Goal: Task Accomplishment & Management: Manage account settings

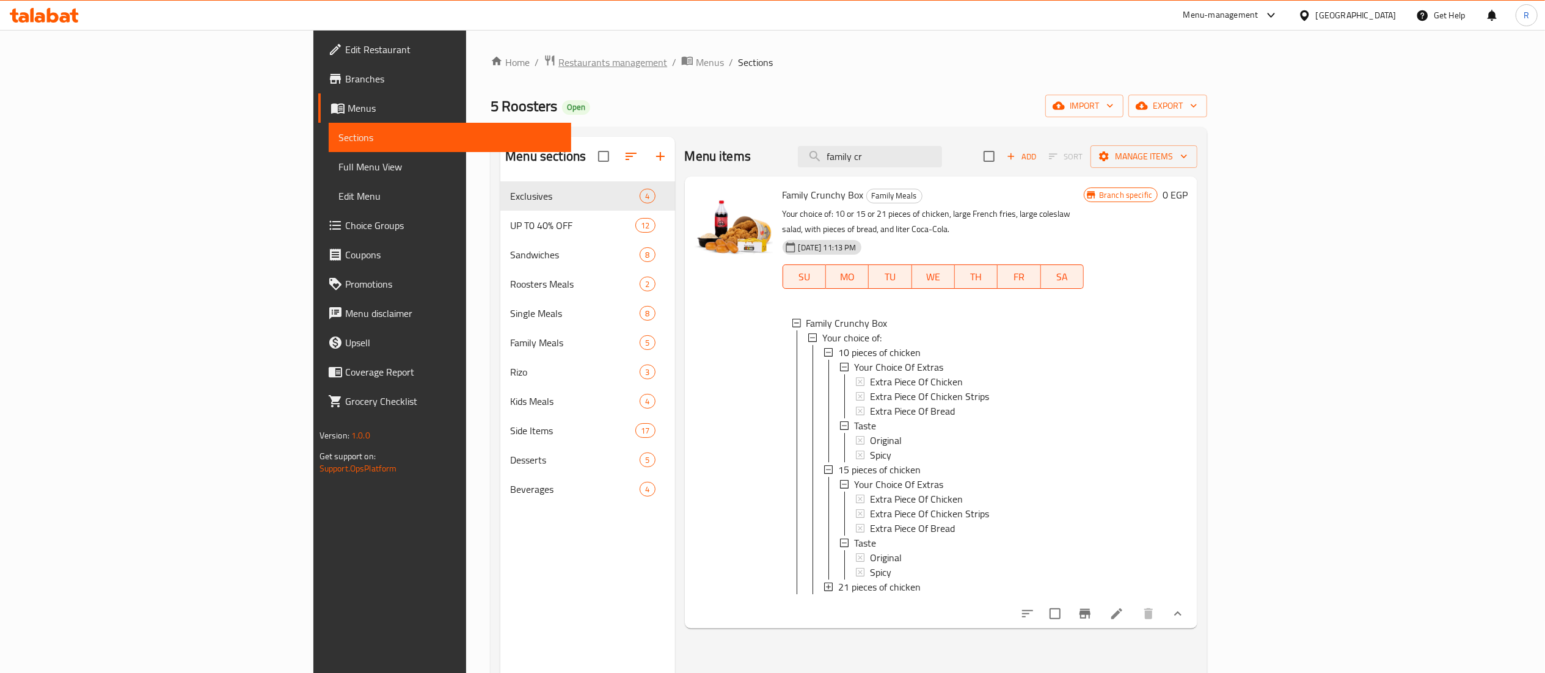
click at [559, 63] on span "Restaurants management" at bounding box center [613, 62] width 109 height 15
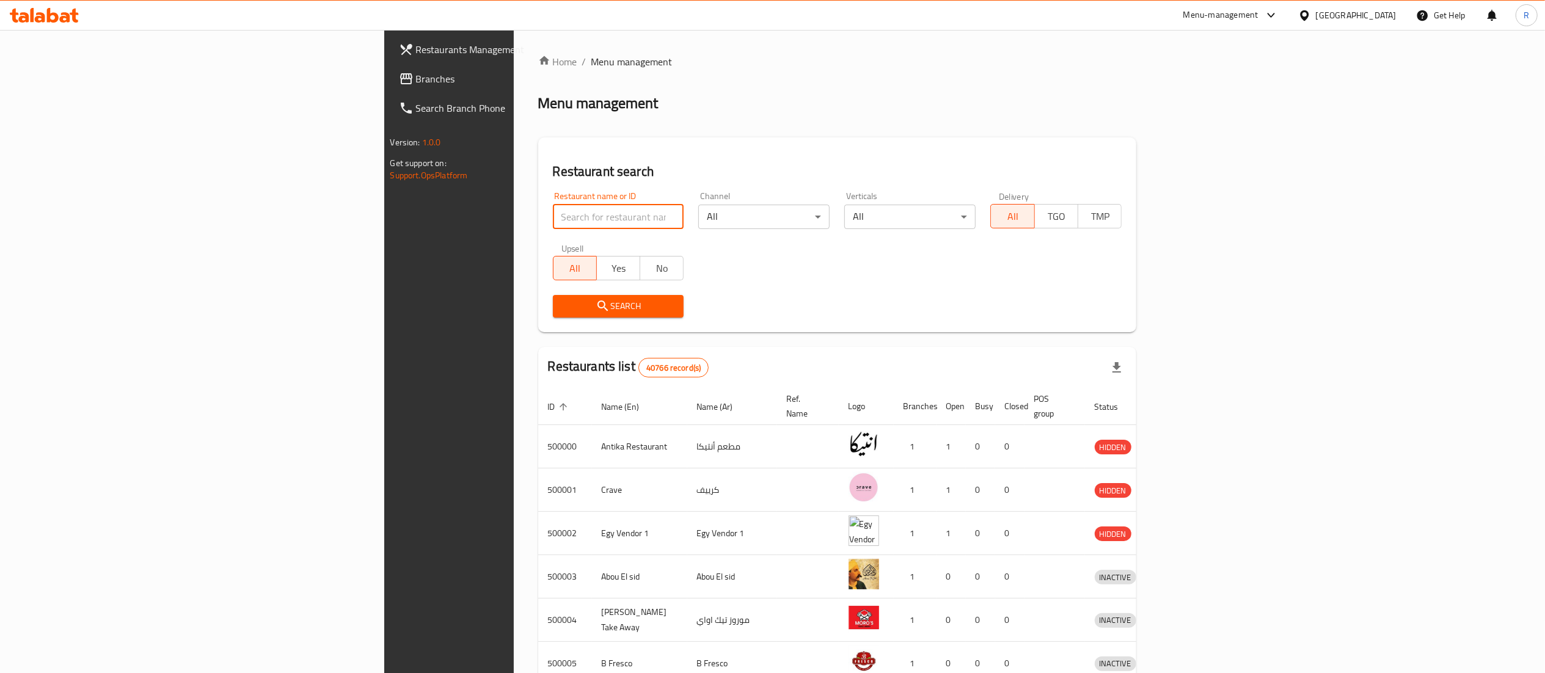
click at [553, 224] on input "search" at bounding box center [618, 217] width 131 height 24
type input "farog abo"
click button "Search" at bounding box center [618, 306] width 131 height 23
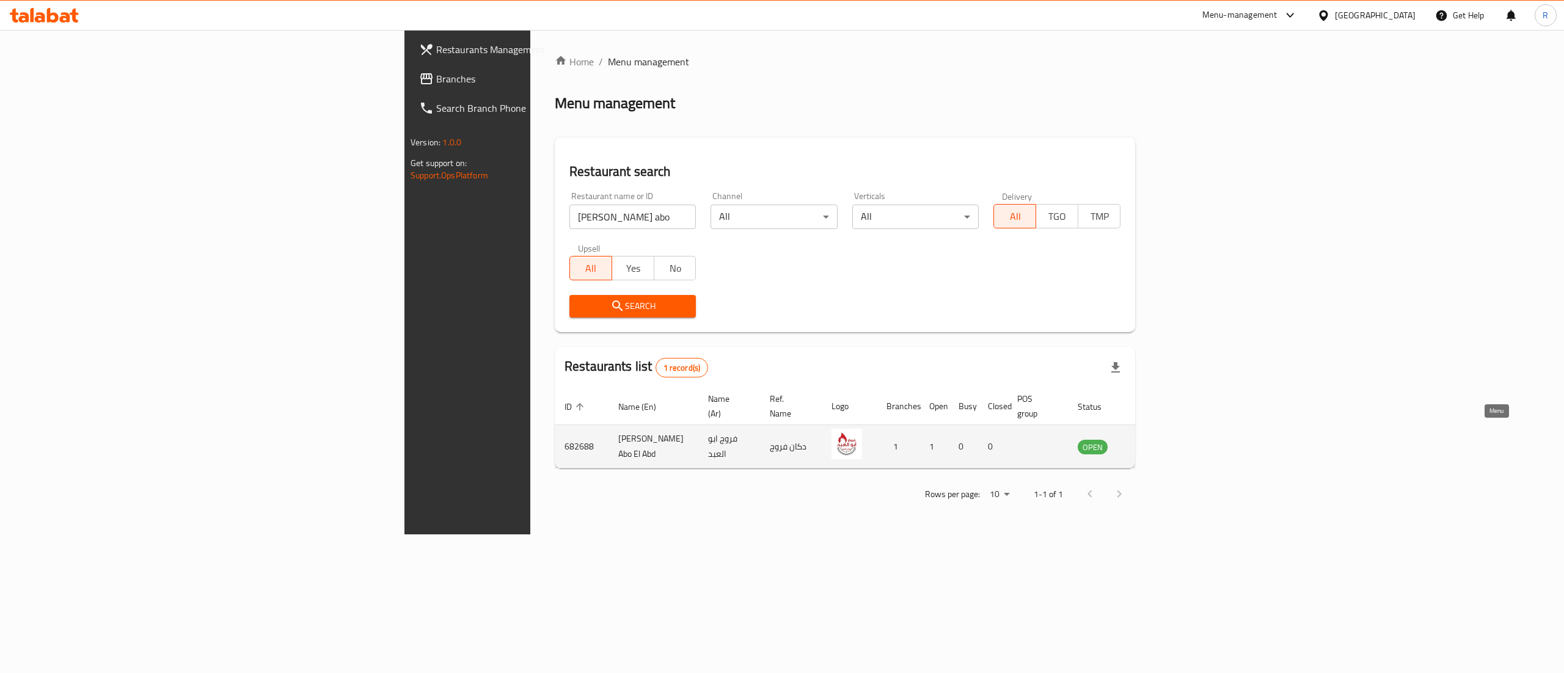
click at [1157, 439] on icon "enhanced table" at bounding box center [1149, 446] width 15 height 15
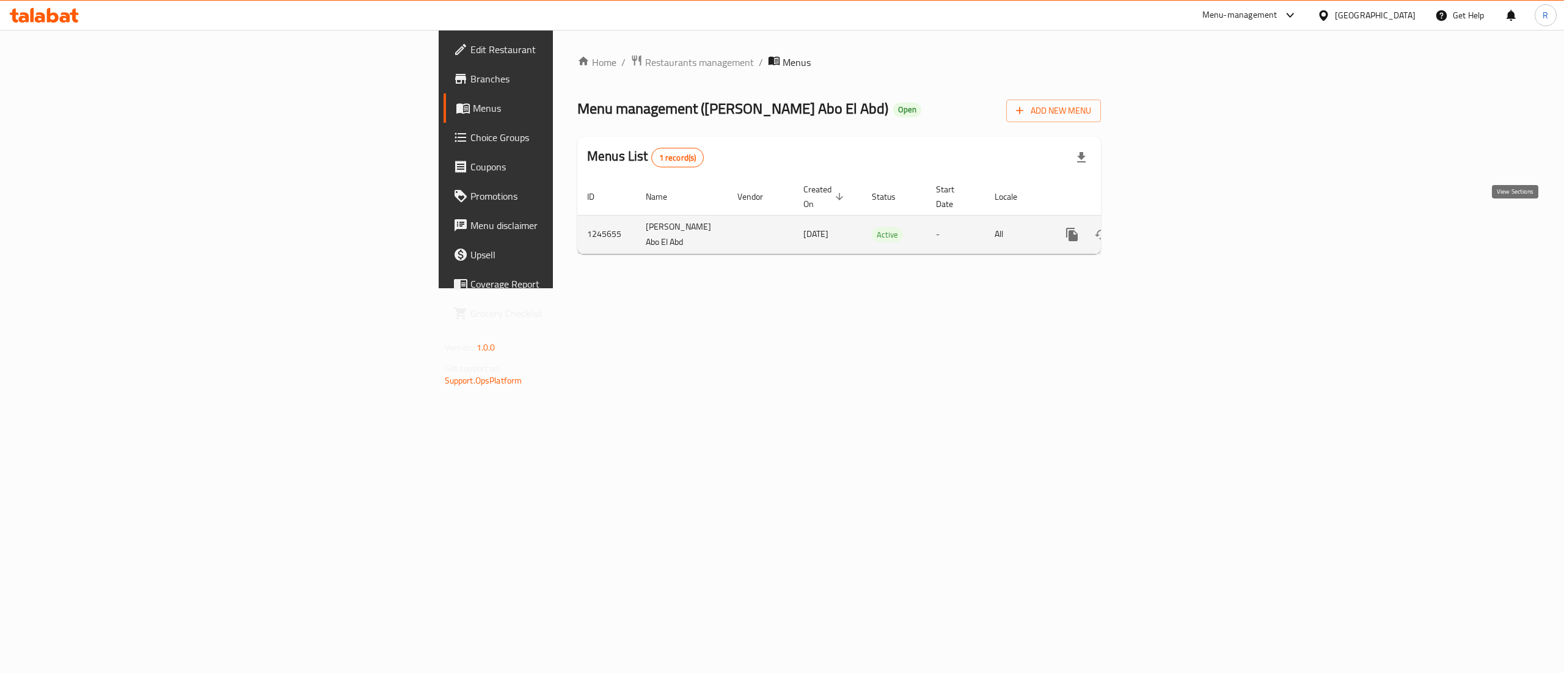
click at [1175, 232] on link "enhanced table" at bounding box center [1160, 234] width 29 height 29
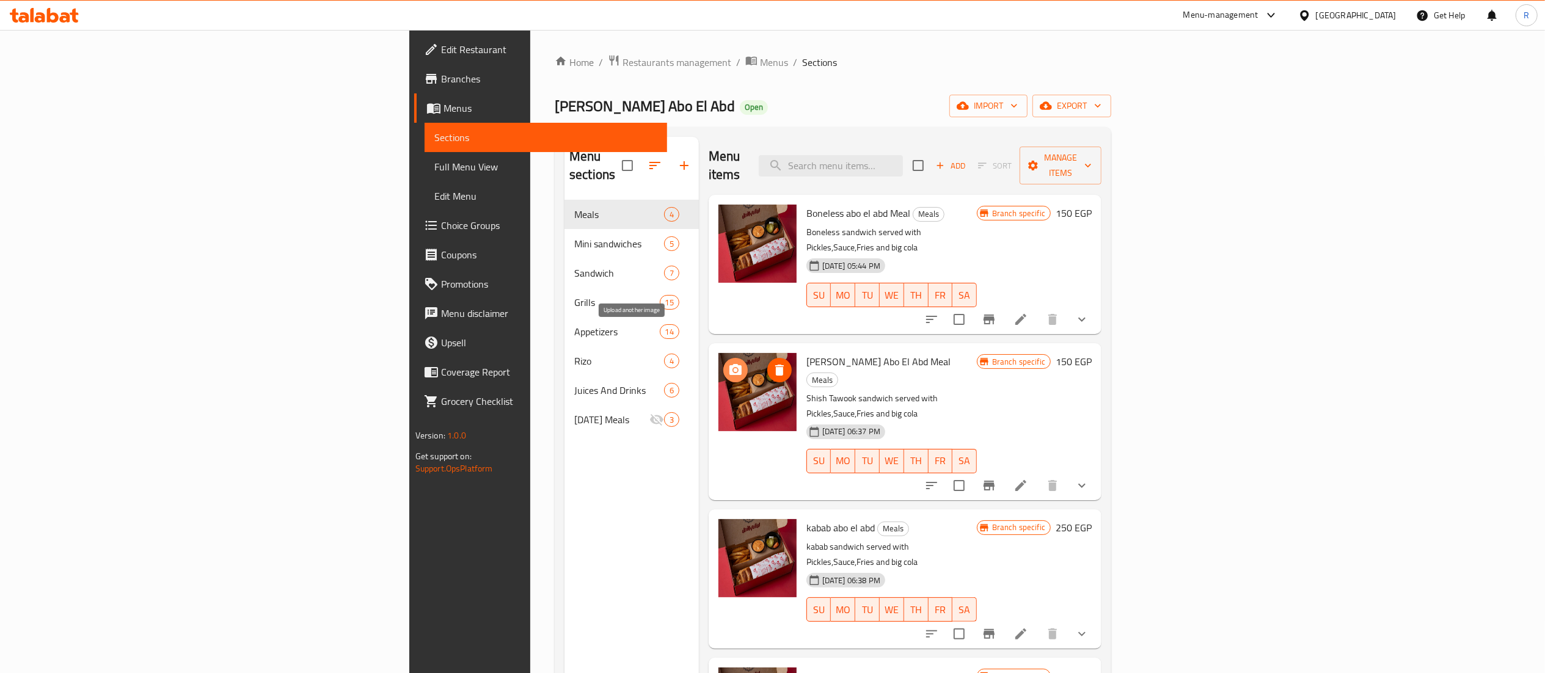
click at [728, 363] on icon "upload picture" at bounding box center [735, 370] width 15 height 15
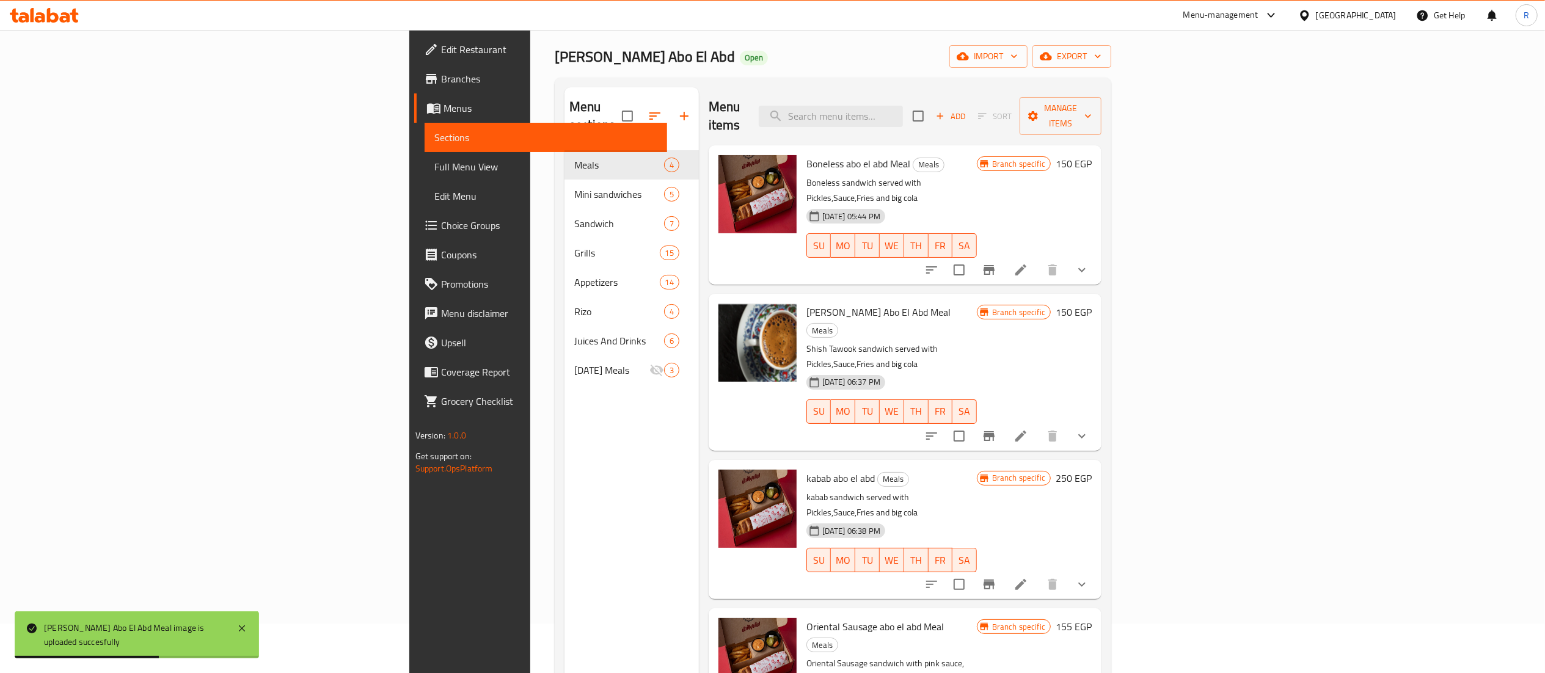
scroll to position [45, 0]
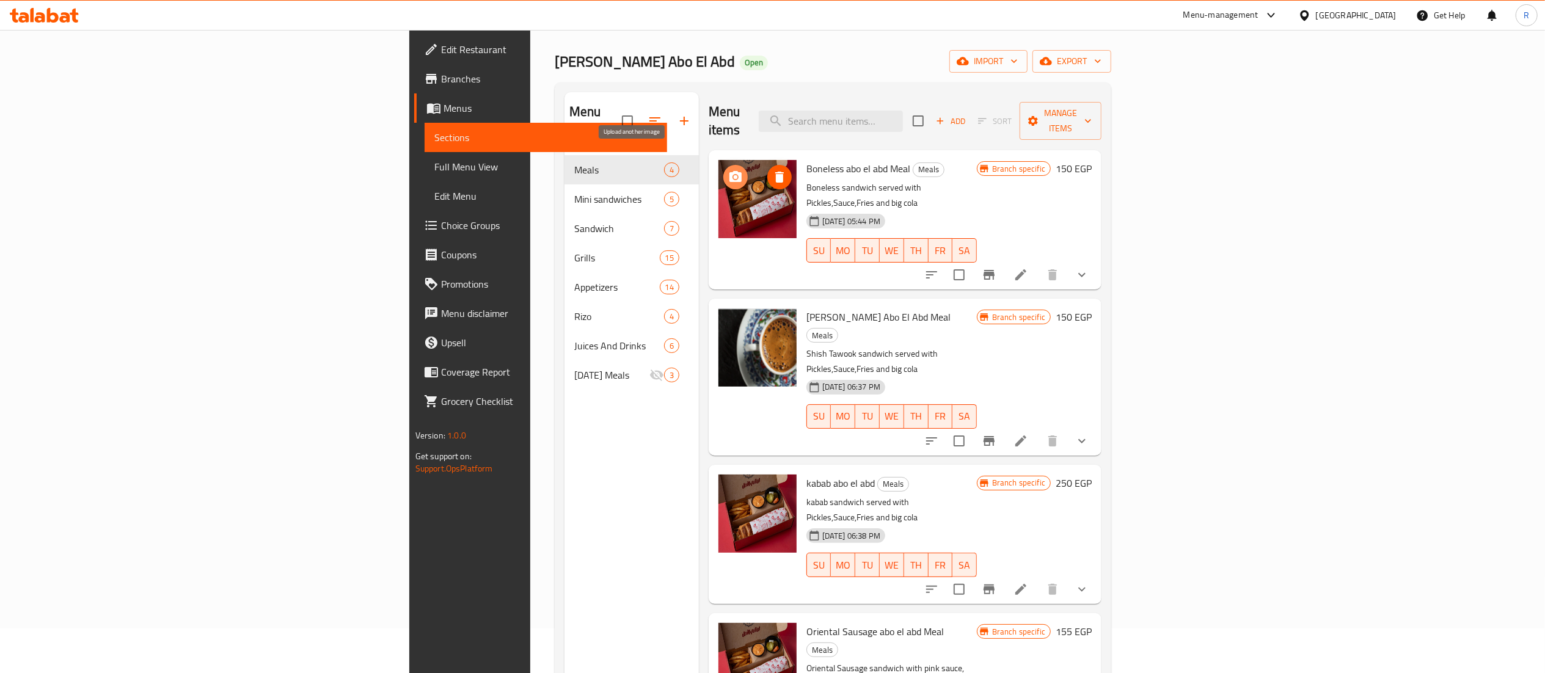
click at [734, 175] on circle "upload picture" at bounding box center [736, 177] width 4 height 4
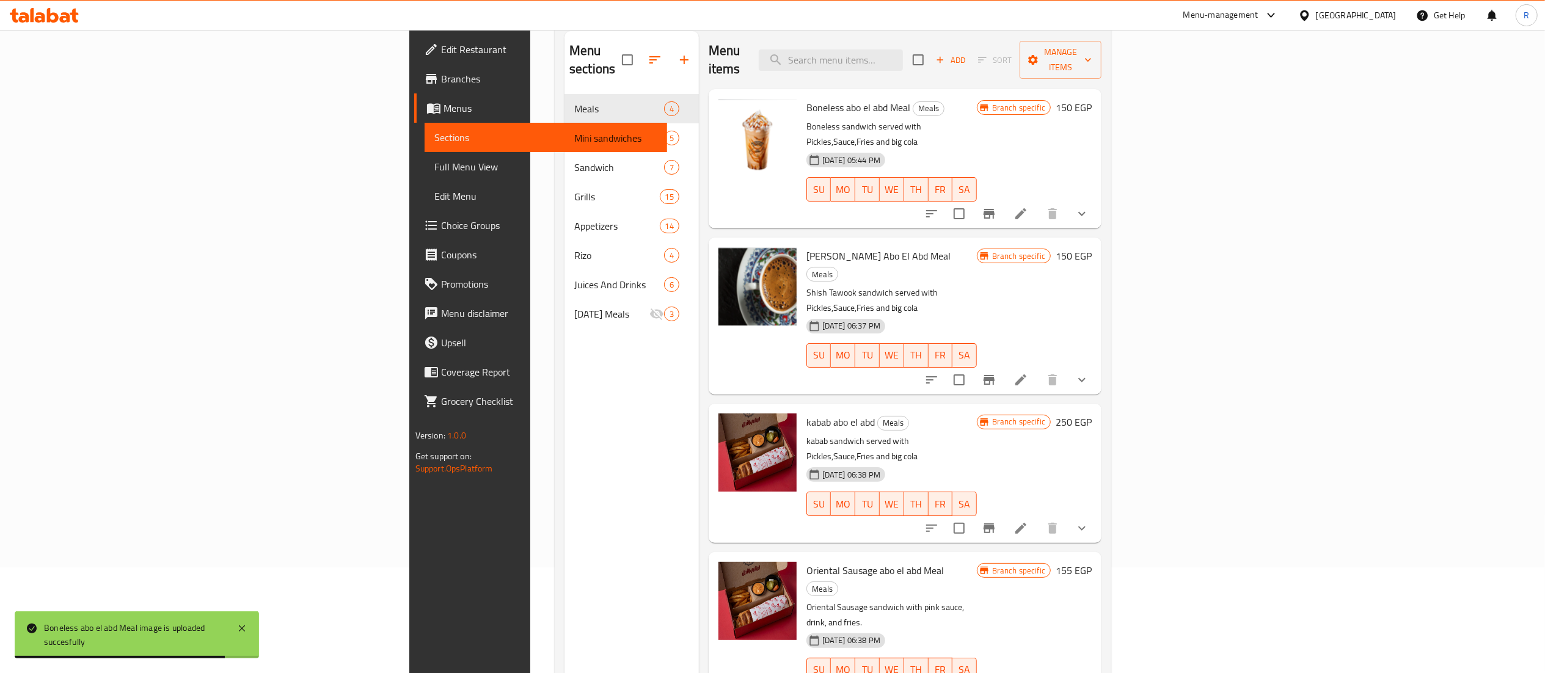
scroll to position [105, 0]
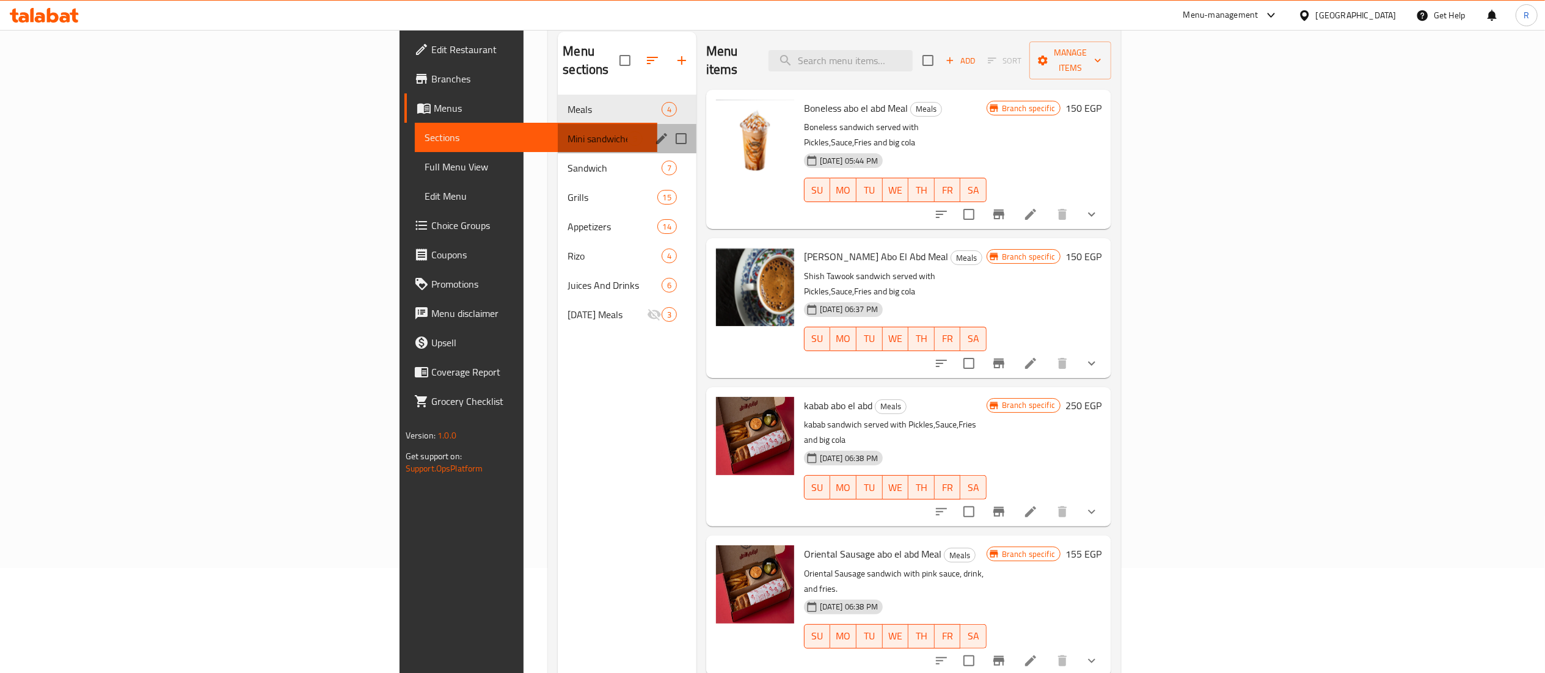
click at [558, 129] on div "Mini sandwiches 5" at bounding box center [627, 138] width 138 height 29
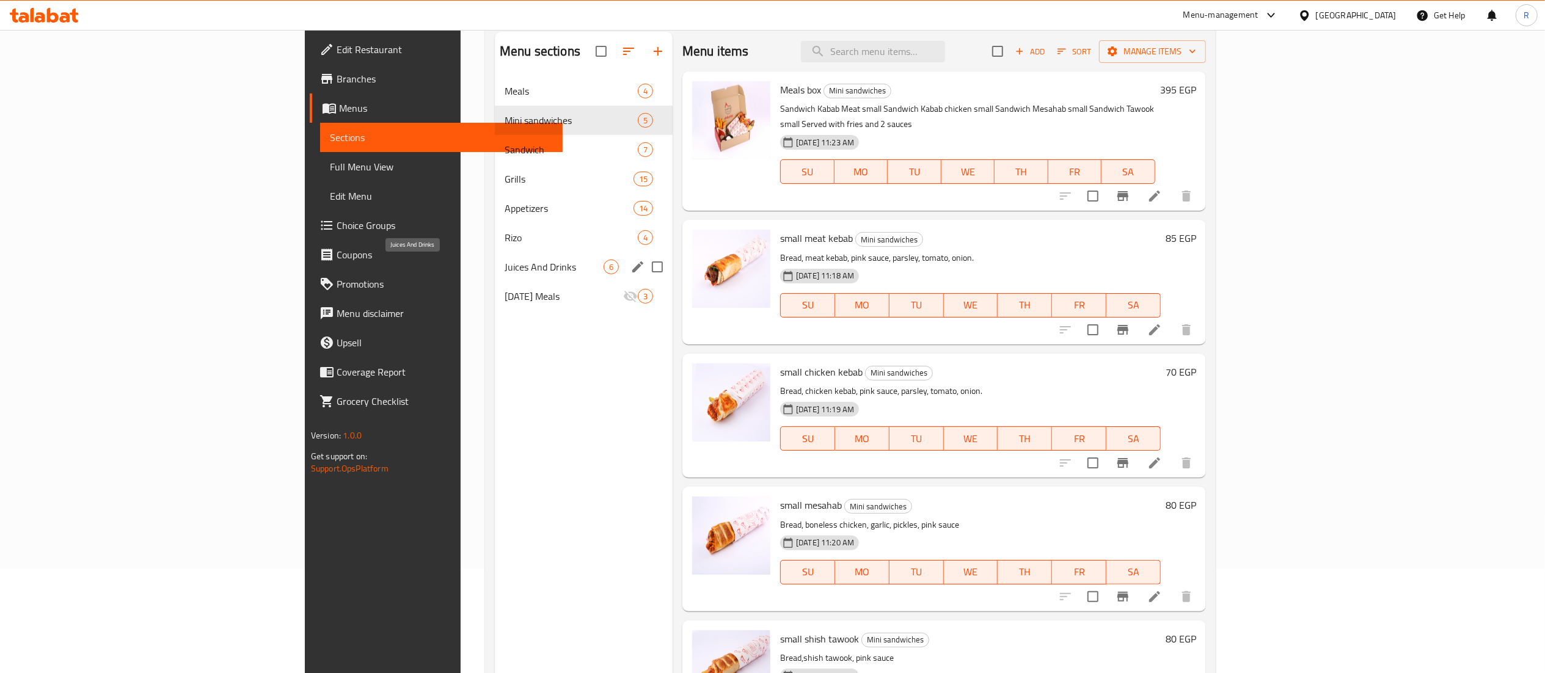
drag, startPoint x: 463, startPoint y: 285, endPoint x: 438, endPoint y: 271, distance: 29.0
click at [495, 271] on div "Meals 4 Mini sandwiches 5 Sandwich 7 Grills 15 Appetizers 14 Rizo 4 Juices And …" at bounding box center [584, 193] width 178 height 235
click at [505, 271] on span "Juices And Drinks" at bounding box center [554, 267] width 99 height 15
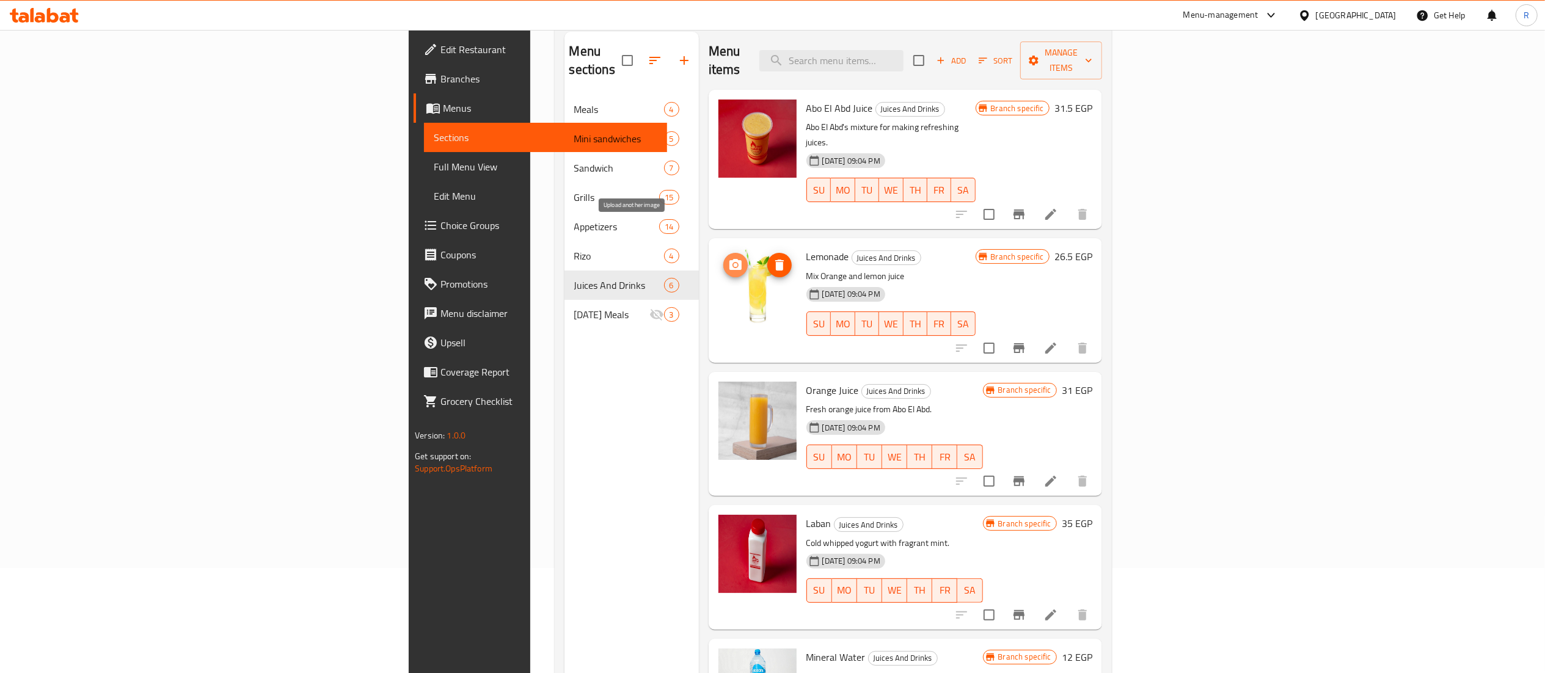
click at [728, 258] on icon "upload picture" at bounding box center [735, 265] width 15 height 15
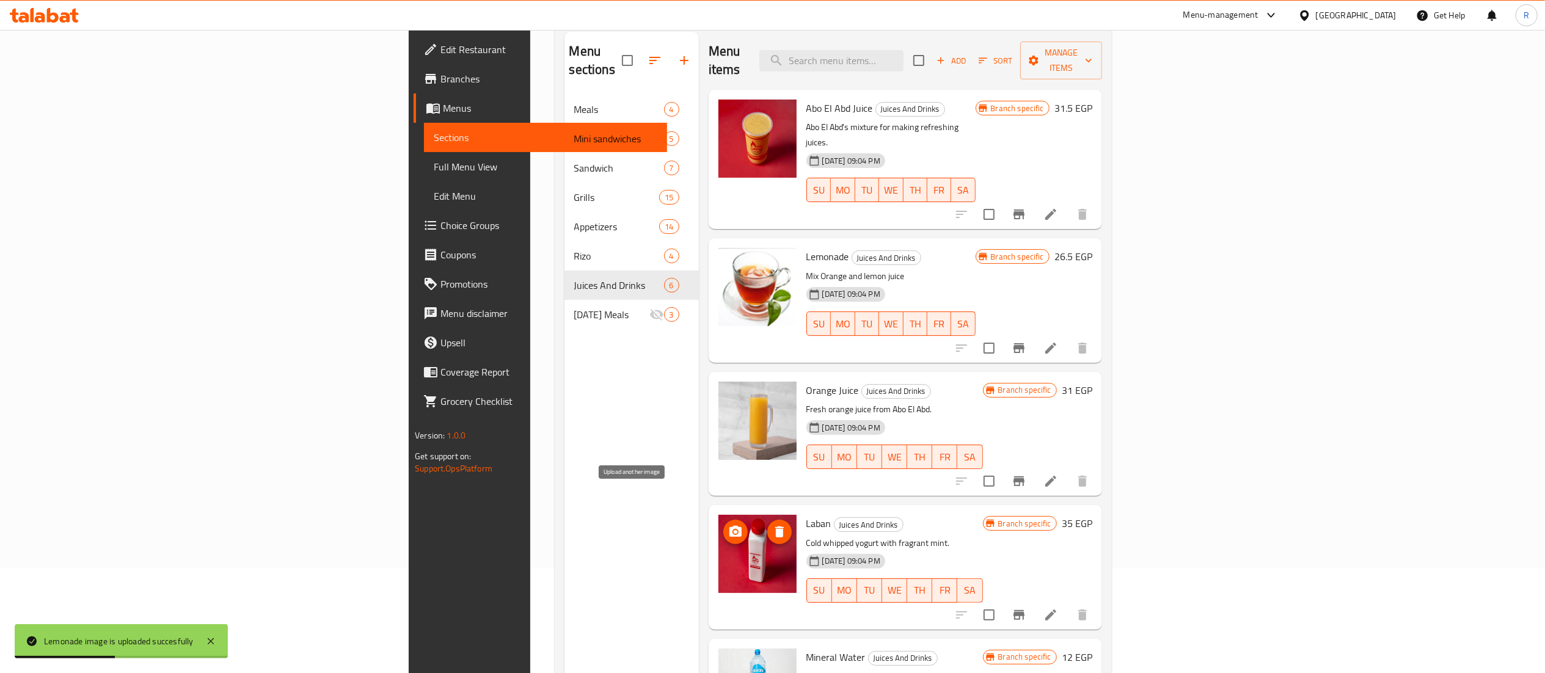
click at [728, 525] on icon "upload picture" at bounding box center [735, 532] width 15 height 15
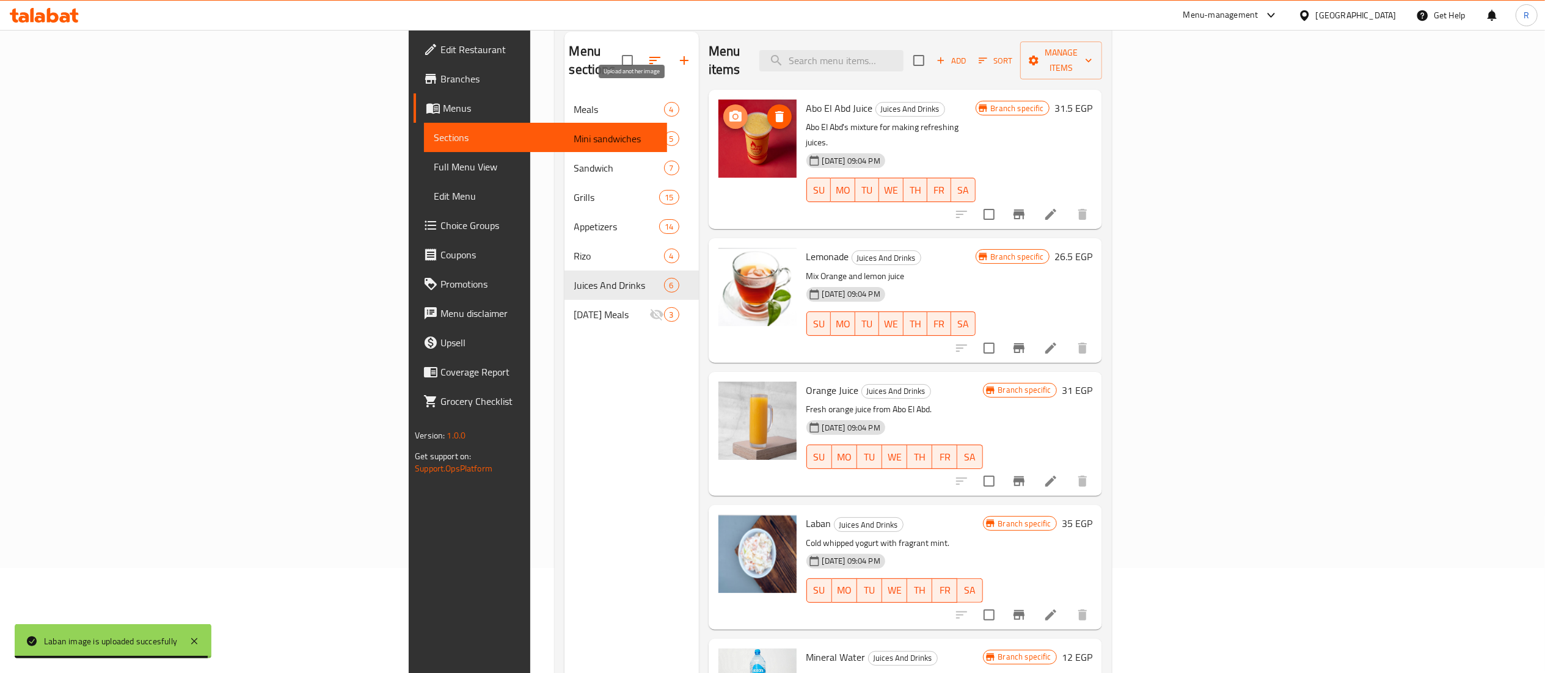
click at [730, 111] on icon "upload picture" at bounding box center [736, 116] width 12 height 11
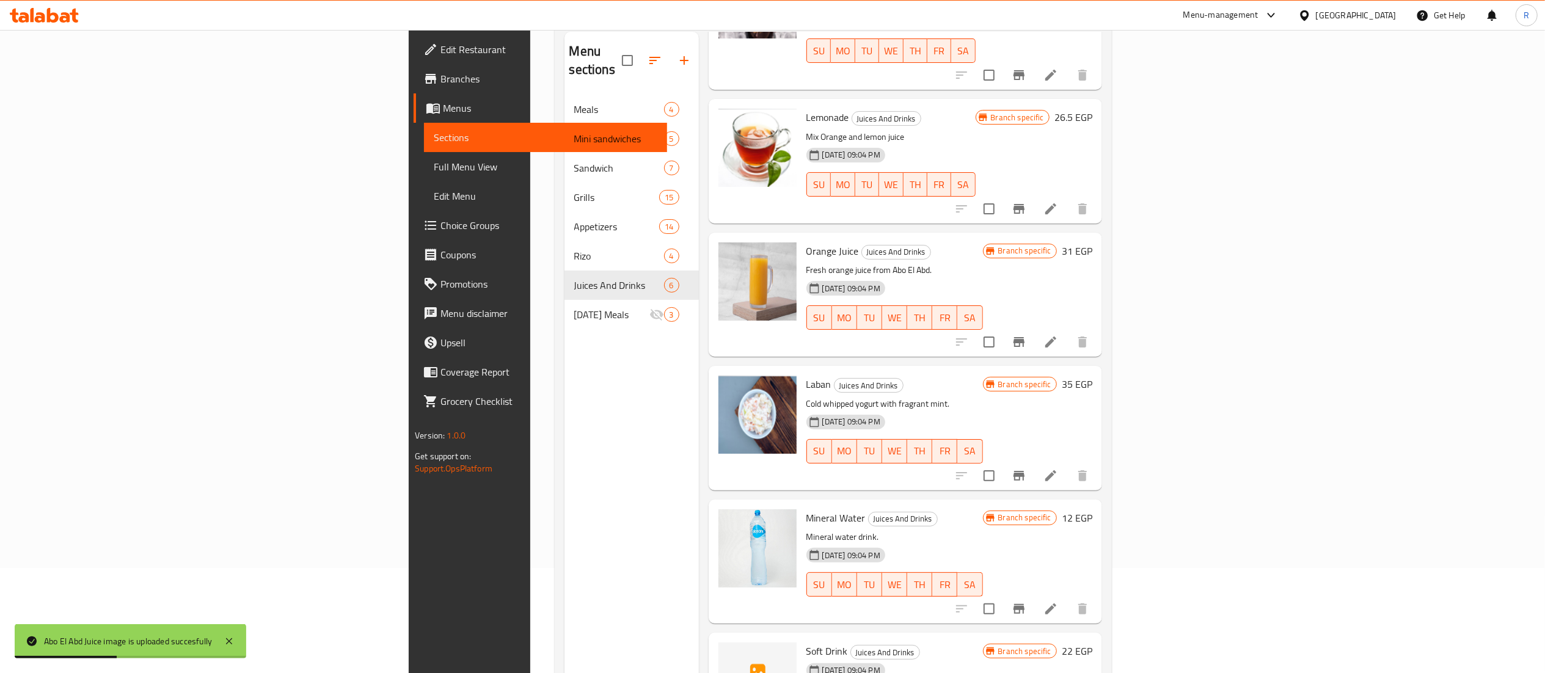
scroll to position [172, 0]
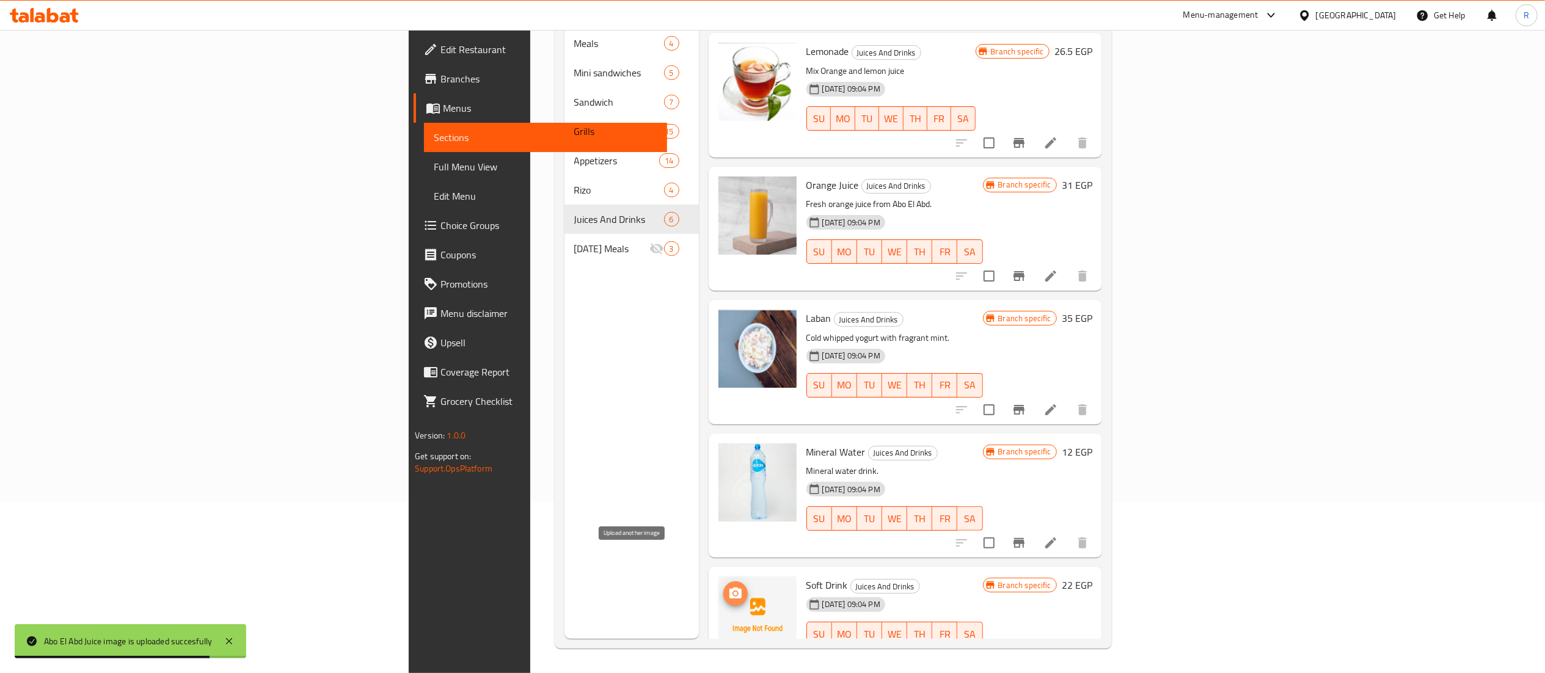
click at [733, 592] on circle "upload picture" at bounding box center [735, 594] width 4 height 4
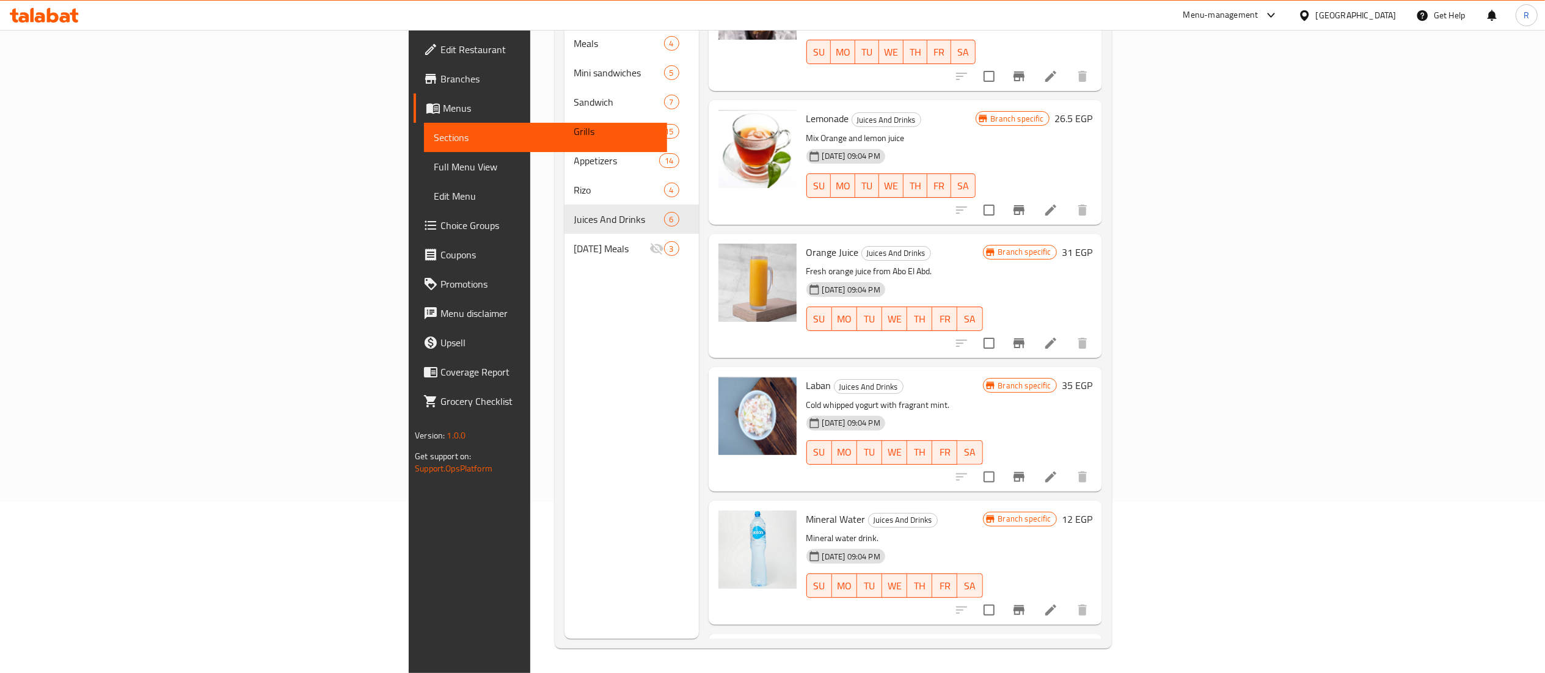
scroll to position [98, 0]
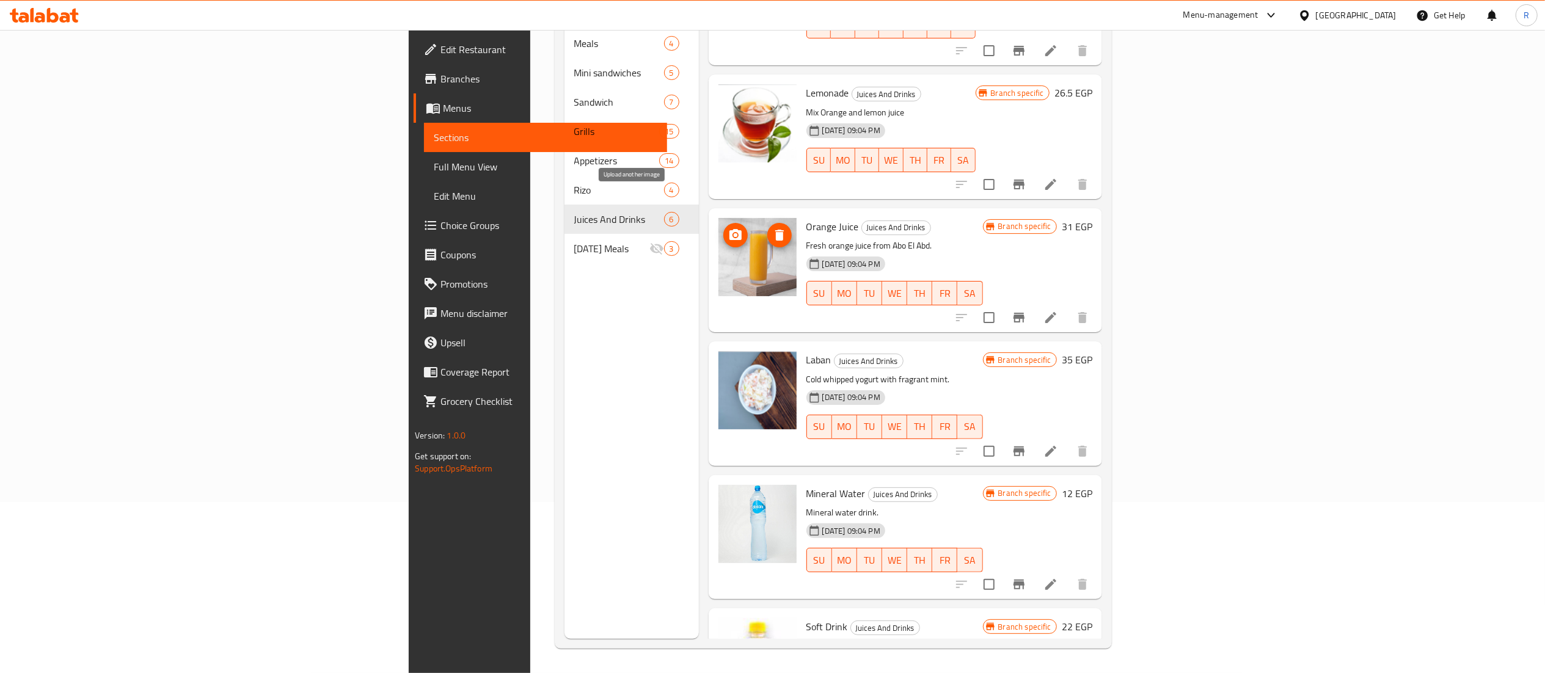
click at [728, 228] on icon "upload picture" at bounding box center [735, 235] width 15 height 15
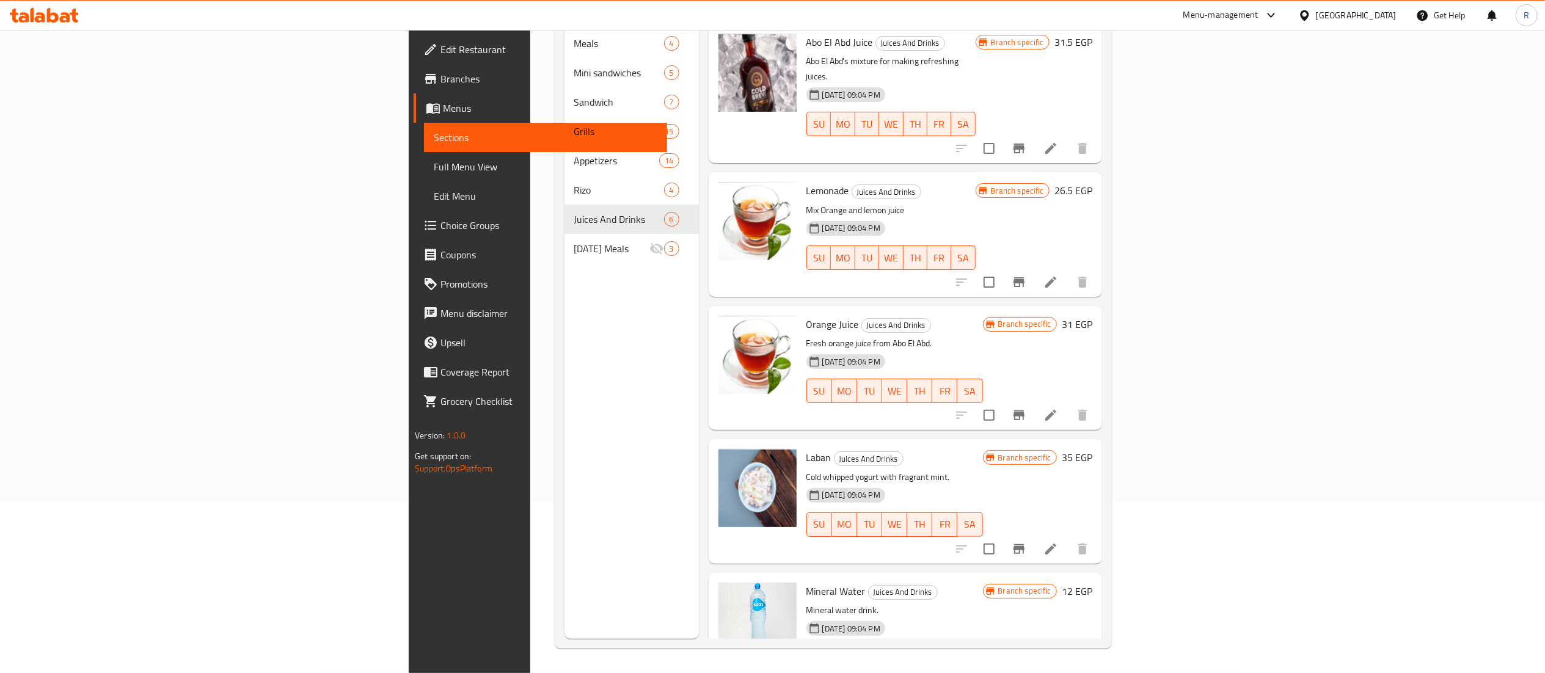
scroll to position [0, 0]
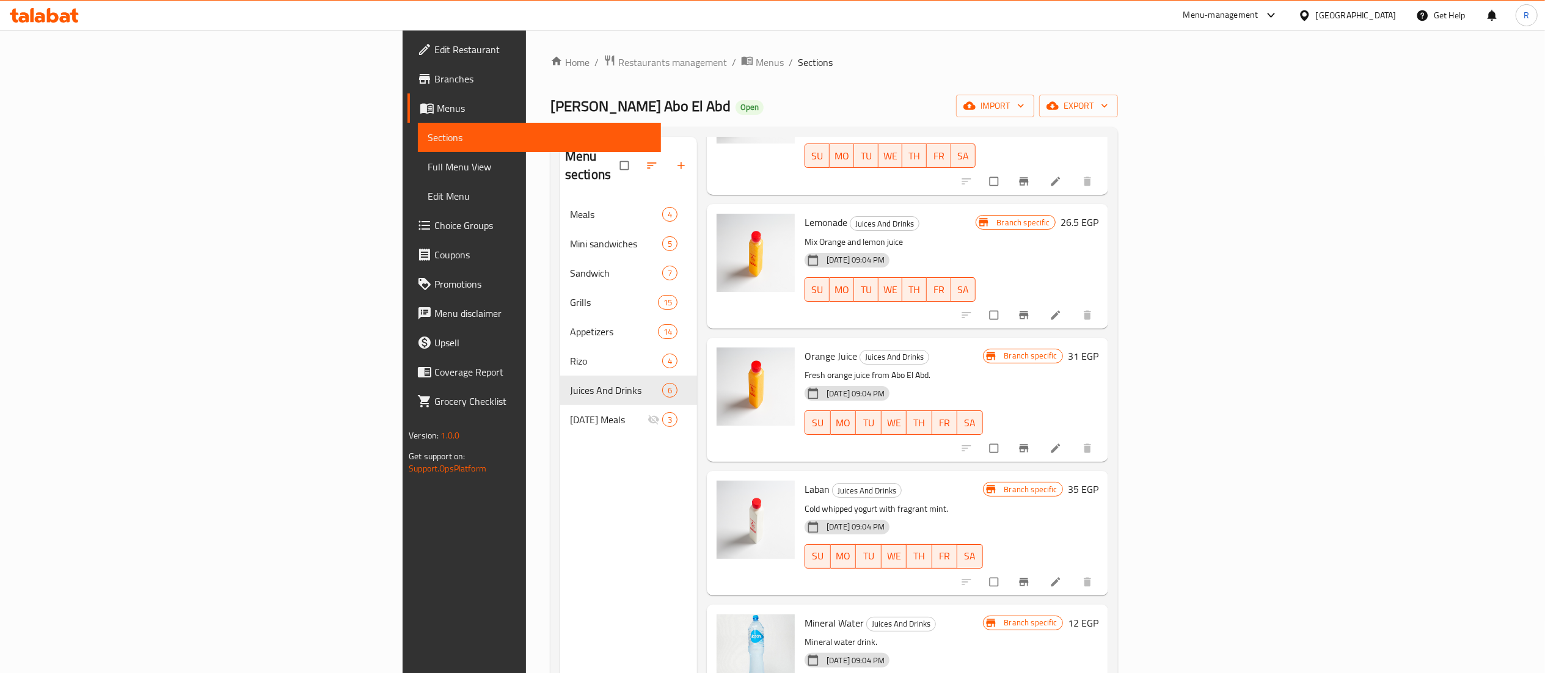
scroll to position [172, 0]
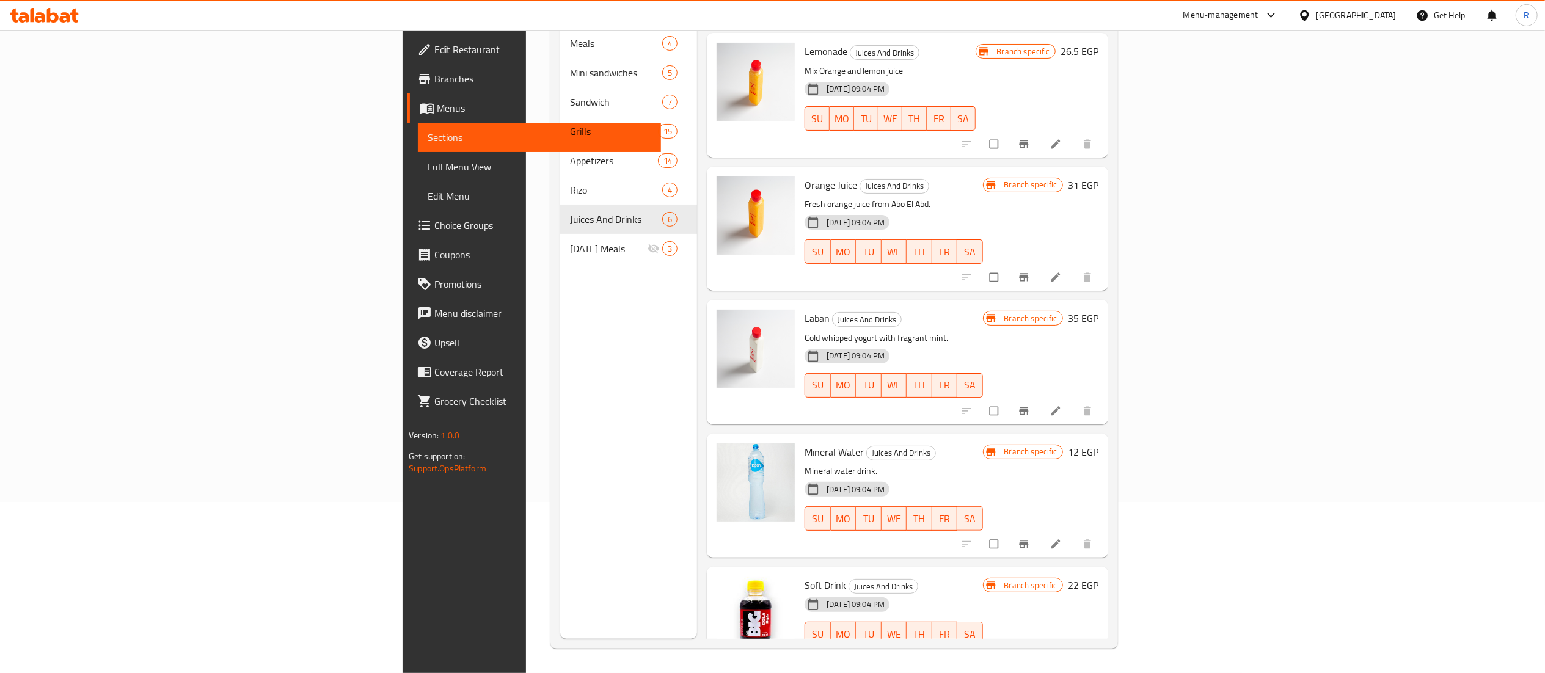
click at [1099, 64] on div "Branch specific 26.5 EGP" at bounding box center [1037, 95] width 123 height 104
click at [727, 455] on icon "upload picture" at bounding box center [733, 461] width 12 height 12
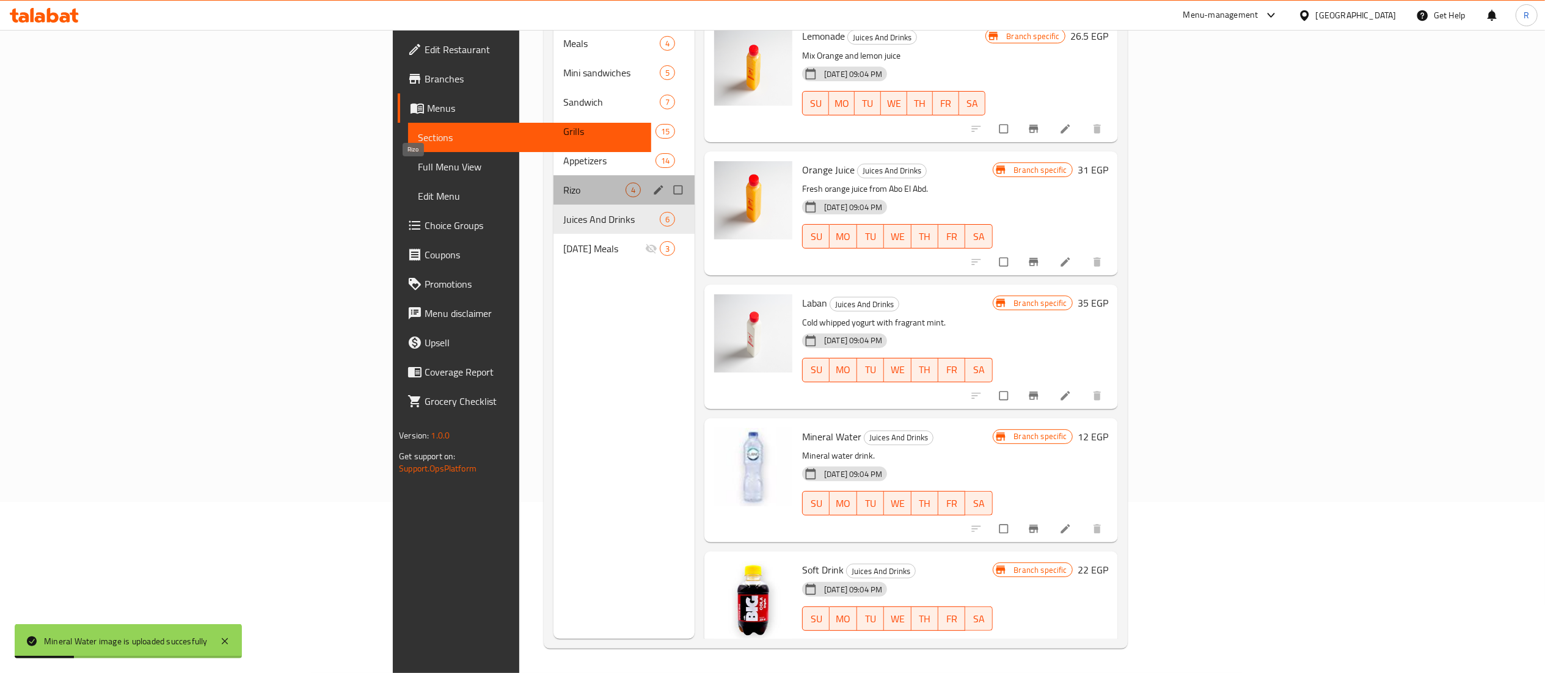
click at [563, 183] on span "Rizo" at bounding box center [594, 190] width 62 height 15
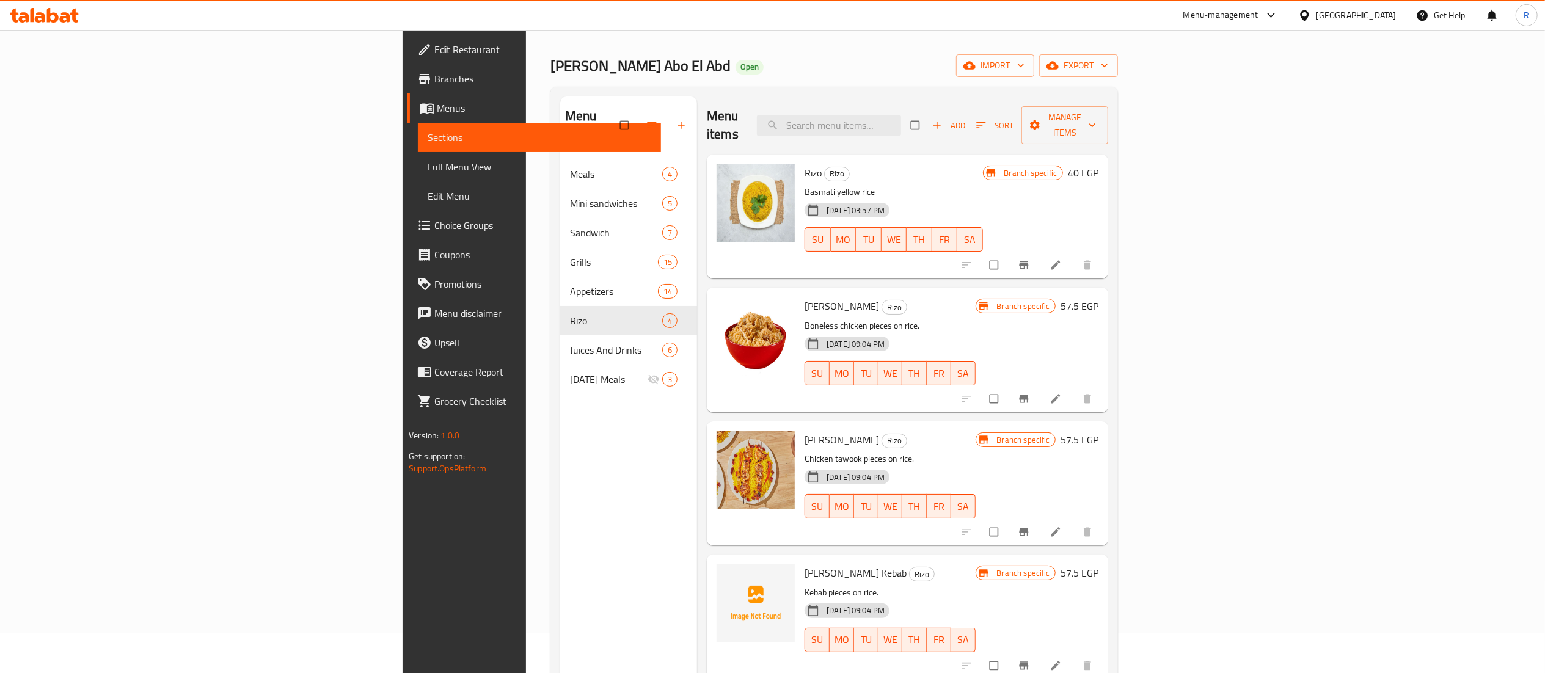
scroll to position [42, 0]
click at [722, 301] on button "upload picture" at bounding box center [734, 313] width 24 height 24
click at [728, 576] on icon "upload picture" at bounding box center [733, 580] width 10 height 9
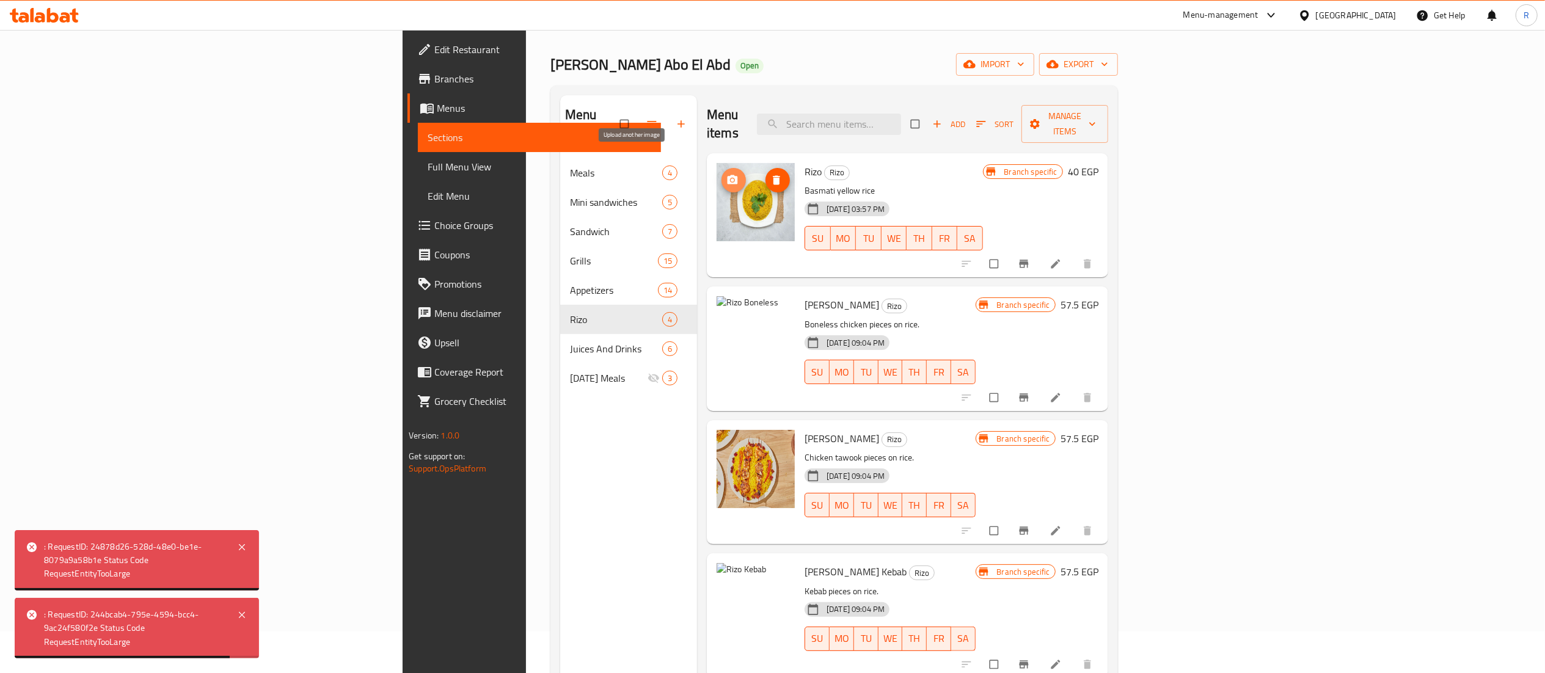
click at [727, 174] on icon "upload picture" at bounding box center [733, 180] width 12 height 12
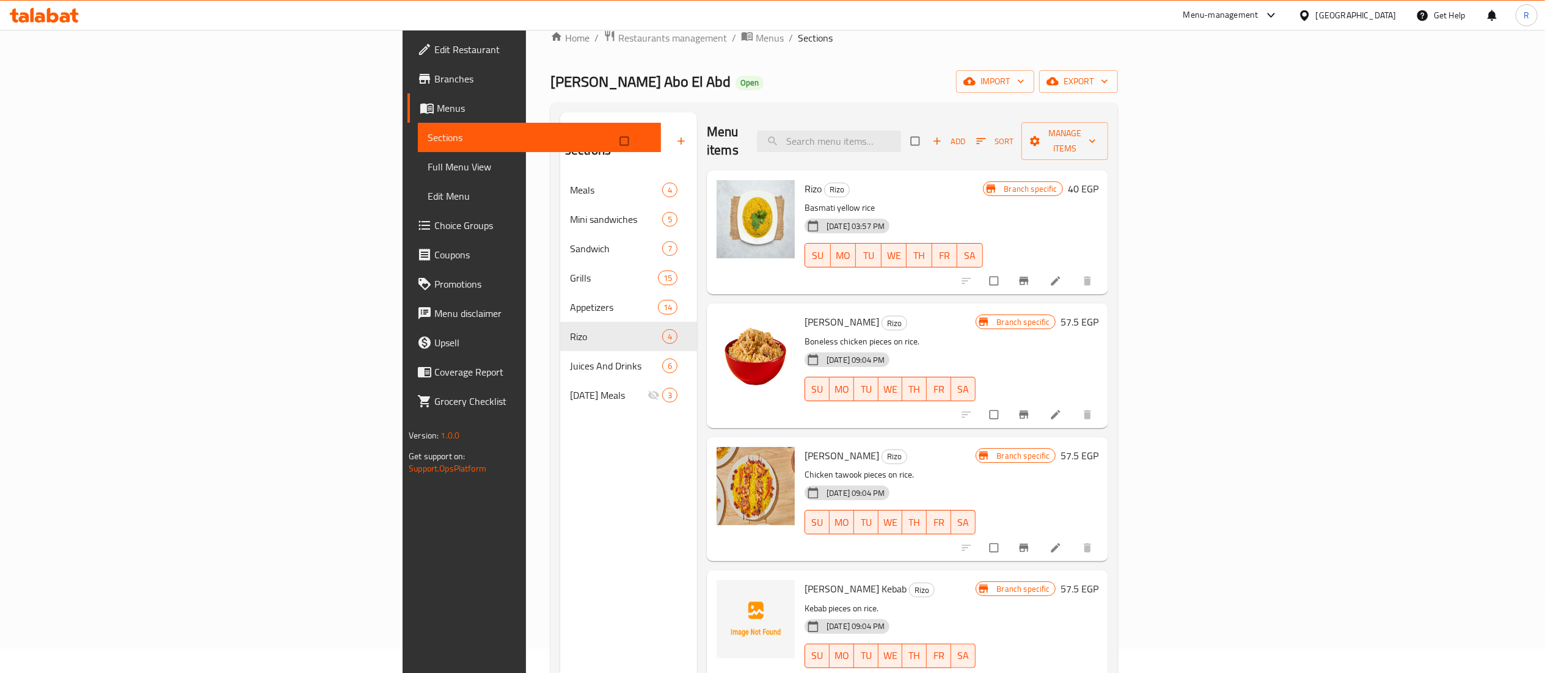
scroll to position [25, 0]
click at [722, 188] on button "upload picture" at bounding box center [734, 197] width 24 height 24
click at [727, 191] on icon "upload picture" at bounding box center [733, 197] width 12 height 12
click at [731, 329] on circle "upload picture" at bounding box center [732, 330] width 3 height 3
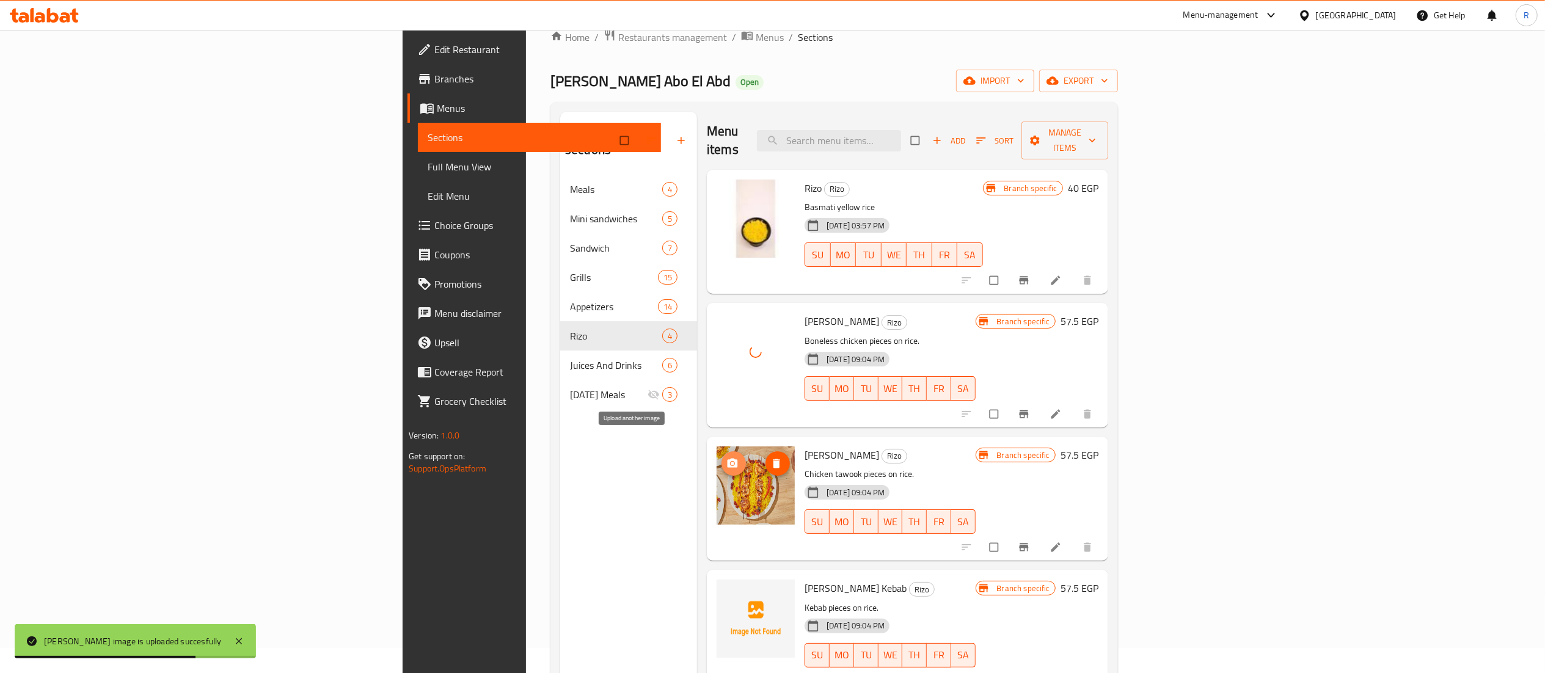
click at [722, 452] on button "upload picture" at bounding box center [734, 464] width 24 height 24
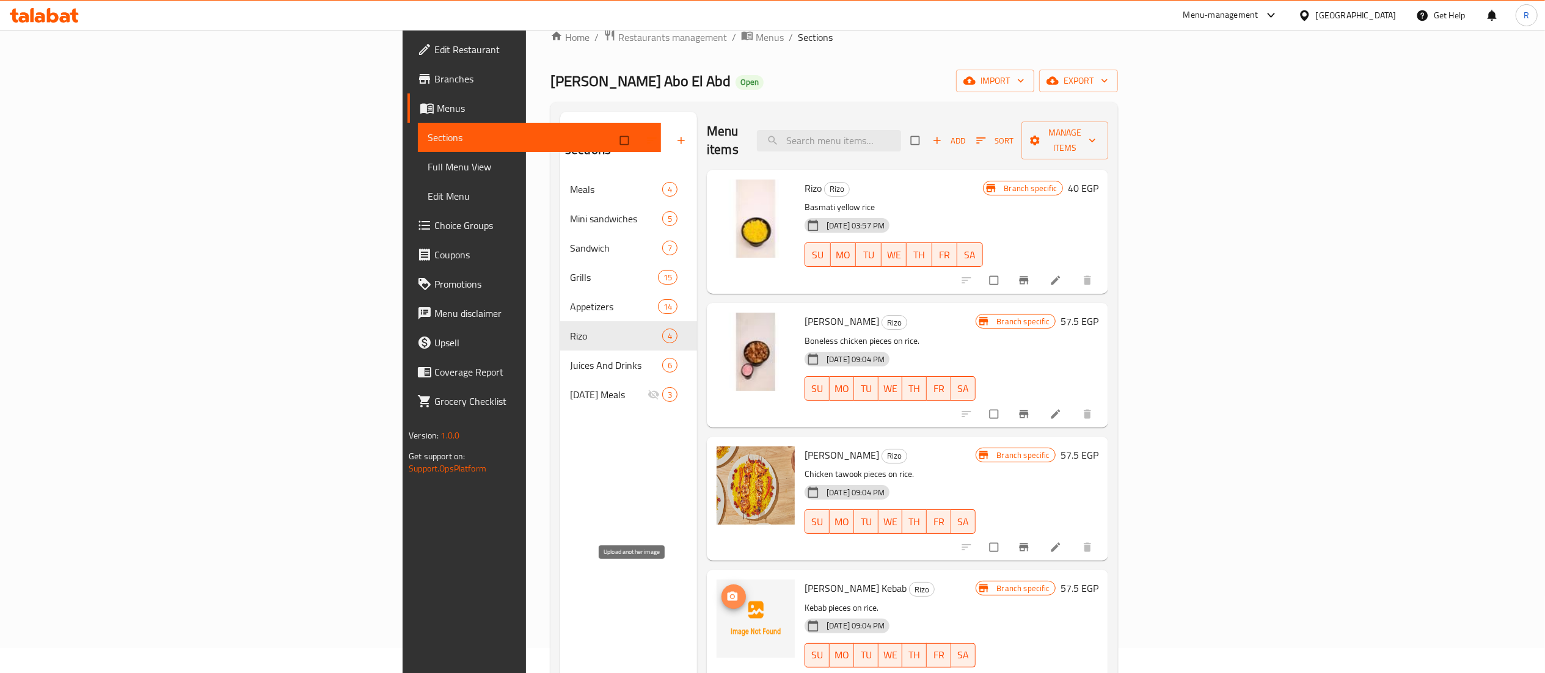
click at [722, 591] on span "upload picture" at bounding box center [734, 597] width 24 height 12
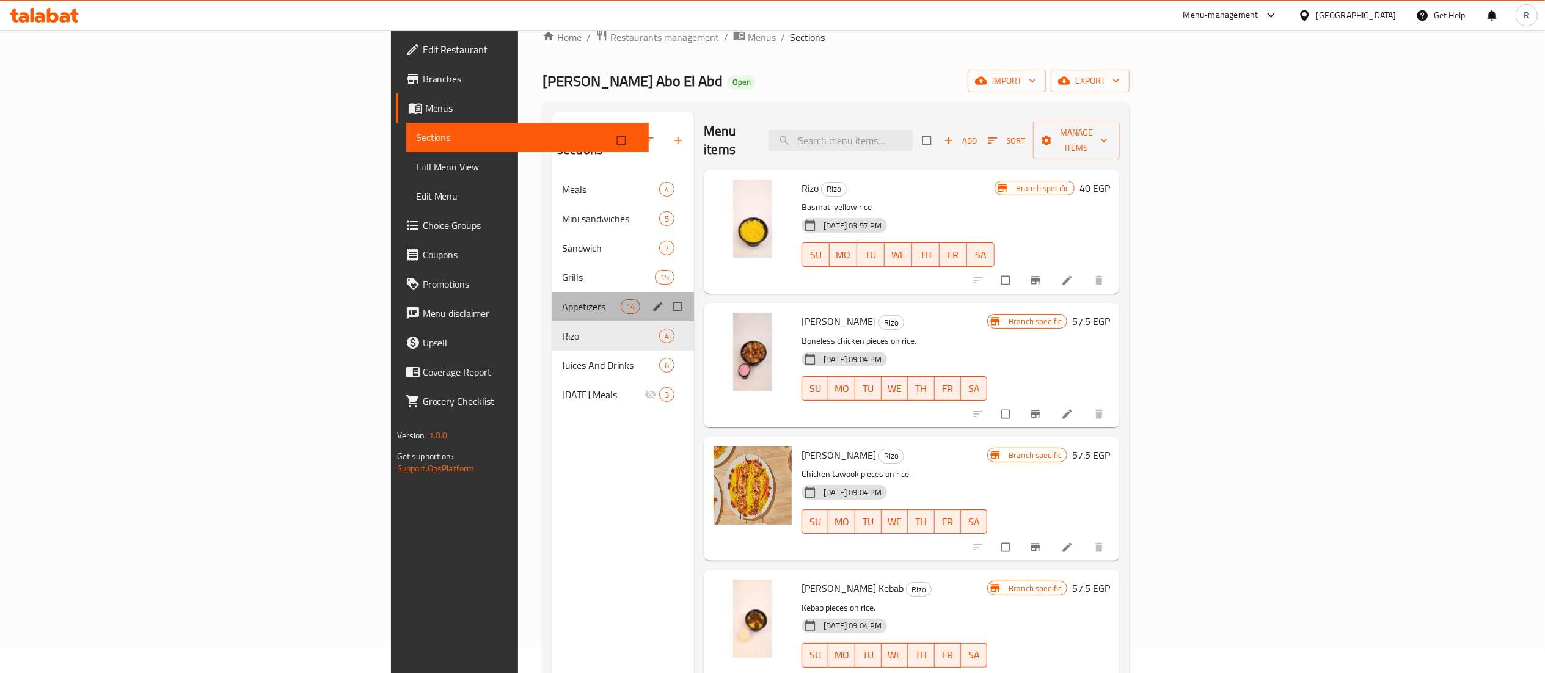
click at [552, 292] on div "Appetizers 14" at bounding box center [623, 306] width 142 height 29
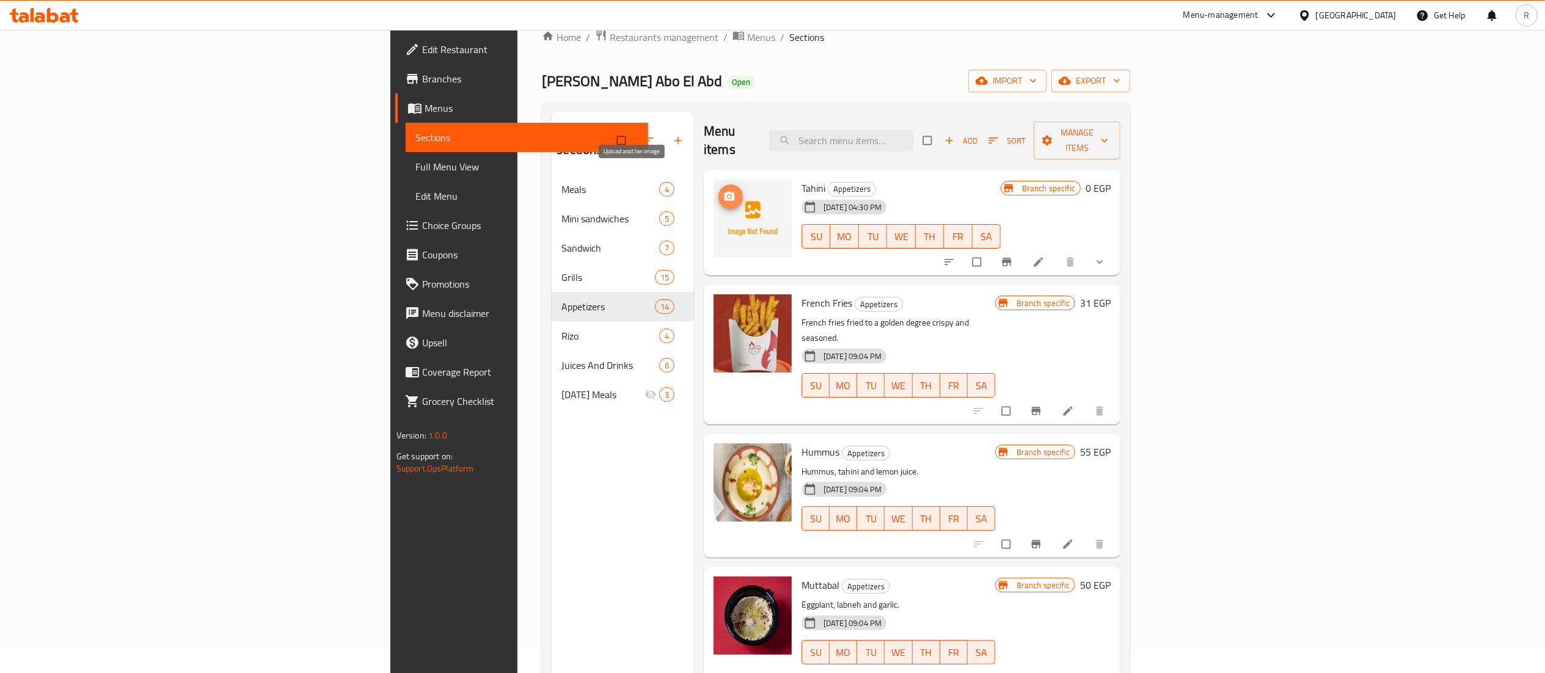
click at [719, 185] on button "upload picture" at bounding box center [731, 197] width 24 height 24
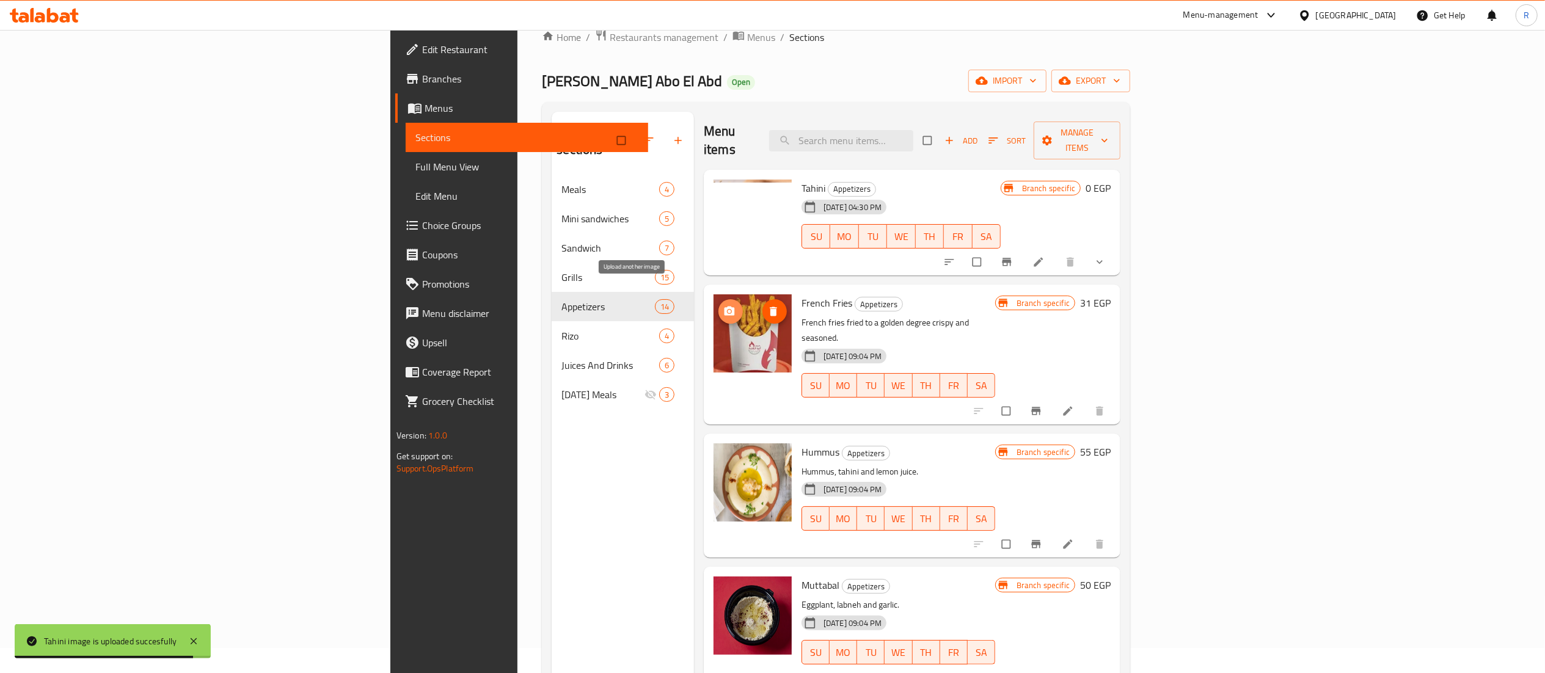
click at [724, 306] on icon "upload picture" at bounding box center [730, 312] width 12 height 12
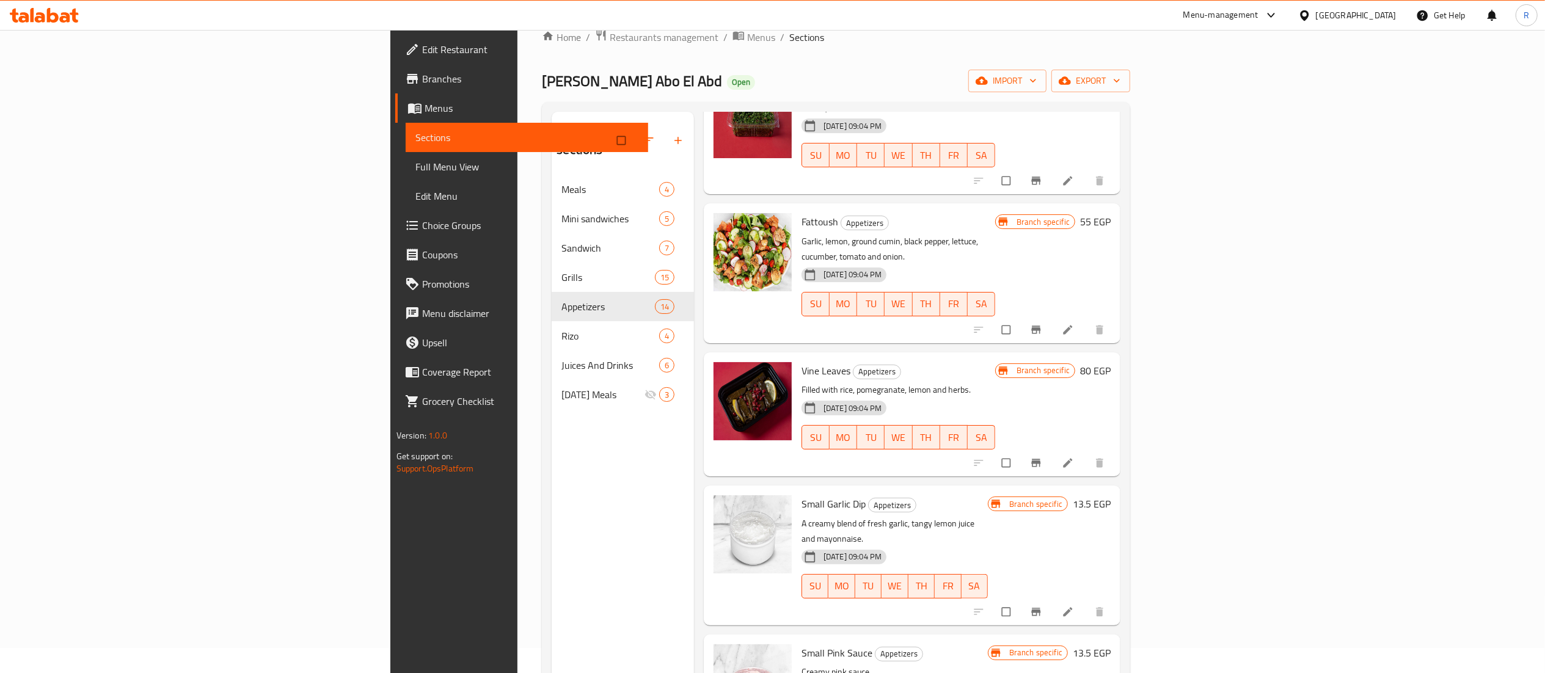
scroll to position [651, 0]
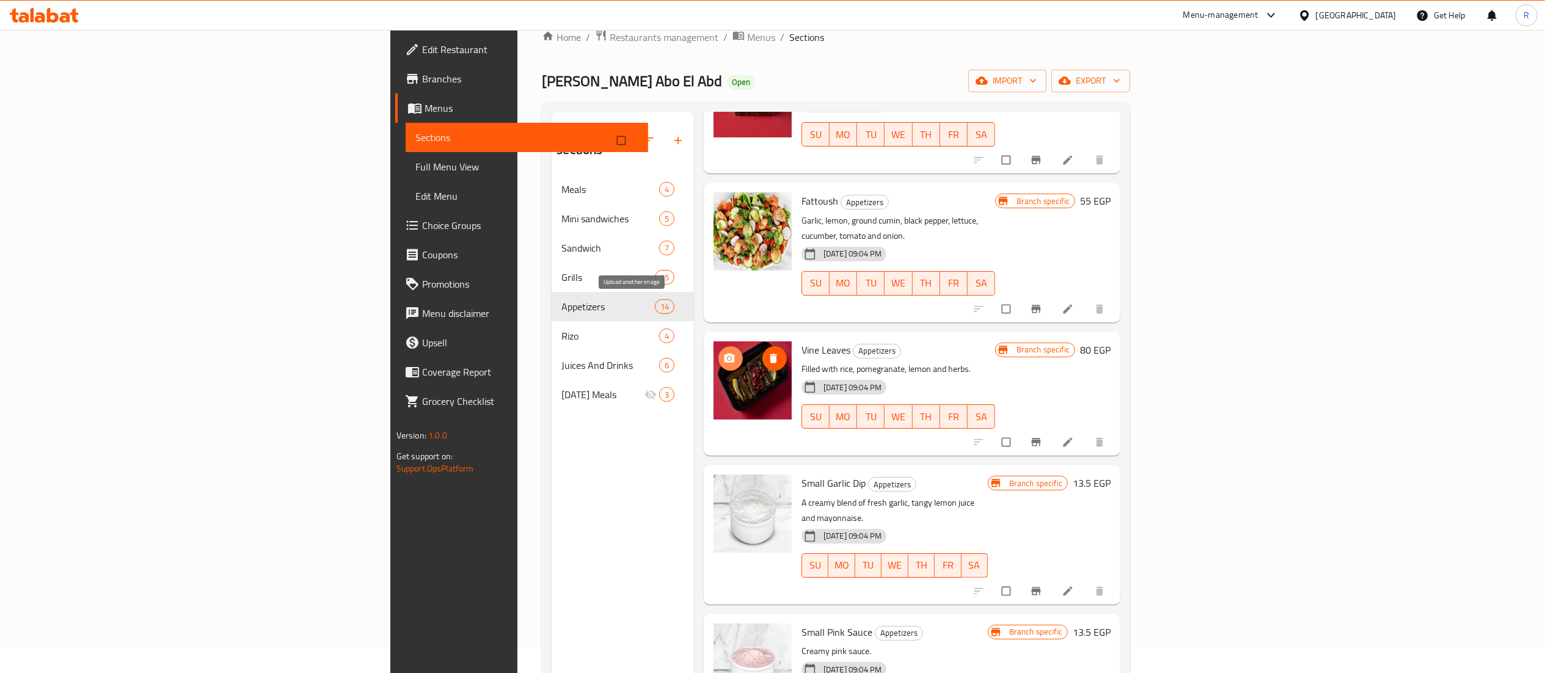
click at [728, 357] on circle "upload picture" at bounding box center [729, 358] width 3 height 3
click at [719, 353] on span "upload picture" at bounding box center [731, 359] width 24 height 12
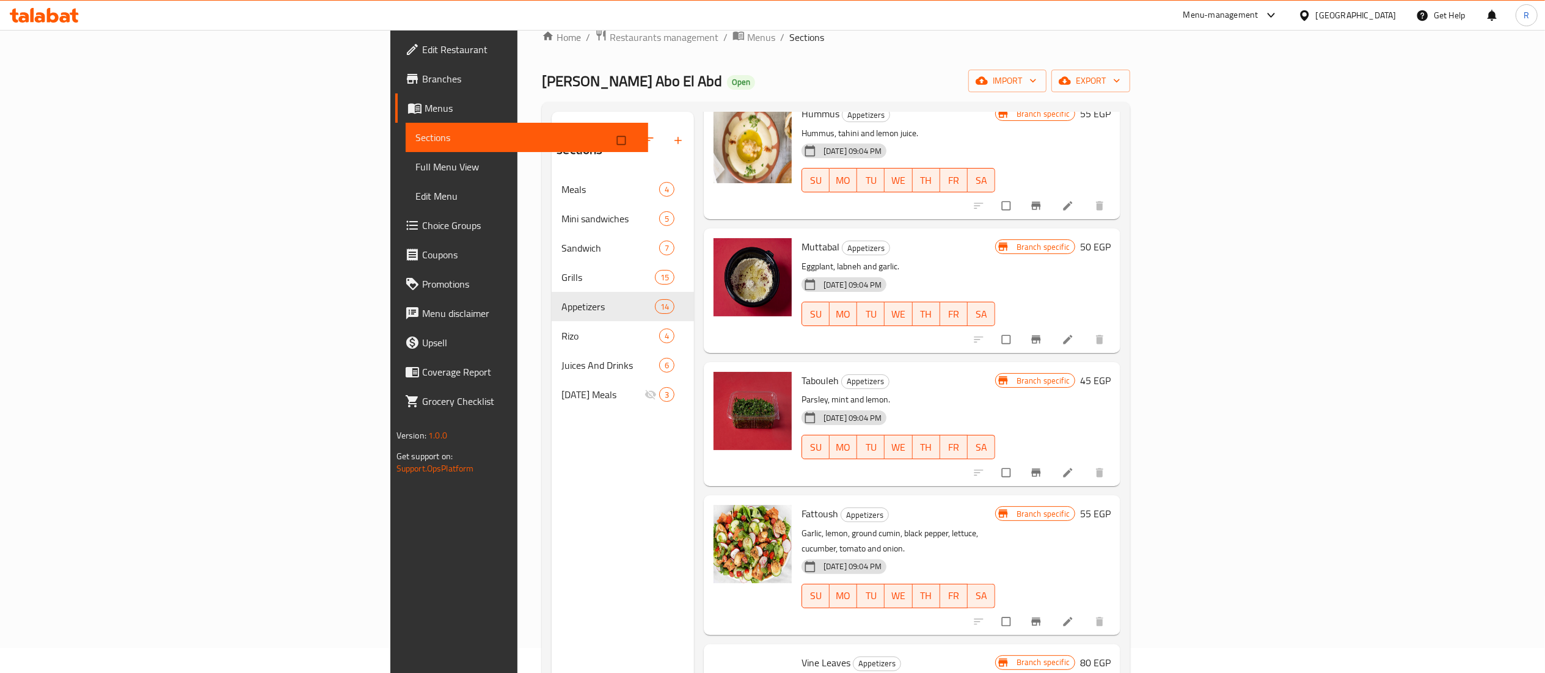
scroll to position [335, 0]
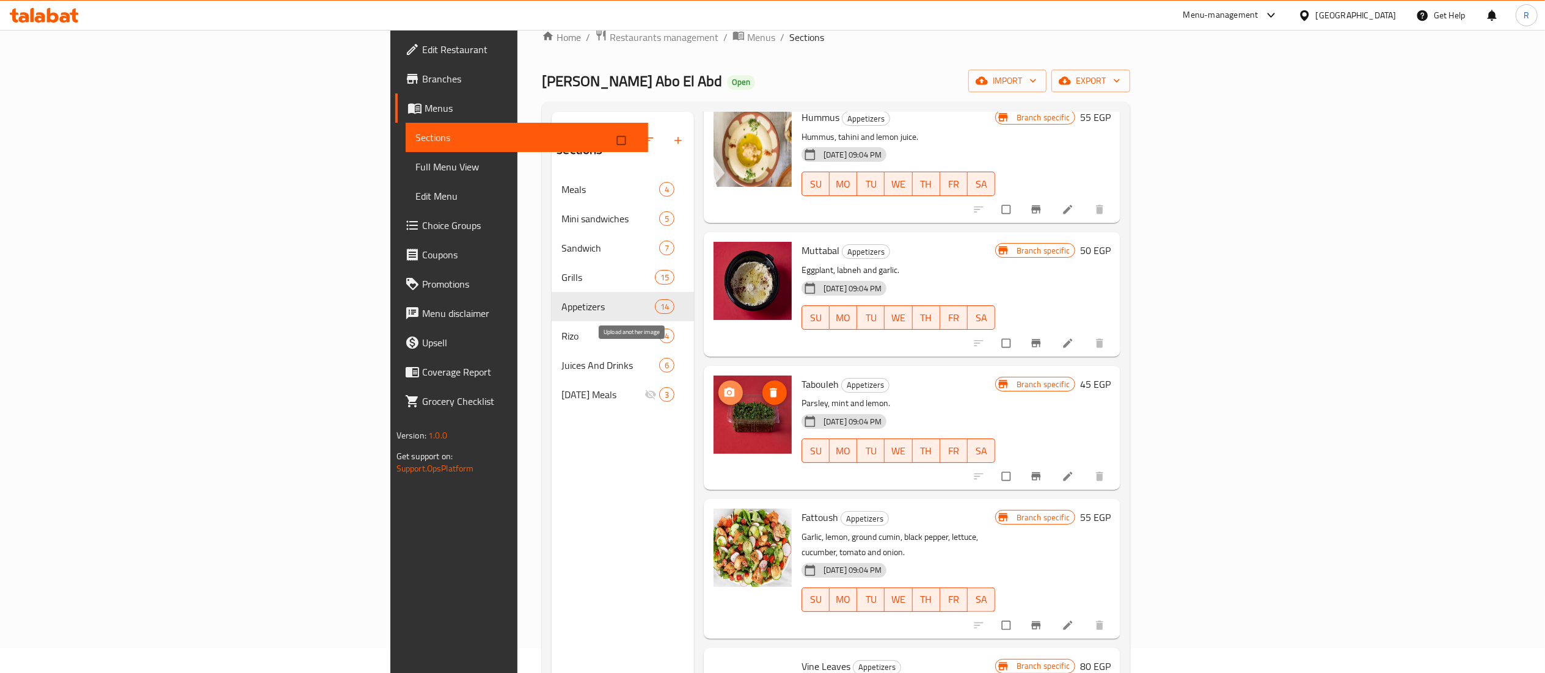
click at [725, 388] on icon "upload picture" at bounding box center [730, 392] width 10 height 9
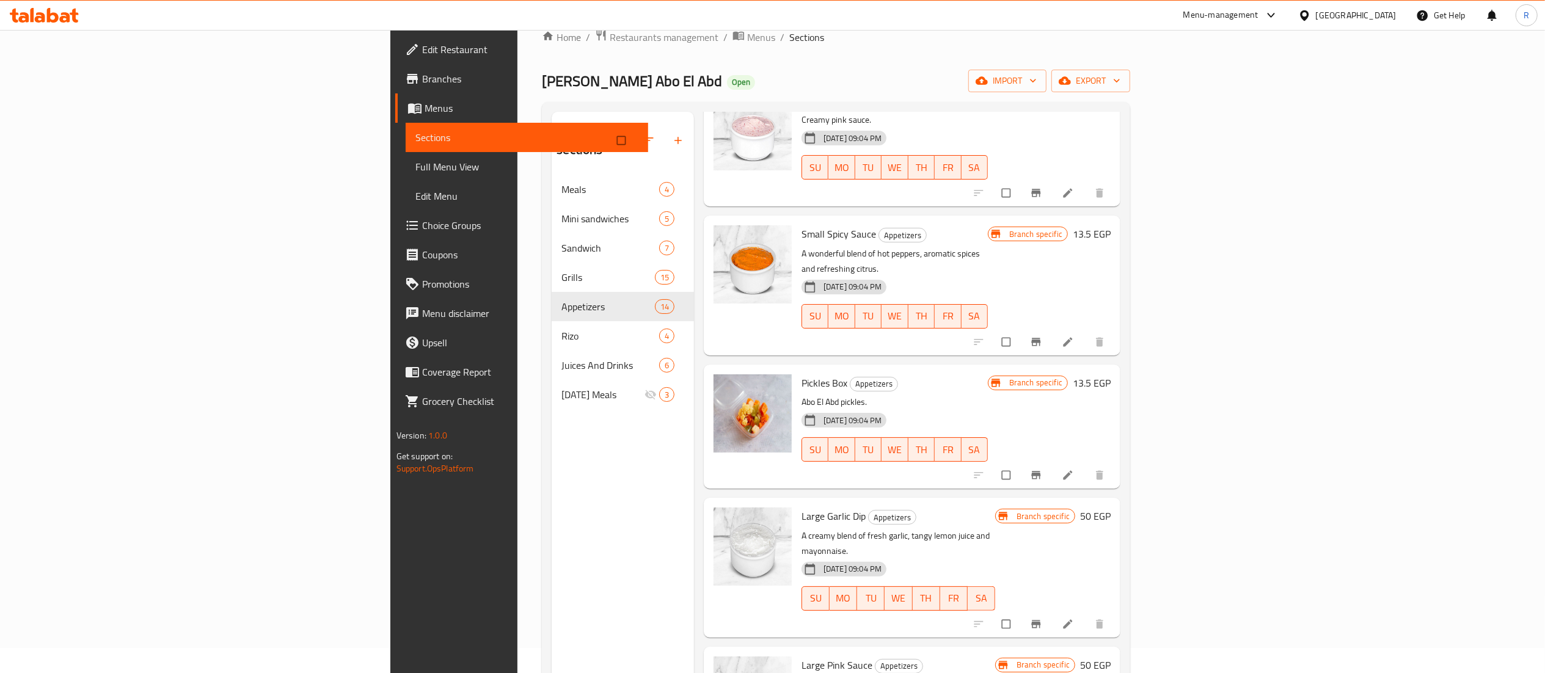
scroll to position [1208, 0]
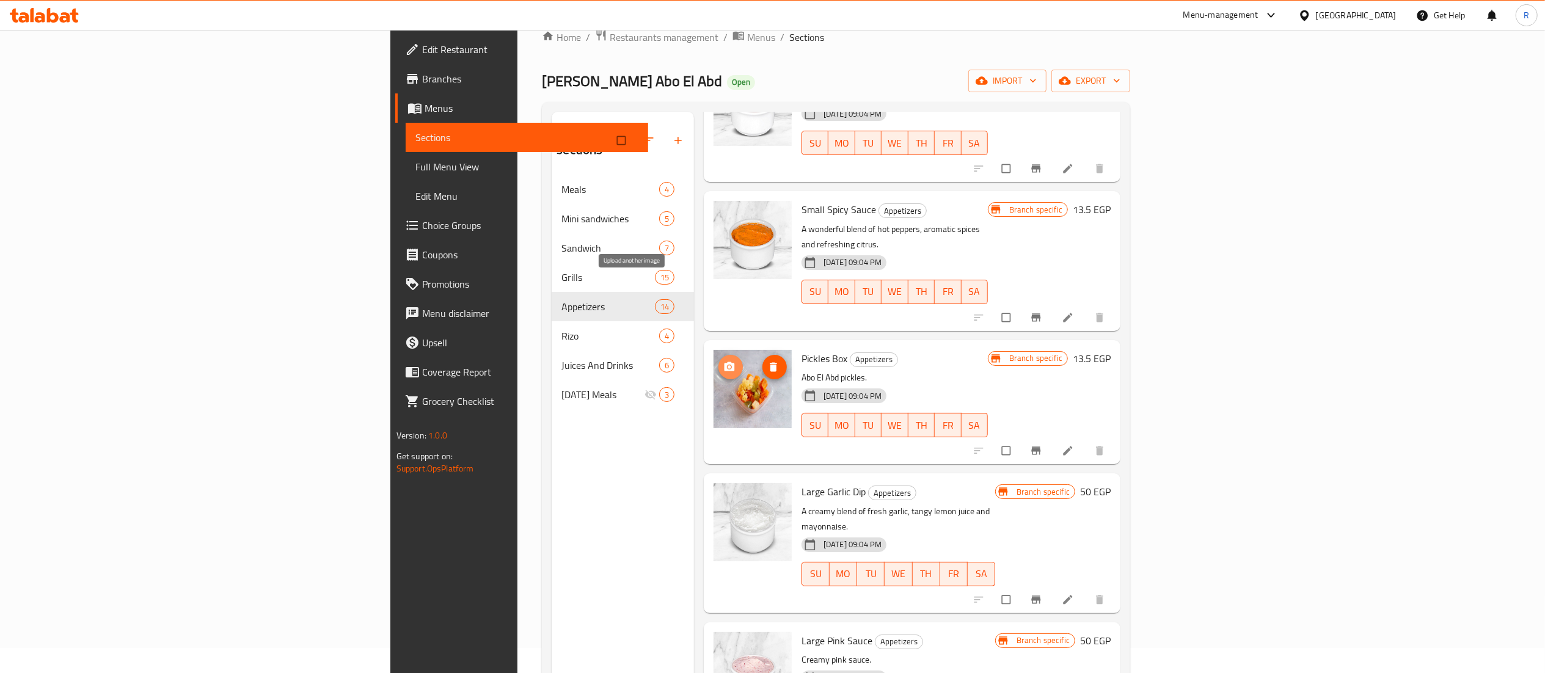
click at [724, 361] on icon "upload picture" at bounding box center [730, 367] width 12 height 12
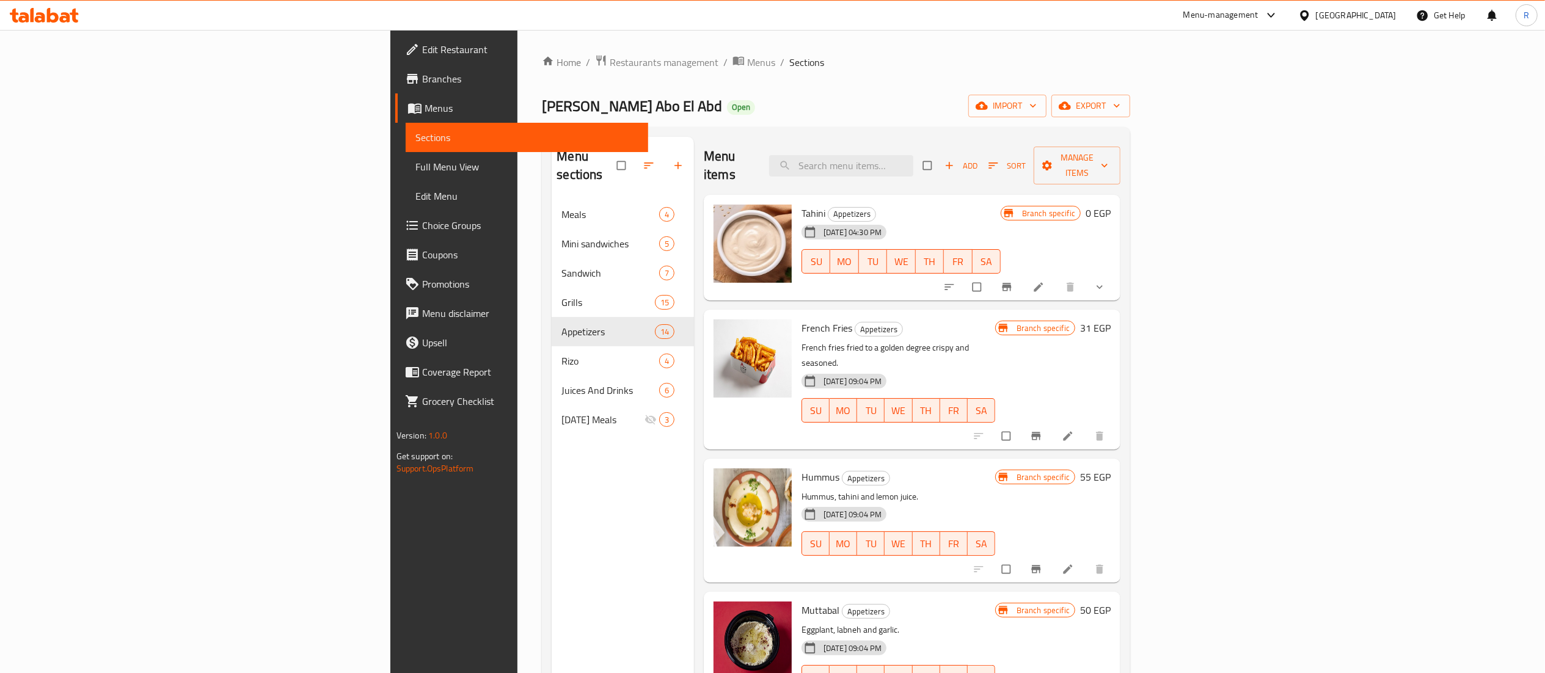
click at [771, 46] on div "Home / Restaurants management / Menus / Sections Farog Abo El Abd Open import e…" at bounding box center [836, 437] width 637 height 815
click at [390, 530] on div "Edit Restaurant Branches Menus Sections Full Menu View Edit Menu Choice Groups …" at bounding box center [519, 366] width 258 height 673
click at [725, 481] on icon "upload picture" at bounding box center [730, 485] width 10 height 9
click at [725, 614] on icon "upload picture" at bounding box center [730, 618] width 10 height 9
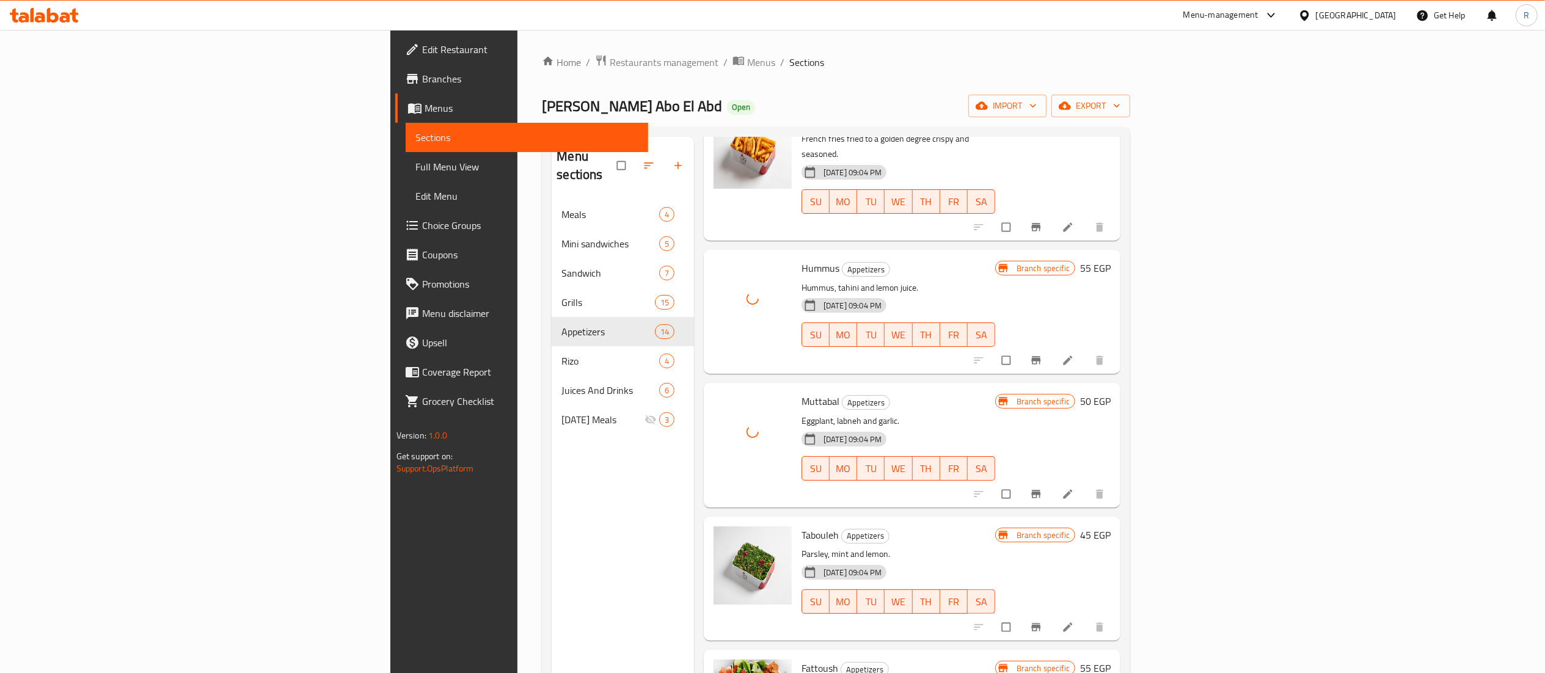
scroll to position [418, 0]
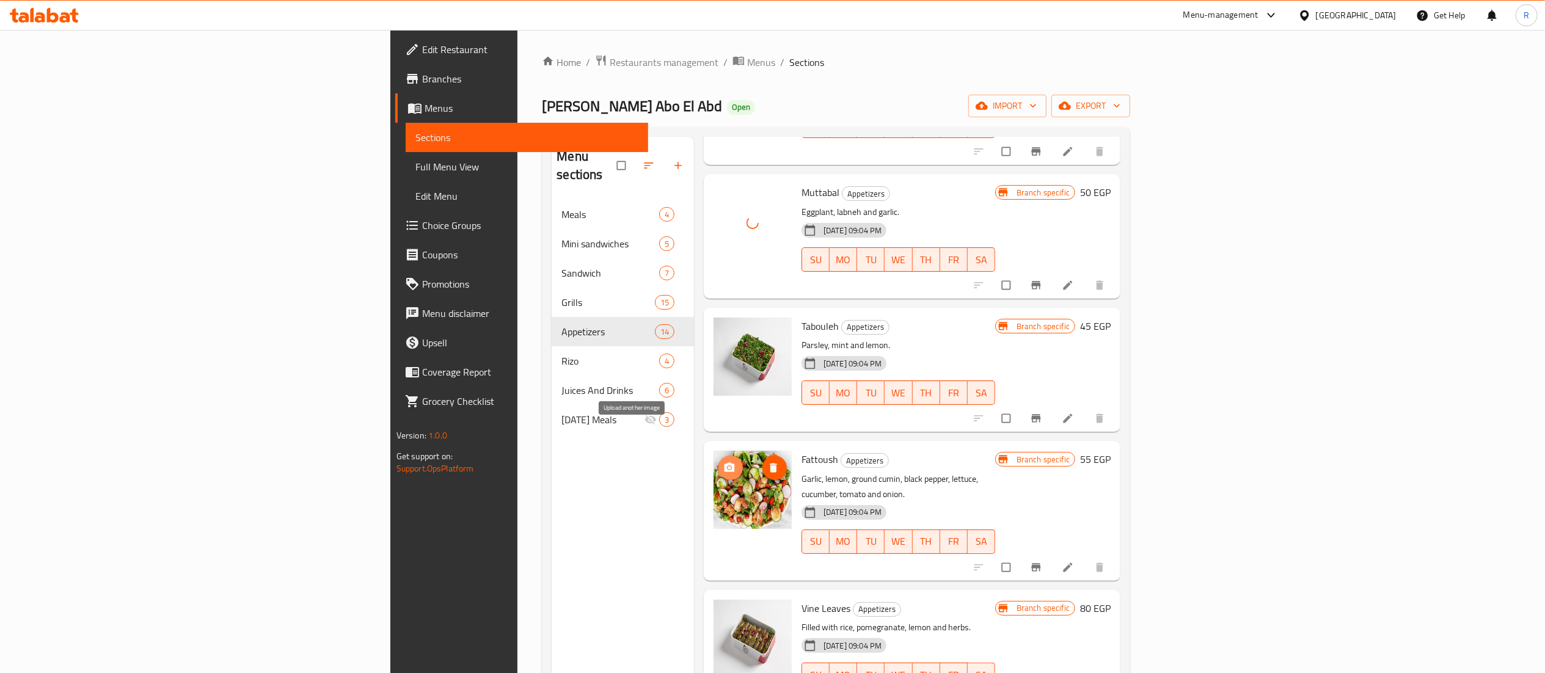
click at [719, 462] on span "upload picture" at bounding box center [731, 468] width 24 height 12
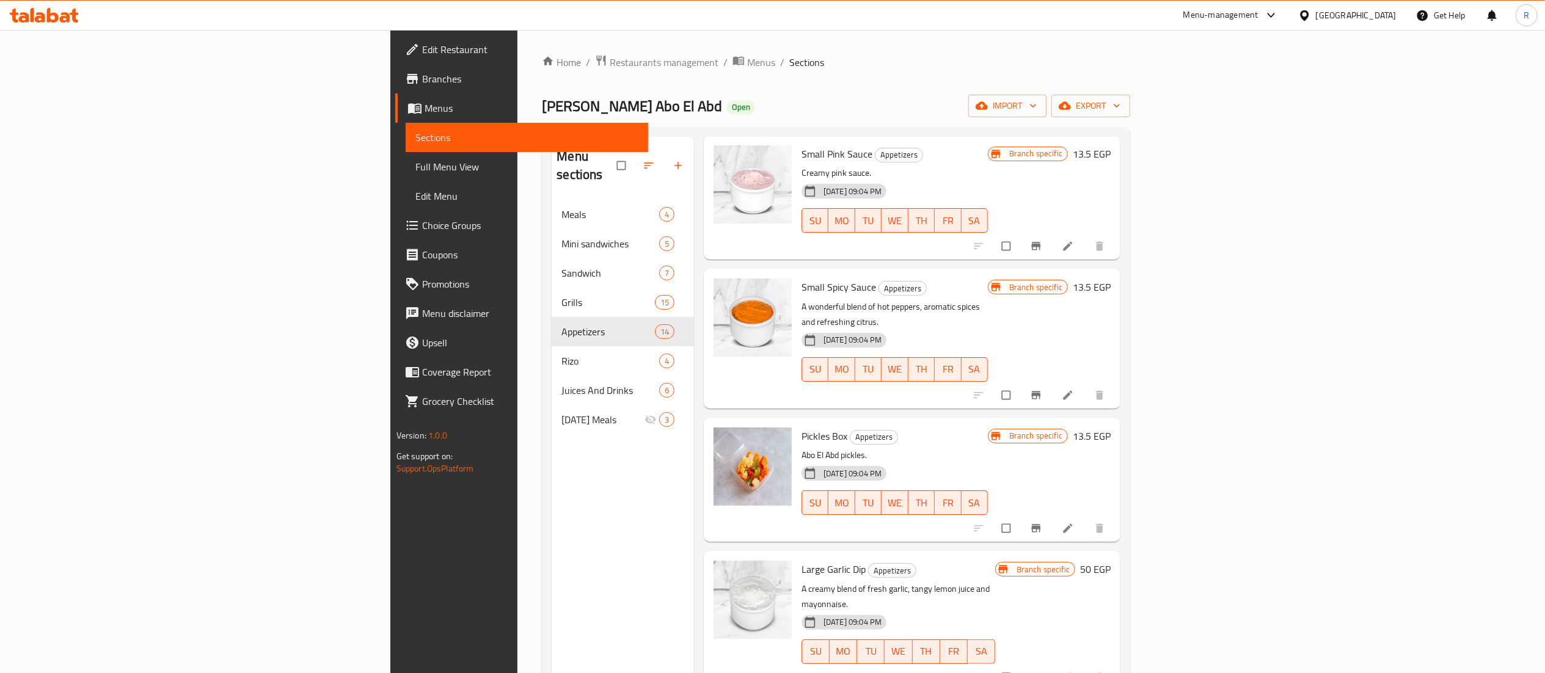
scroll to position [1161, 0]
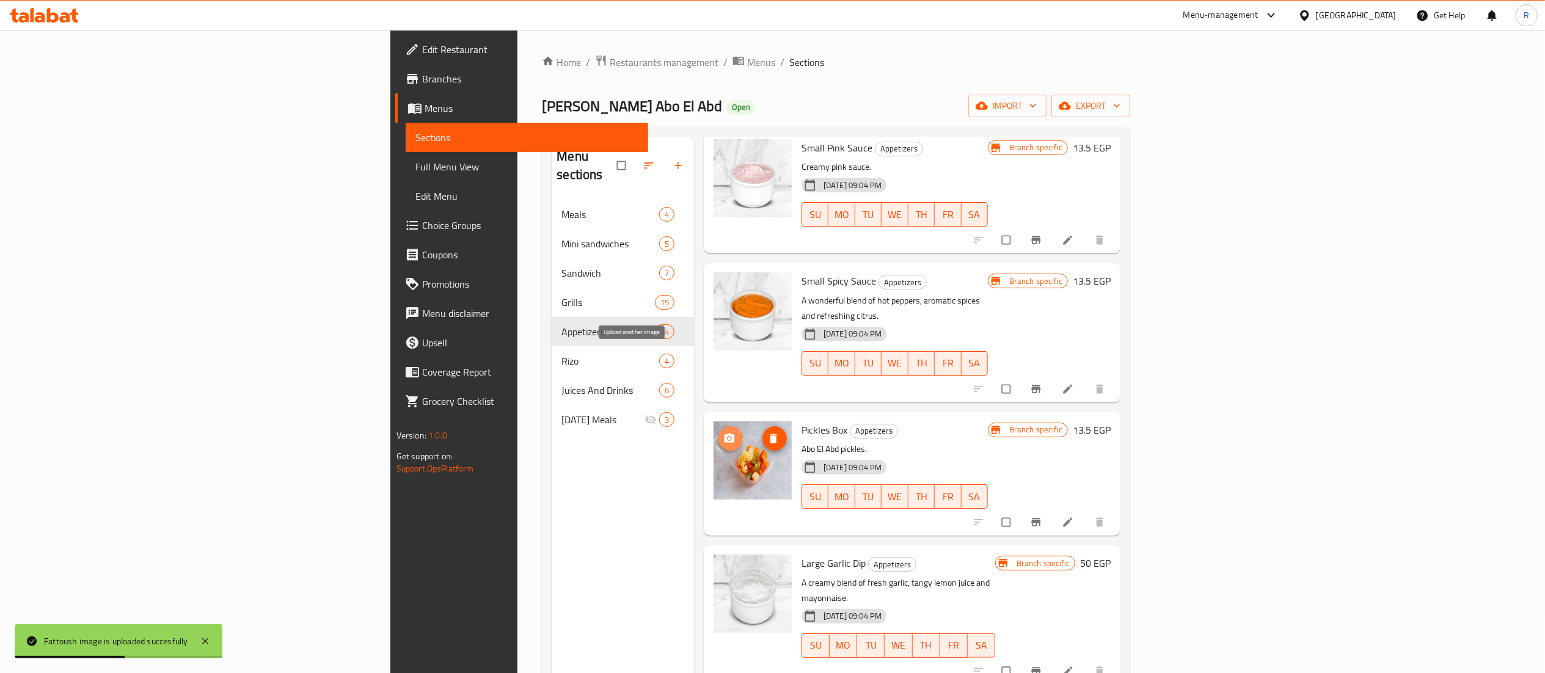
click at [728, 437] on circle "upload picture" at bounding box center [729, 438] width 3 height 3
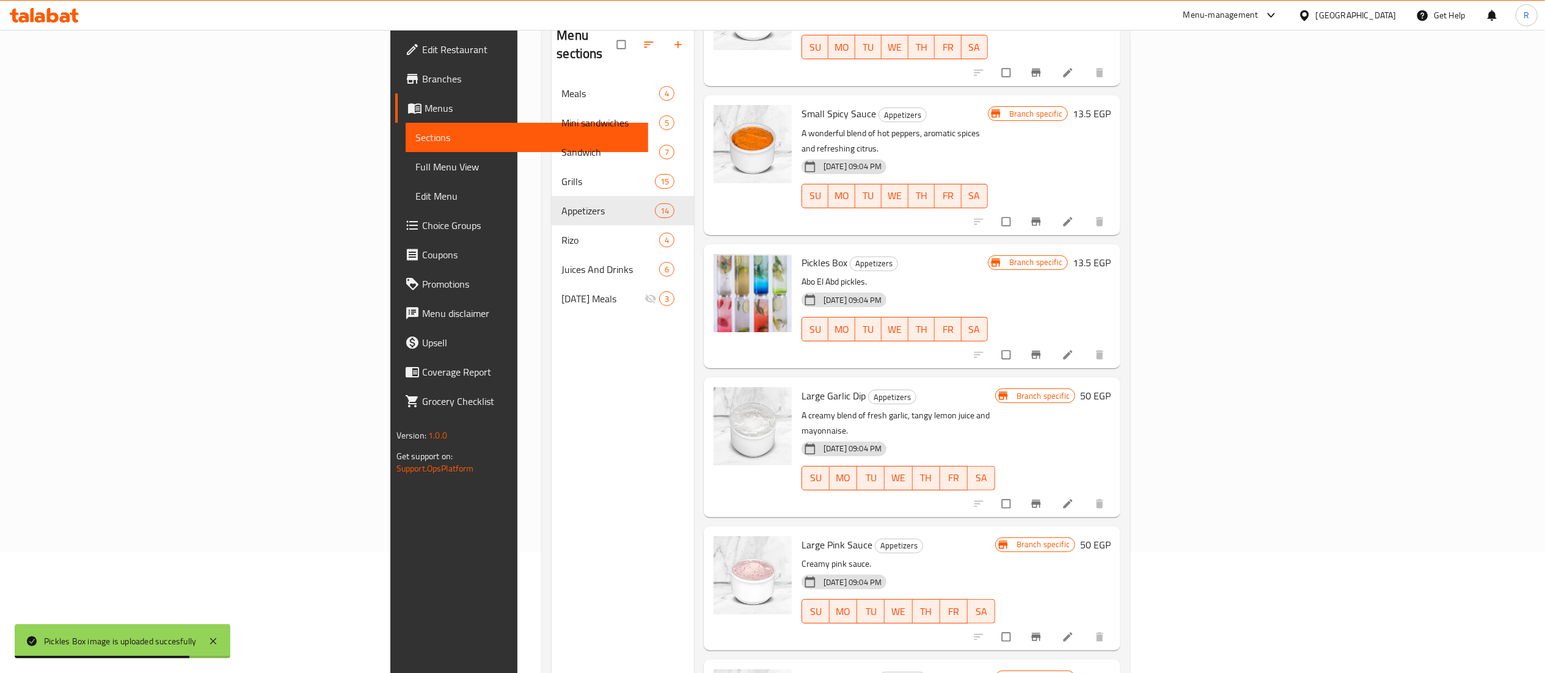
scroll to position [172, 0]
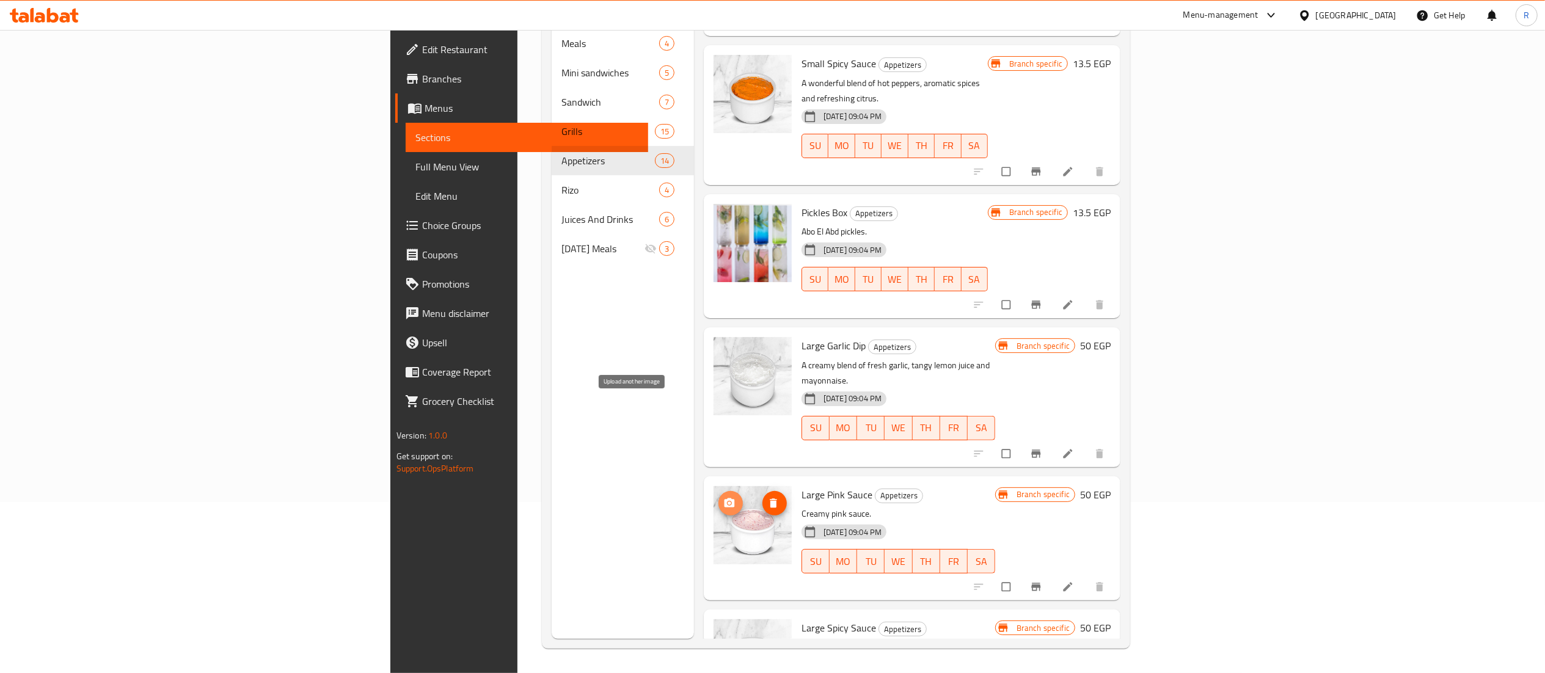
click at [725, 498] on icon "upload picture" at bounding box center [730, 502] width 10 height 9
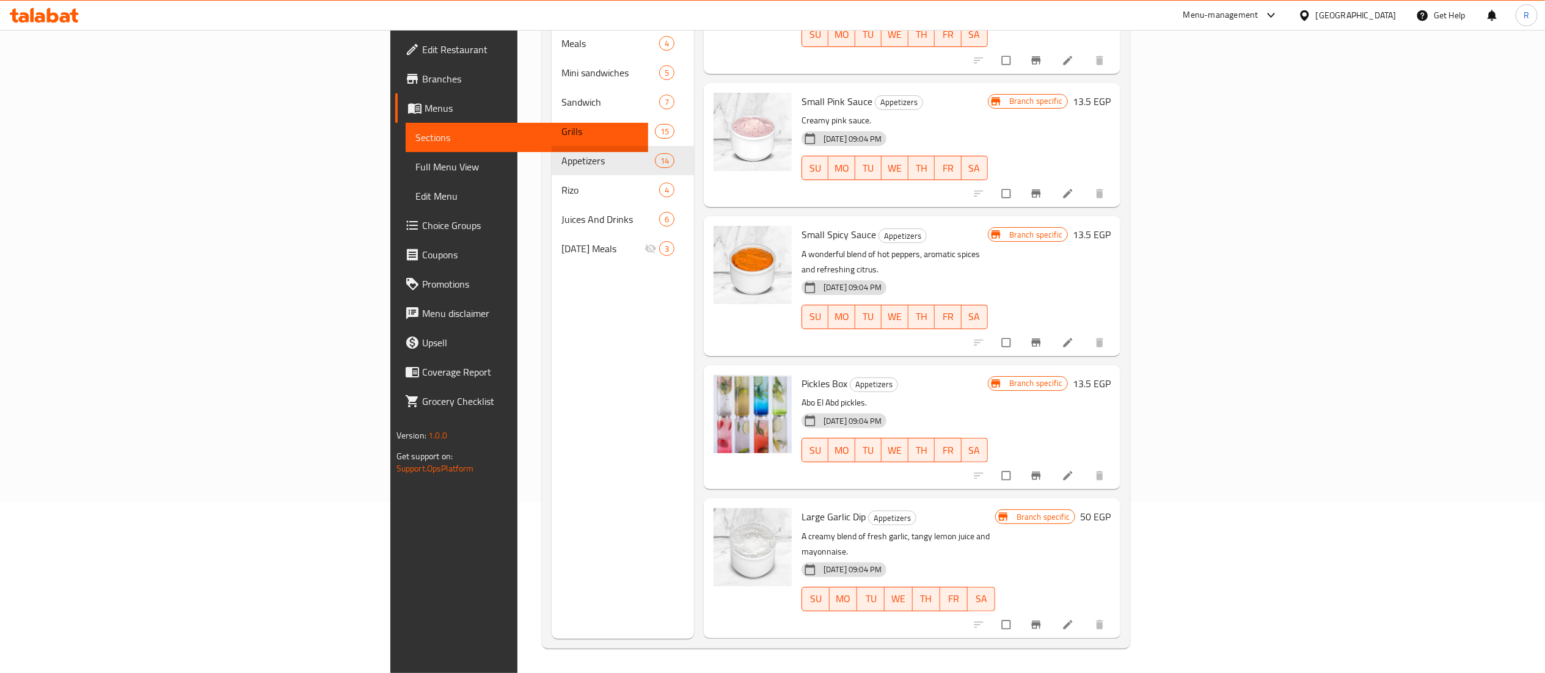
scroll to position [948, 0]
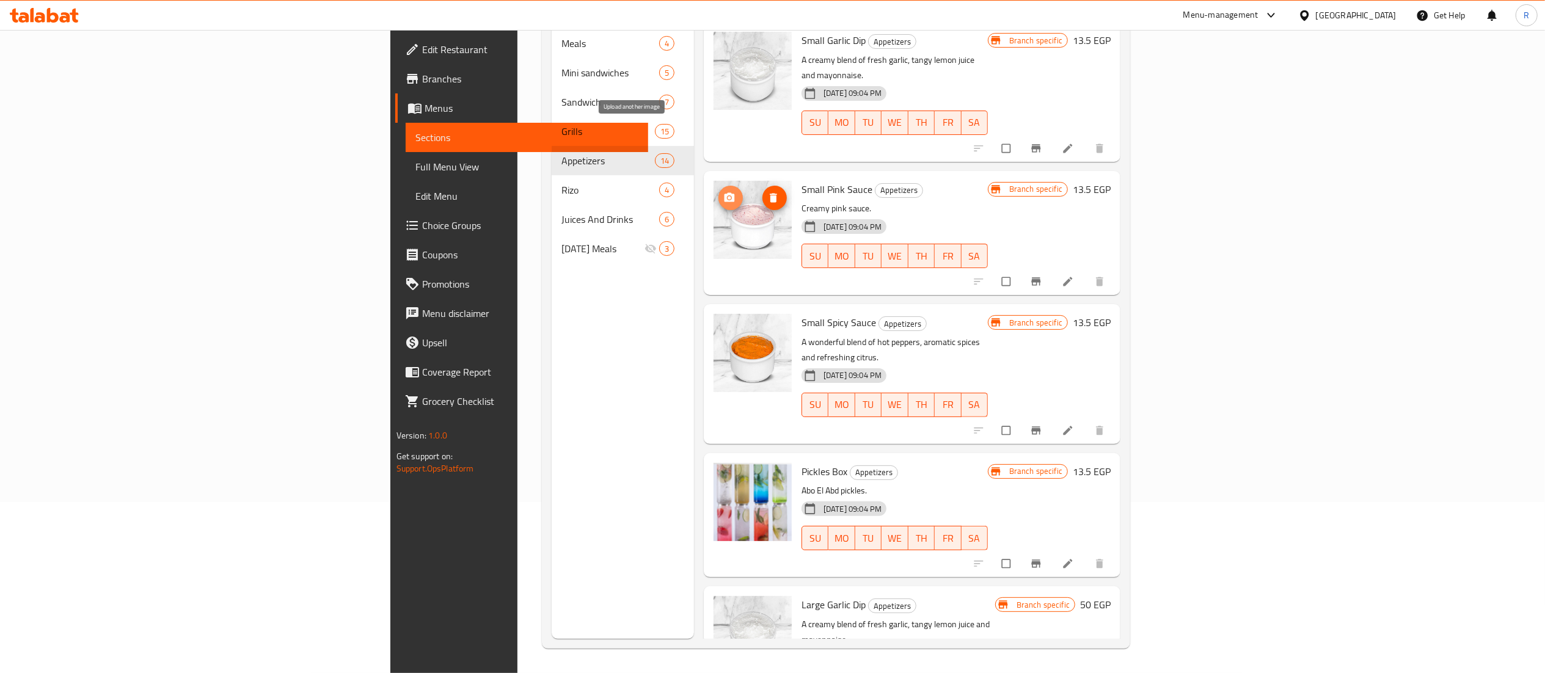
click at [725, 192] on icon "upload picture" at bounding box center [730, 196] width 10 height 9
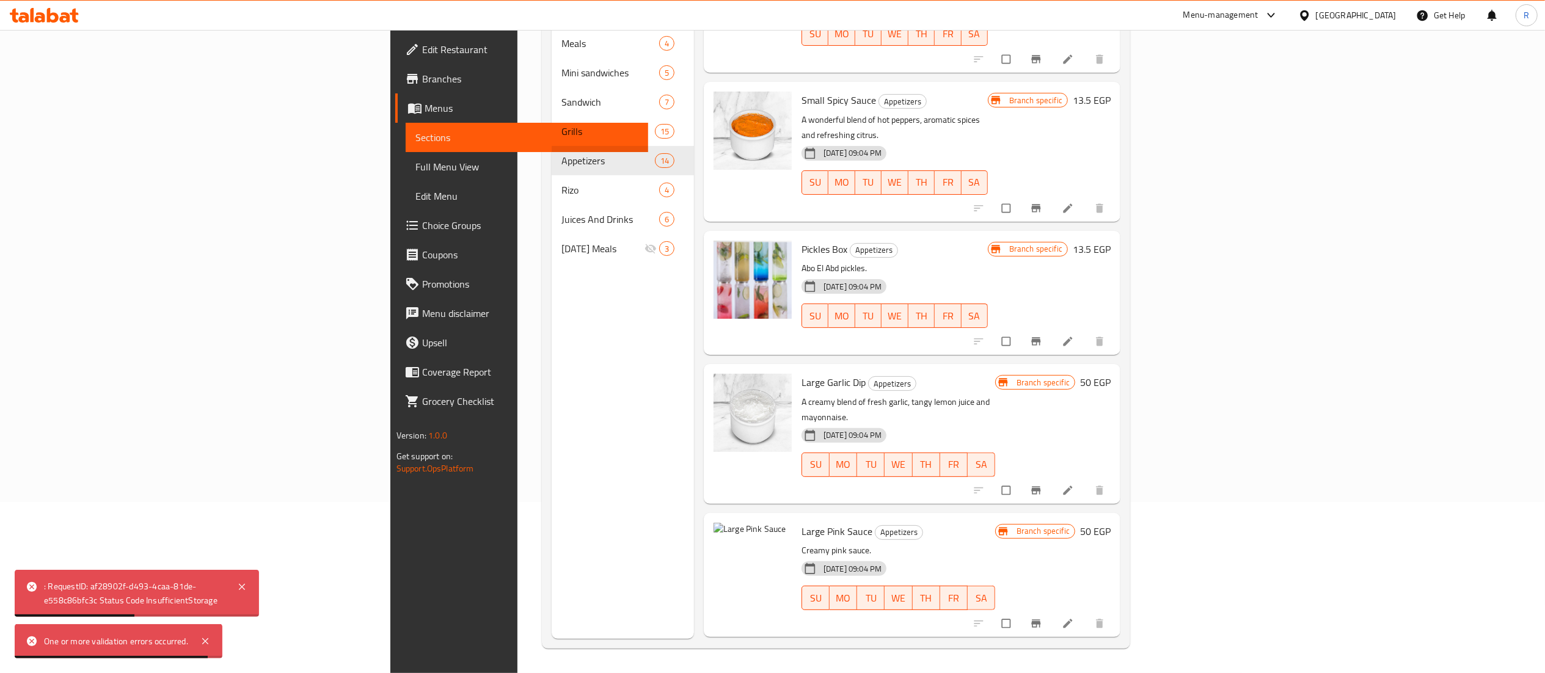
scroll to position [1208, 0]
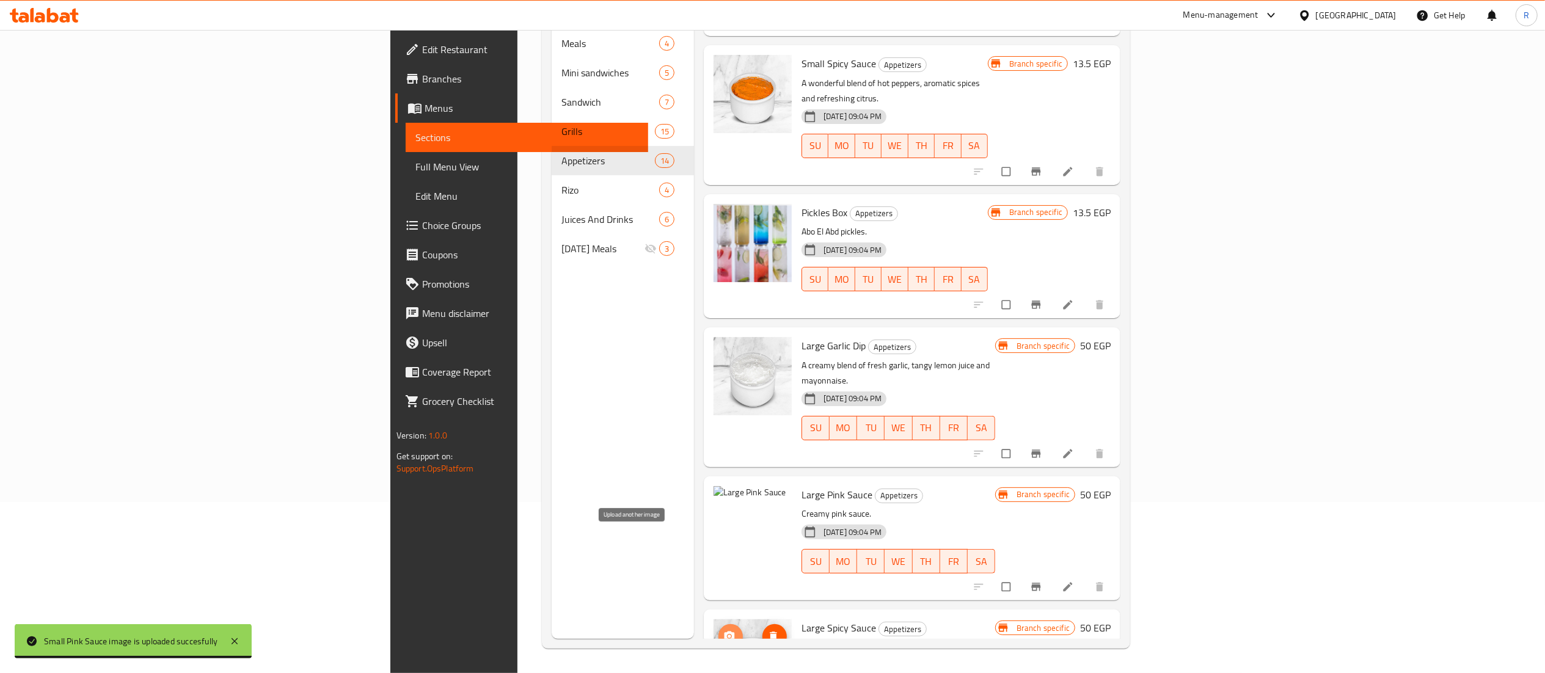
click at [728, 635] on circle "upload picture" at bounding box center [729, 636] width 3 height 3
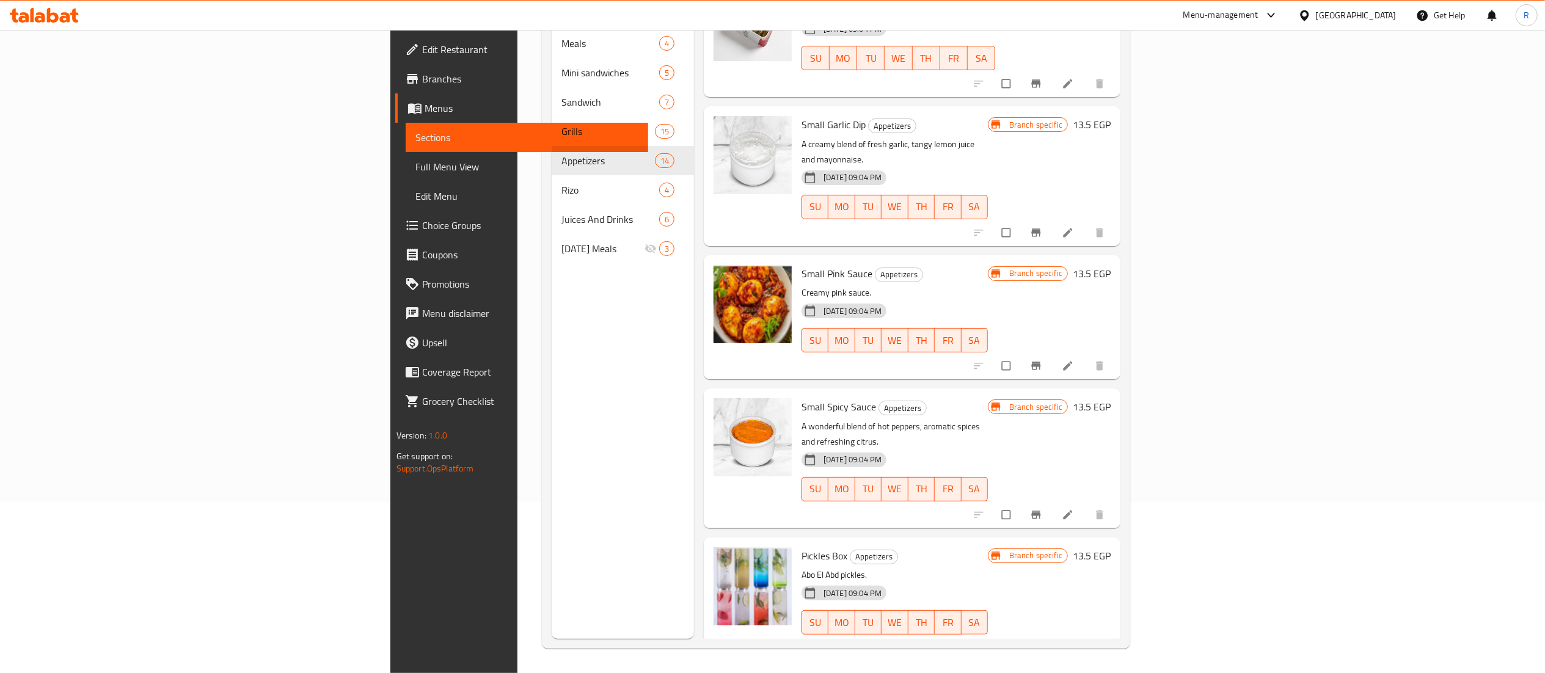
scroll to position [853, 0]
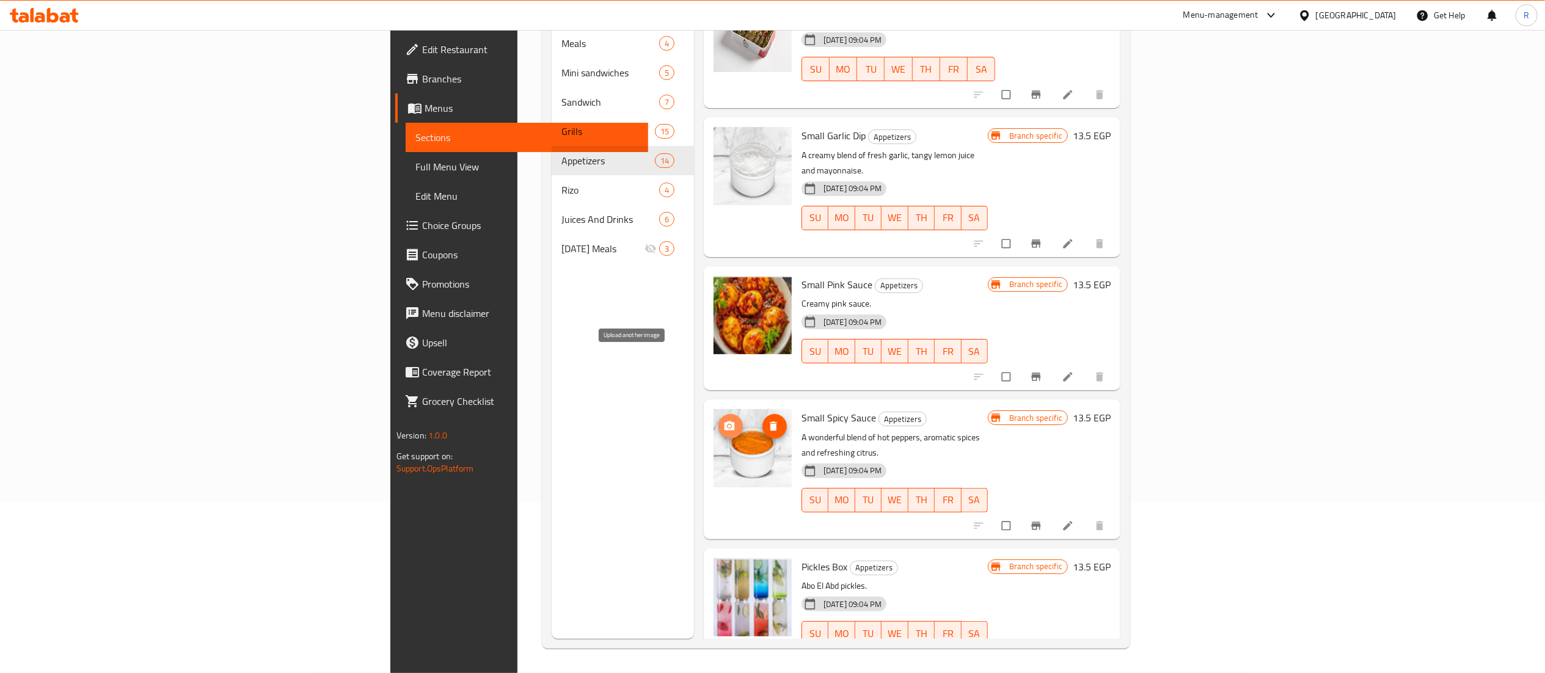
click at [724, 420] on icon "upload picture" at bounding box center [730, 426] width 12 height 12
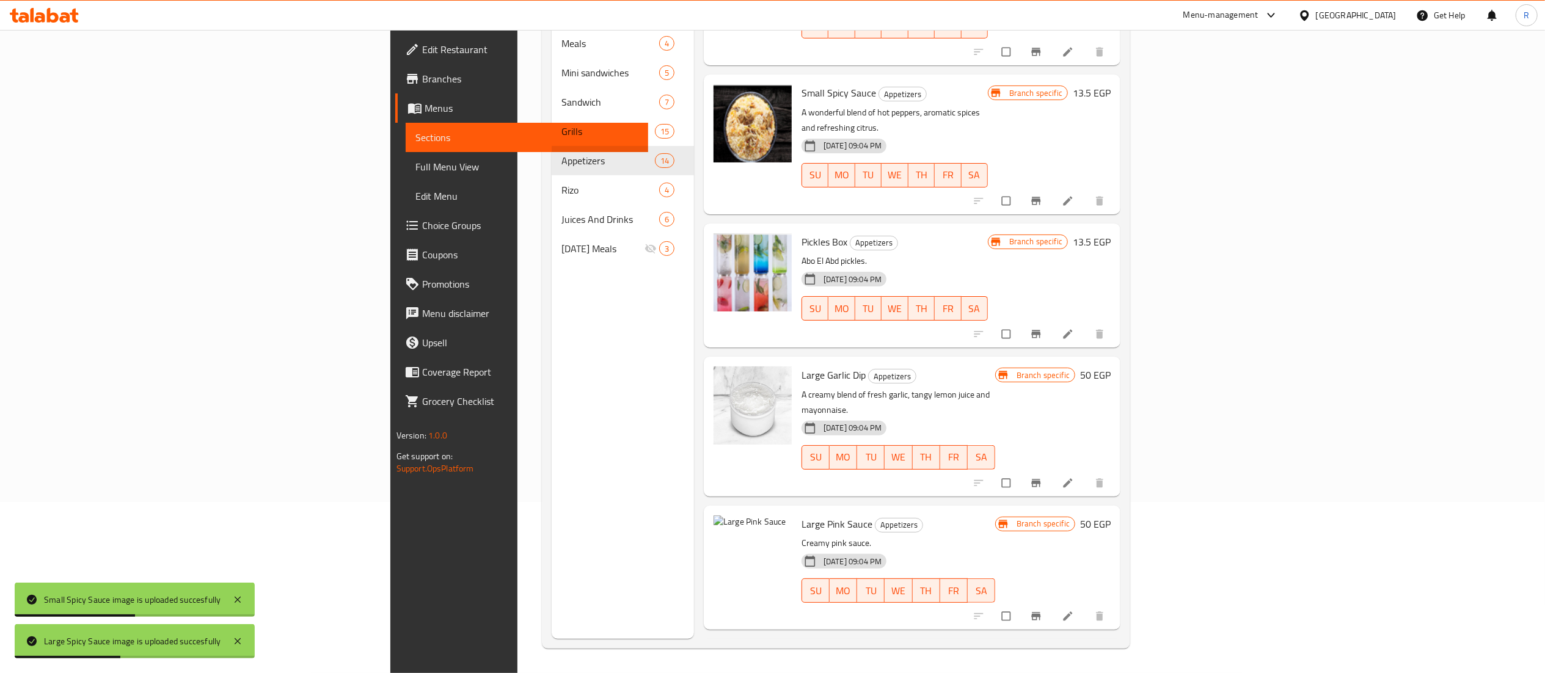
scroll to position [1178, 0]
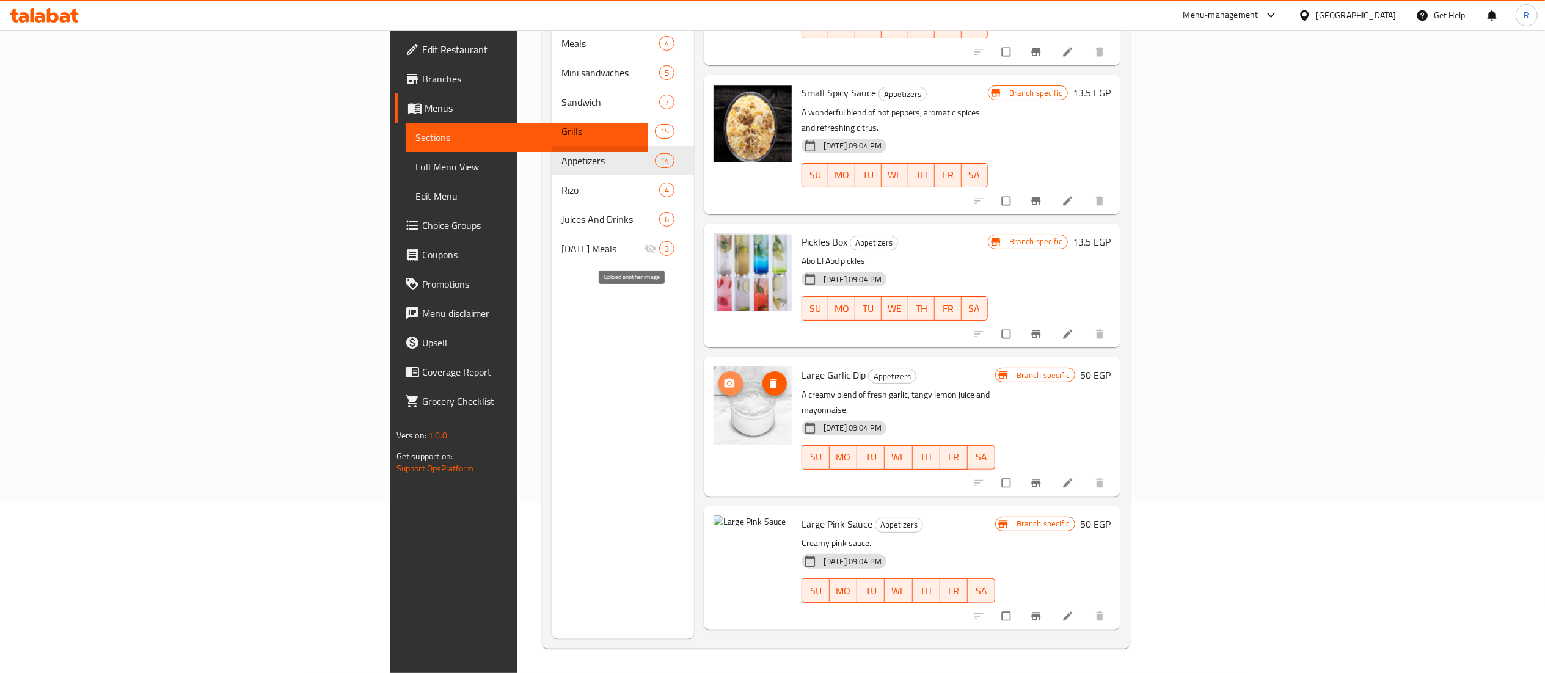
click at [725, 379] on icon "upload picture" at bounding box center [730, 383] width 10 height 9
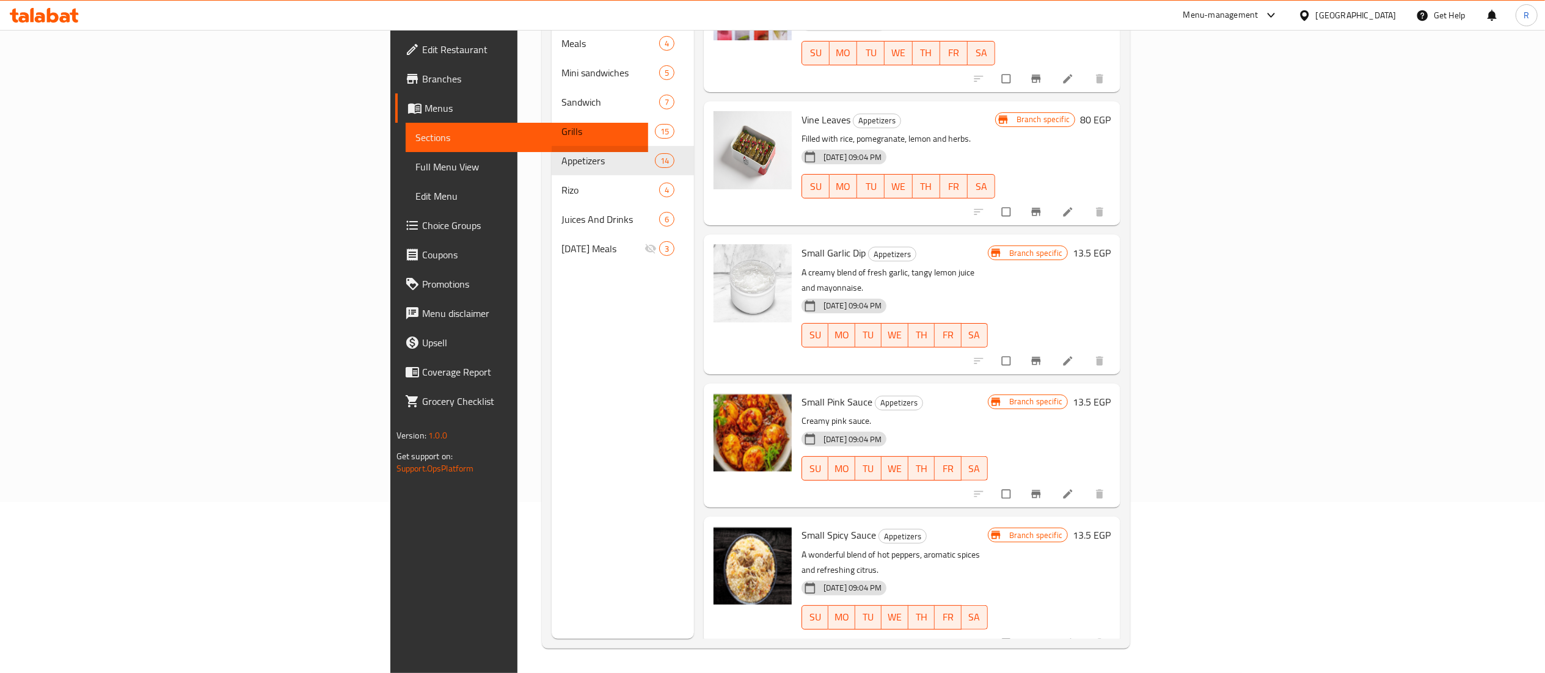
scroll to position [735, 0]
click at [728, 262] on circle "upload picture" at bounding box center [729, 263] width 3 height 3
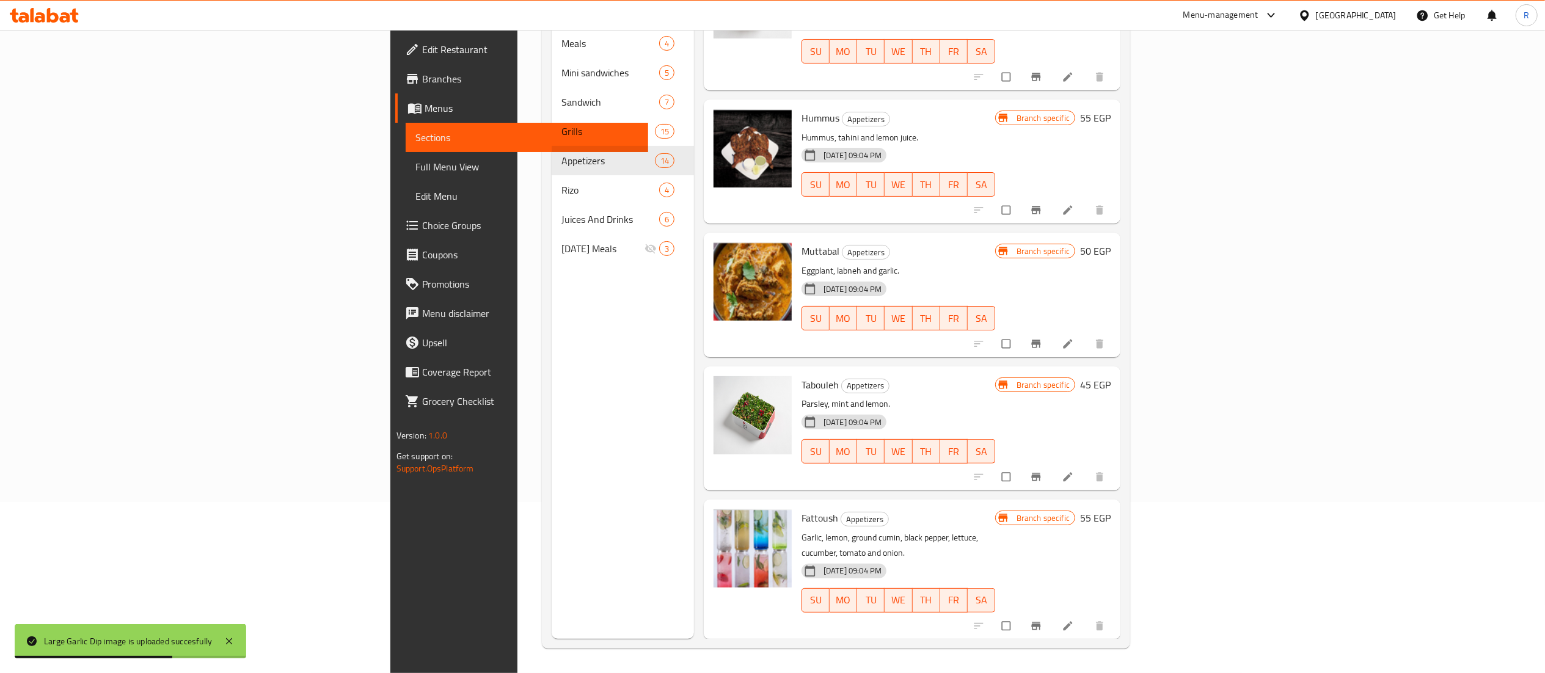
scroll to position [0, 0]
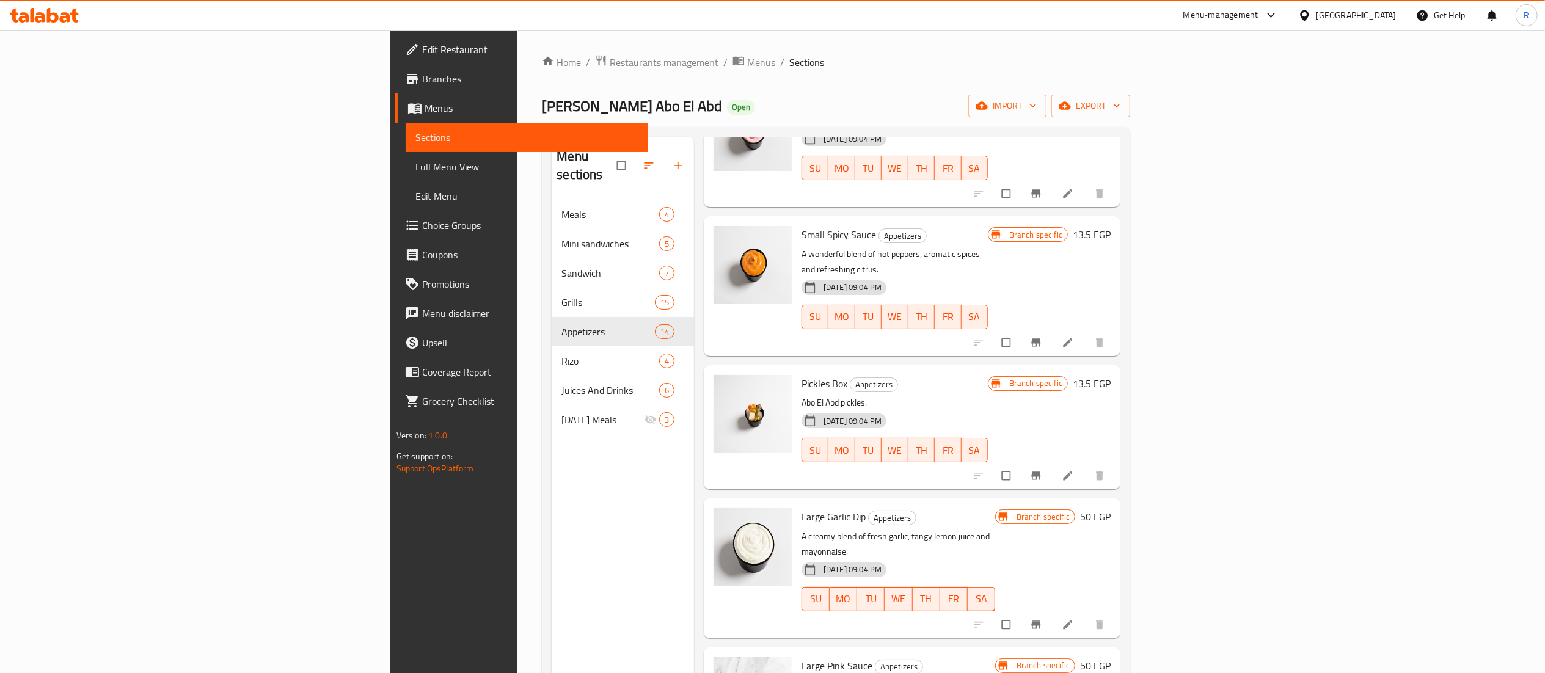
scroll to position [172, 0]
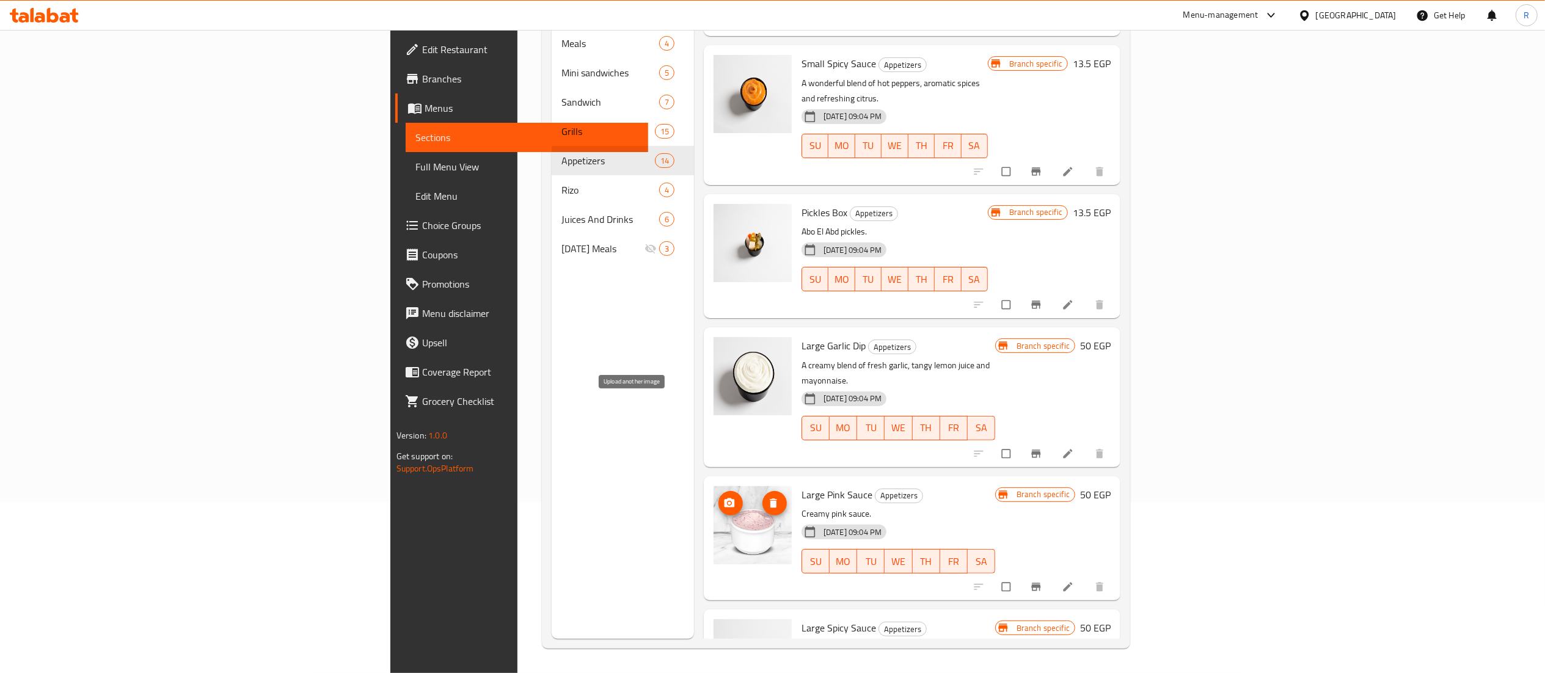
click at [724, 497] on icon "upload picture" at bounding box center [730, 503] width 12 height 12
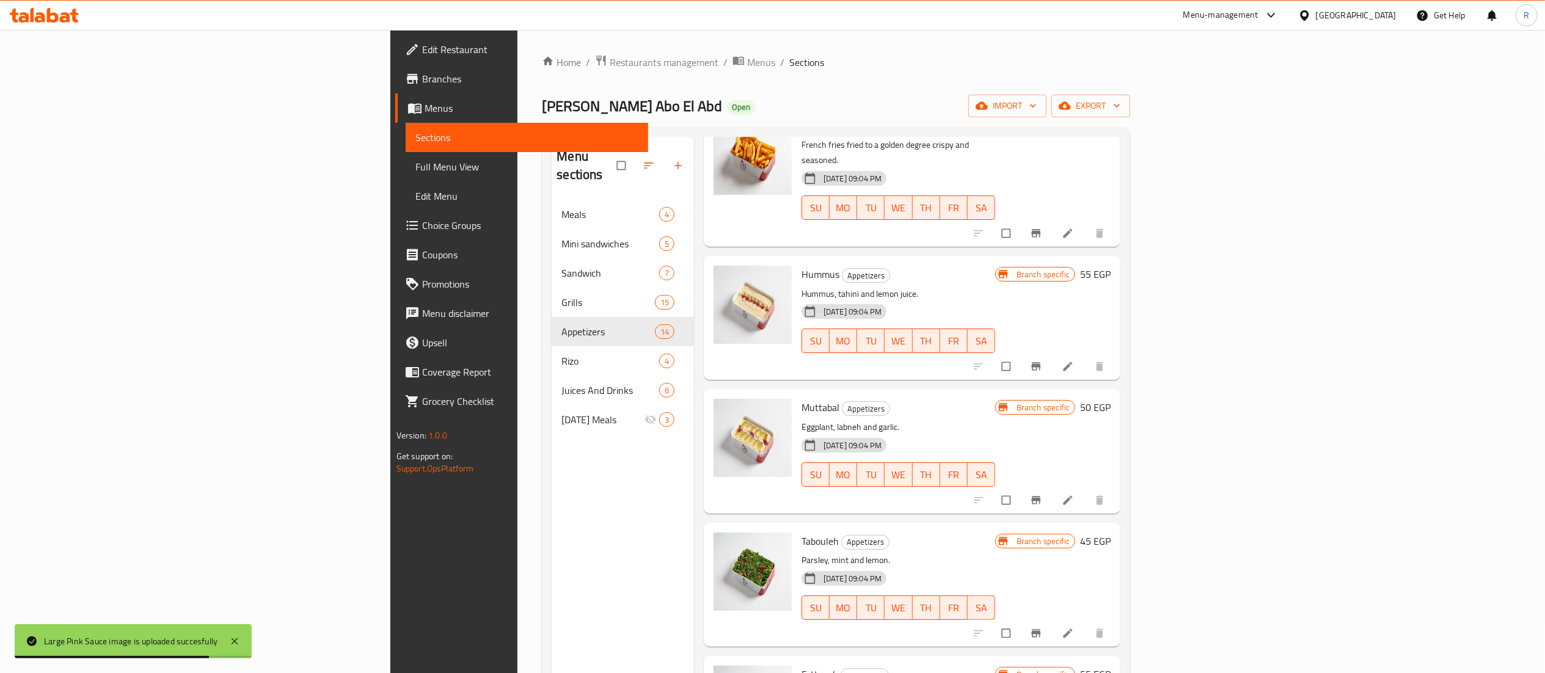
scroll to position [199, 0]
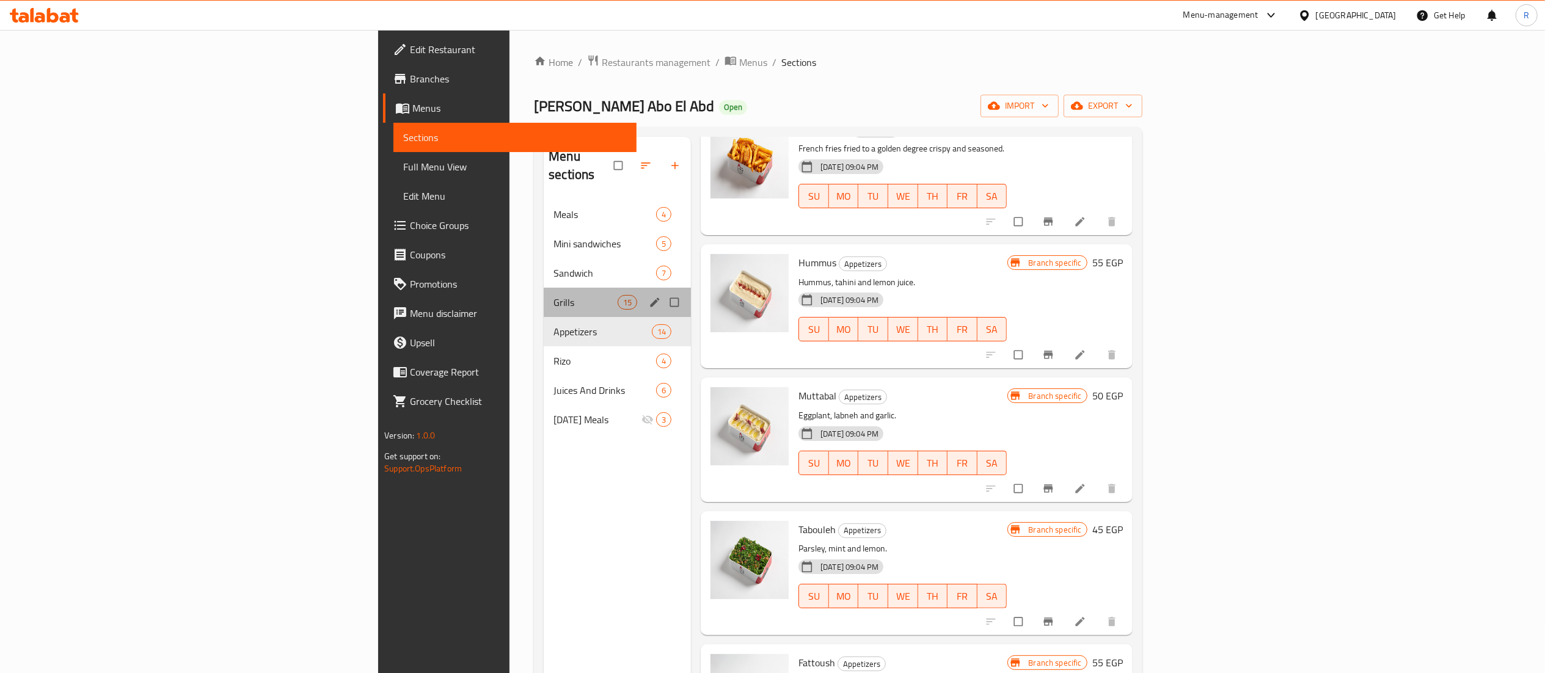
click at [544, 293] on div "Grills 15" at bounding box center [617, 302] width 147 height 29
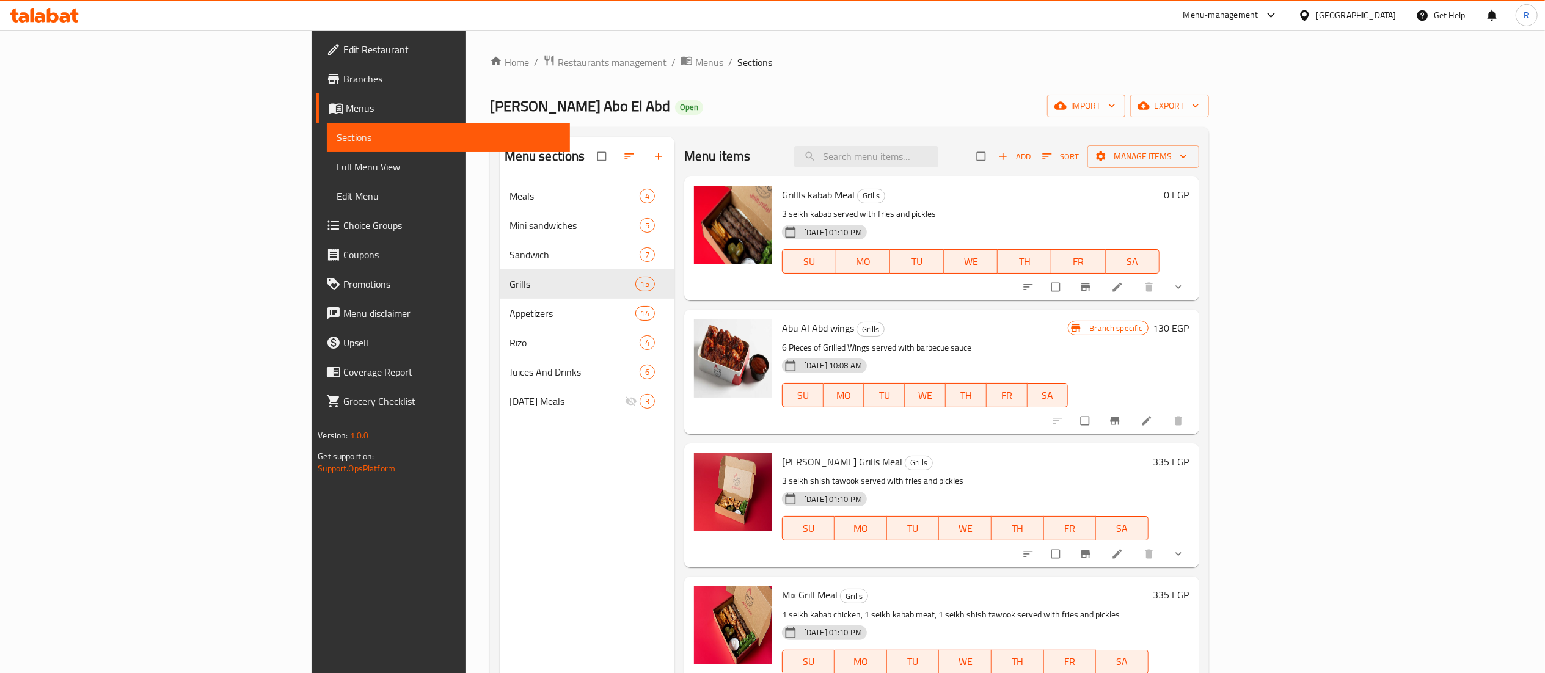
click at [500, 610] on div "Menu sections Meals 4 Mini sandwiches 5 Sandwich 7 Grills 15 Appetizers 14 [PER…" at bounding box center [587, 473] width 175 height 673
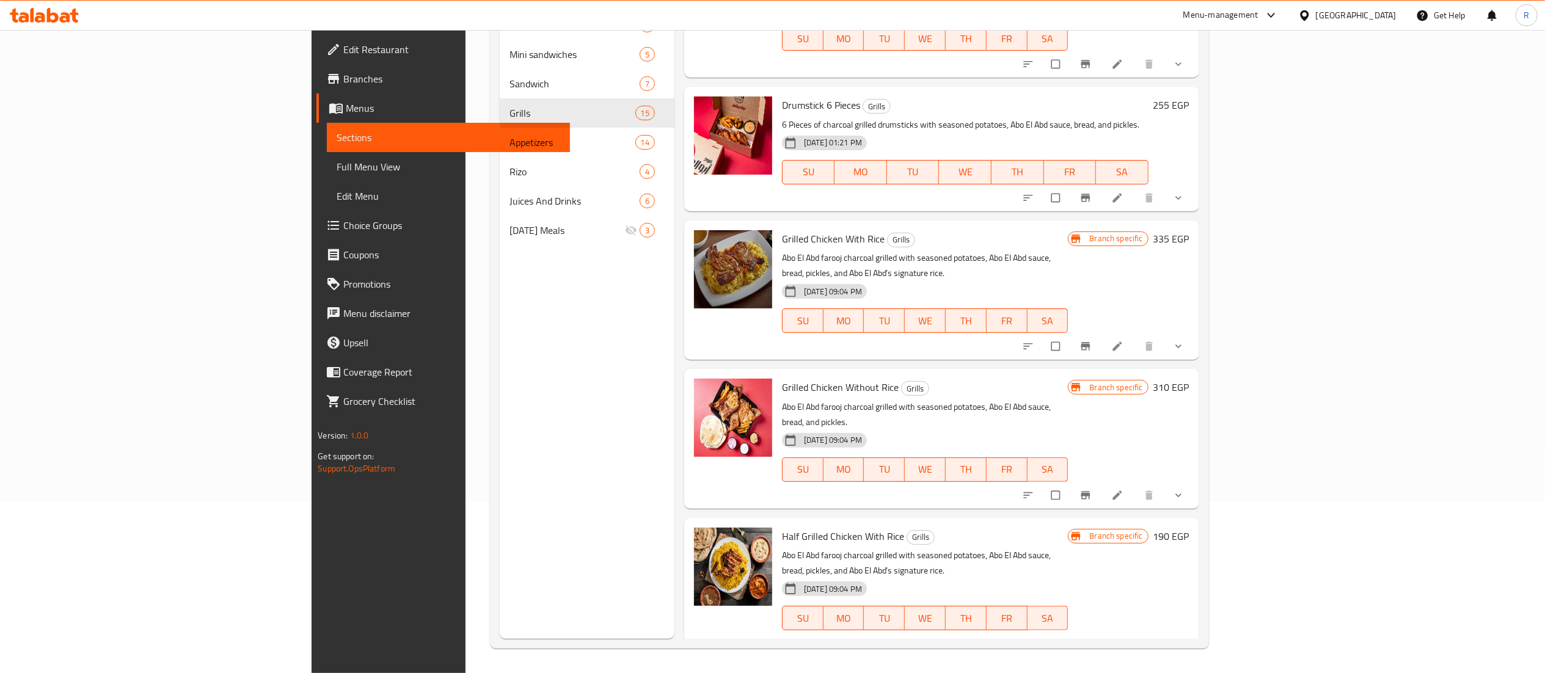
scroll to position [603, 0]
click at [699, 538] on span "upload picture" at bounding box center [711, 544] width 24 height 12
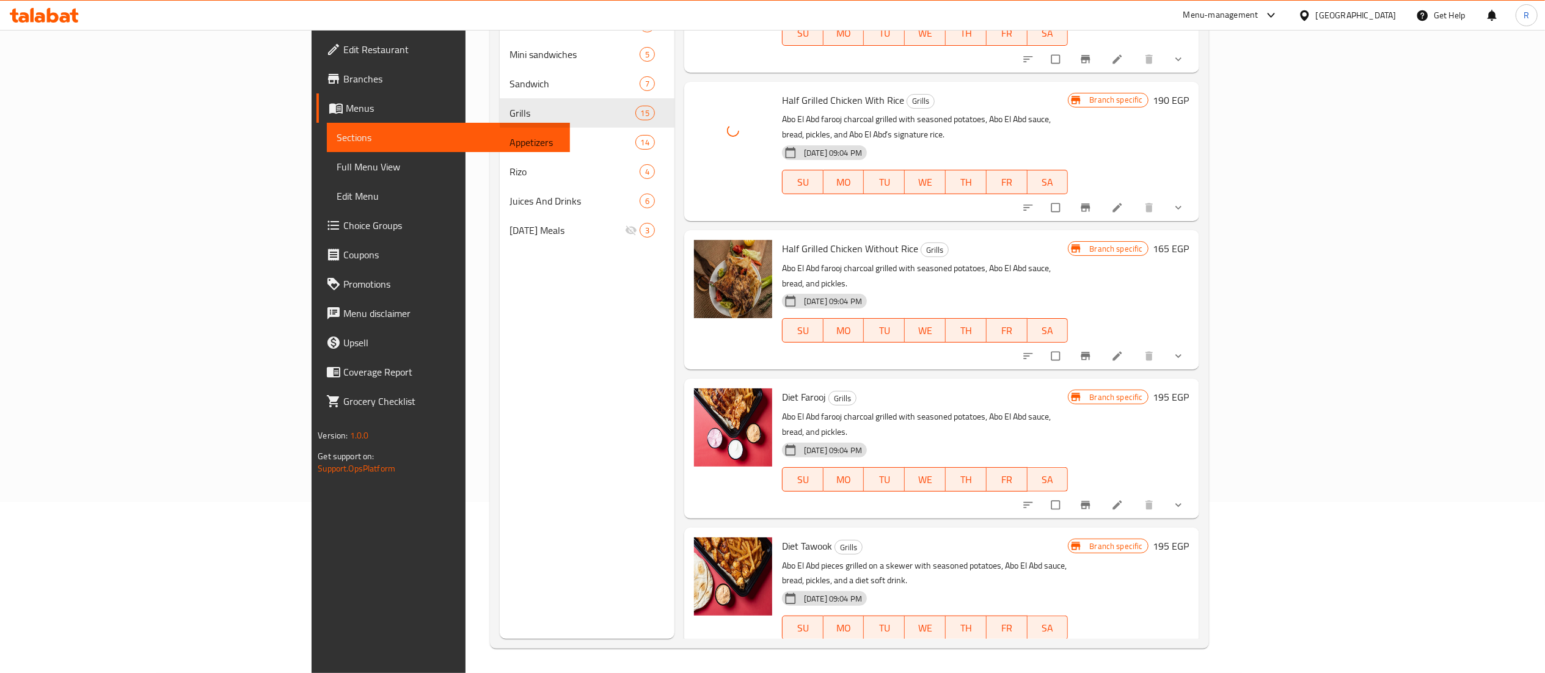
scroll to position [1039, 0]
click at [705, 400] on icon "upload picture" at bounding box center [710, 404] width 10 height 9
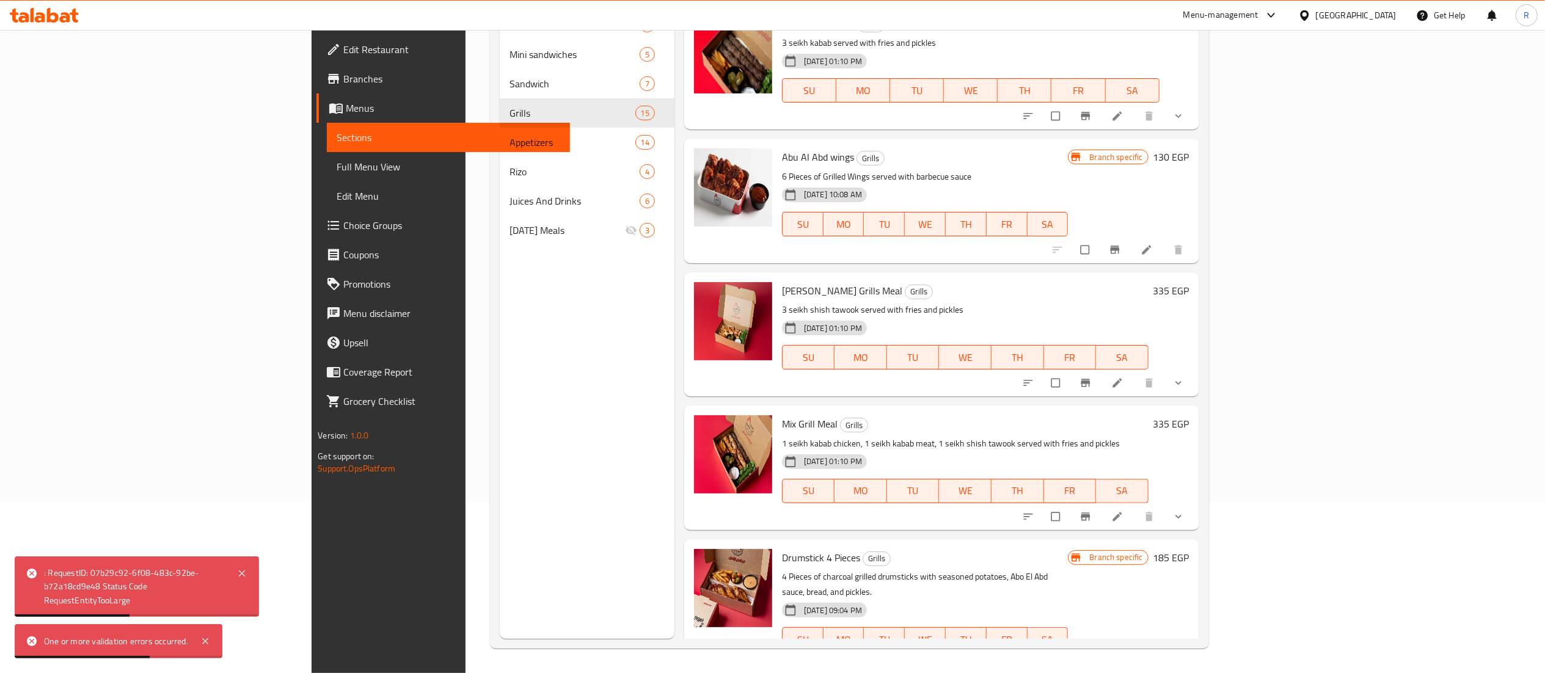
scroll to position [0, 0]
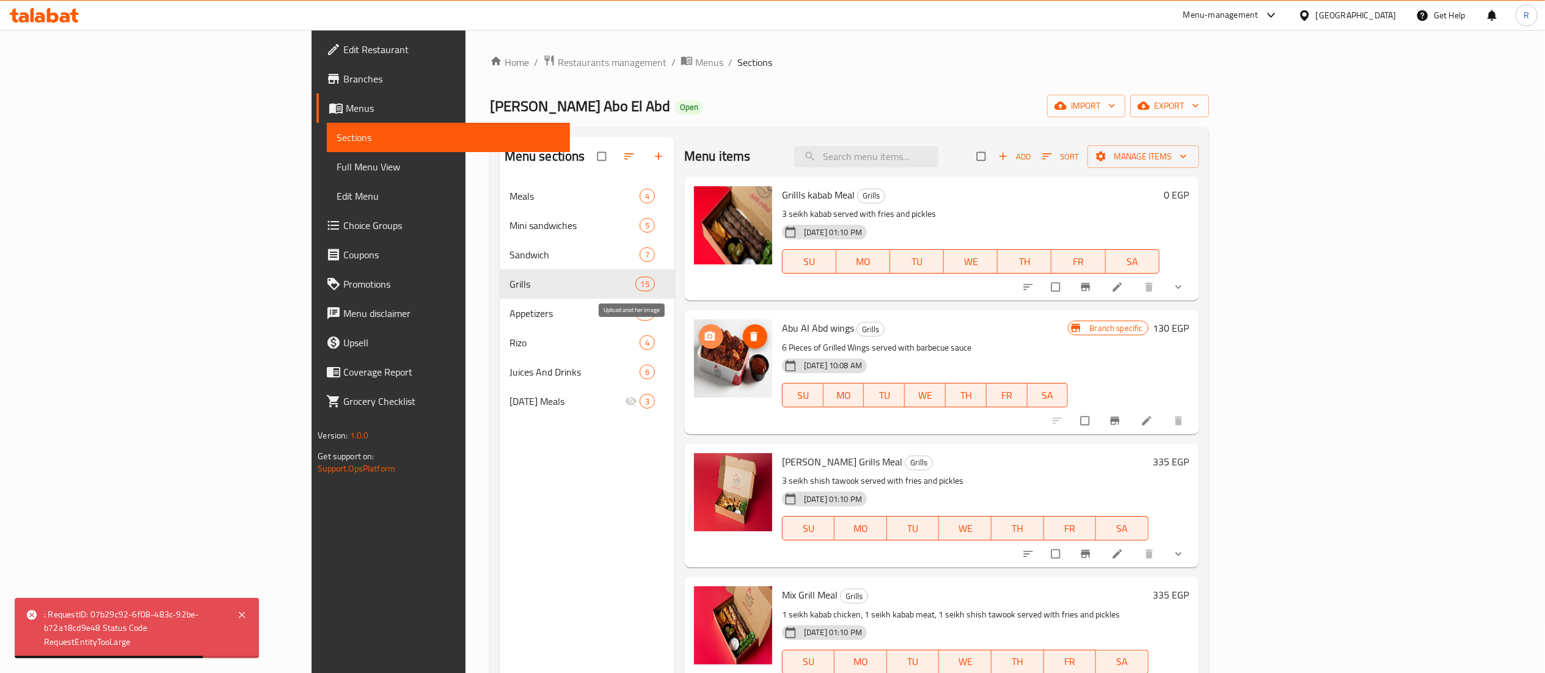
click at [699, 334] on span "upload picture" at bounding box center [711, 337] width 24 height 12
click at [708, 205] on circle "upload picture" at bounding box center [709, 203] width 3 height 3
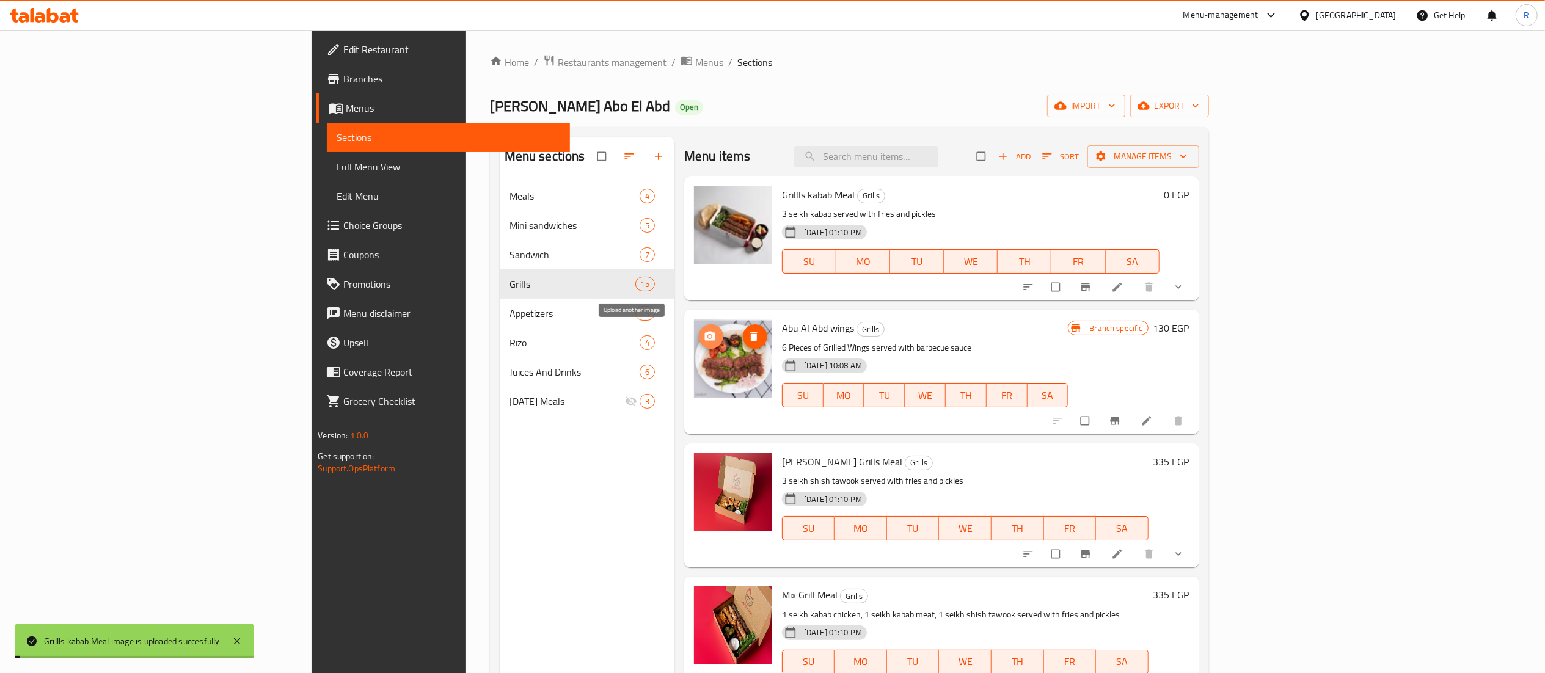
click at [705, 340] on icon "upload picture" at bounding box center [710, 336] width 10 height 9
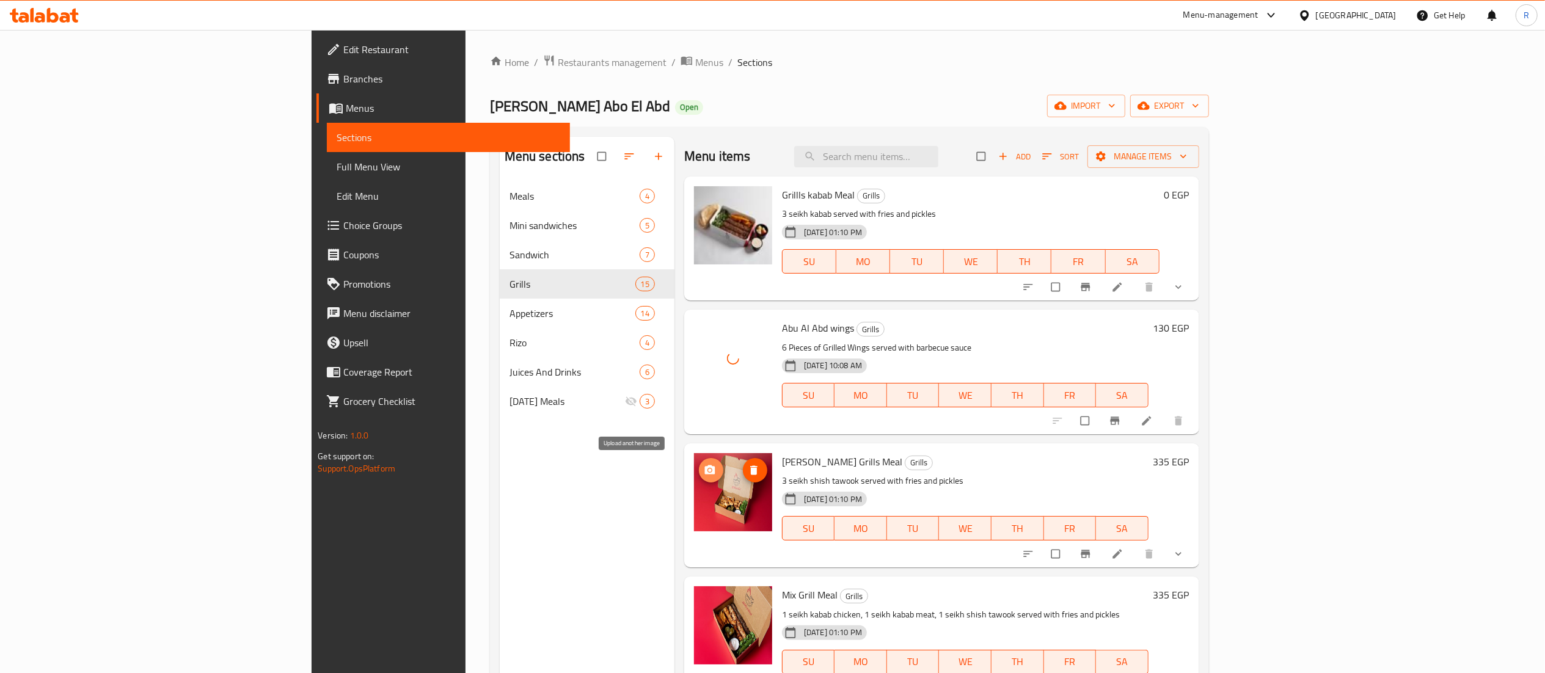
click at [699, 466] on span "upload picture" at bounding box center [711, 470] width 24 height 12
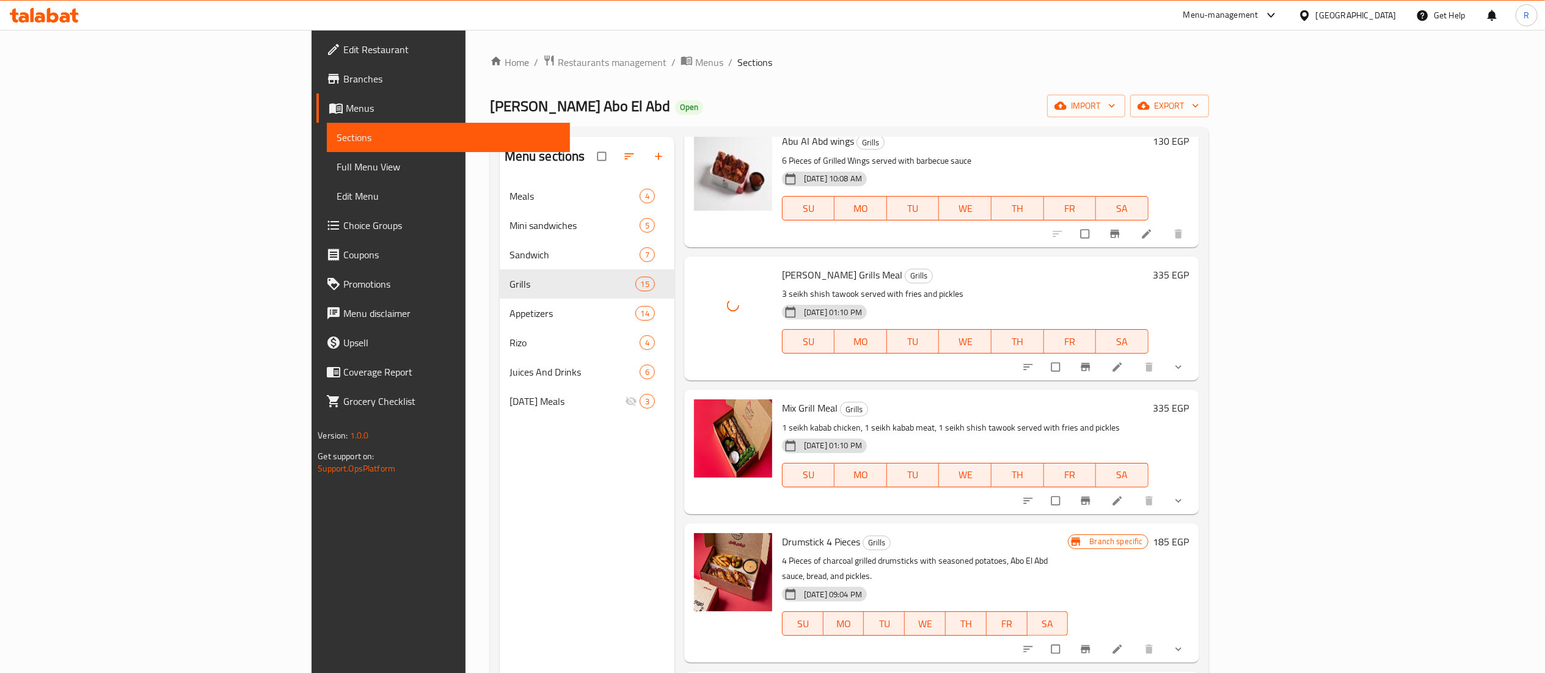
scroll to position [188, 0]
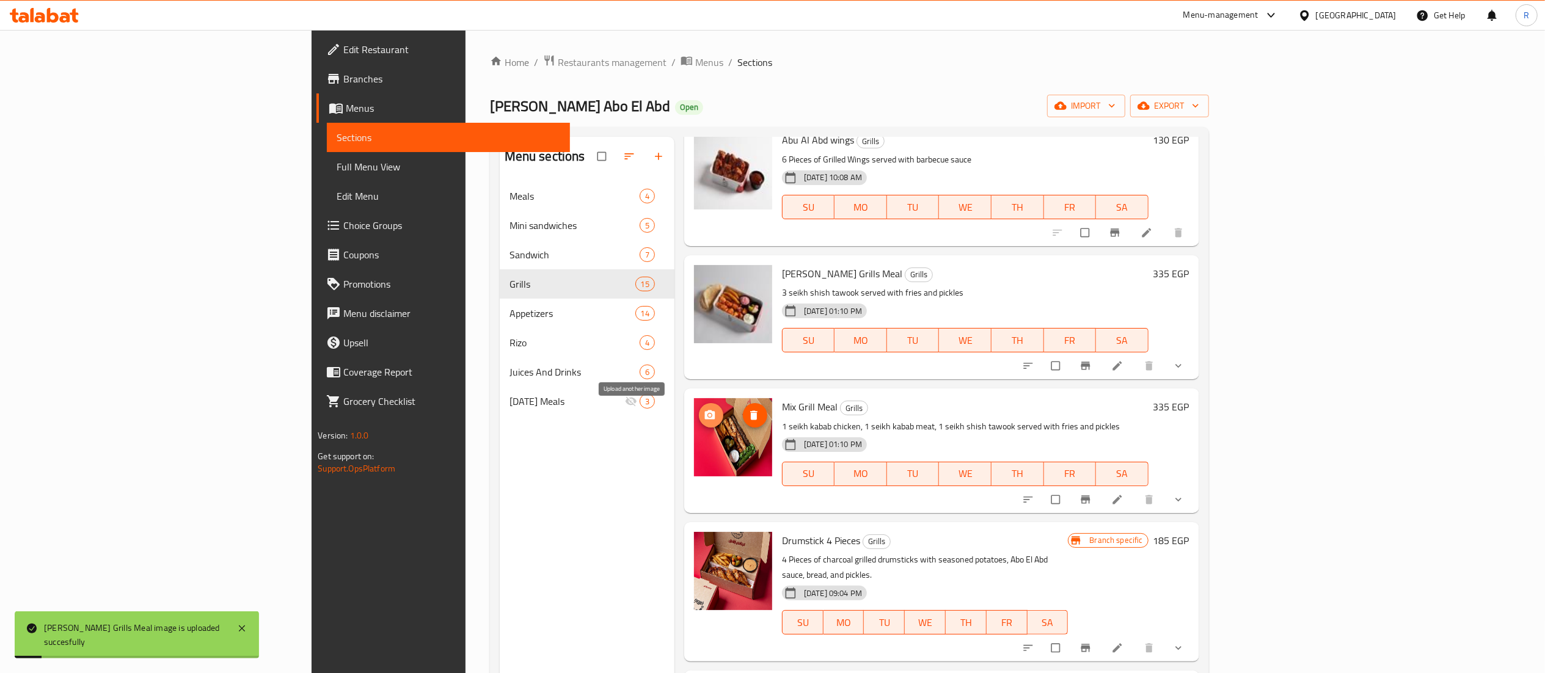
click at [704, 422] on icon "upload picture" at bounding box center [710, 415] width 12 height 12
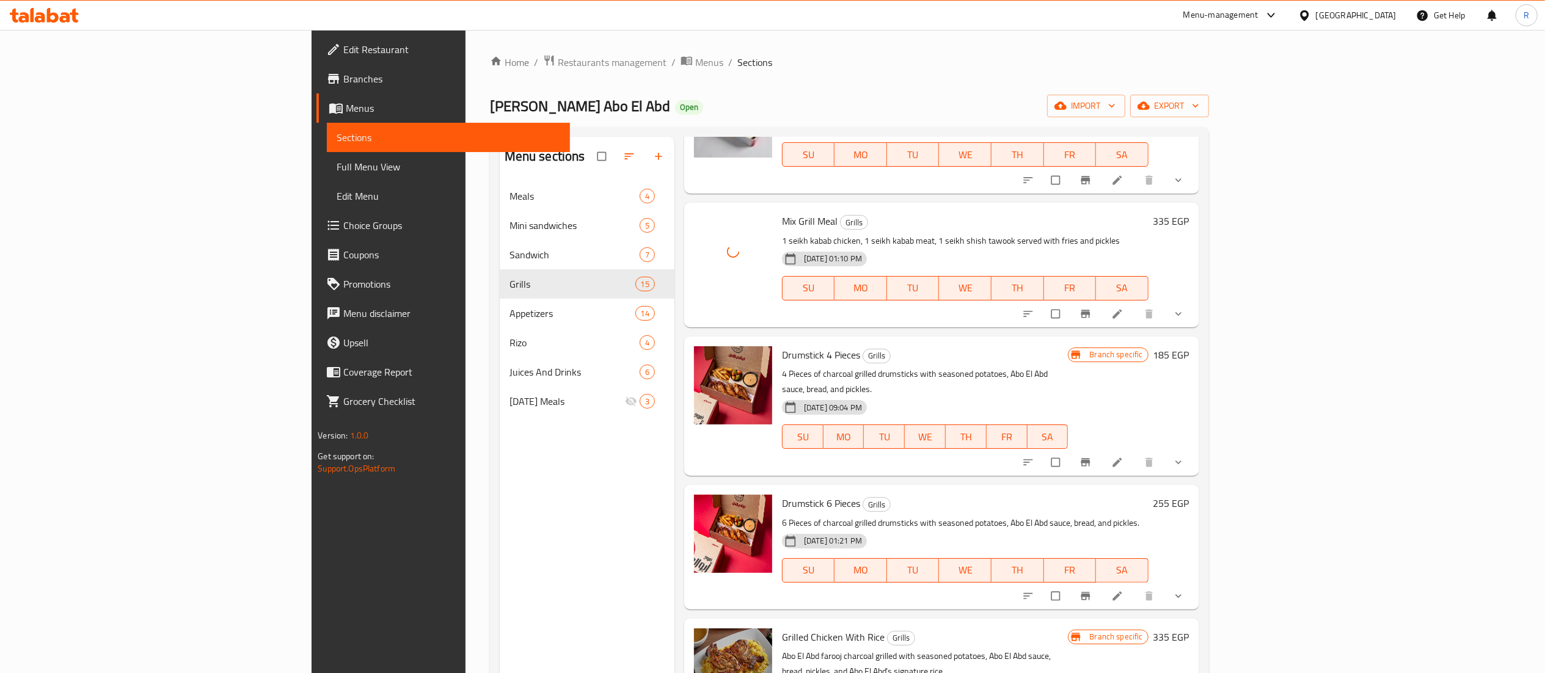
scroll to position [376, 0]
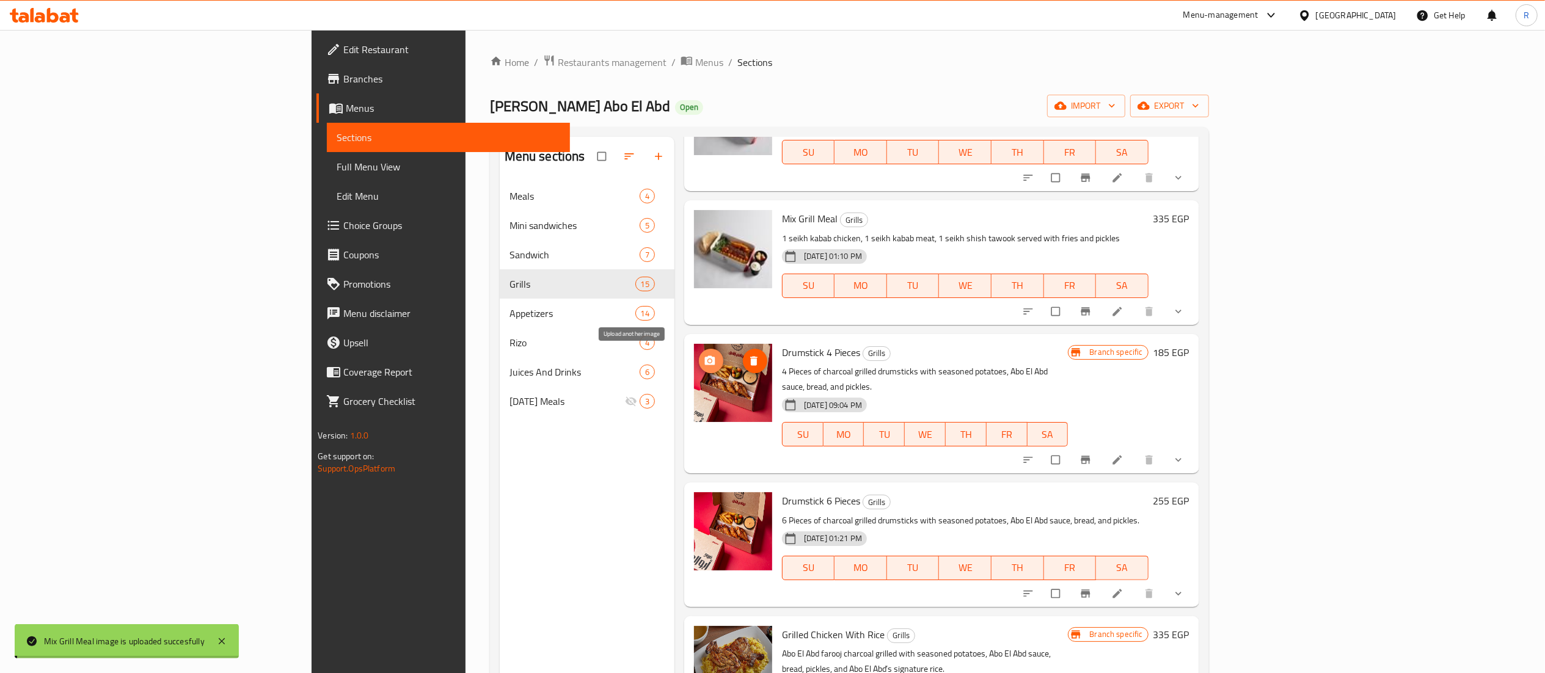
click at [705, 365] on icon "upload picture" at bounding box center [710, 360] width 10 height 9
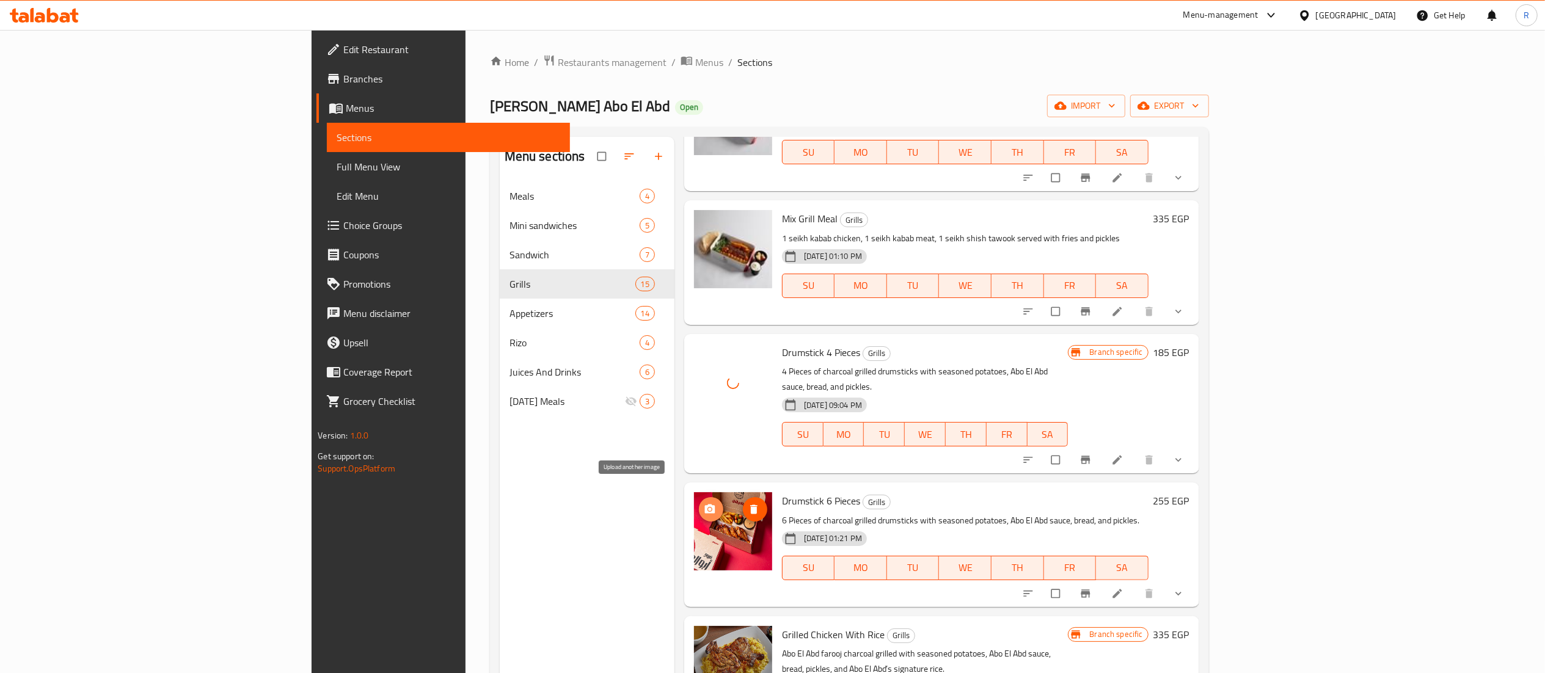
click at [704, 504] on icon "upload picture" at bounding box center [710, 510] width 12 height 12
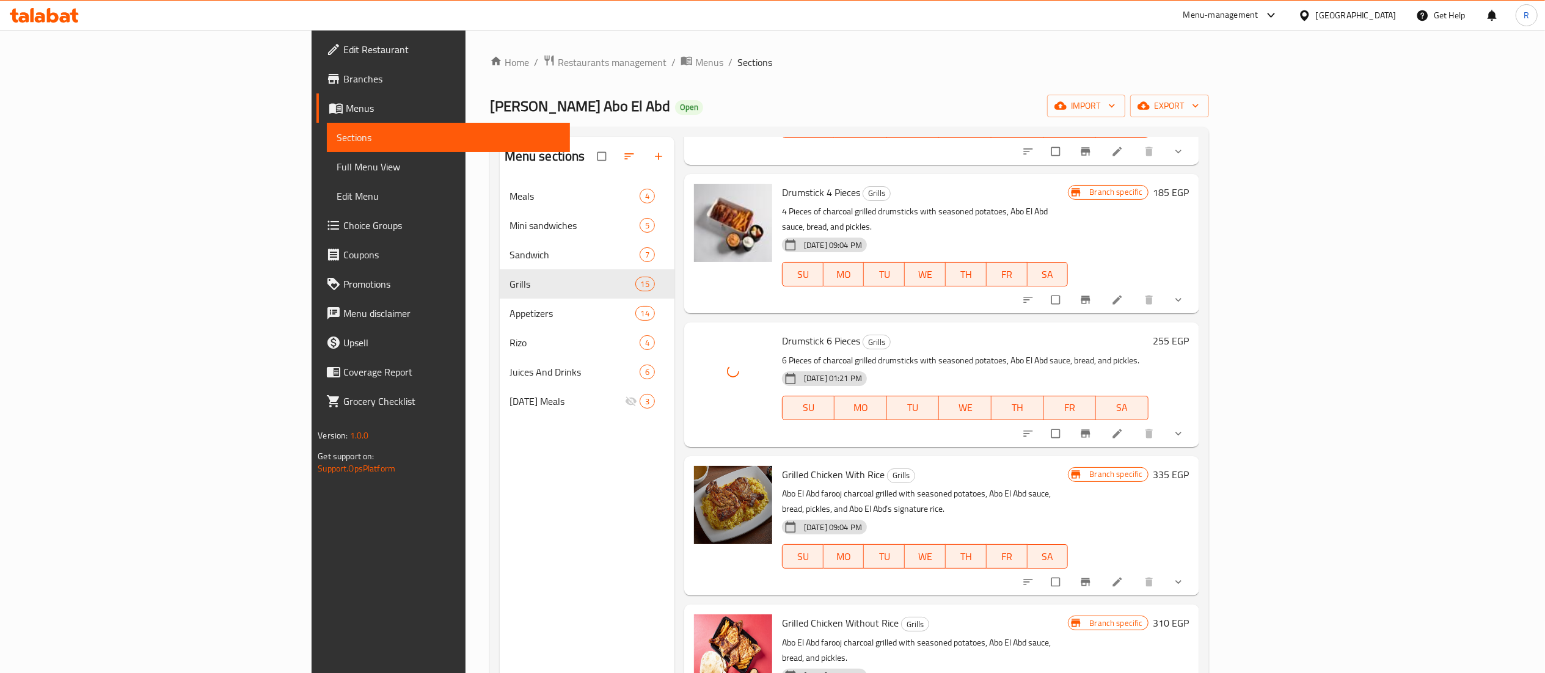
scroll to position [545, 0]
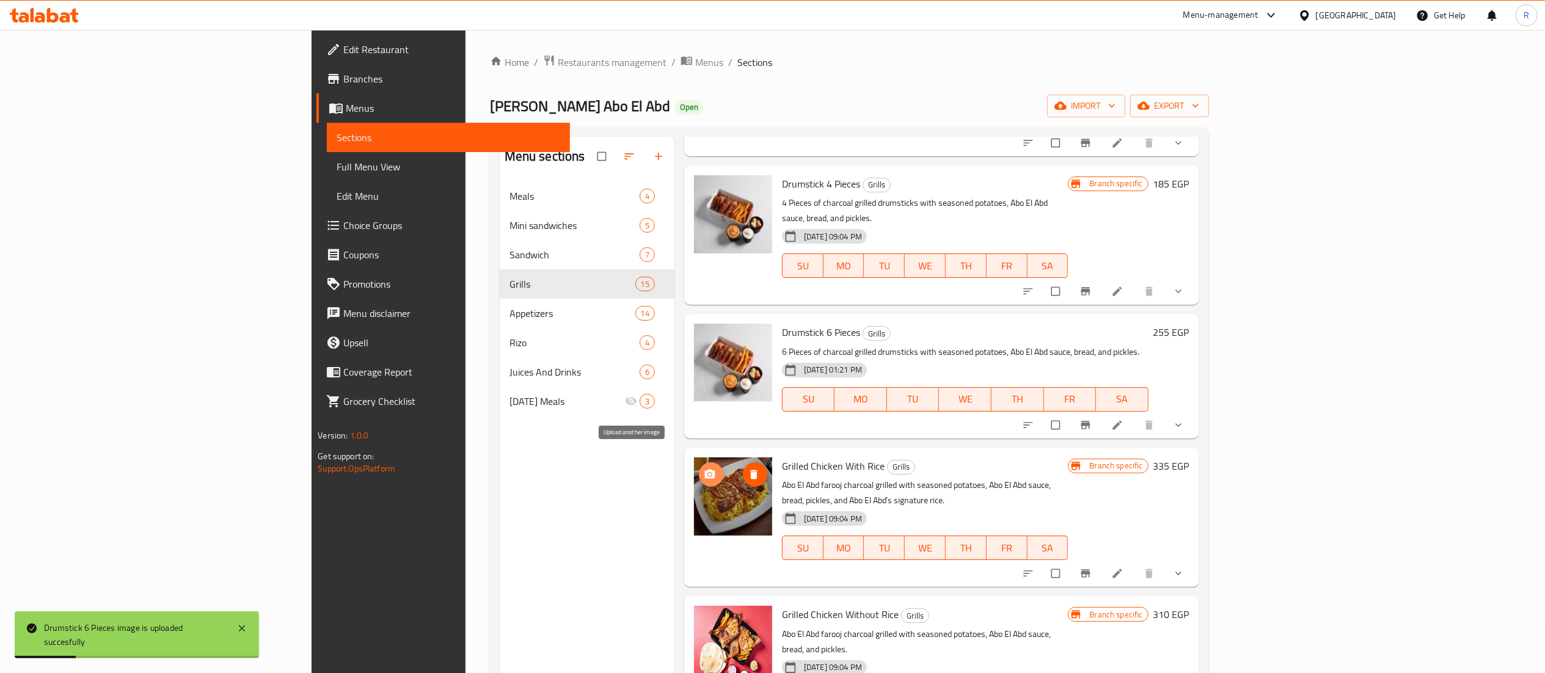
click at [704, 469] on icon "upload picture" at bounding box center [710, 475] width 12 height 12
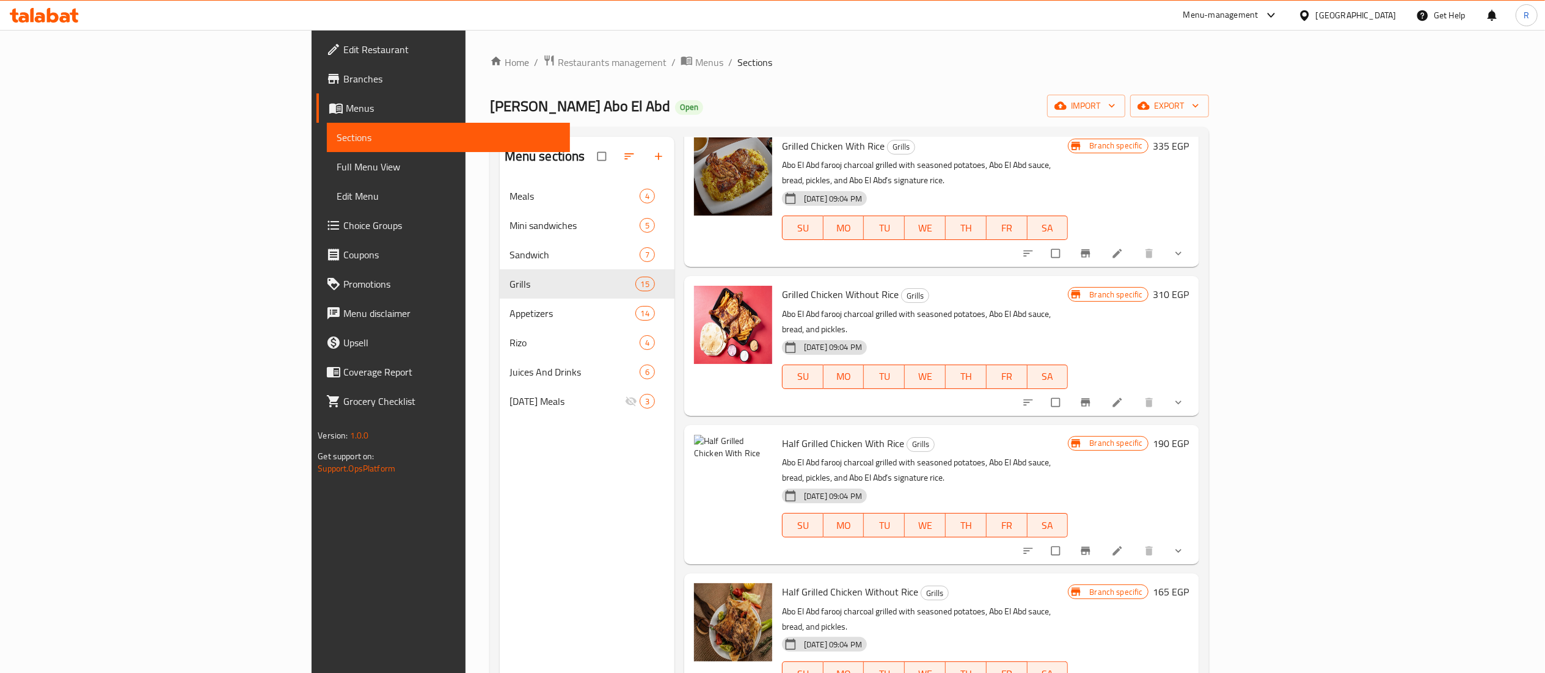
scroll to position [876, 0]
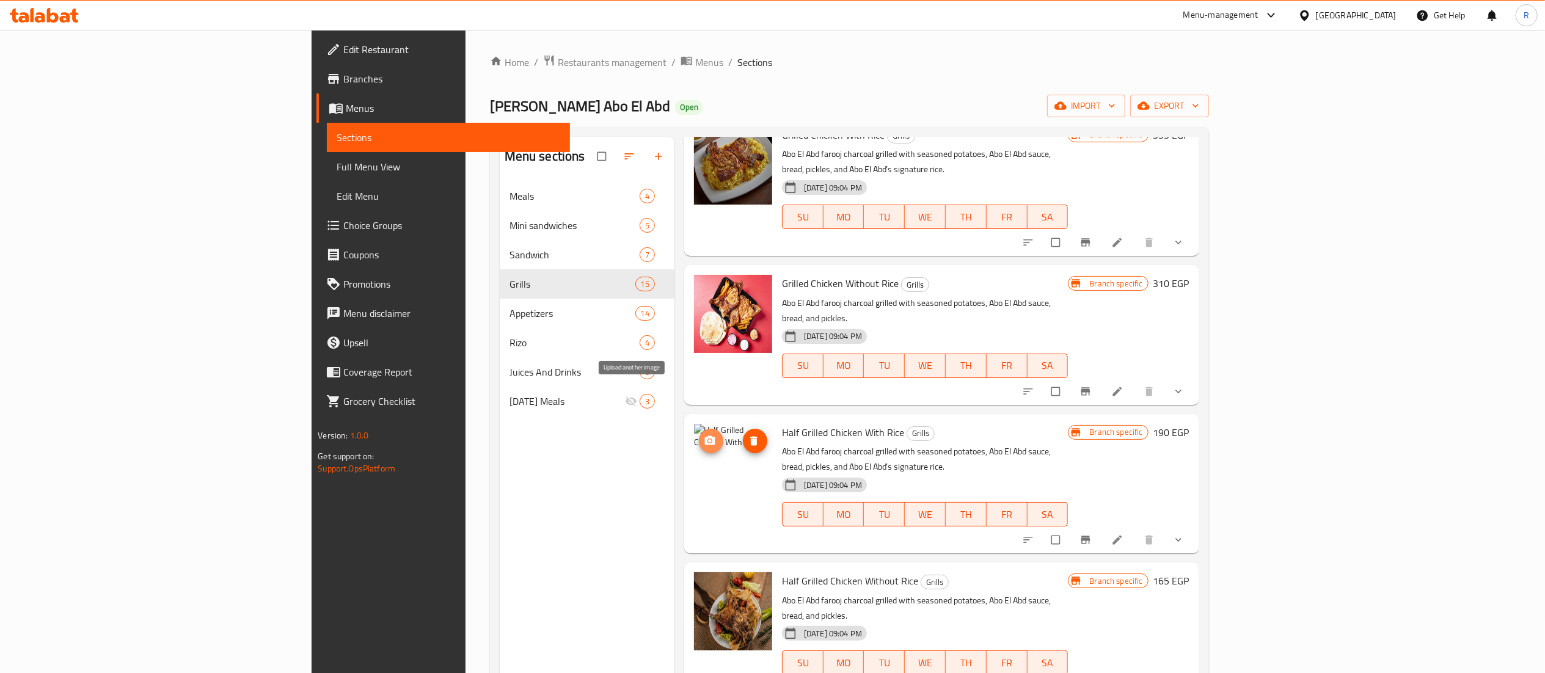
click at [704, 435] on icon "upload picture" at bounding box center [710, 441] width 12 height 12
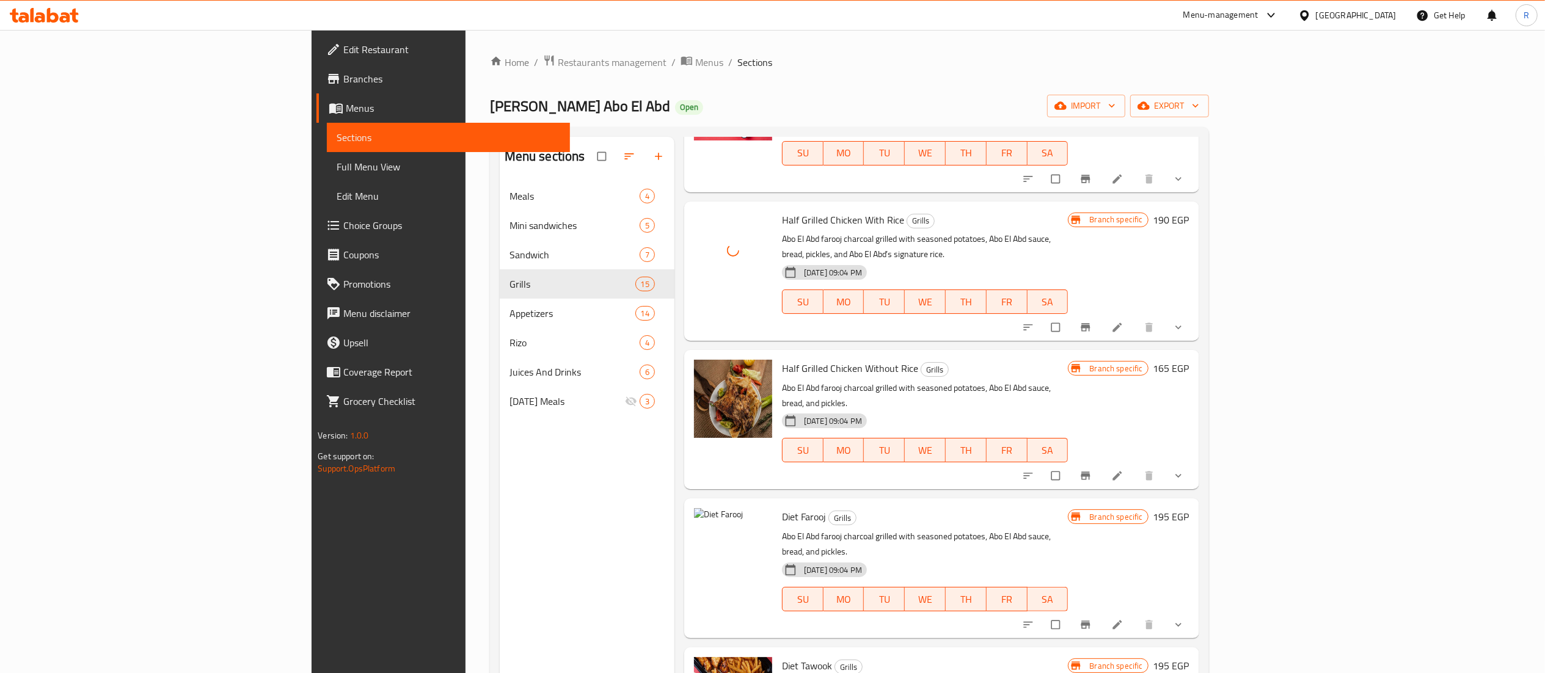
scroll to position [1091, 0]
click at [699, 517] on span "upload picture" at bounding box center [711, 523] width 24 height 12
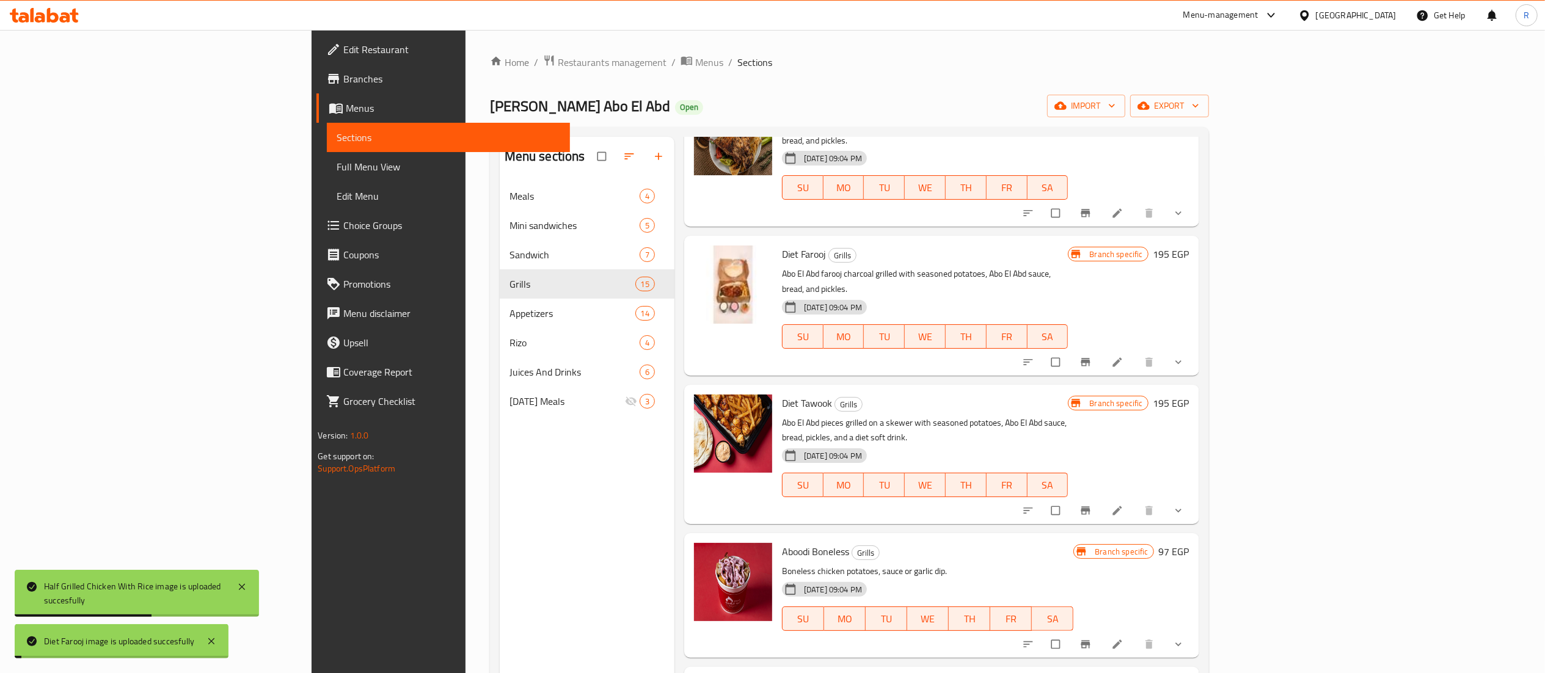
scroll to position [1359, 0]
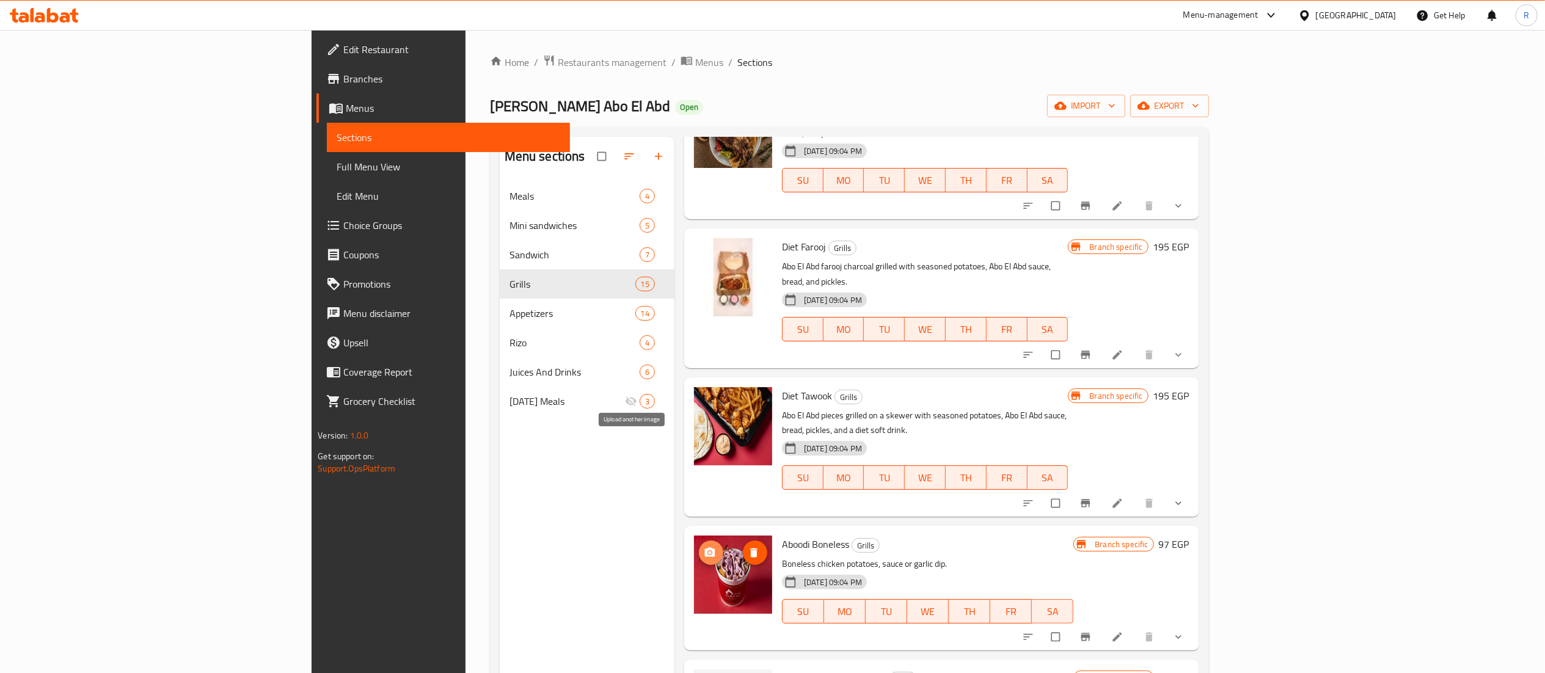
click at [699, 547] on span "upload picture" at bounding box center [711, 553] width 24 height 12
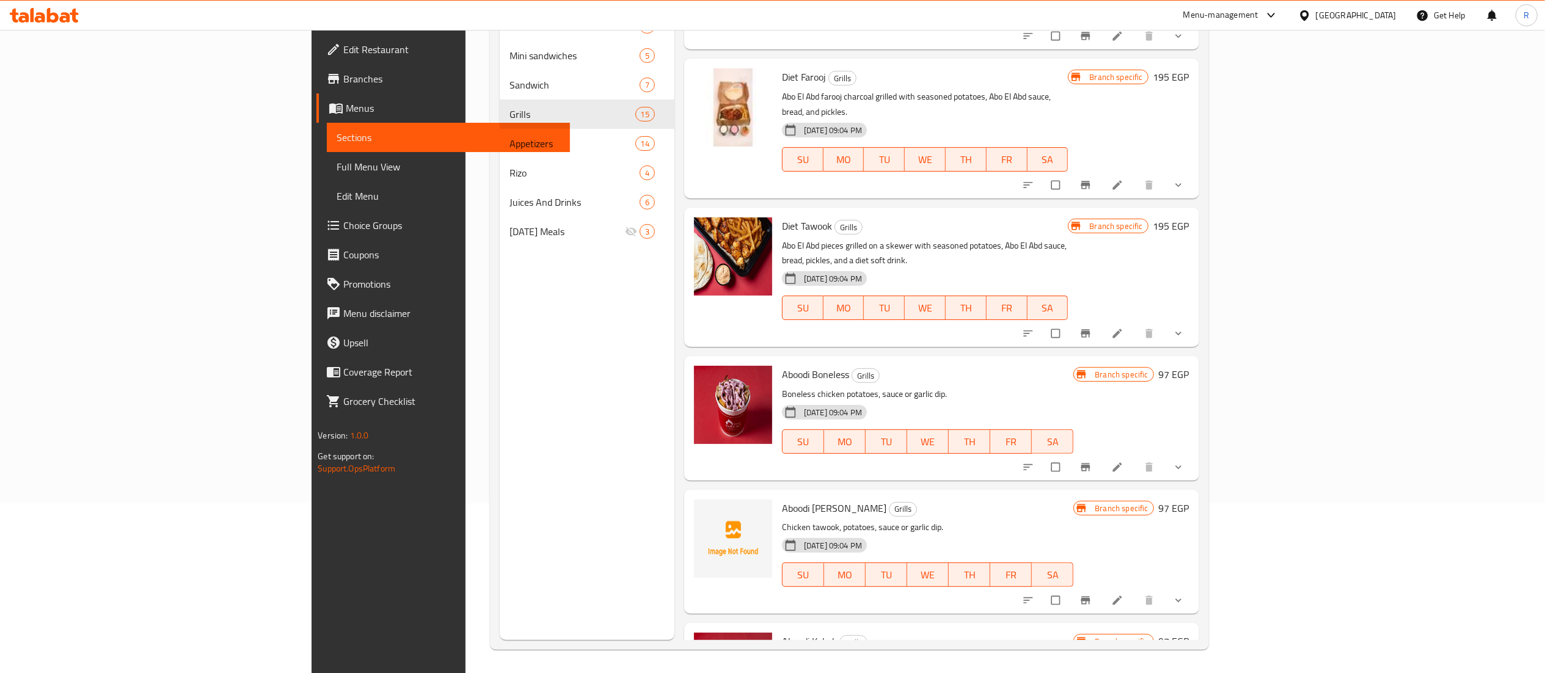
scroll to position [172, 0]
click at [312, 584] on div "Edit Restaurant Branches Menus Sections Full Menu View Edit Menu Choice Groups …" at bounding box center [441, 366] width 258 height 673
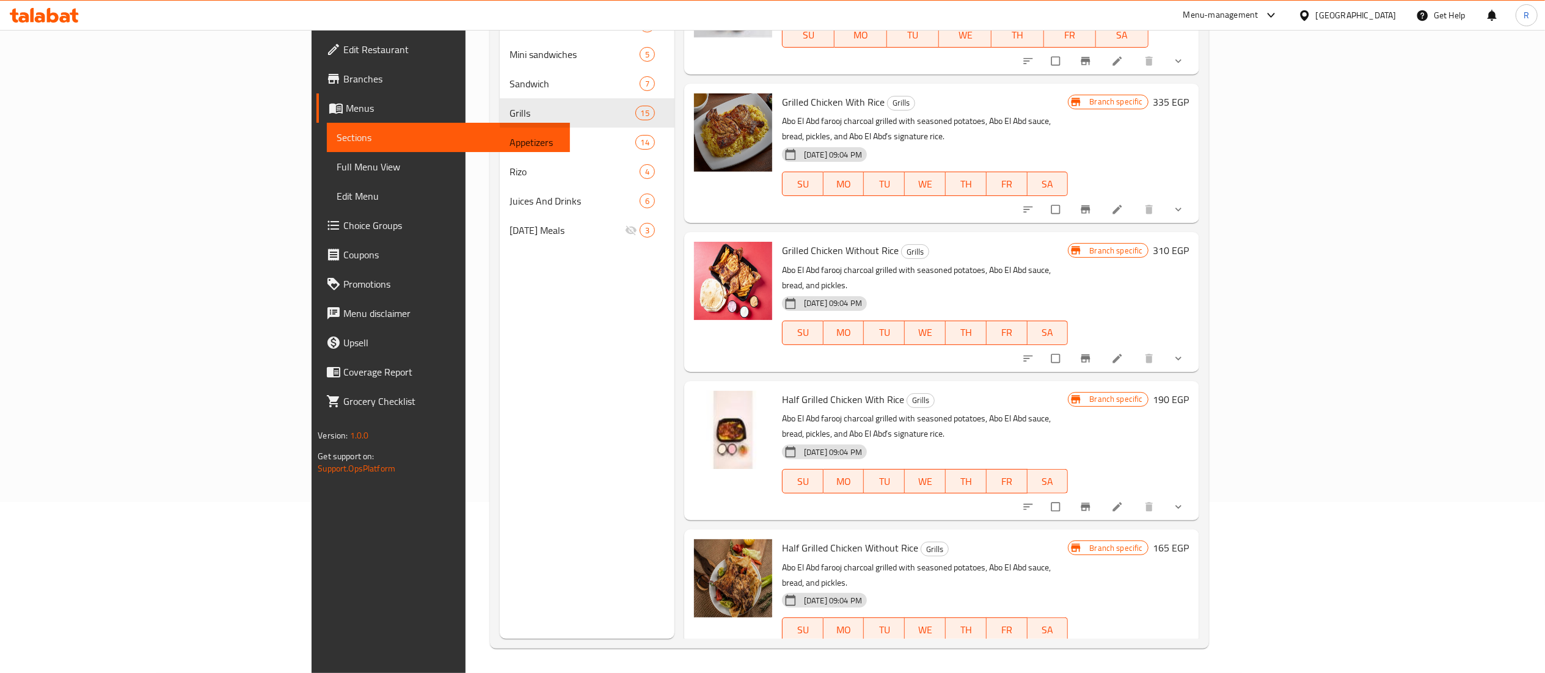
scroll to position [730, 0]
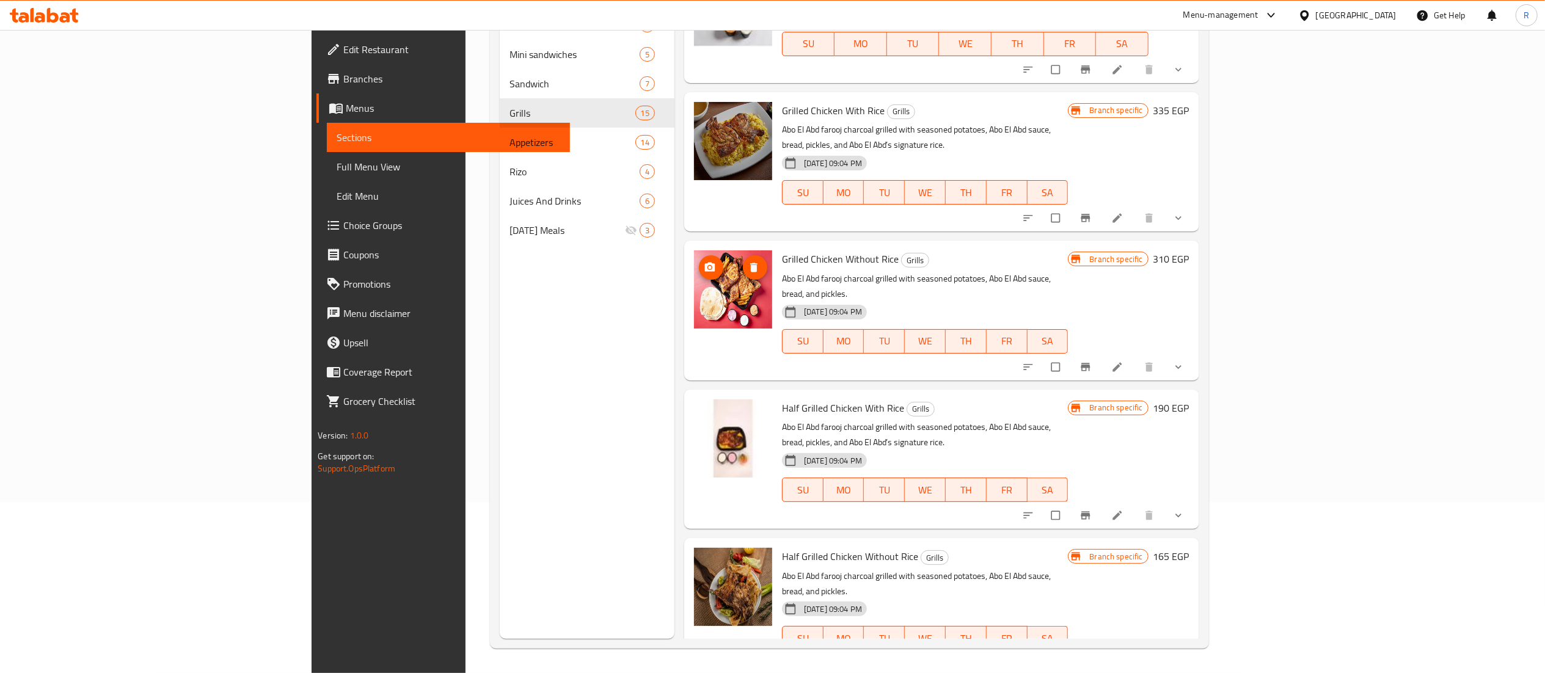
click at [694, 251] on img at bounding box center [733, 290] width 78 height 78
click at [705, 263] on icon "upload picture" at bounding box center [710, 267] width 10 height 9
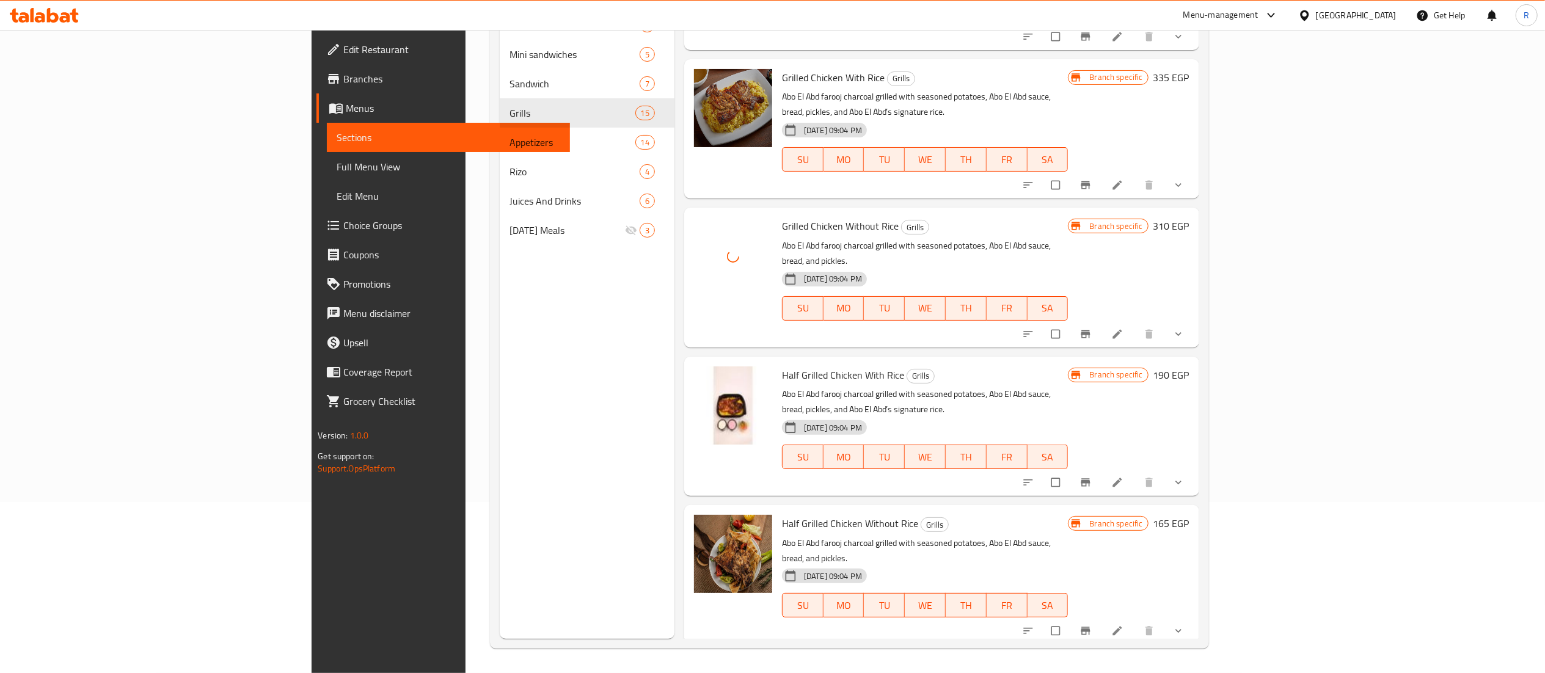
scroll to position [764, 0]
click at [704, 525] on icon "upload picture" at bounding box center [710, 531] width 12 height 12
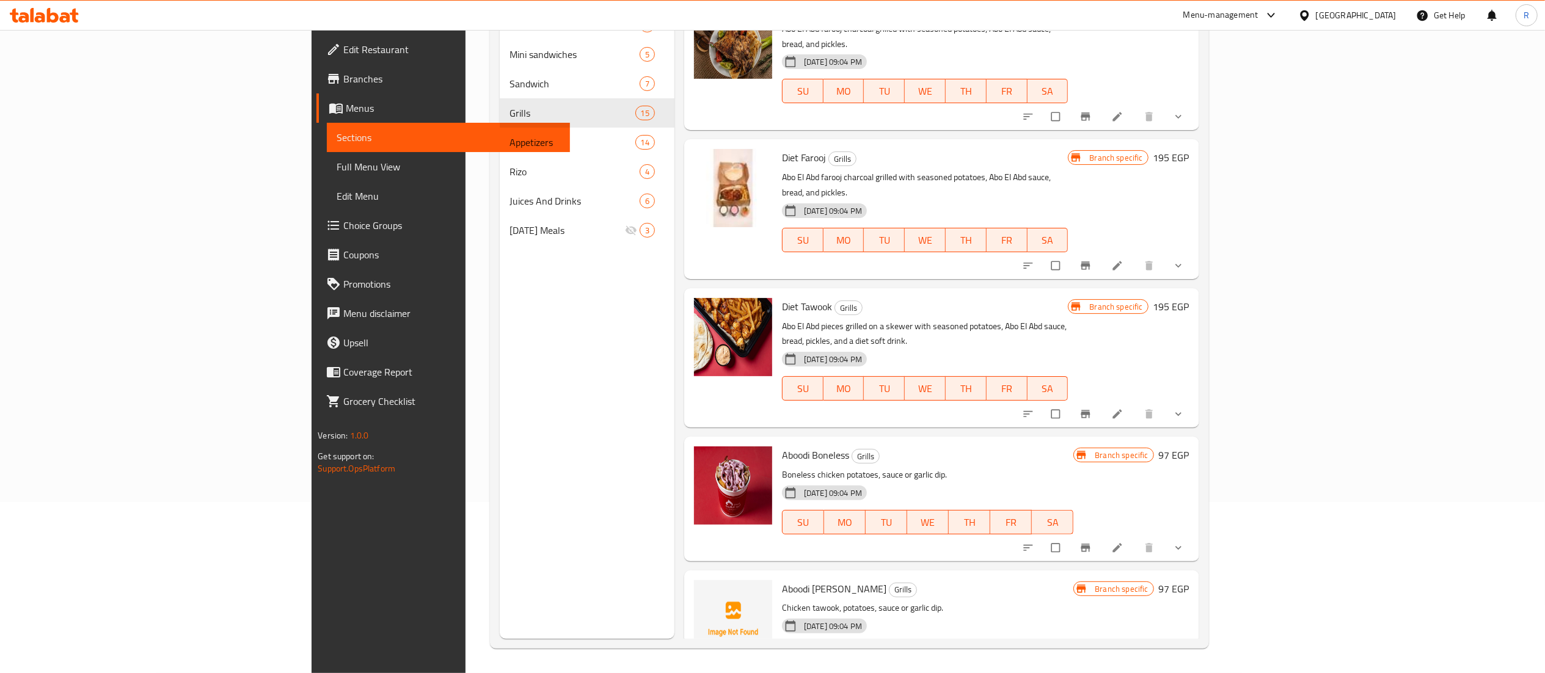
scroll to position [1278, 0]
click at [699, 590] on span "upload picture" at bounding box center [711, 596] width 24 height 12
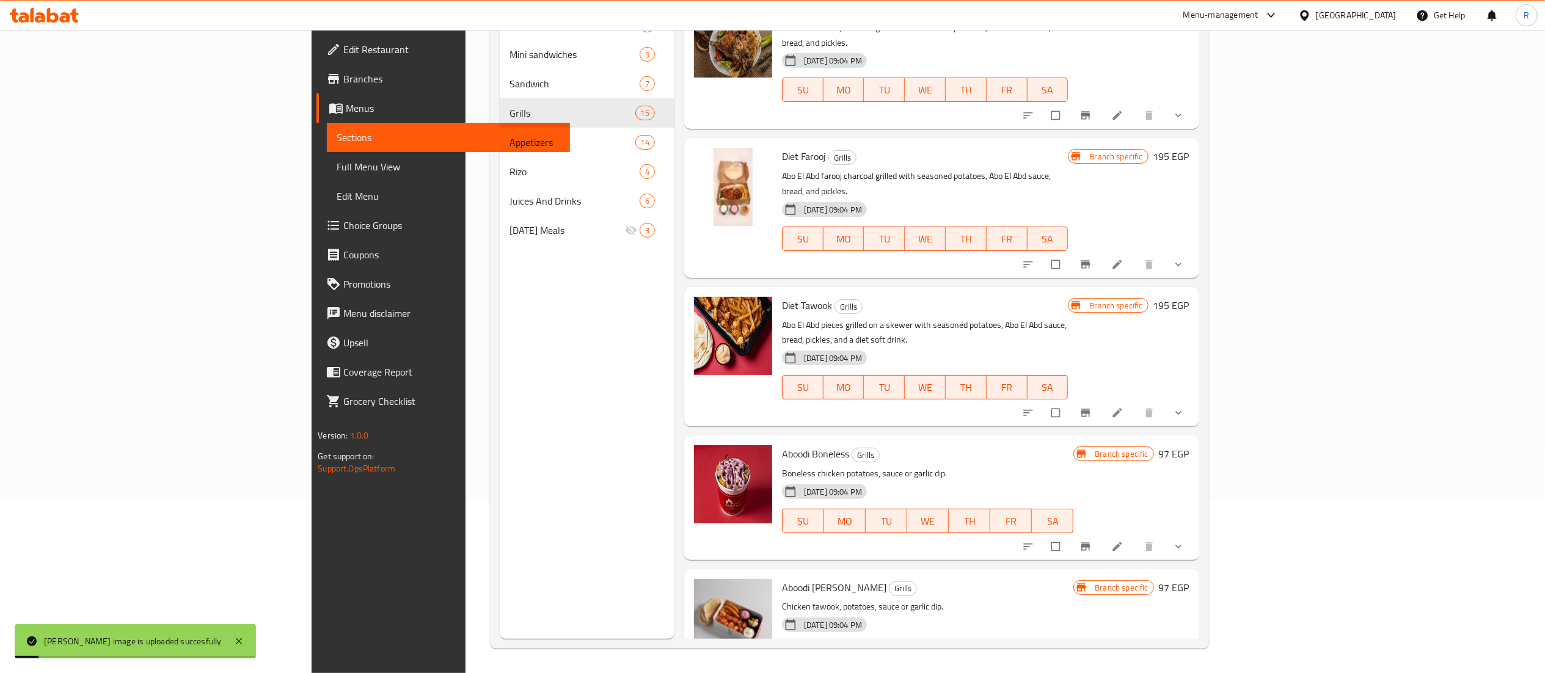
scroll to position [1359, 0]
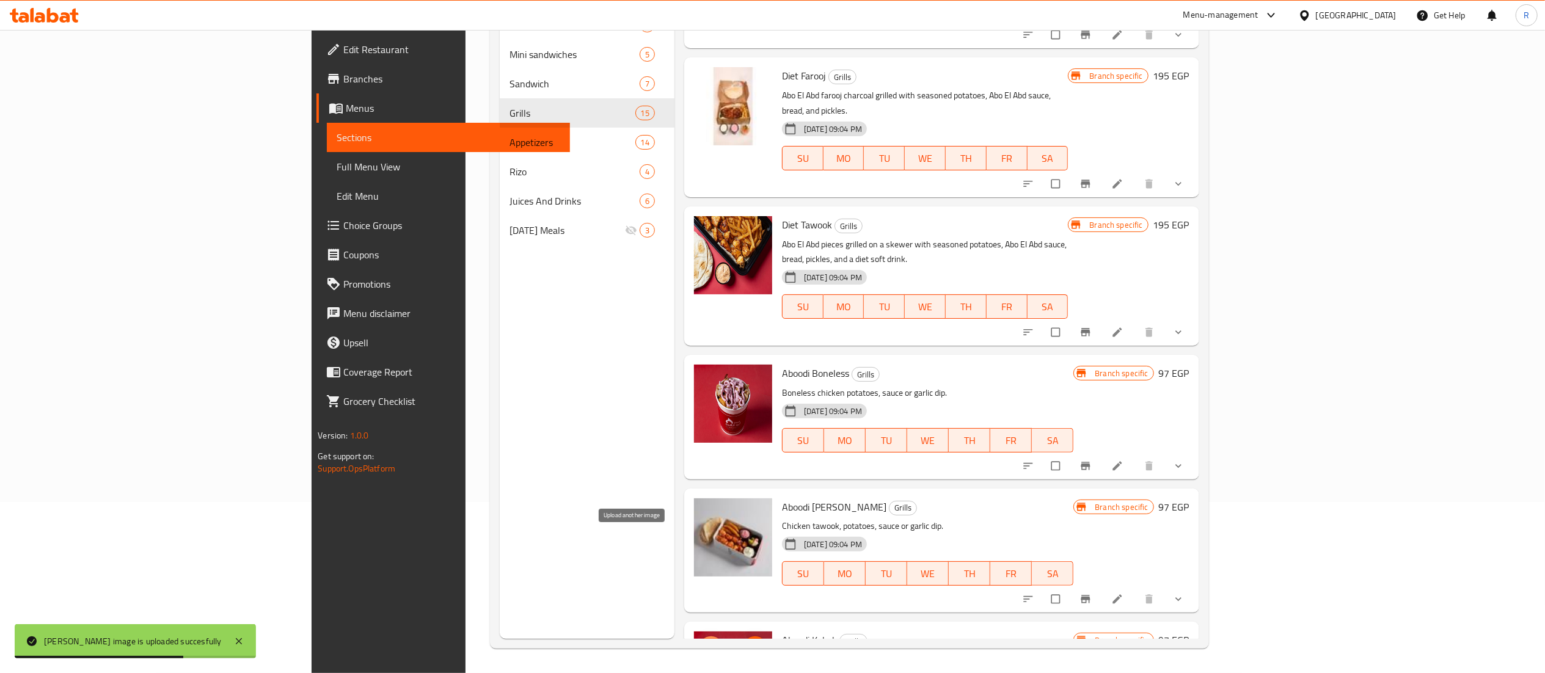
click at [699, 637] on button "upload picture" at bounding box center [711, 649] width 24 height 24
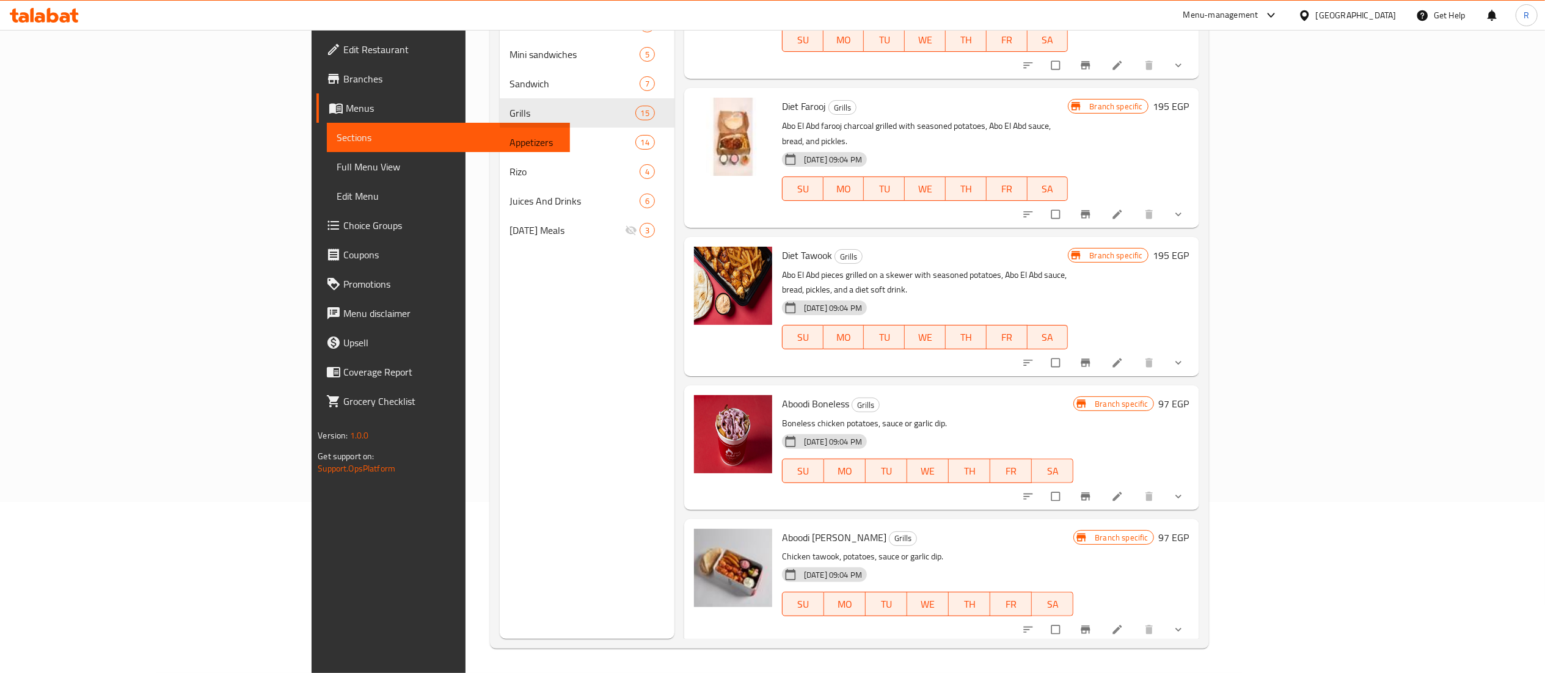
scroll to position [1327, 0]
click at [699, 408] on span "upload picture" at bounding box center [711, 414] width 24 height 12
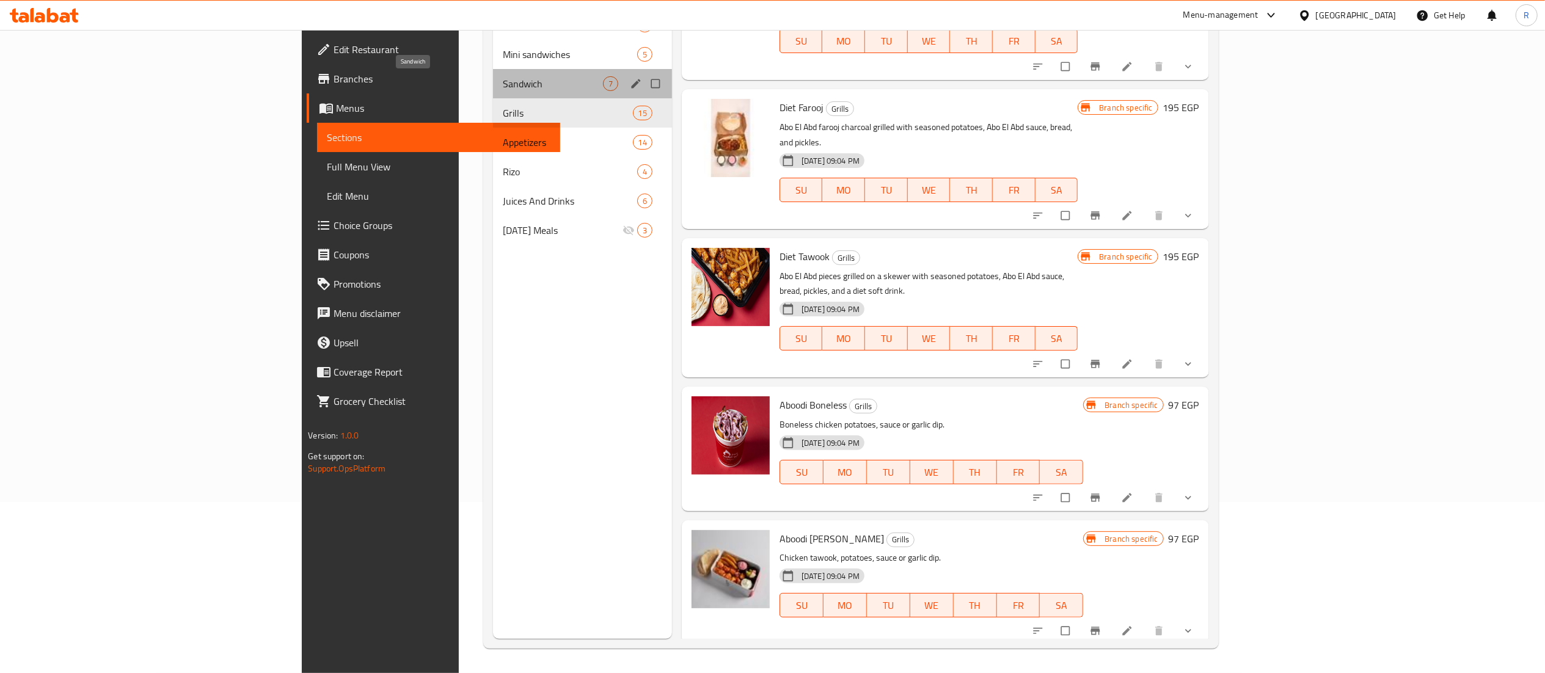
click at [503, 90] on span "Sandwich" at bounding box center [553, 83] width 100 height 15
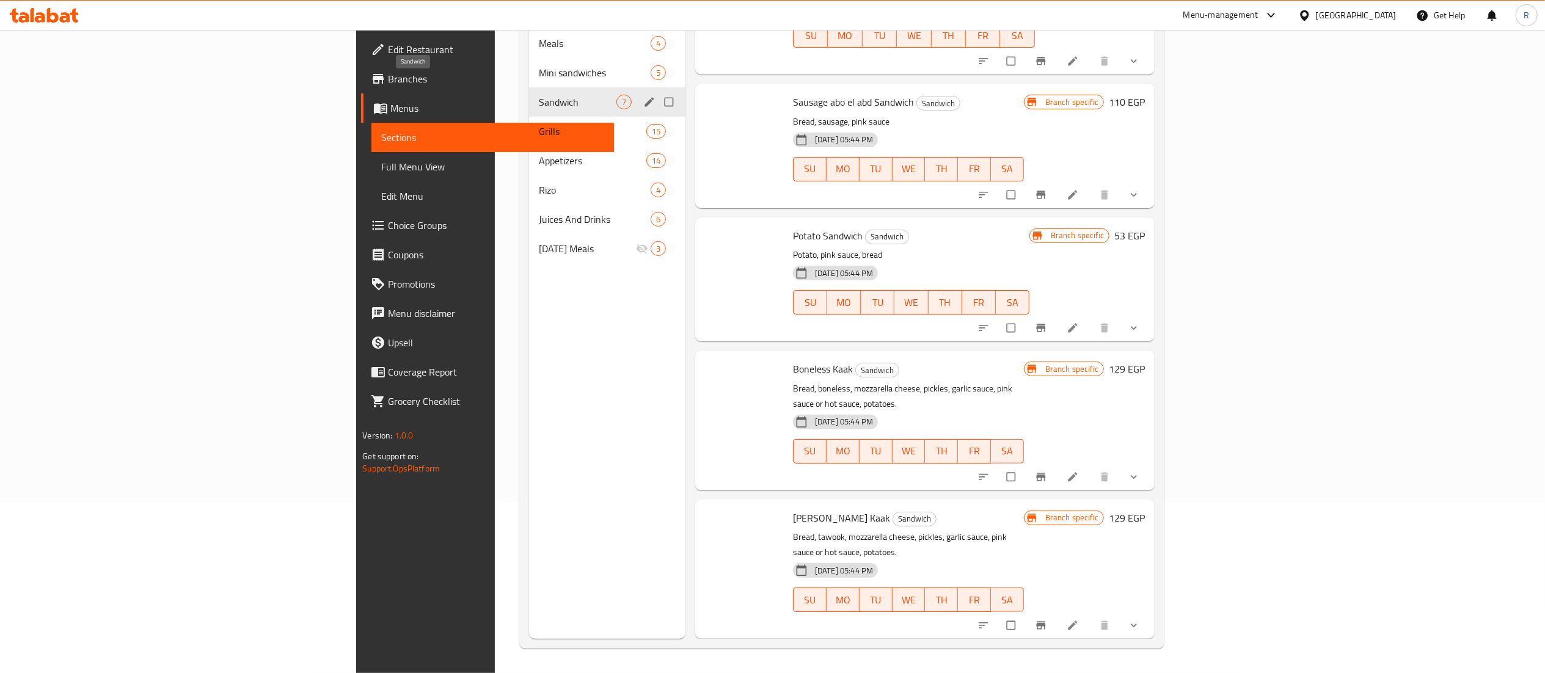
scroll to position [291, 0]
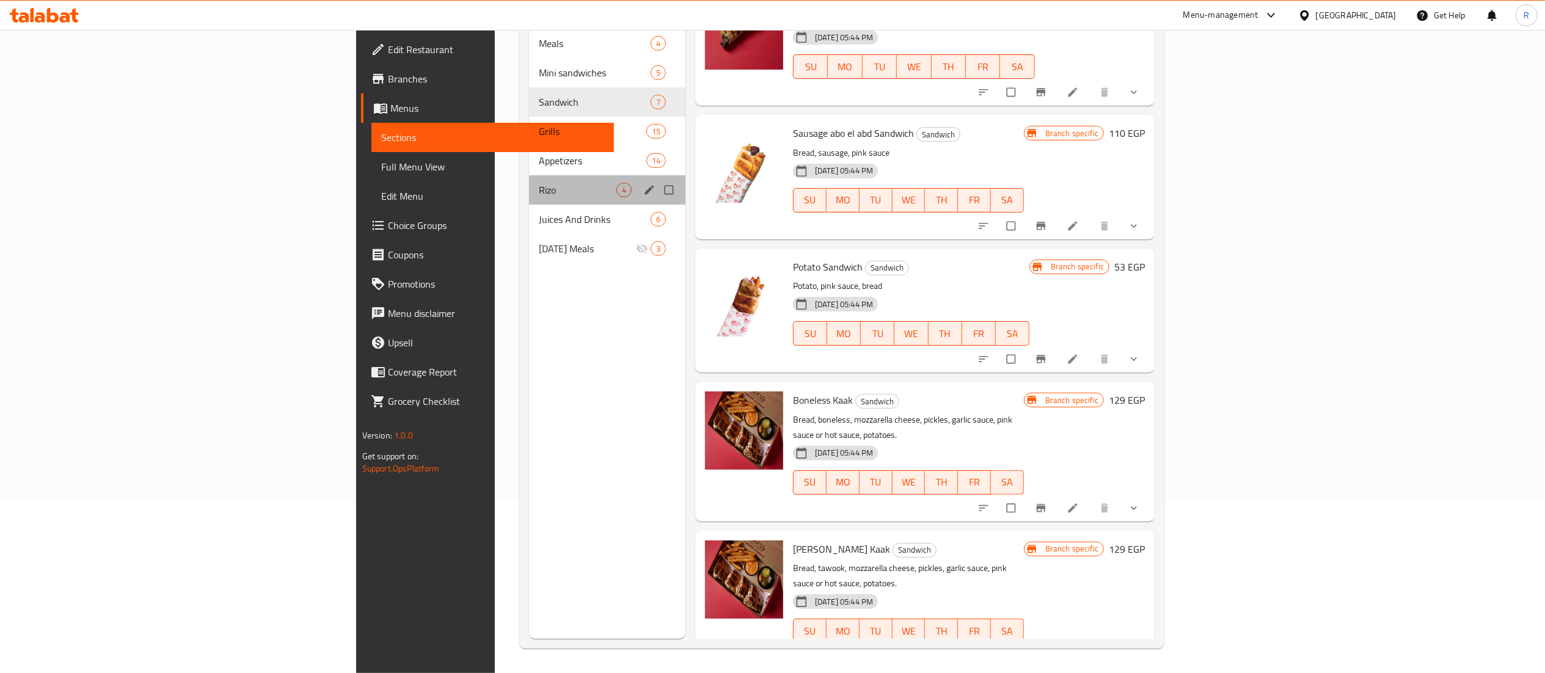
click at [529, 175] on div "Rizo 4" at bounding box center [607, 189] width 156 height 29
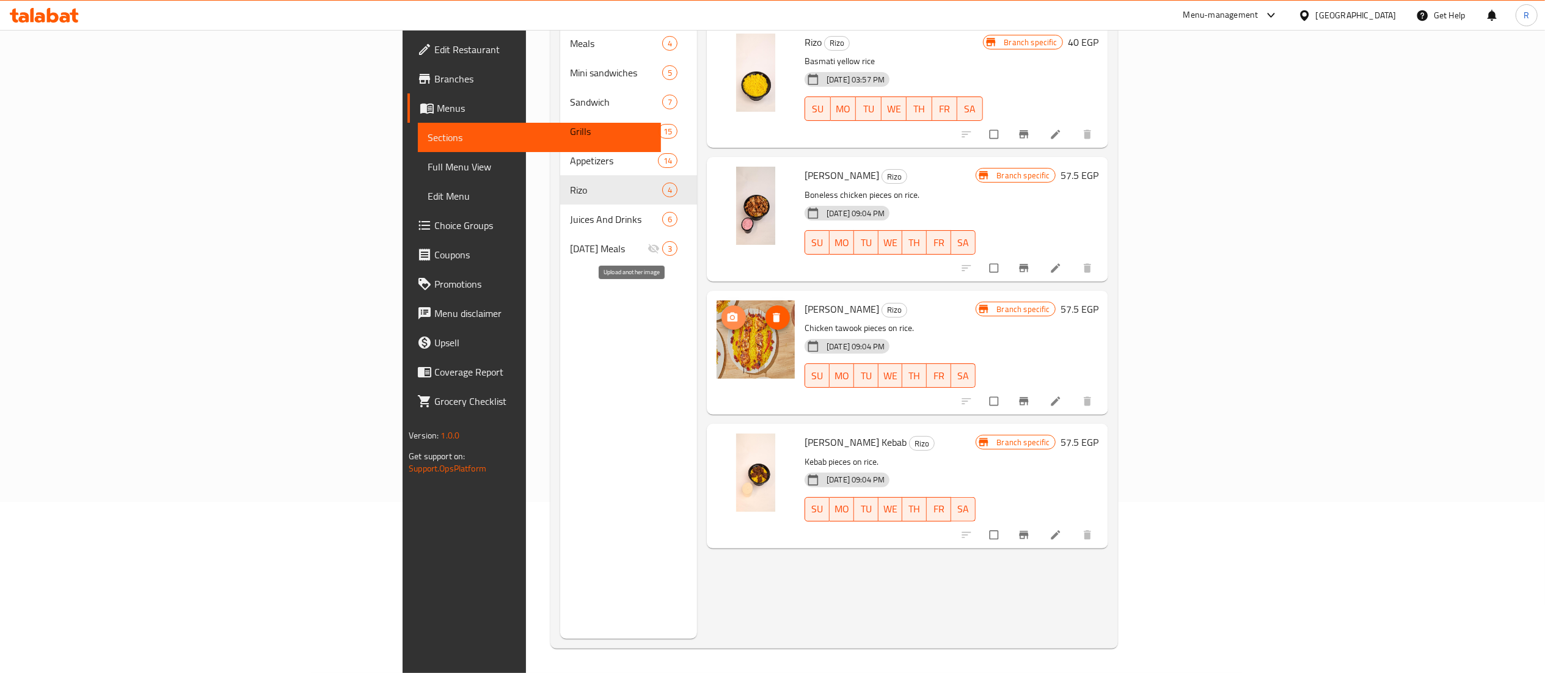
click at [727, 312] on icon "upload picture" at bounding box center [733, 318] width 12 height 12
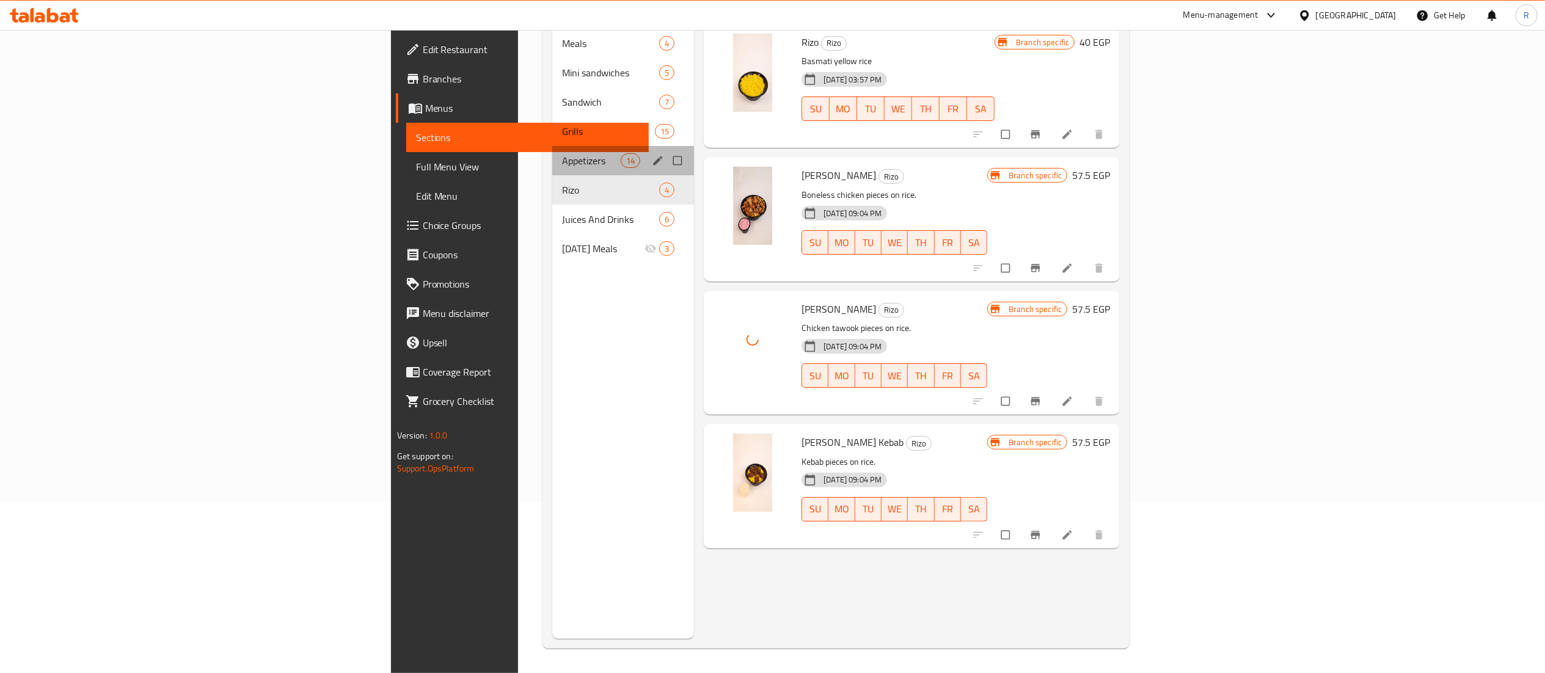
click at [552, 146] on div "Appetizers 14" at bounding box center [623, 160] width 142 height 29
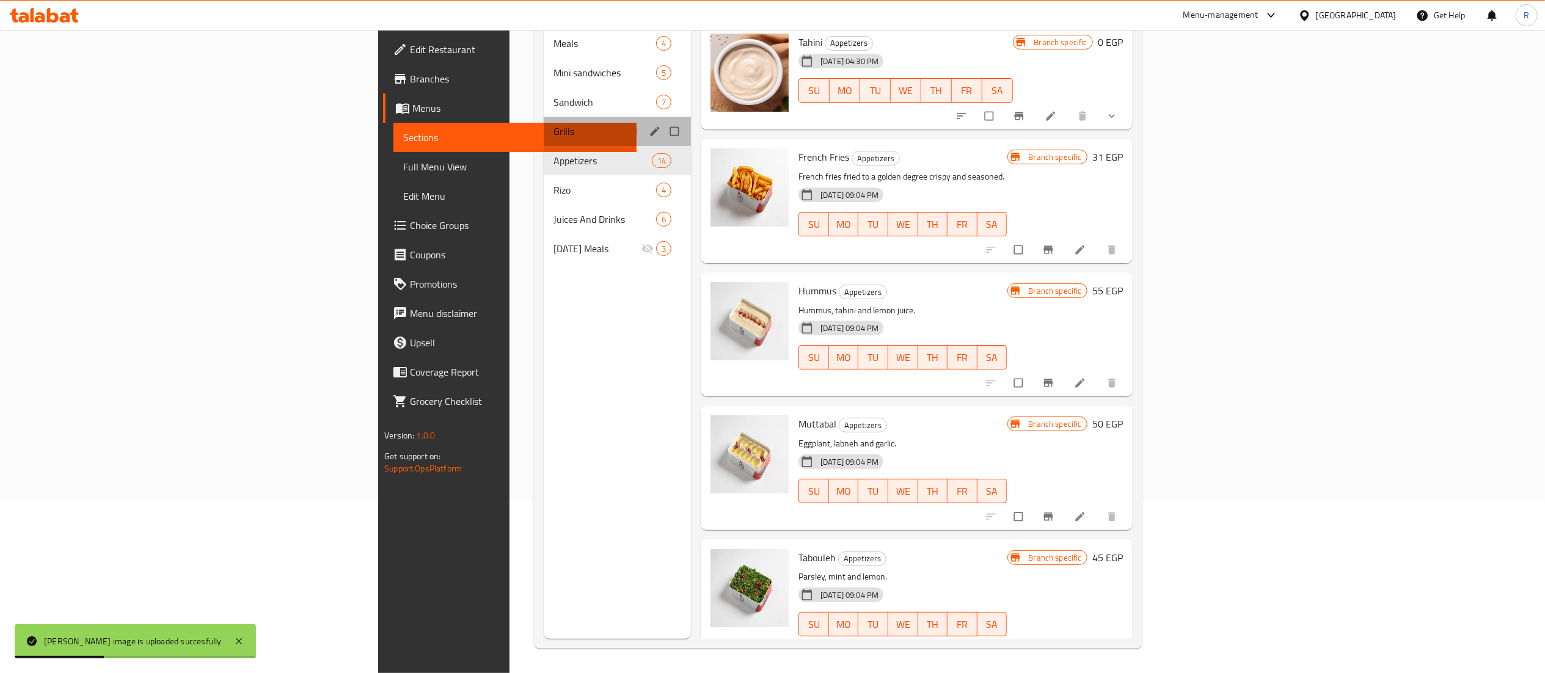
click at [544, 122] on div "Grills 15" at bounding box center [617, 131] width 147 height 29
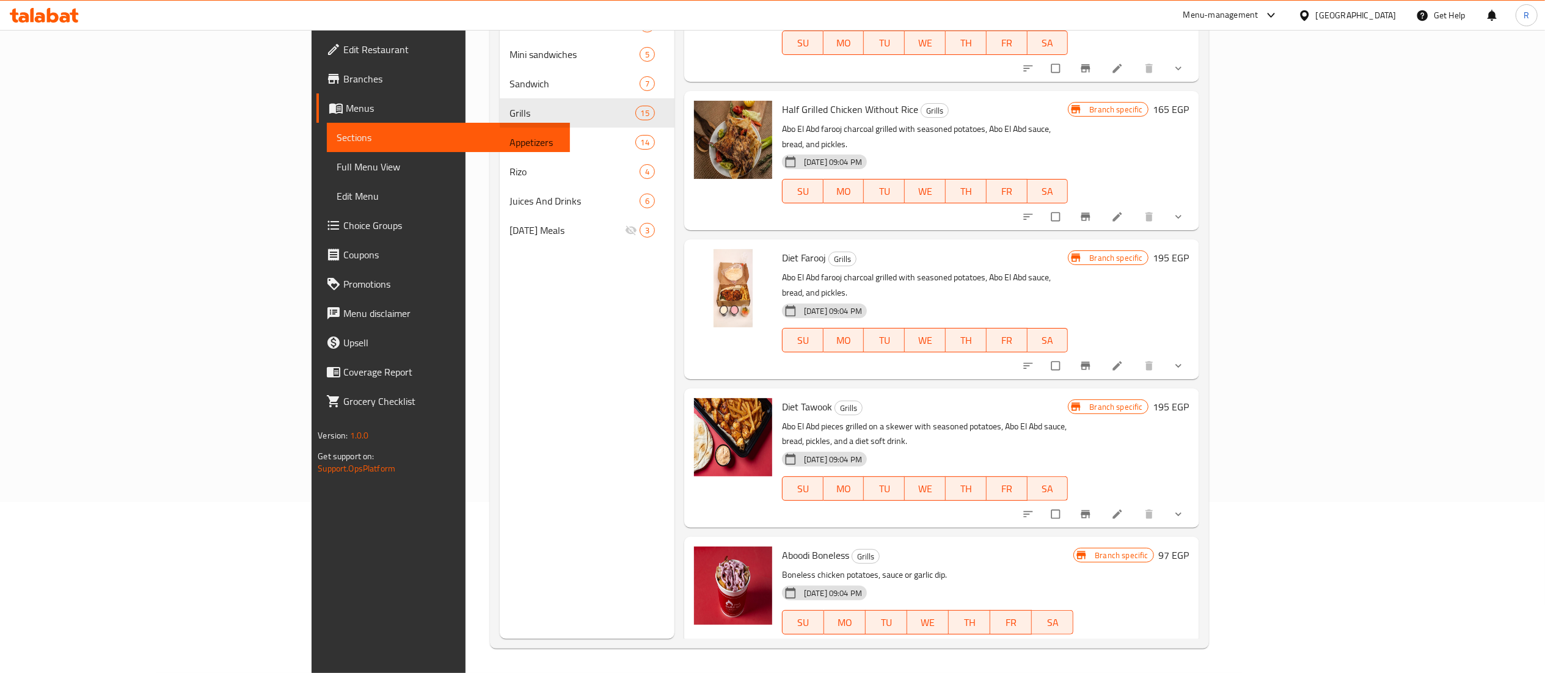
scroll to position [1184, 0]
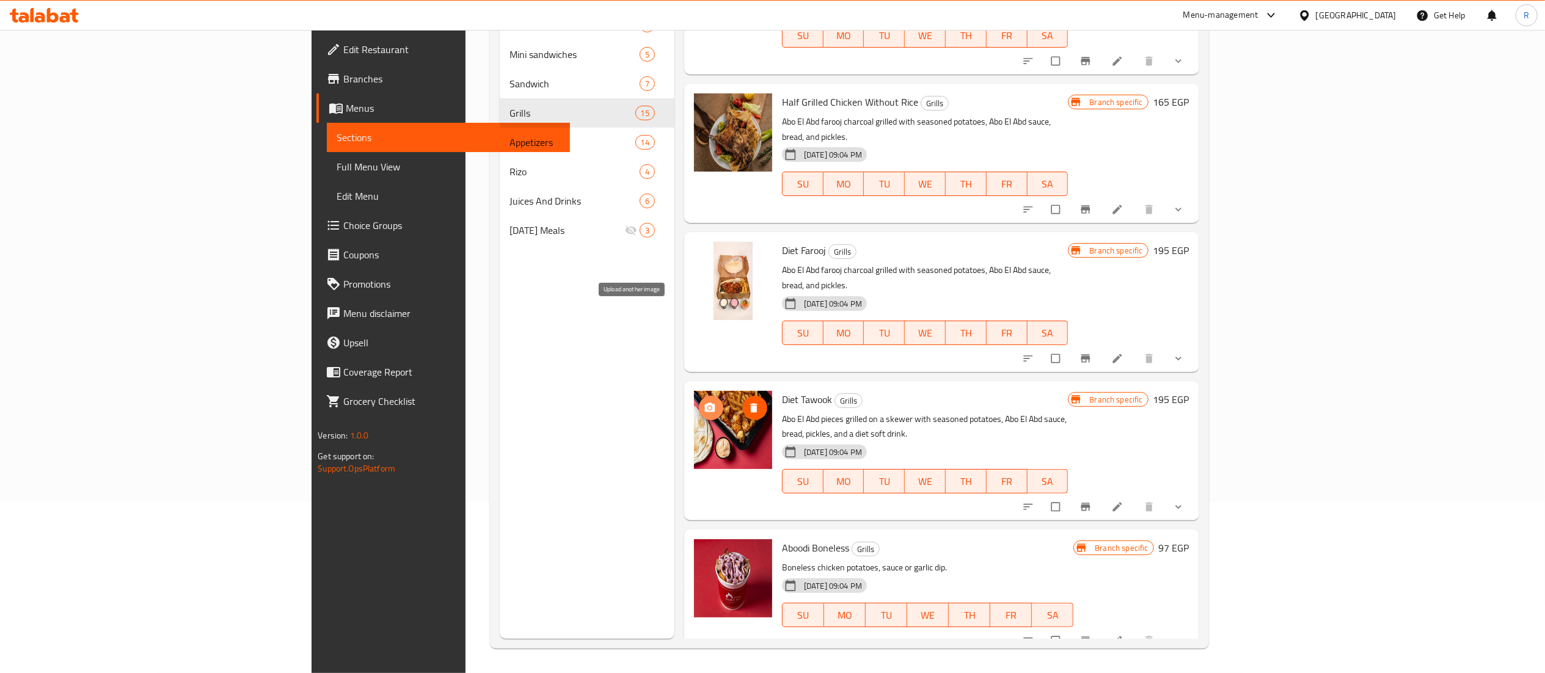
click at [704, 402] on icon "upload picture" at bounding box center [710, 408] width 12 height 12
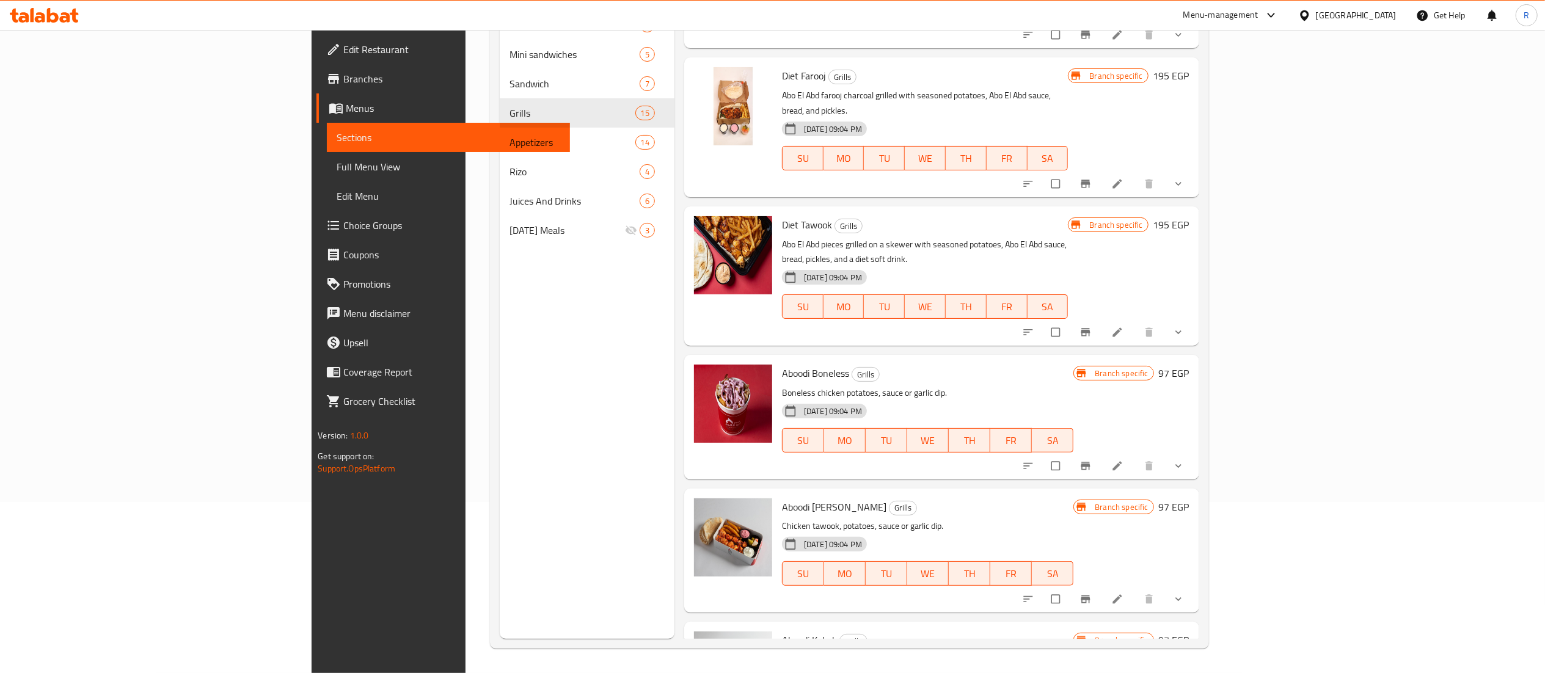
scroll to position [0, 0]
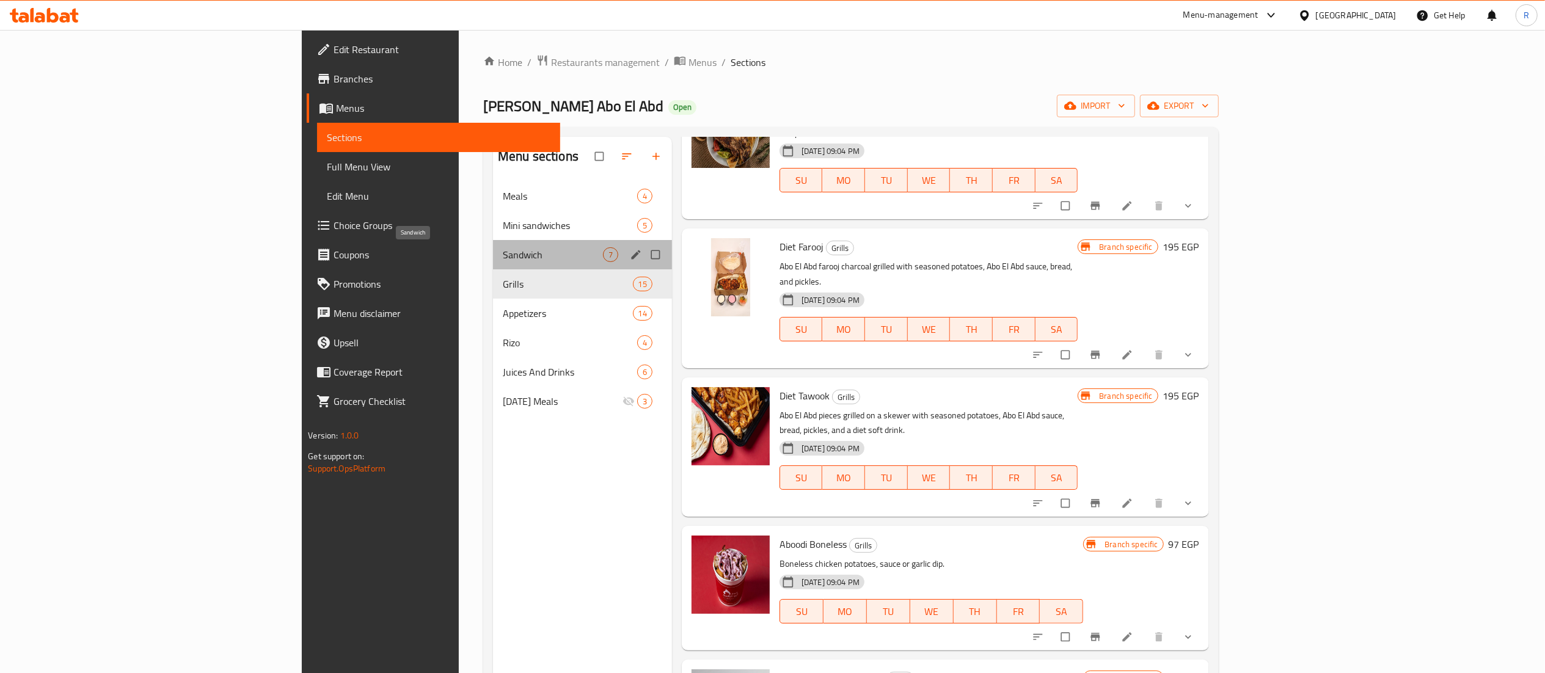
click at [503, 249] on span "Sandwich" at bounding box center [553, 254] width 100 height 15
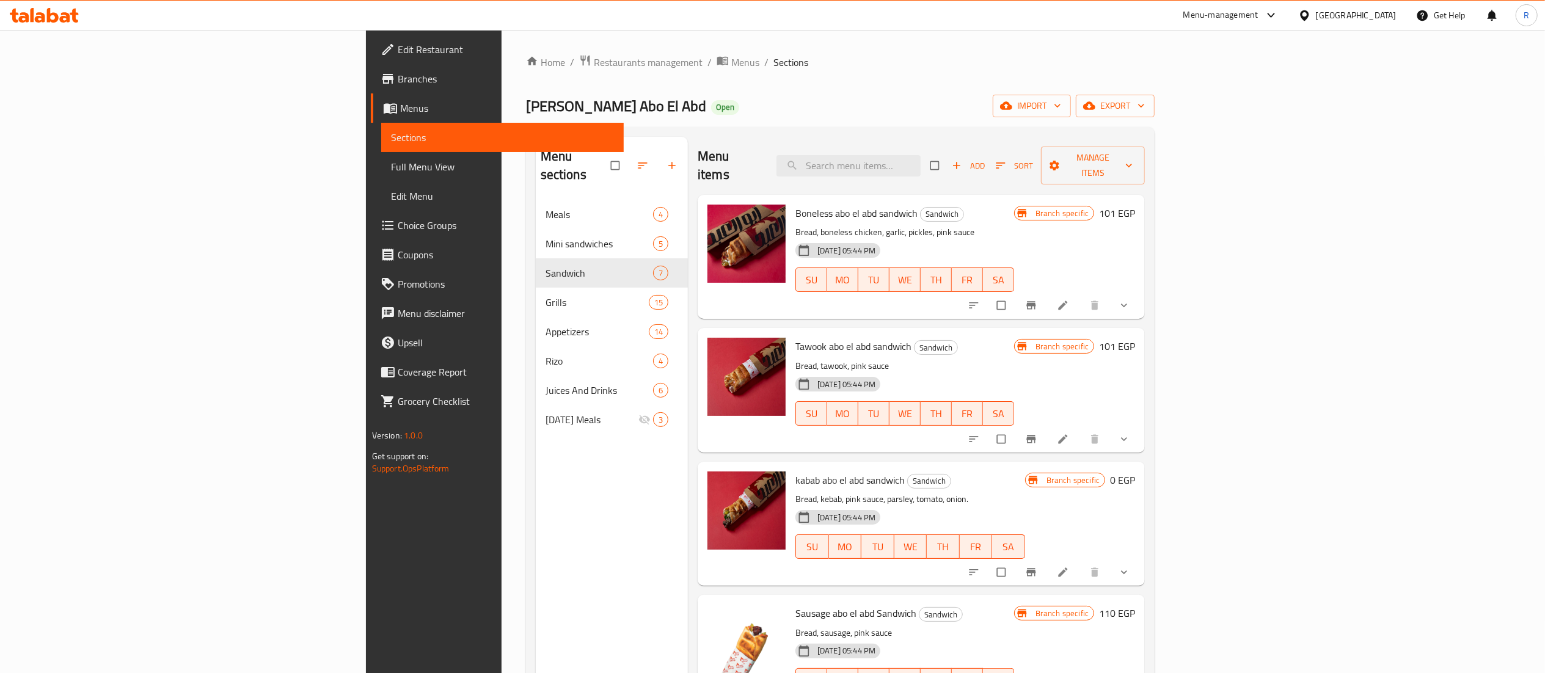
scroll to position [291, 0]
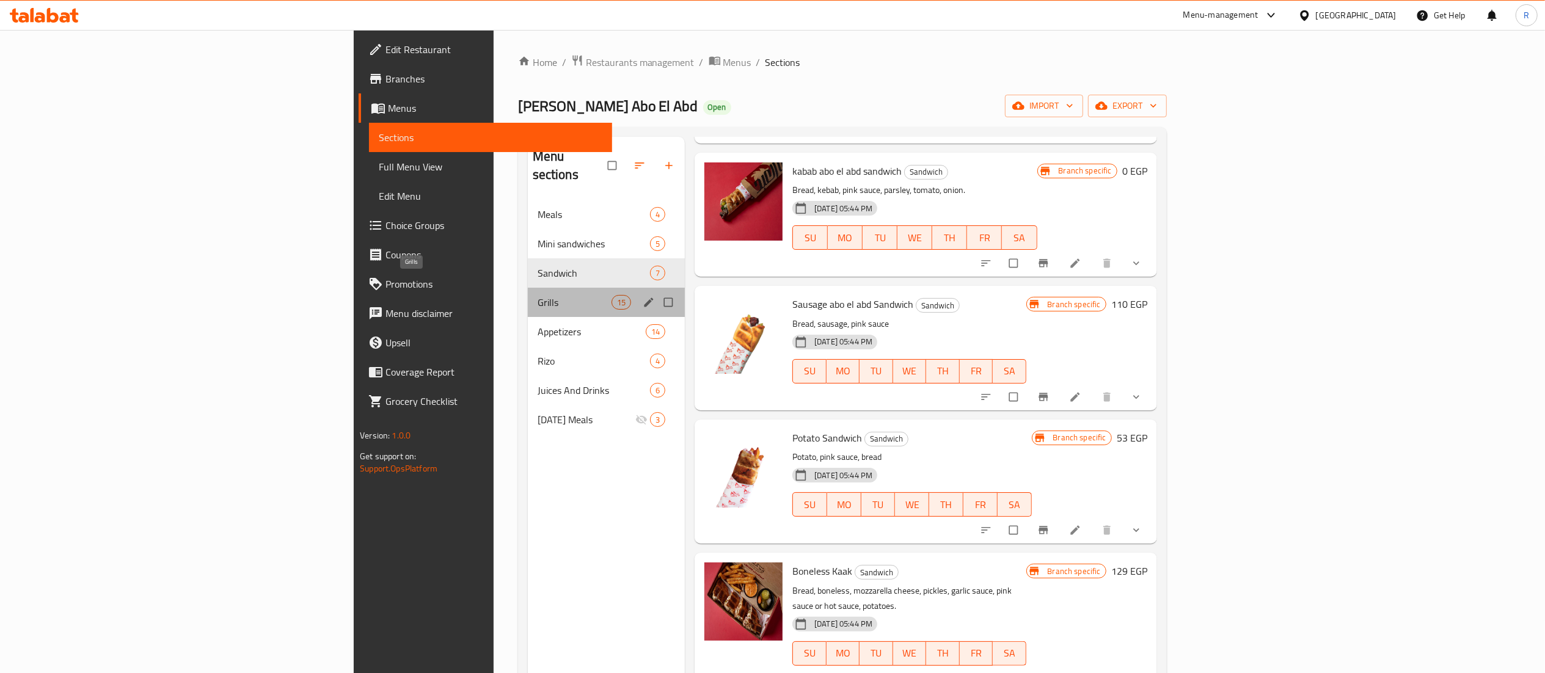
click at [538, 295] on span "Grills" at bounding box center [575, 302] width 74 height 15
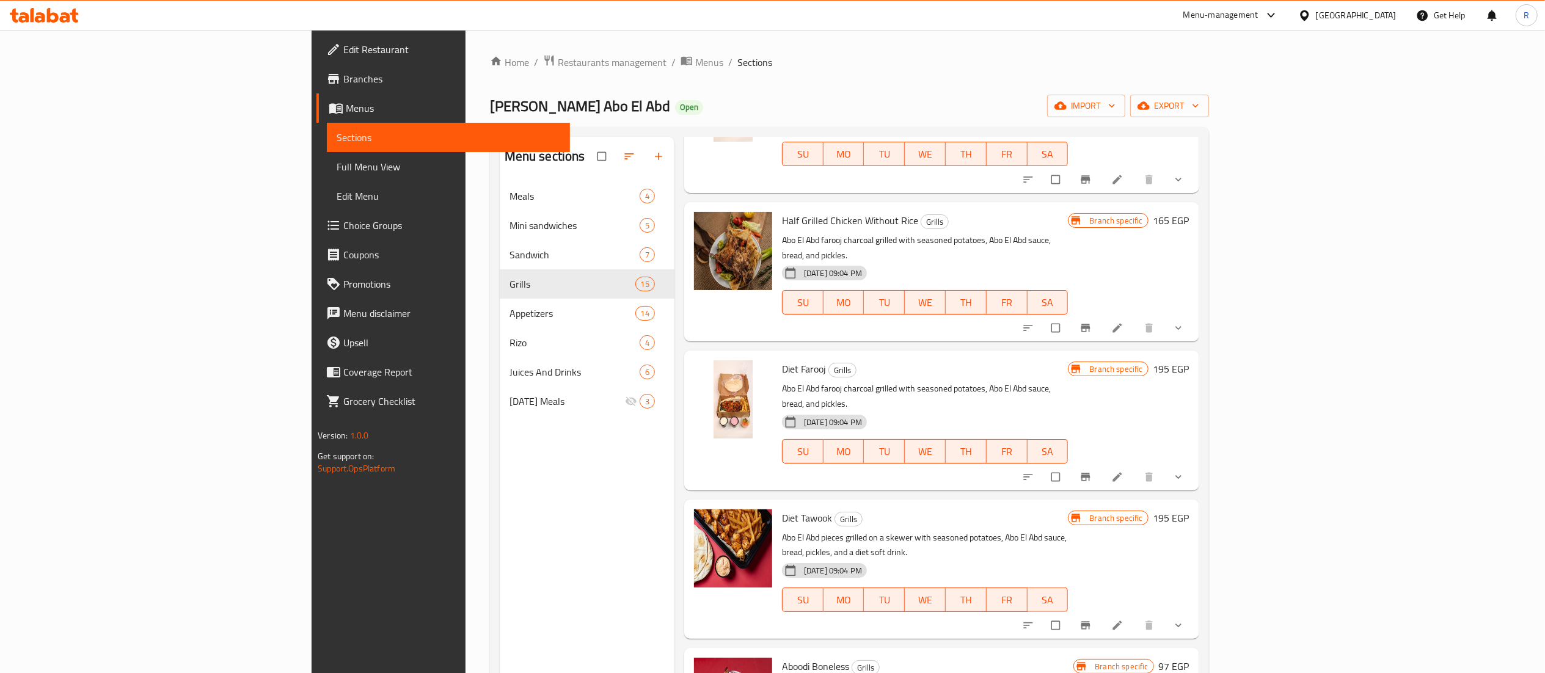
scroll to position [1359, 0]
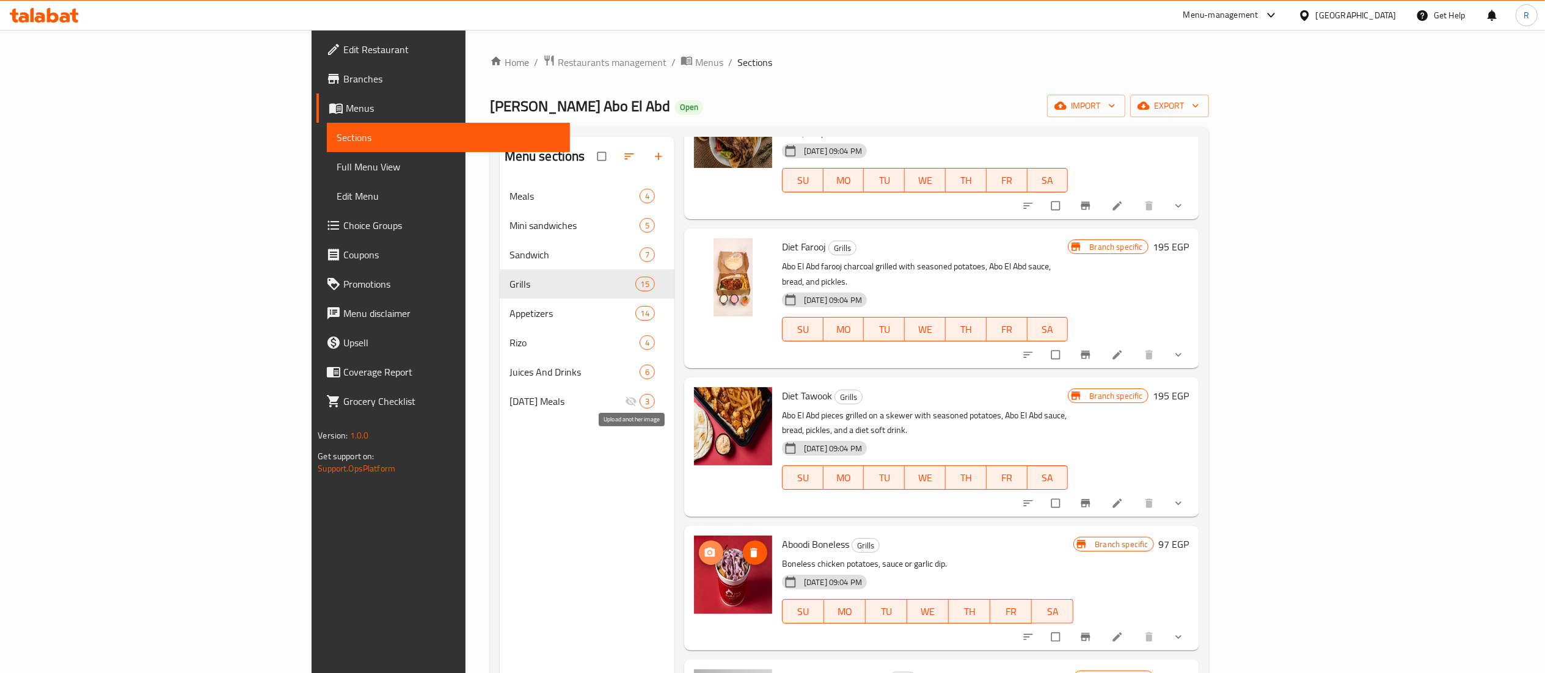
click at [704, 547] on icon "upload picture" at bounding box center [710, 553] width 12 height 12
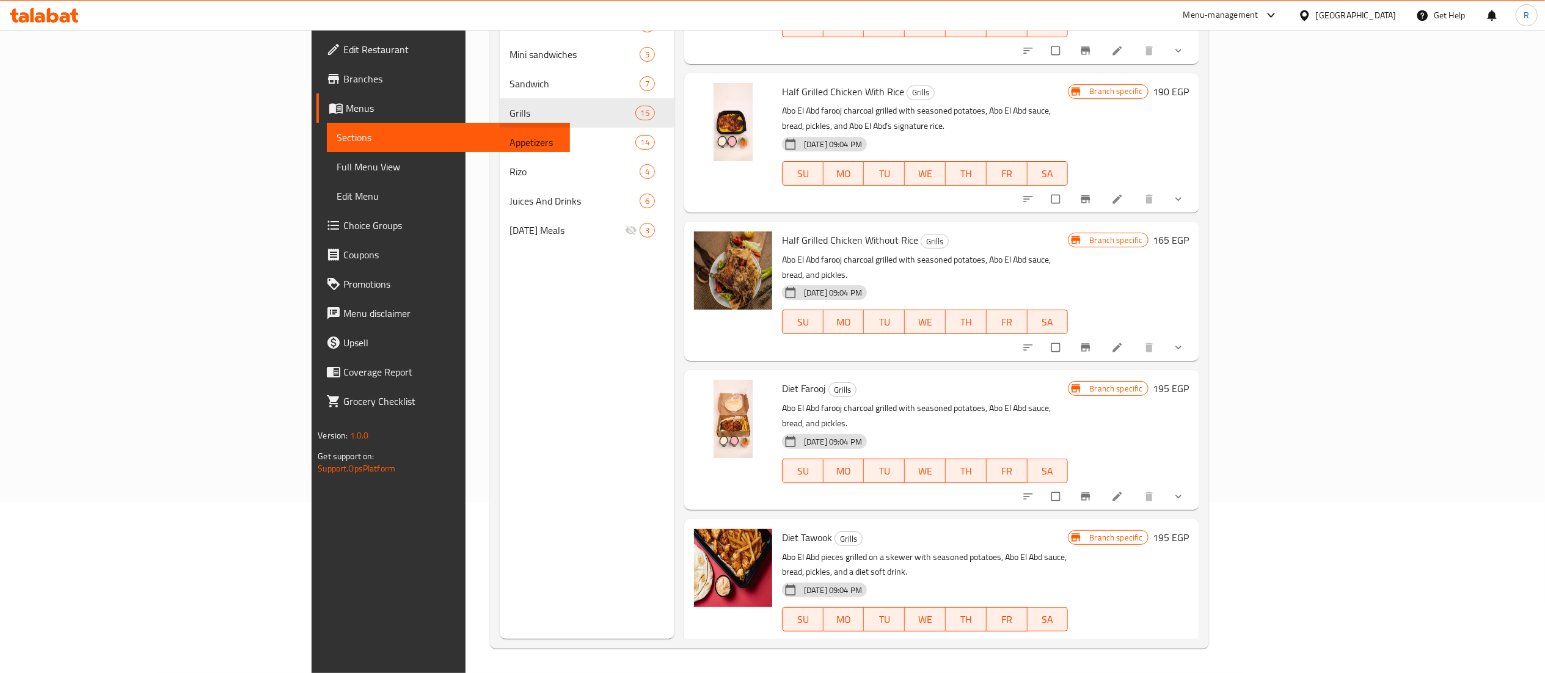
scroll to position [1044, 0]
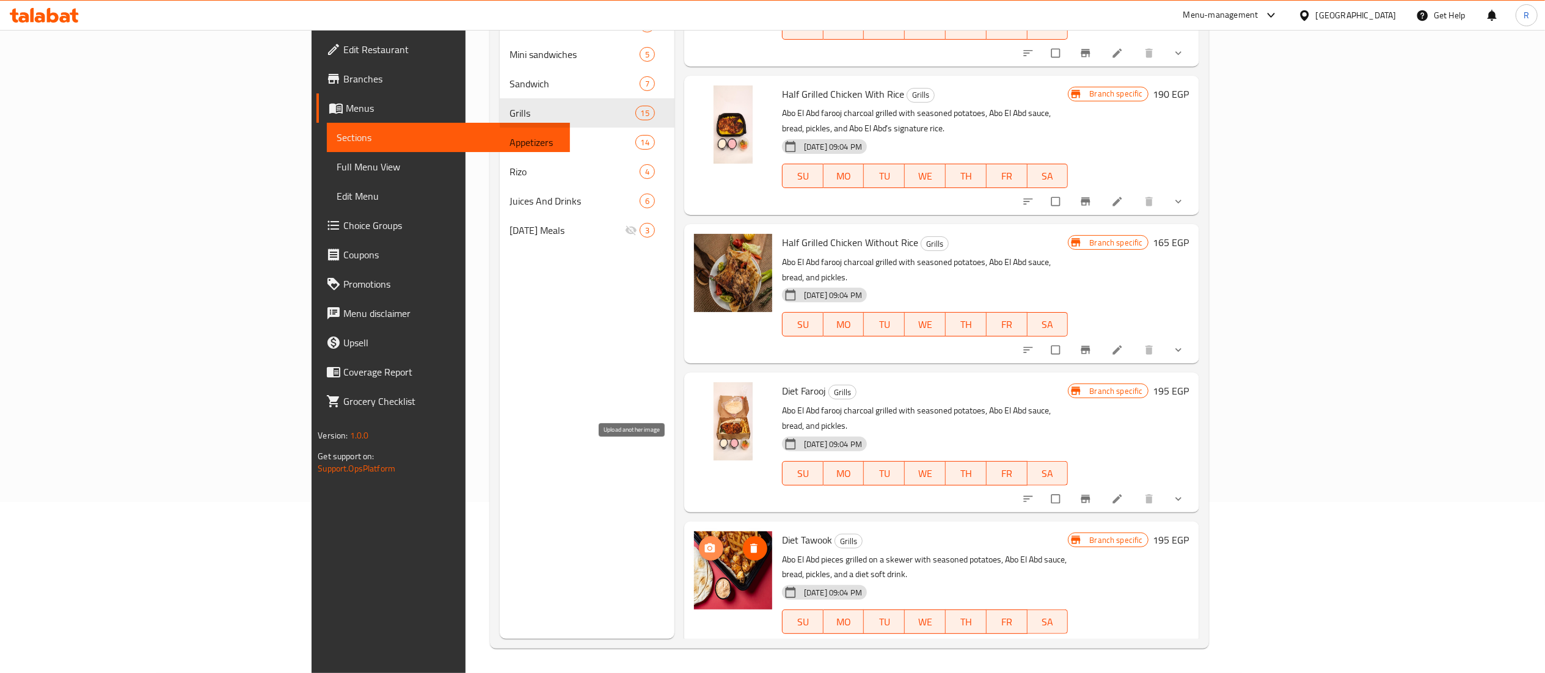
click at [705, 544] on icon "upload picture" at bounding box center [710, 548] width 10 height 9
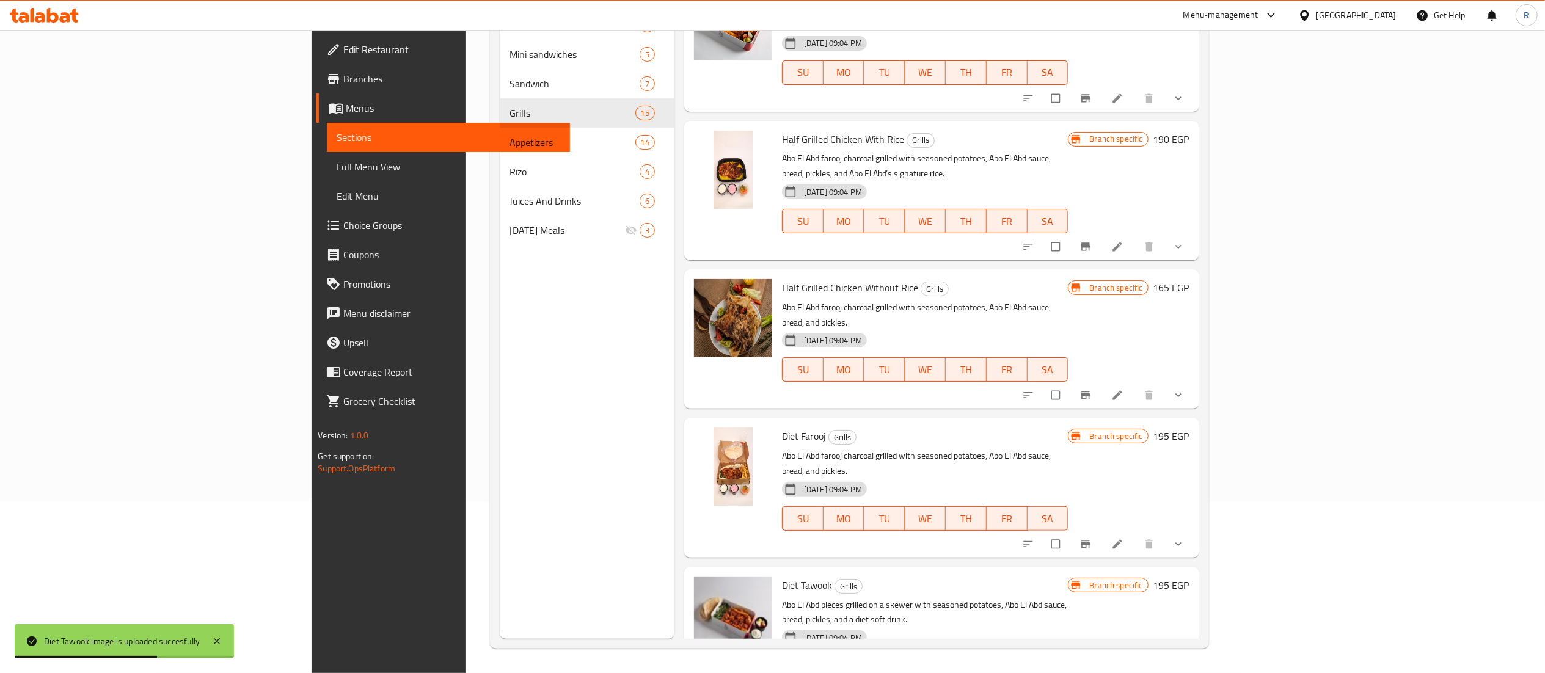
scroll to position [992, 0]
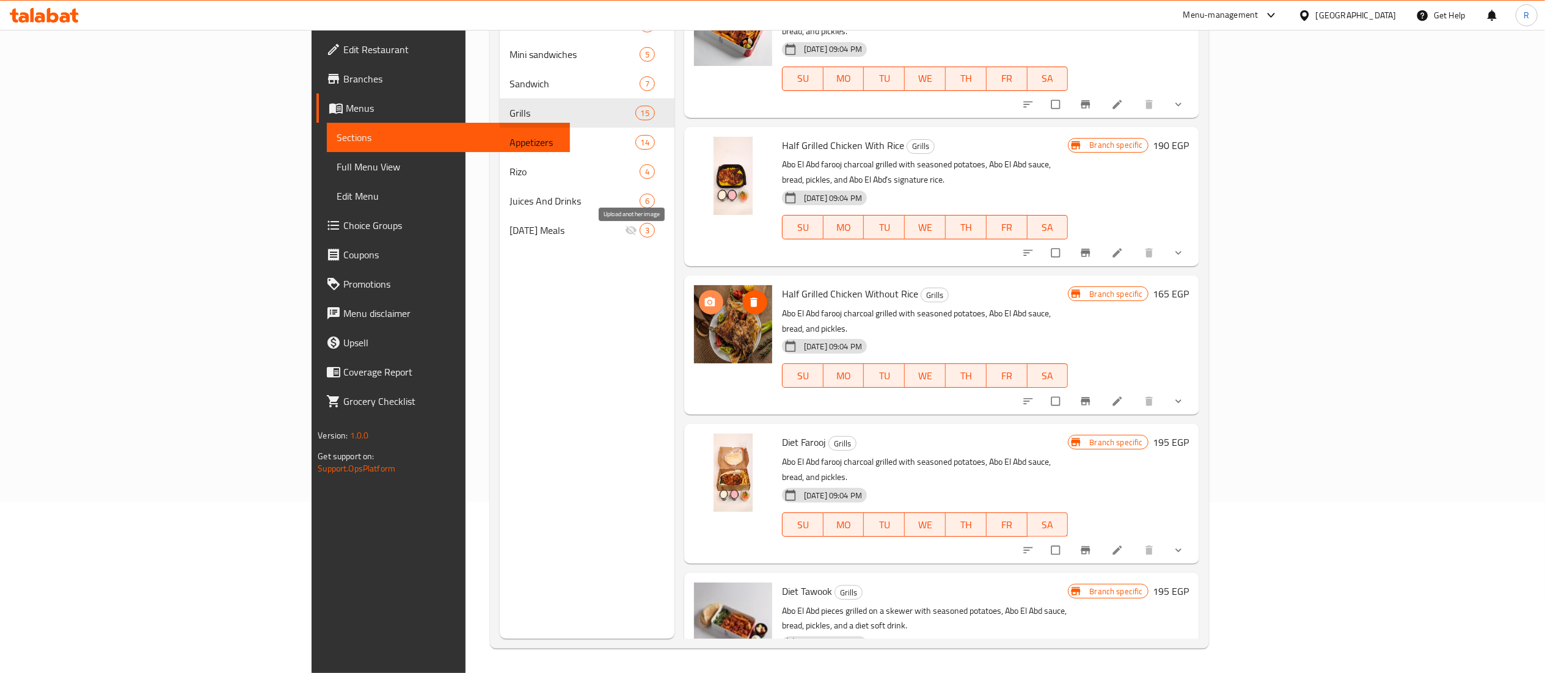
click at [699, 296] on span "upload picture" at bounding box center [711, 302] width 24 height 12
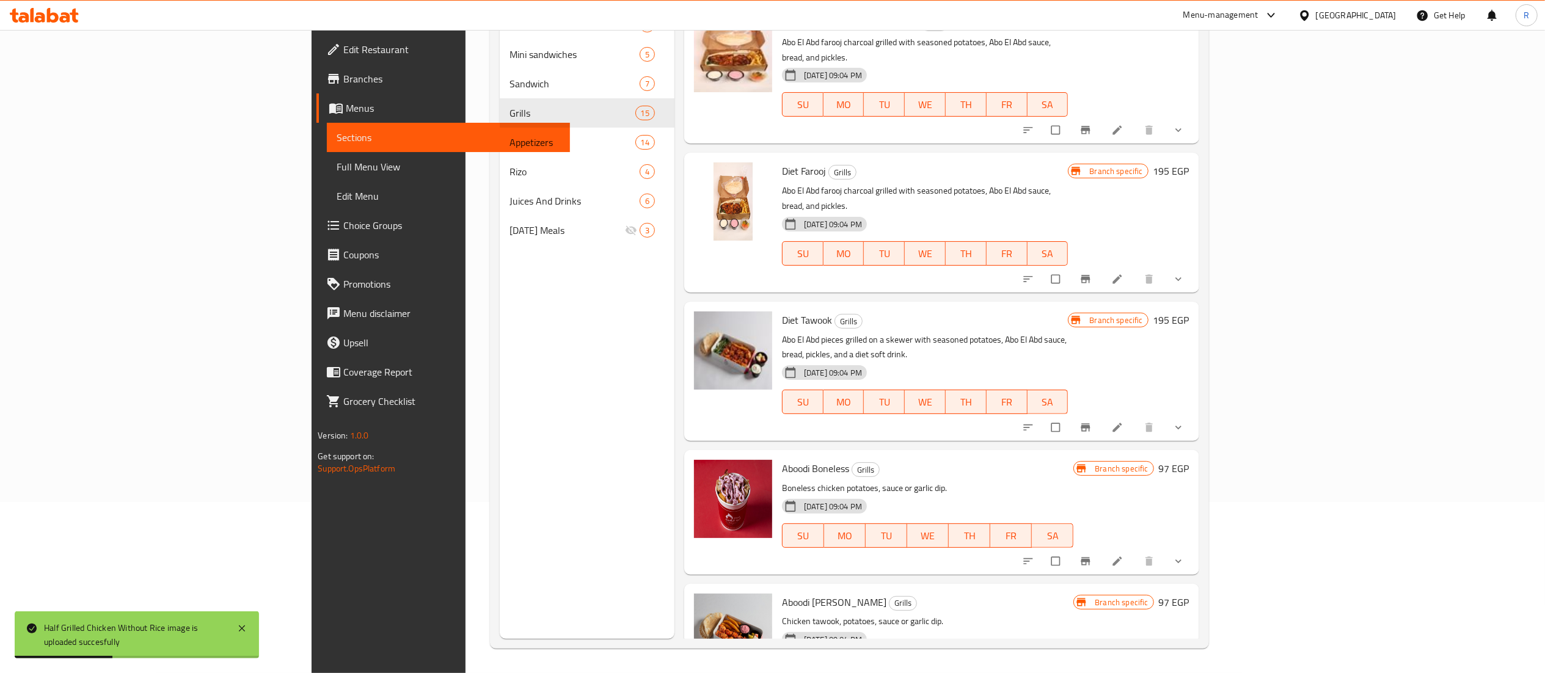
scroll to position [1359, 0]
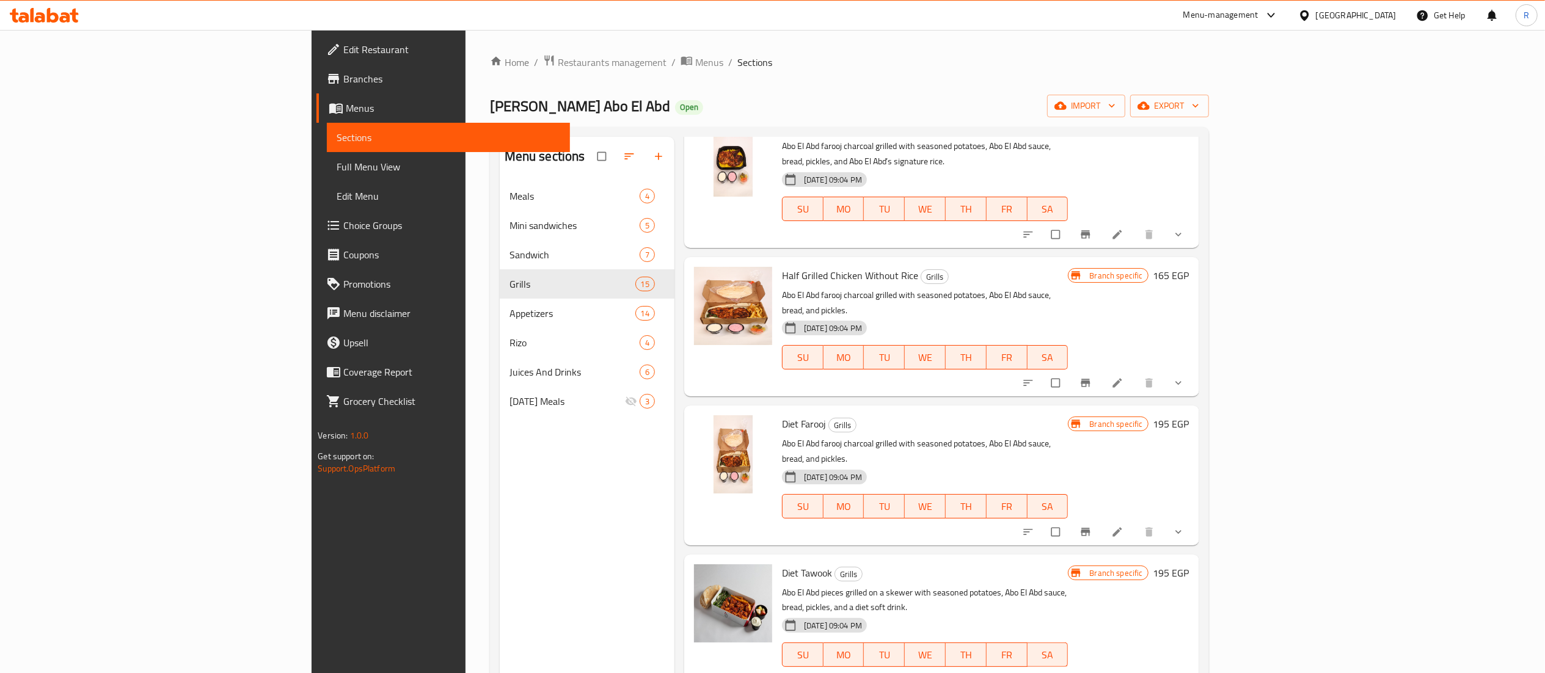
scroll to position [1359, 0]
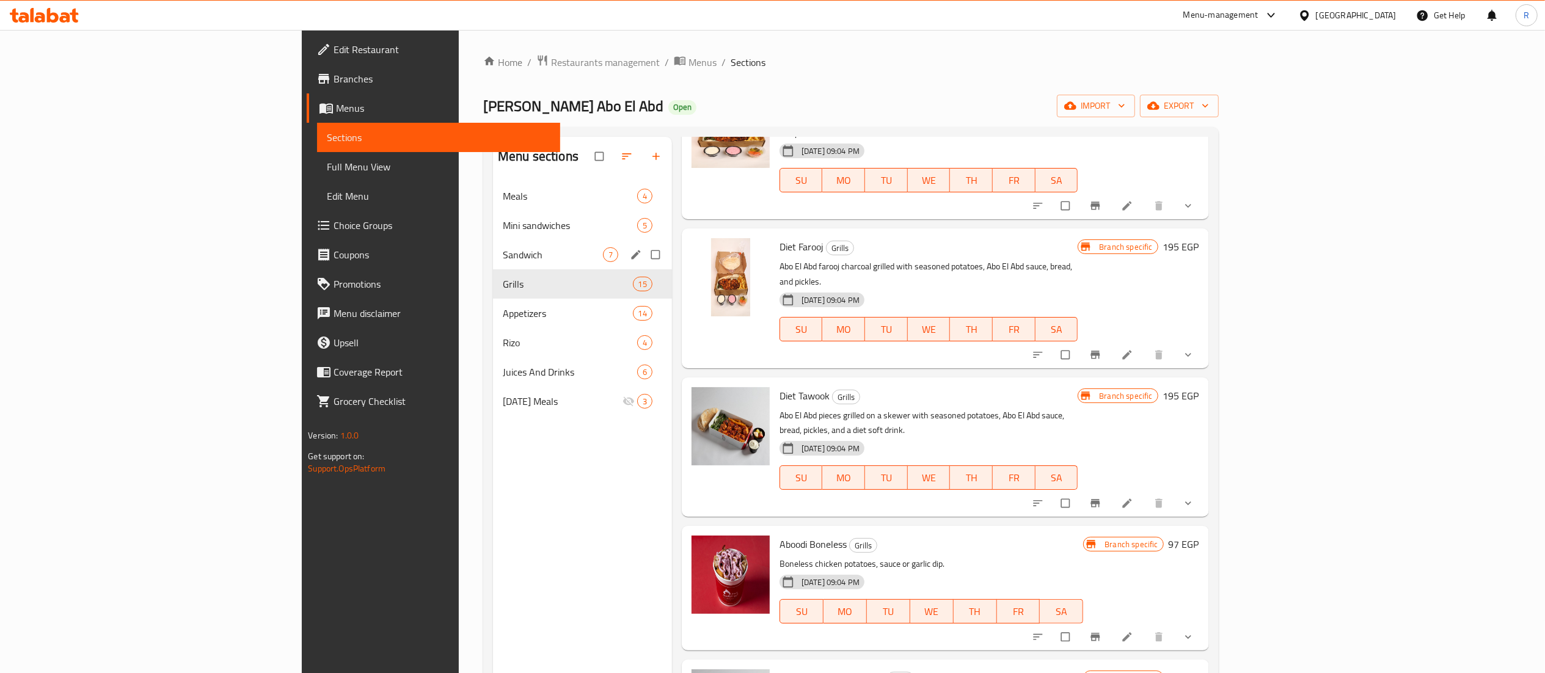
click at [493, 243] on div "Sandwich 7" at bounding box center [582, 254] width 179 height 29
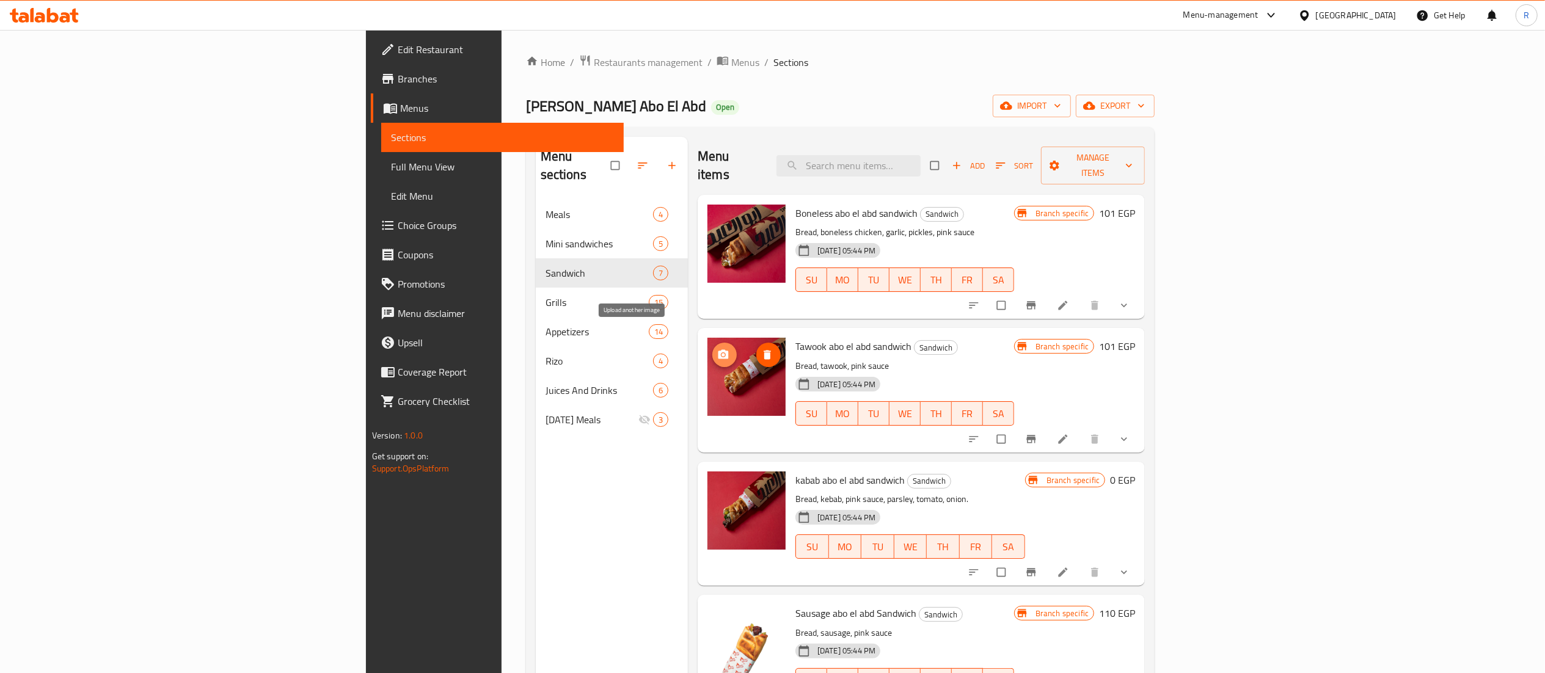
click at [719, 350] on icon "upload picture" at bounding box center [724, 354] width 10 height 9
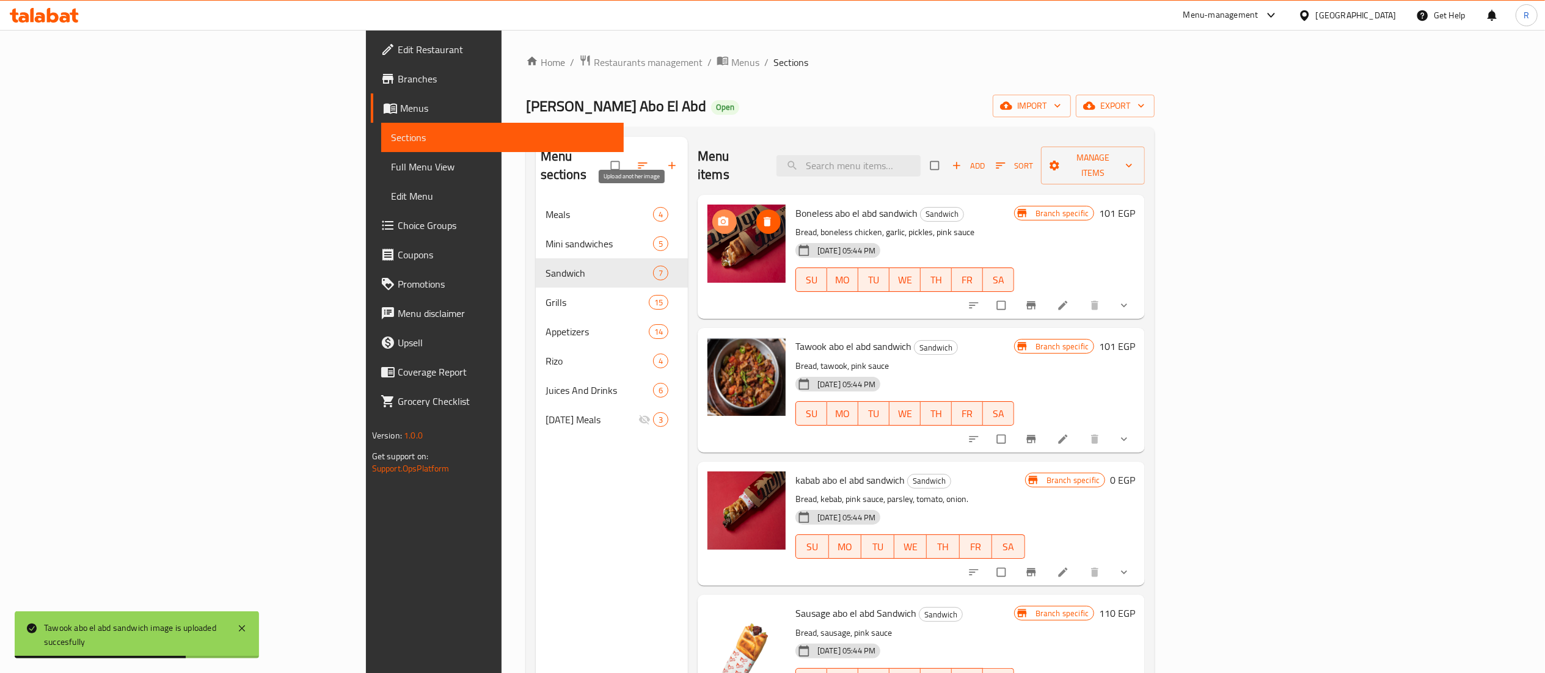
click at [713, 216] on span "upload picture" at bounding box center [725, 222] width 24 height 12
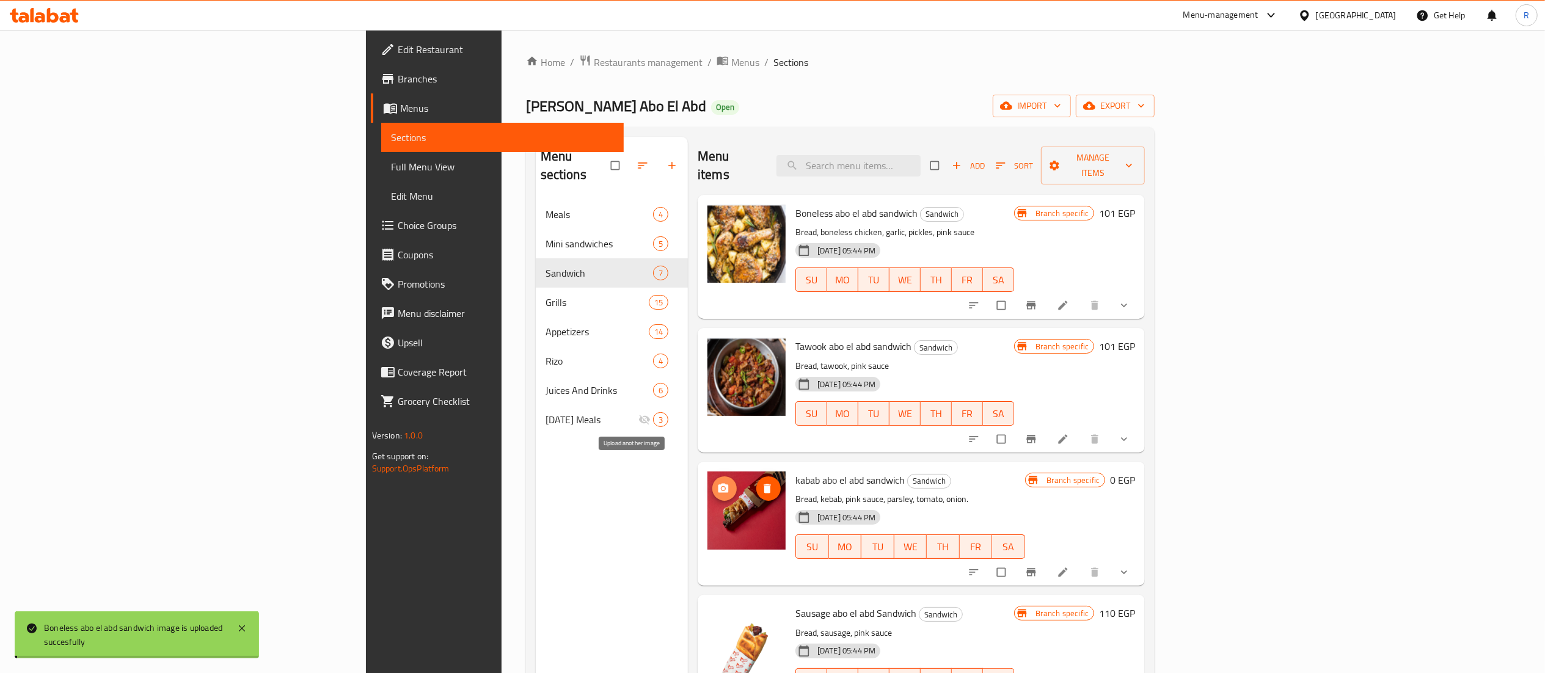
click at [713, 483] on span "upload picture" at bounding box center [725, 489] width 24 height 12
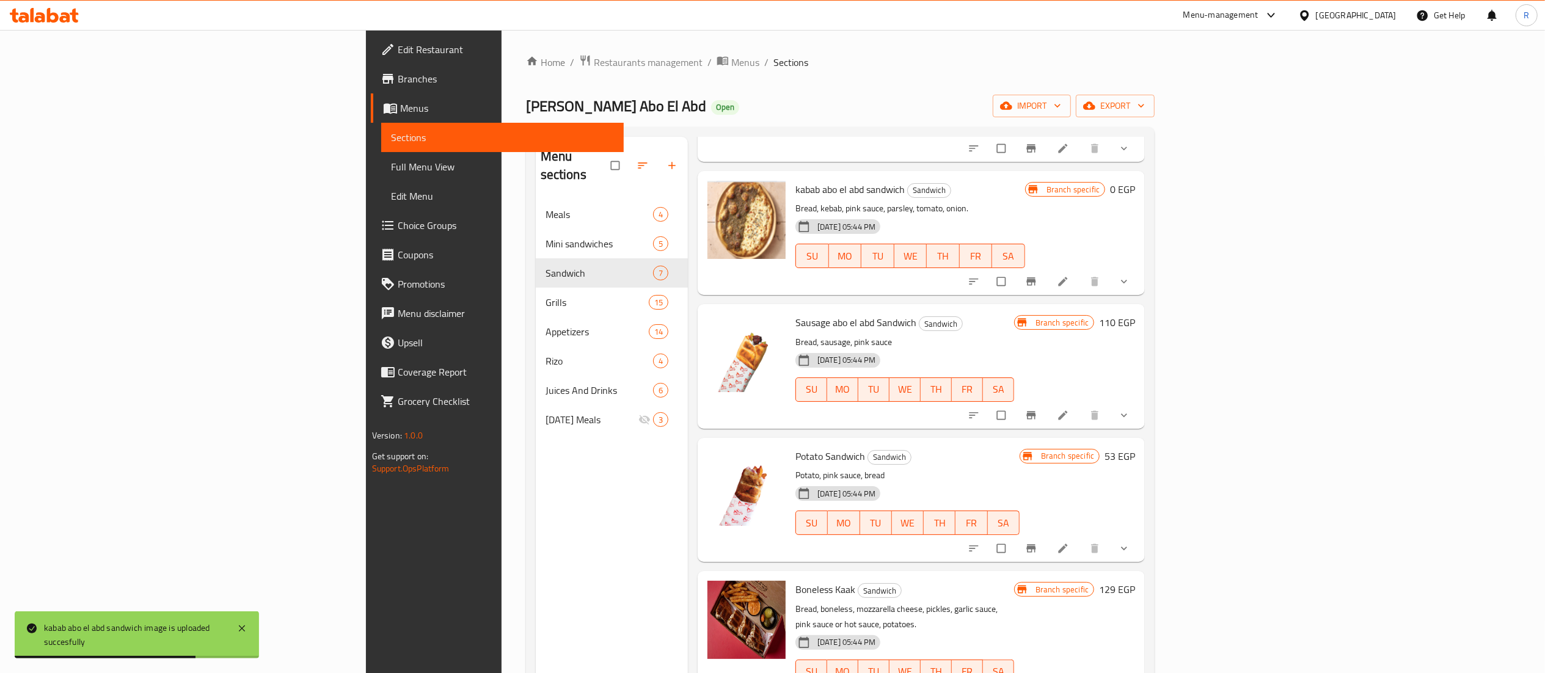
scroll to position [291, 0]
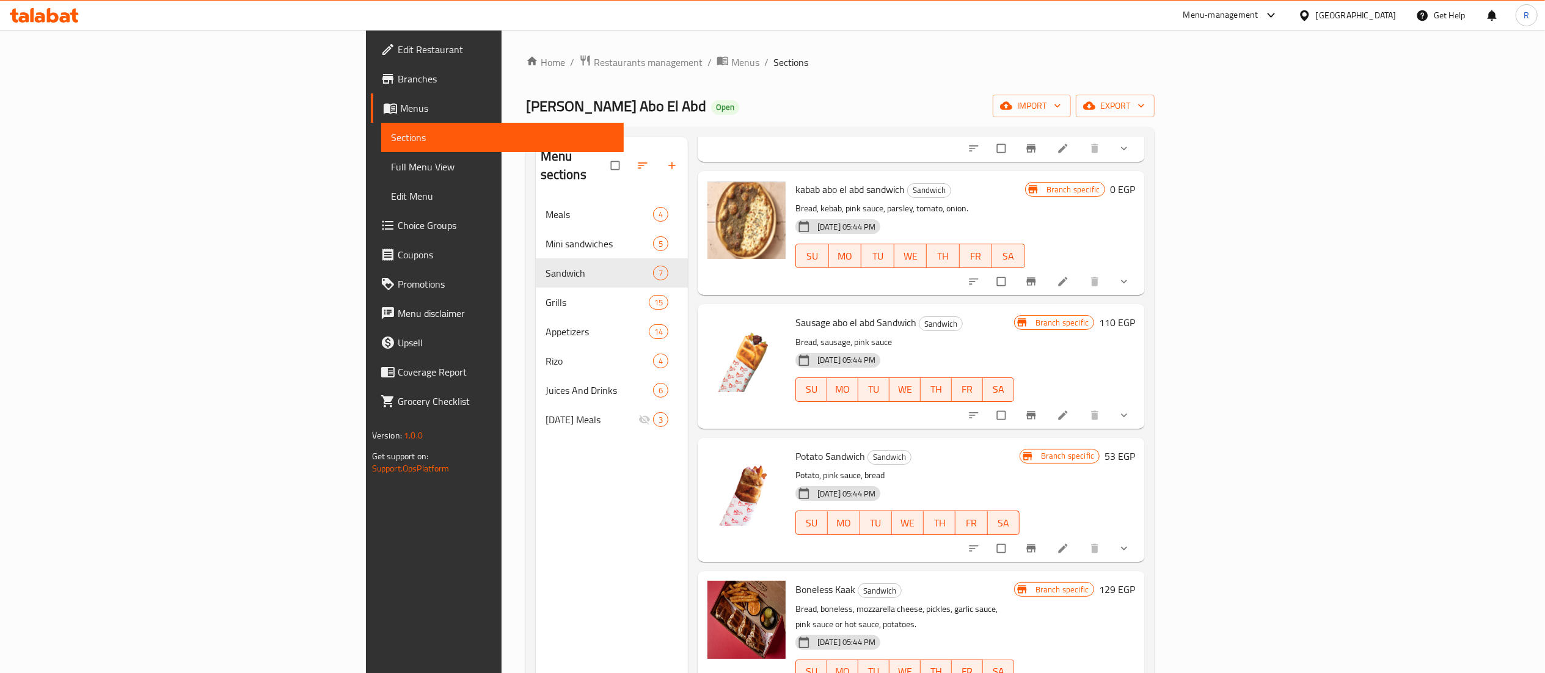
click at [536, 571] on div "Menu sections Meals 4 Mini sandwiches 5 Sandwich 7 Grills 15 Appetizers 14 [PER…" at bounding box center [612, 473] width 152 height 673
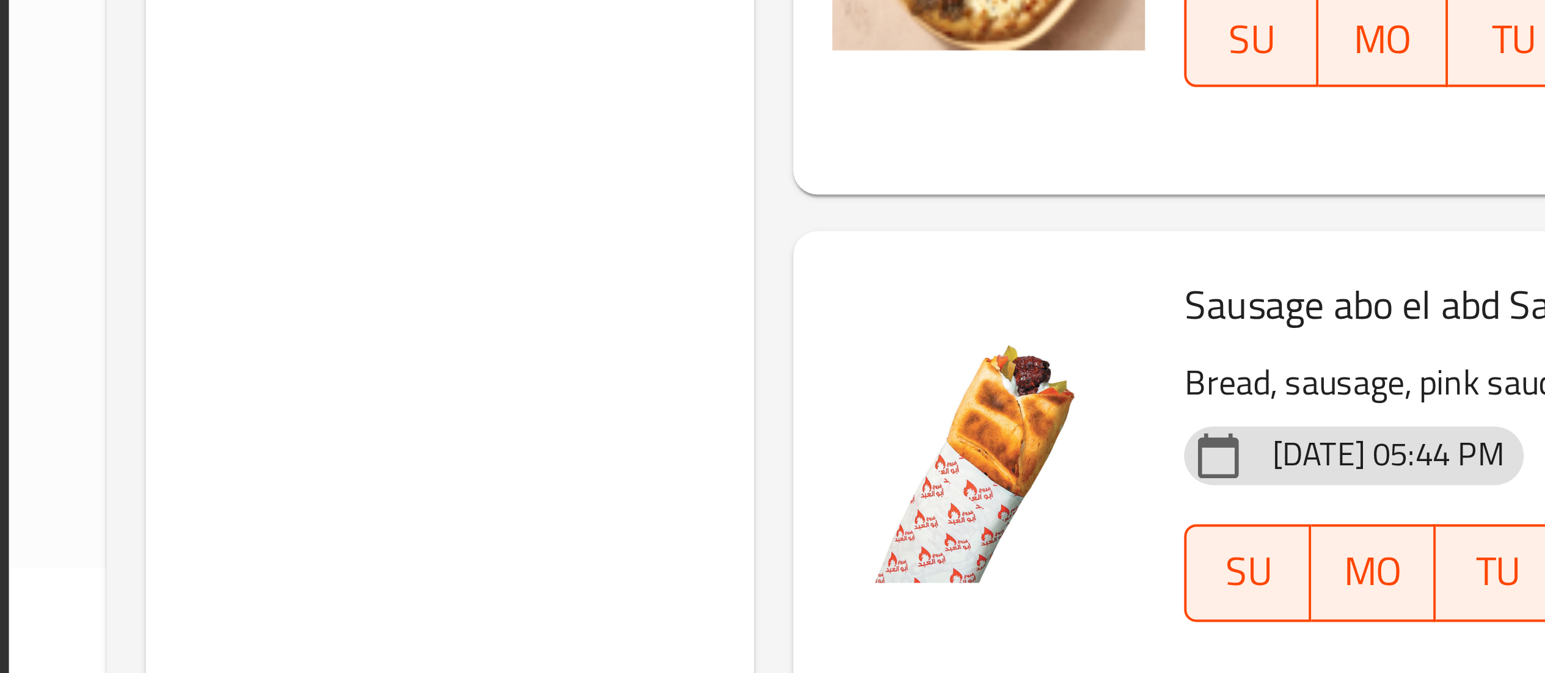
scroll to position [10, 0]
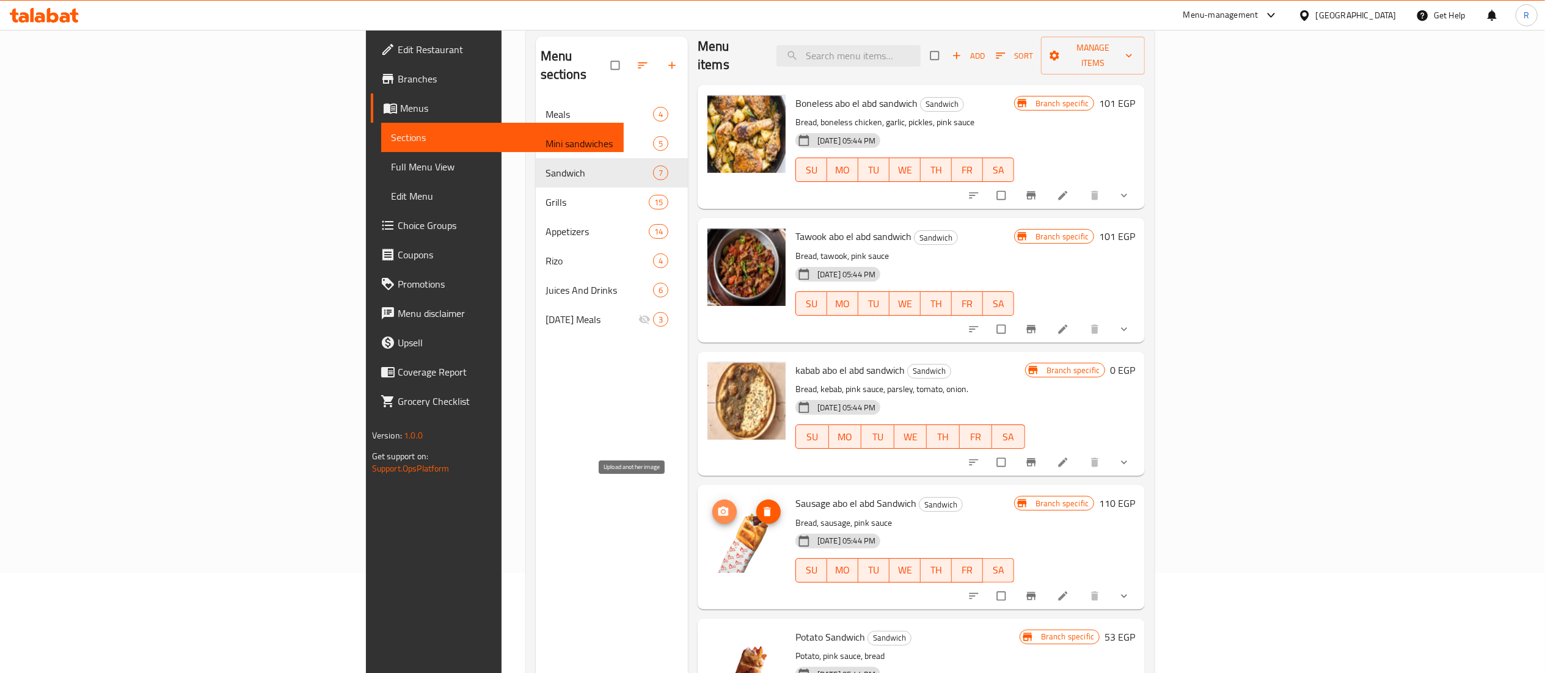
click at [717, 506] on icon "upload picture" at bounding box center [723, 512] width 12 height 12
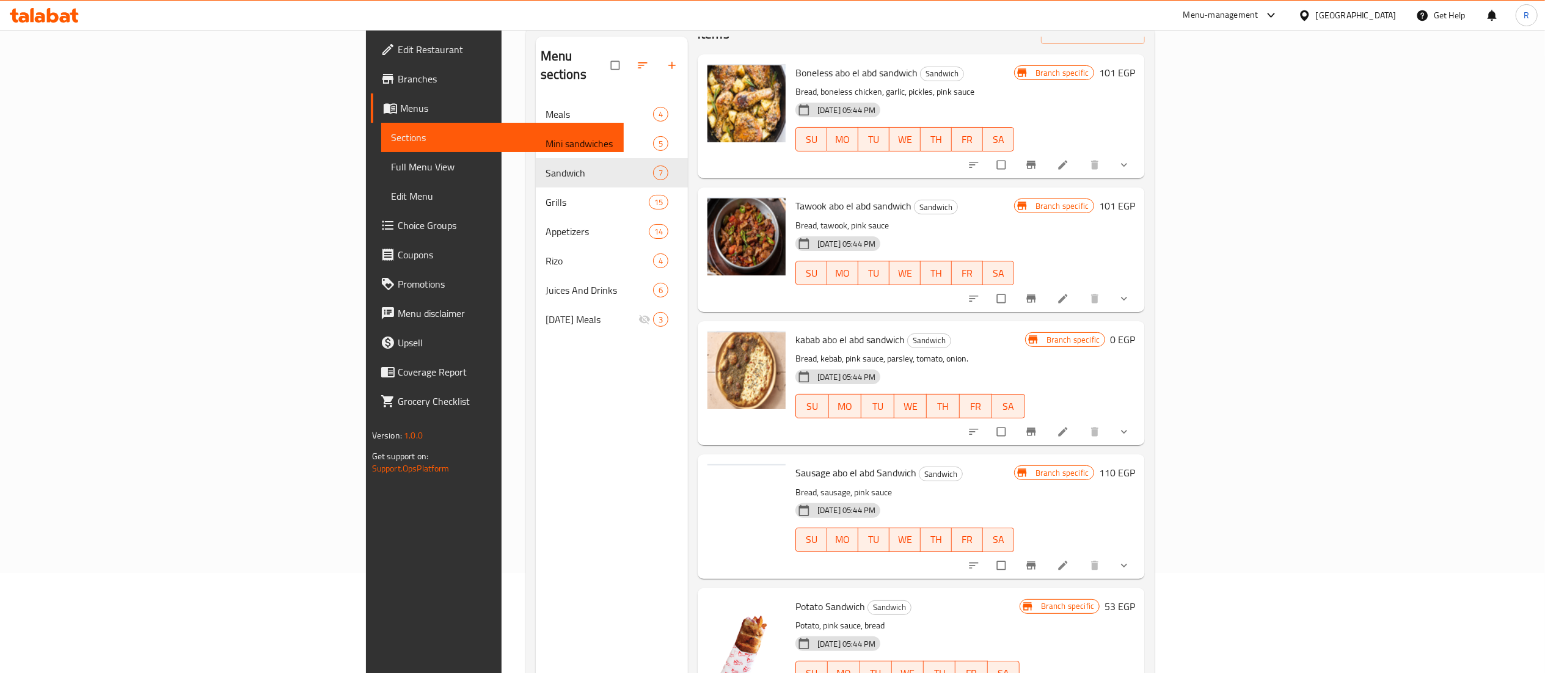
scroll to position [42, 0]
click at [717, 341] on icon "upload picture" at bounding box center [723, 347] width 12 height 12
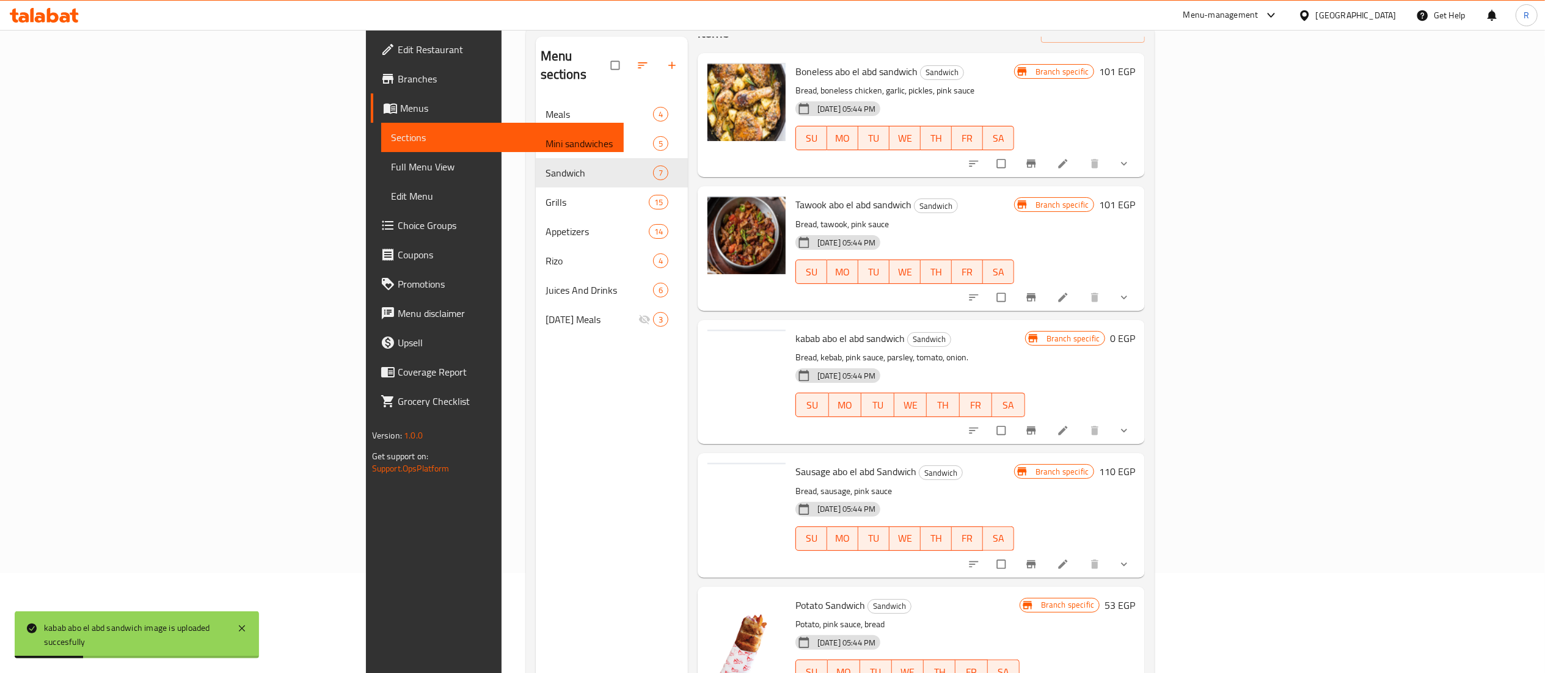
scroll to position [291, 0]
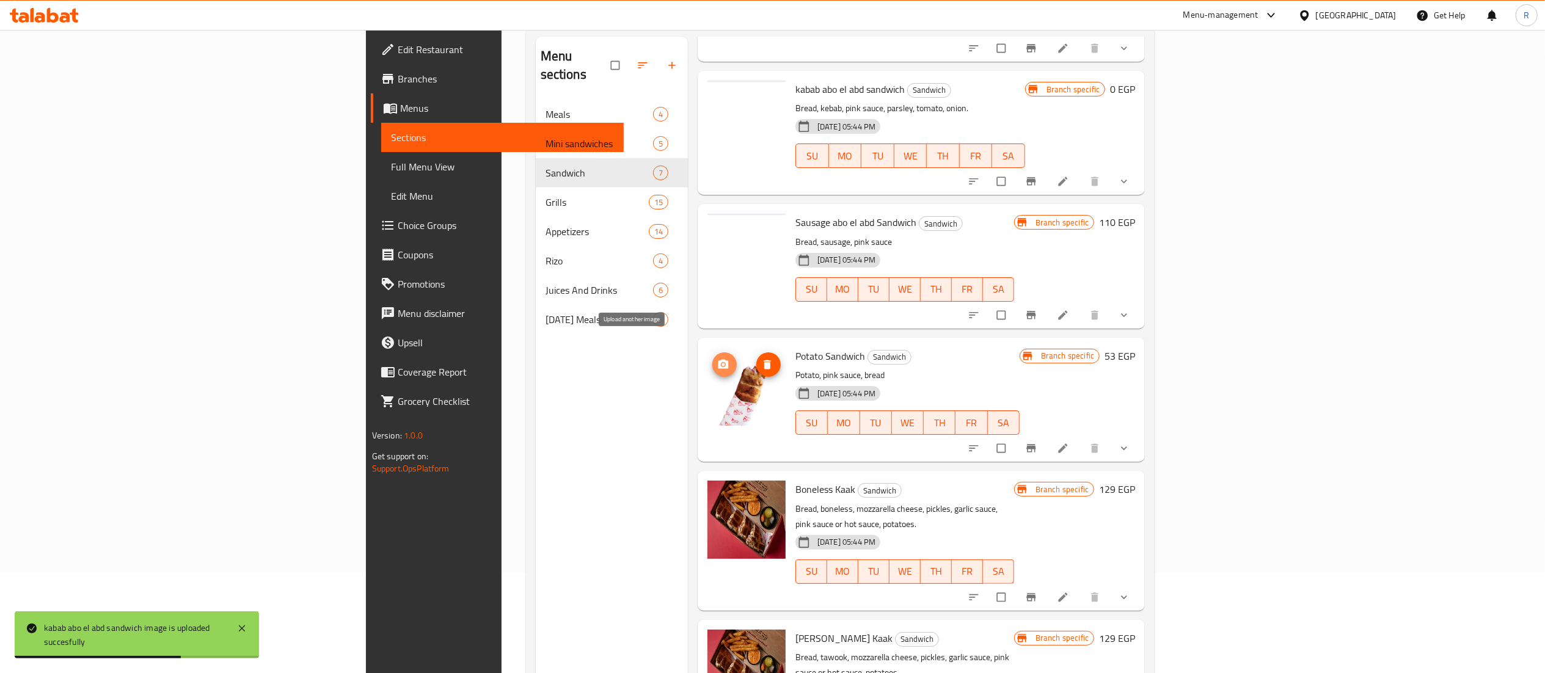
click at [719, 359] on icon "upload picture" at bounding box center [724, 363] width 10 height 9
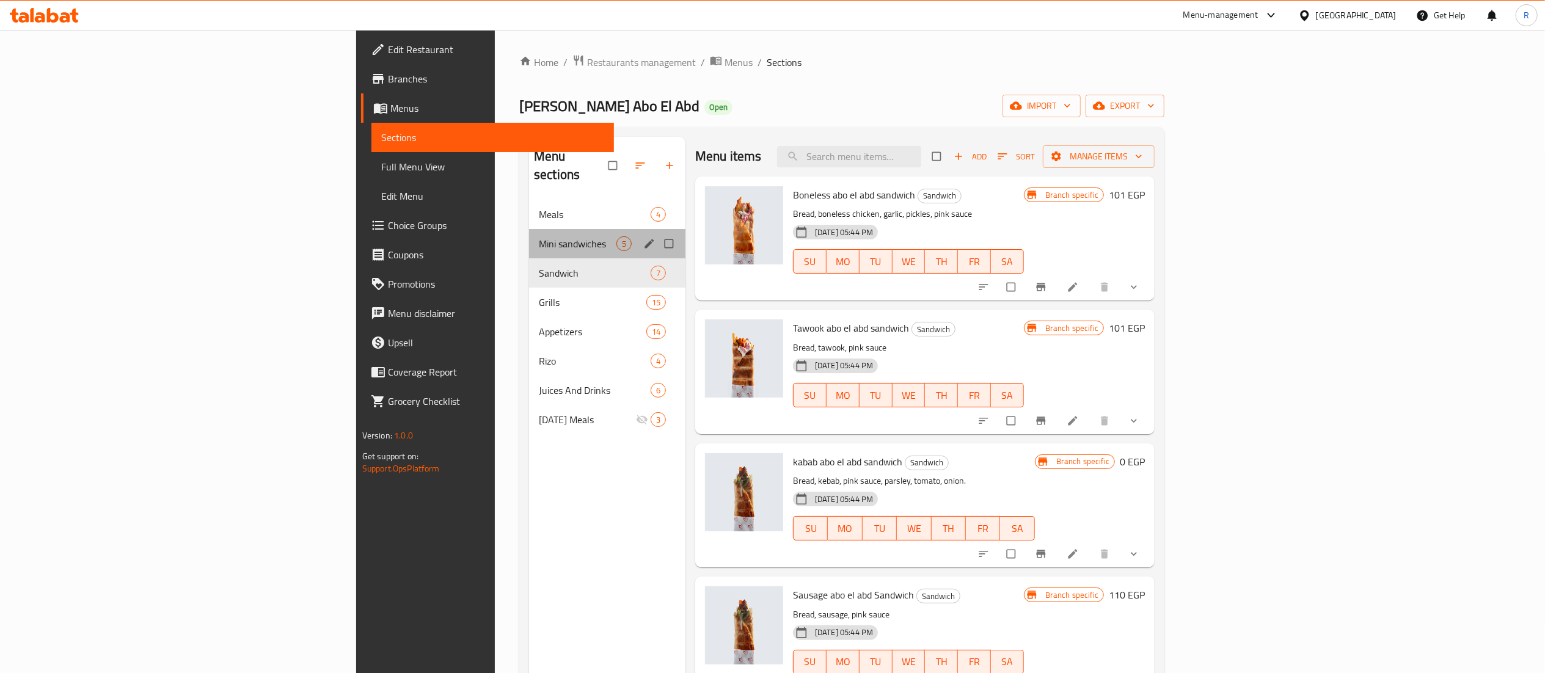
click at [529, 229] on div "Mini sandwiches 5" at bounding box center [607, 243] width 156 height 29
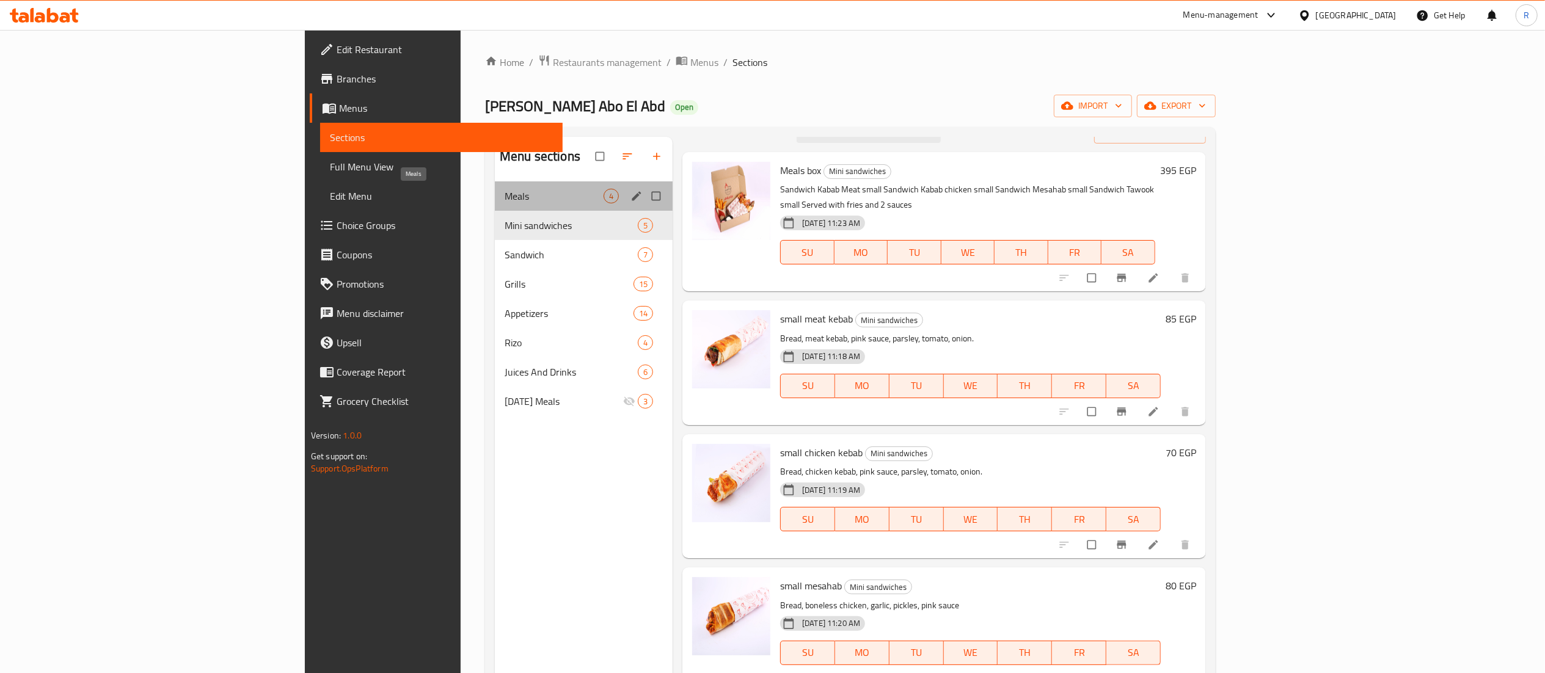
click at [505, 197] on span "Meals" at bounding box center [554, 196] width 99 height 15
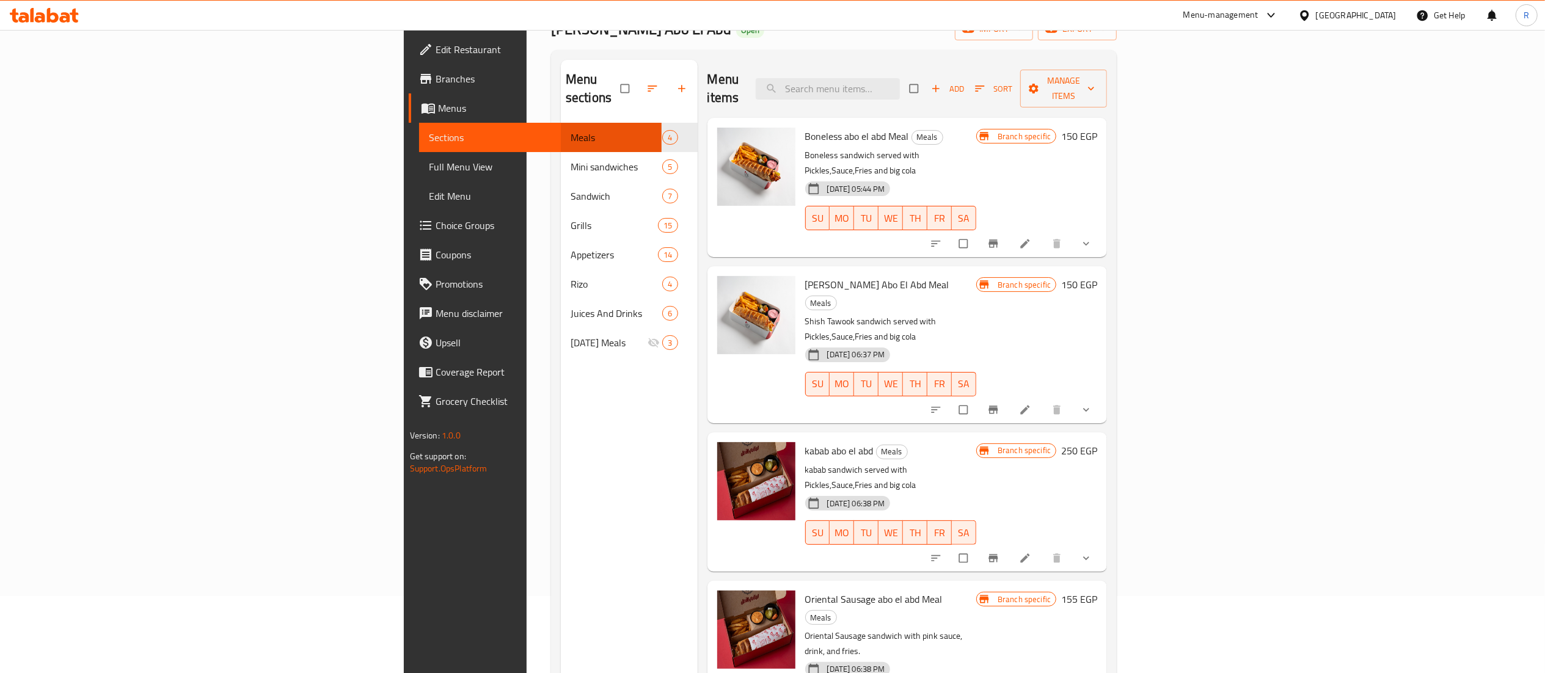
scroll to position [77, 0]
click at [722, 596] on button "upload picture" at bounding box center [734, 608] width 24 height 24
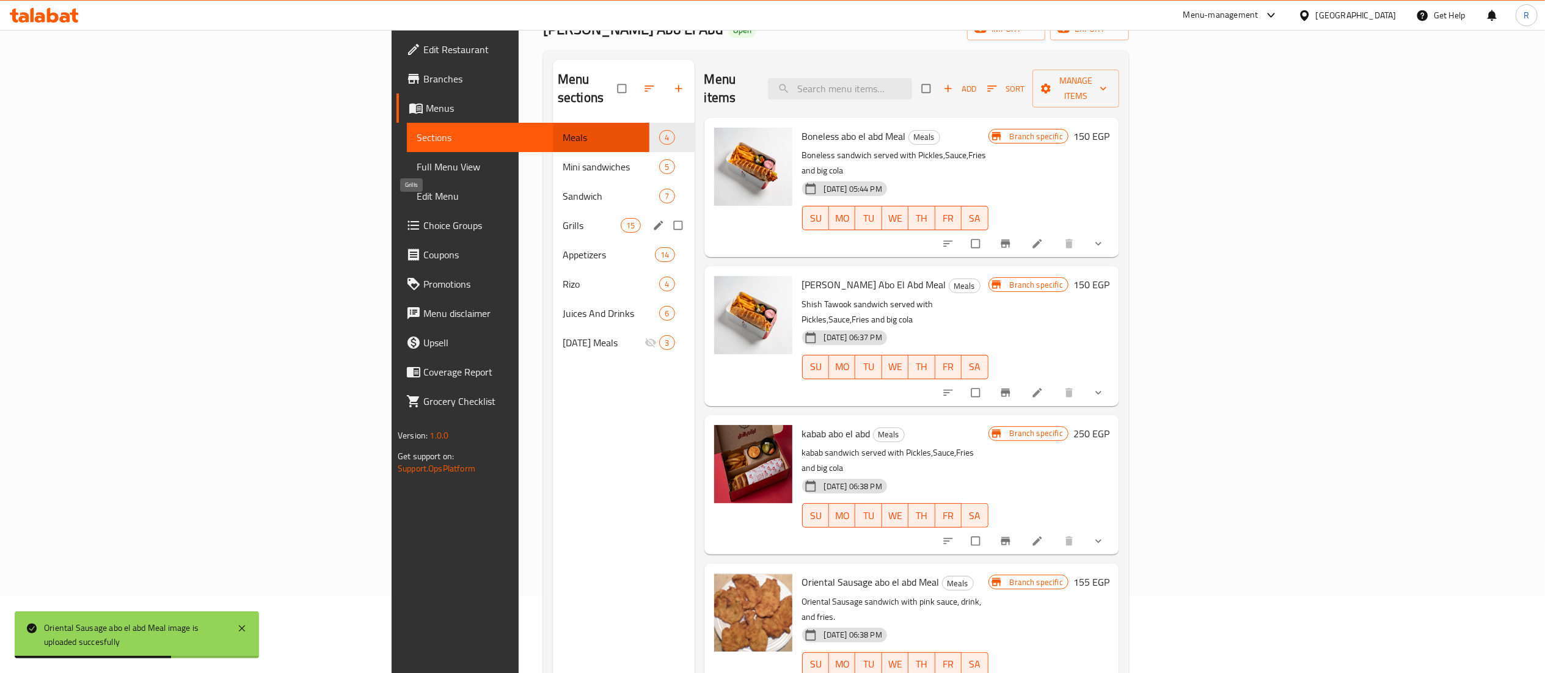
click at [563, 218] on span "Grills" at bounding box center [592, 225] width 58 height 15
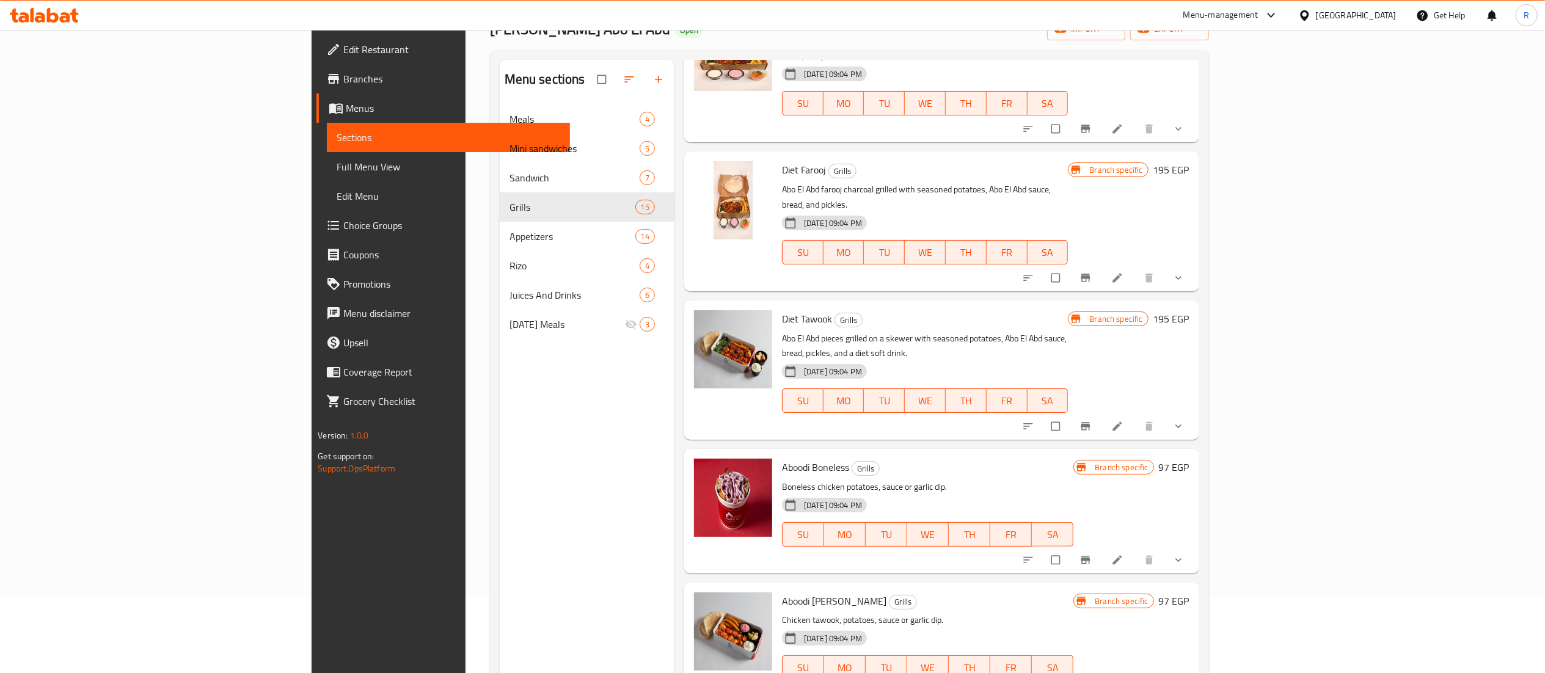
scroll to position [1358, 0]
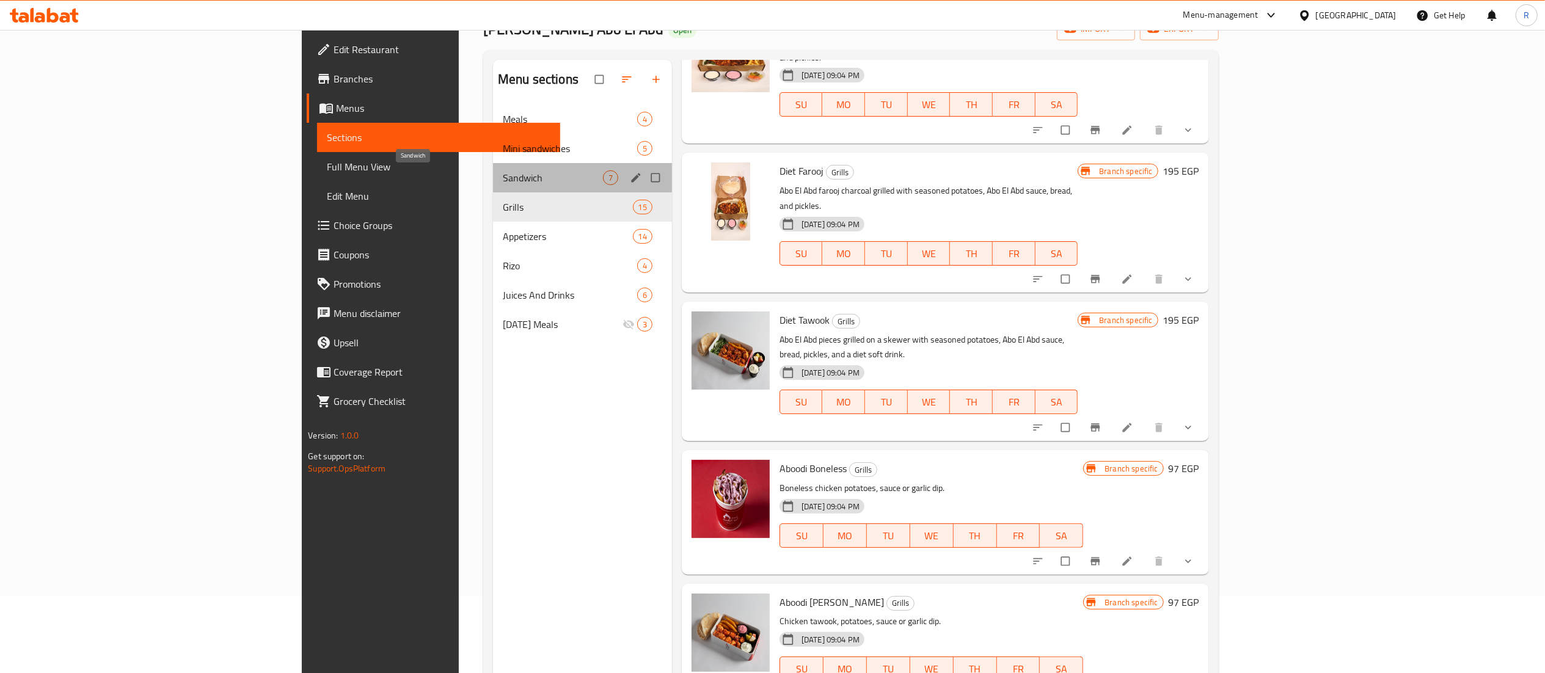
click at [503, 177] on span "Sandwich" at bounding box center [553, 177] width 100 height 15
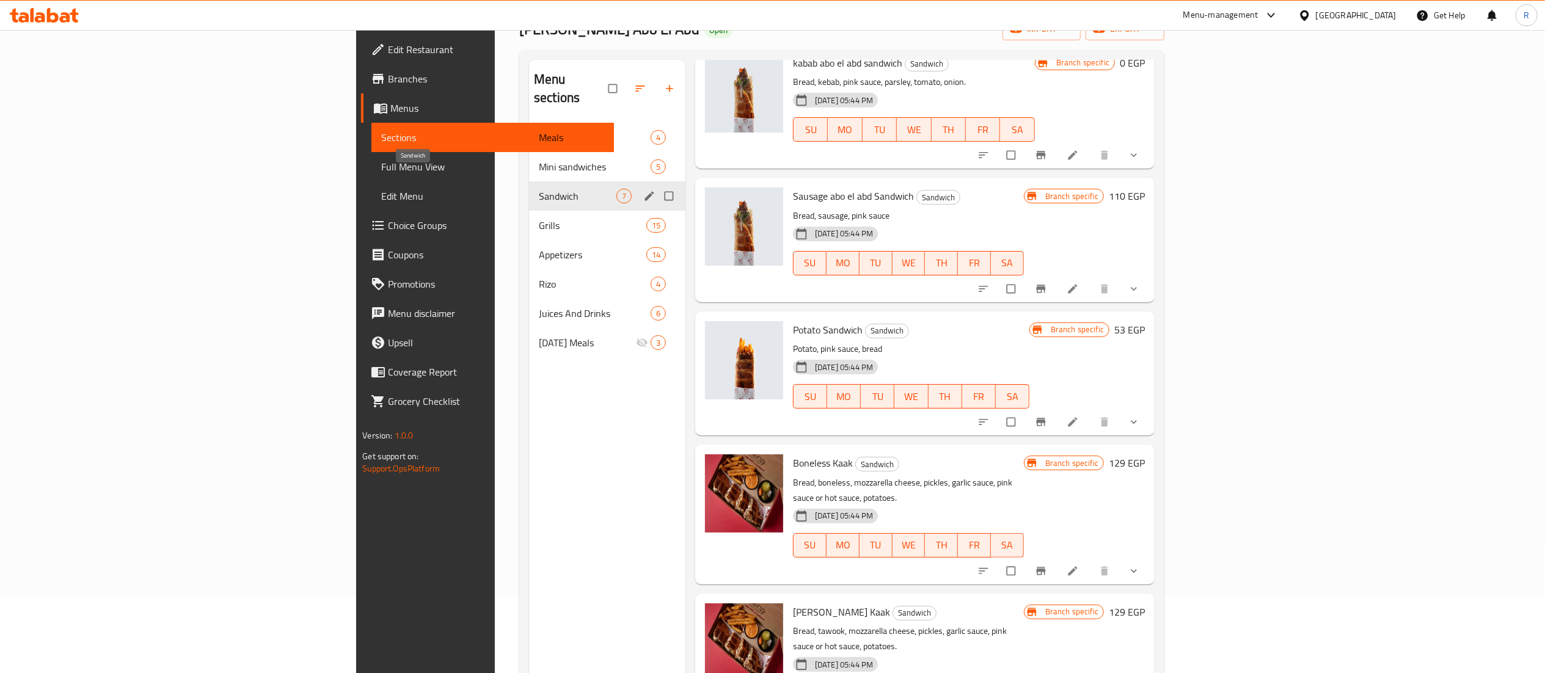
scroll to position [291, 0]
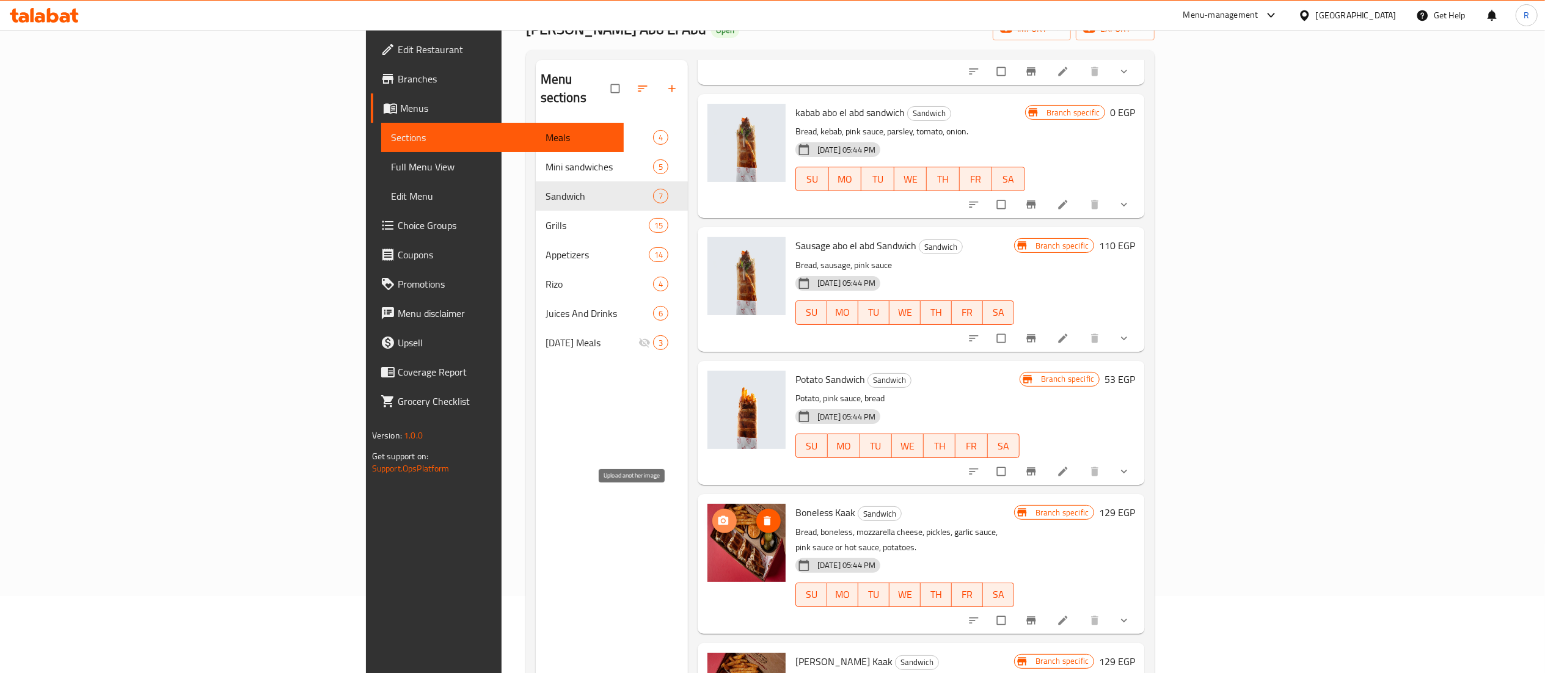
click at [717, 515] on icon "upload picture" at bounding box center [723, 521] width 12 height 12
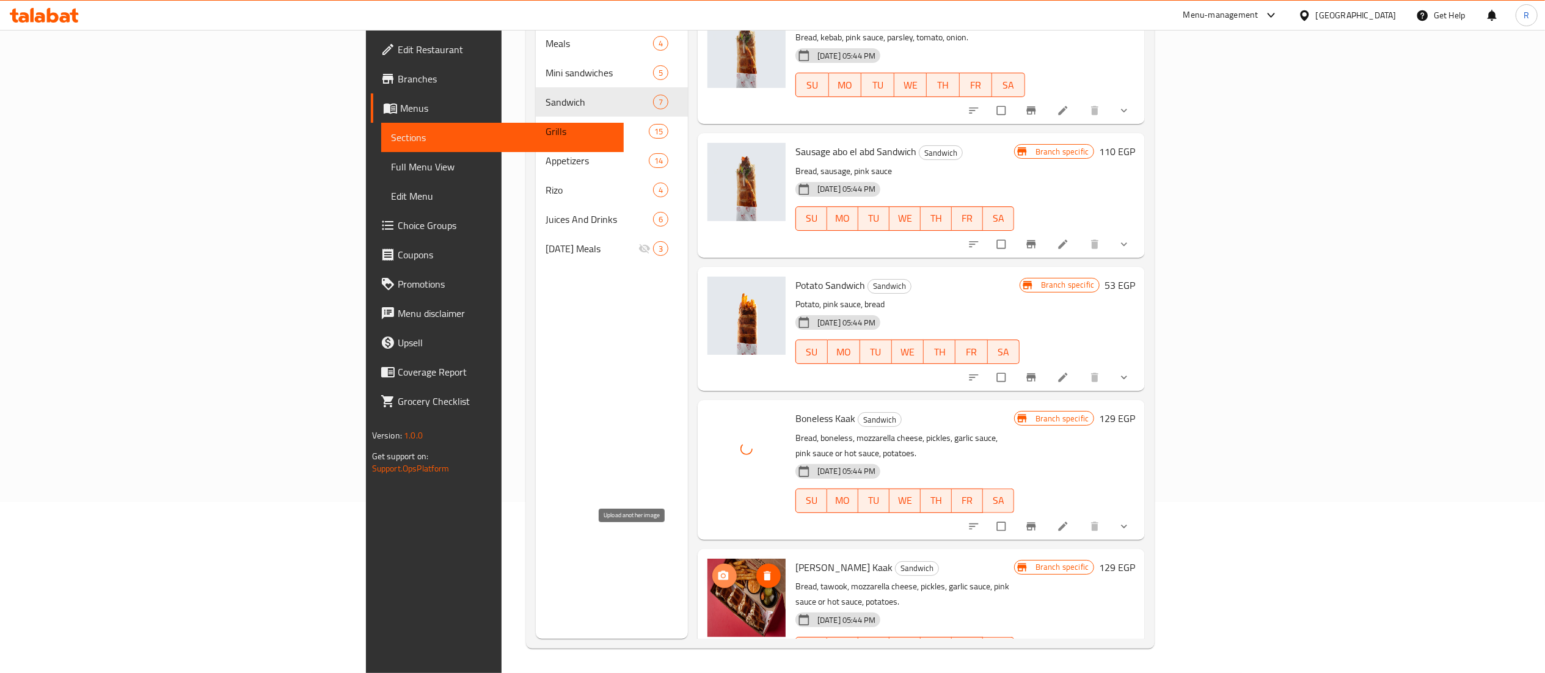
click at [719, 571] on icon "upload picture" at bounding box center [724, 575] width 10 height 9
click at [722, 574] on circle "upload picture" at bounding box center [723, 575] width 3 height 3
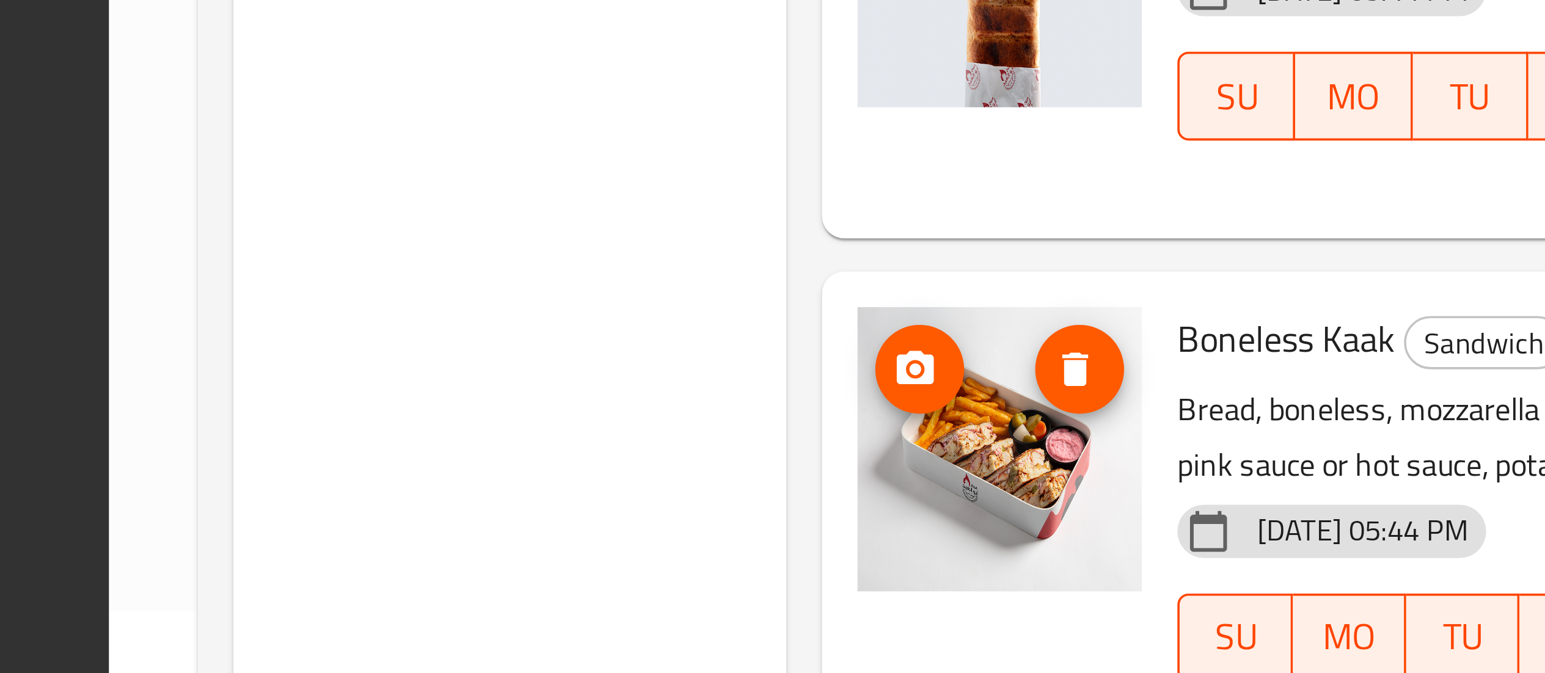
scroll to position [291, 0]
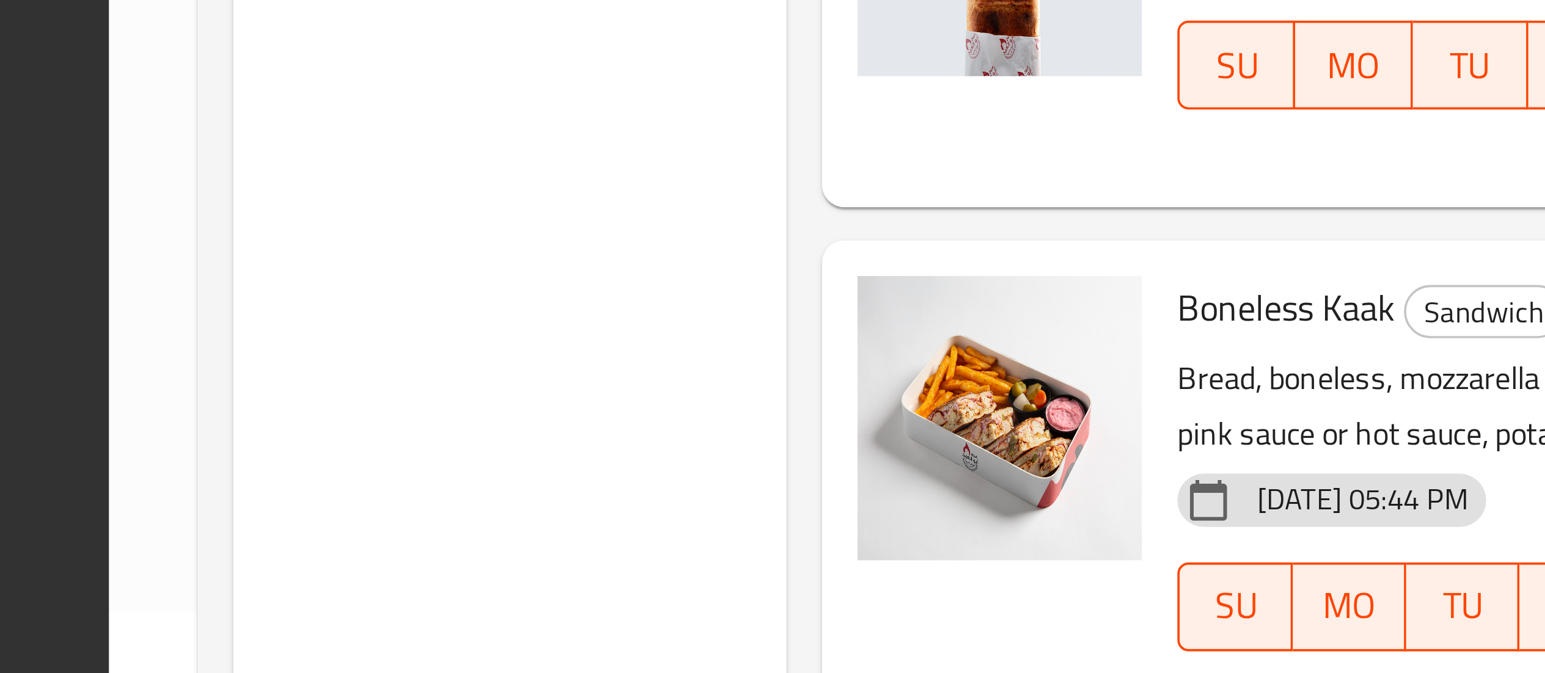
click at [536, 436] on div "Menu sections Meals 4 Mini sandwiches 5 Sandwich 7 Grills 15 Appetizers 14 Rizo…" at bounding box center [612, 302] width 152 height 673
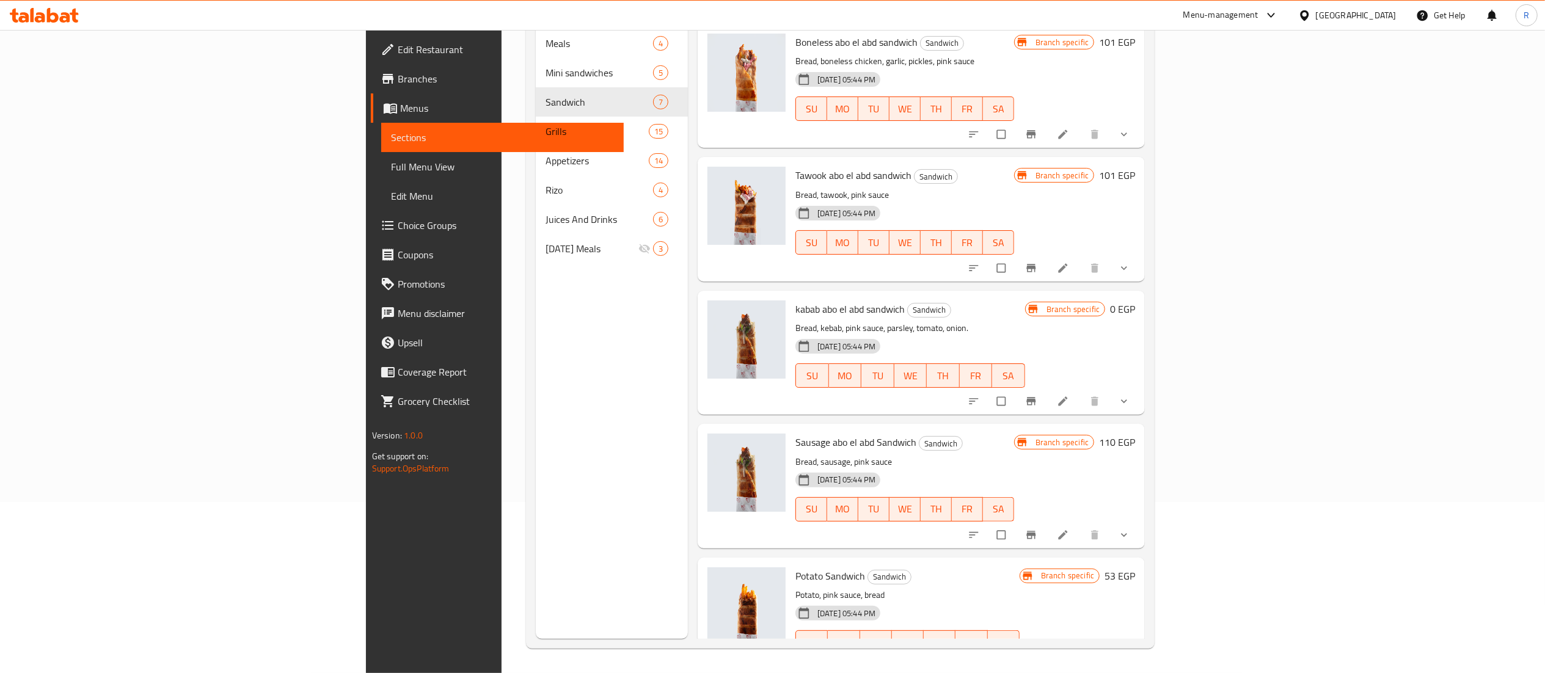
scroll to position [0, 0]
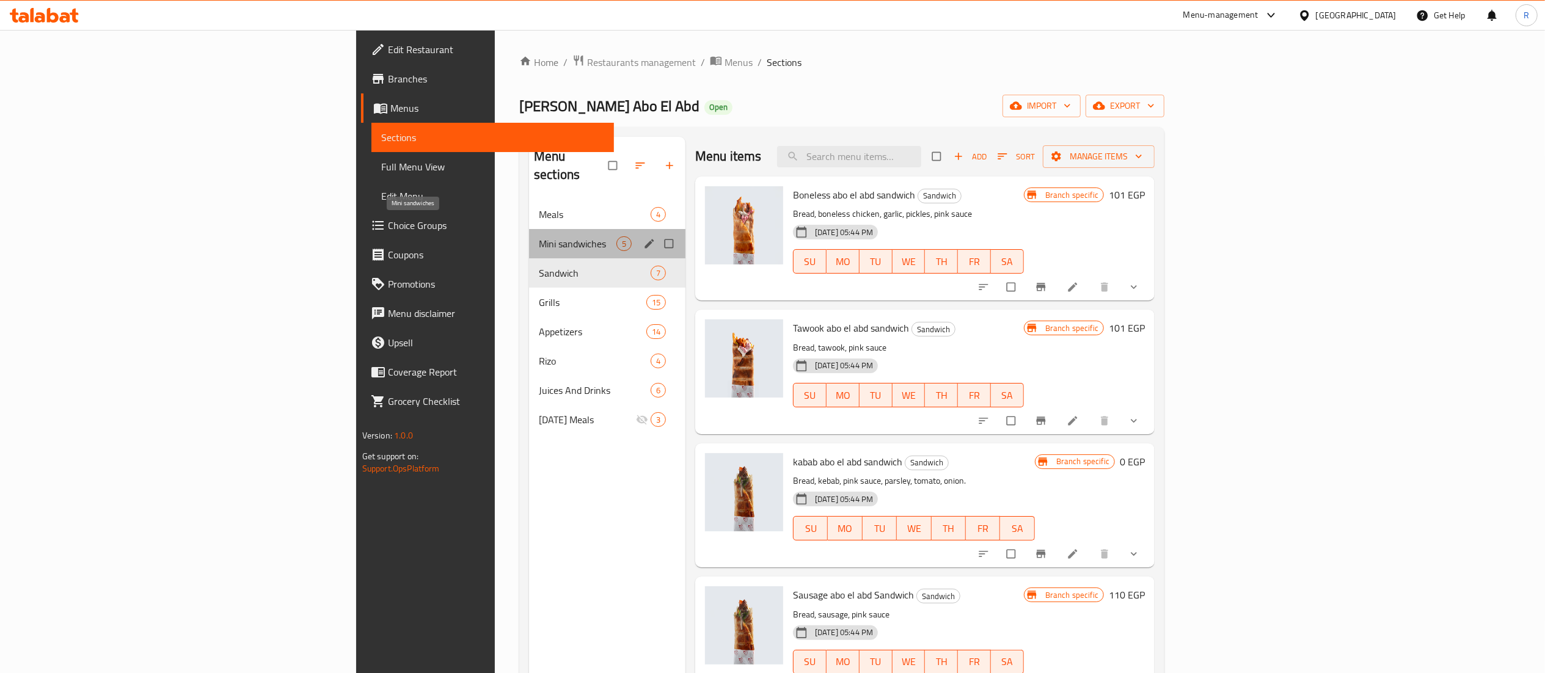
click at [539, 236] on span "Mini sandwiches" at bounding box center [578, 243] width 78 height 15
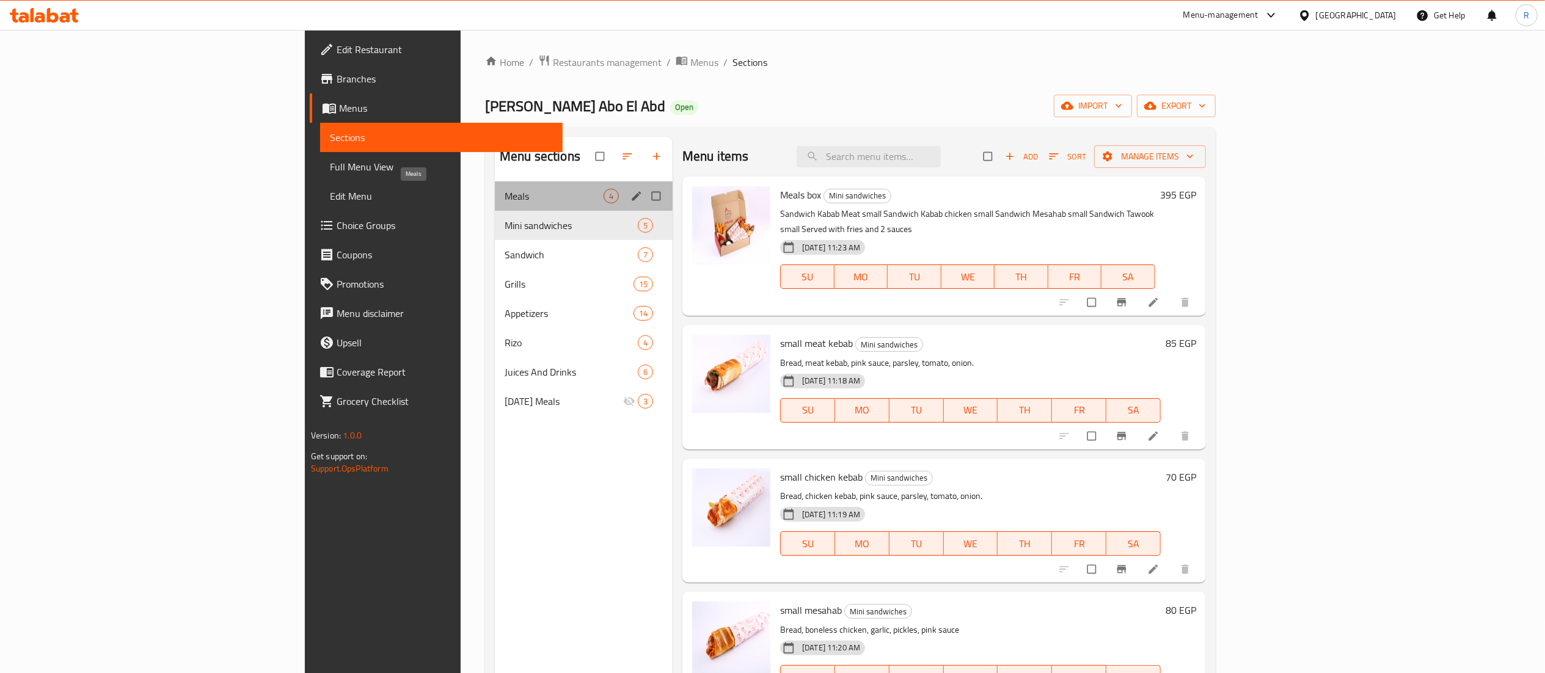
click at [505, 191] on span "Meals" at bounding box center [554, 196] width 99 height 15
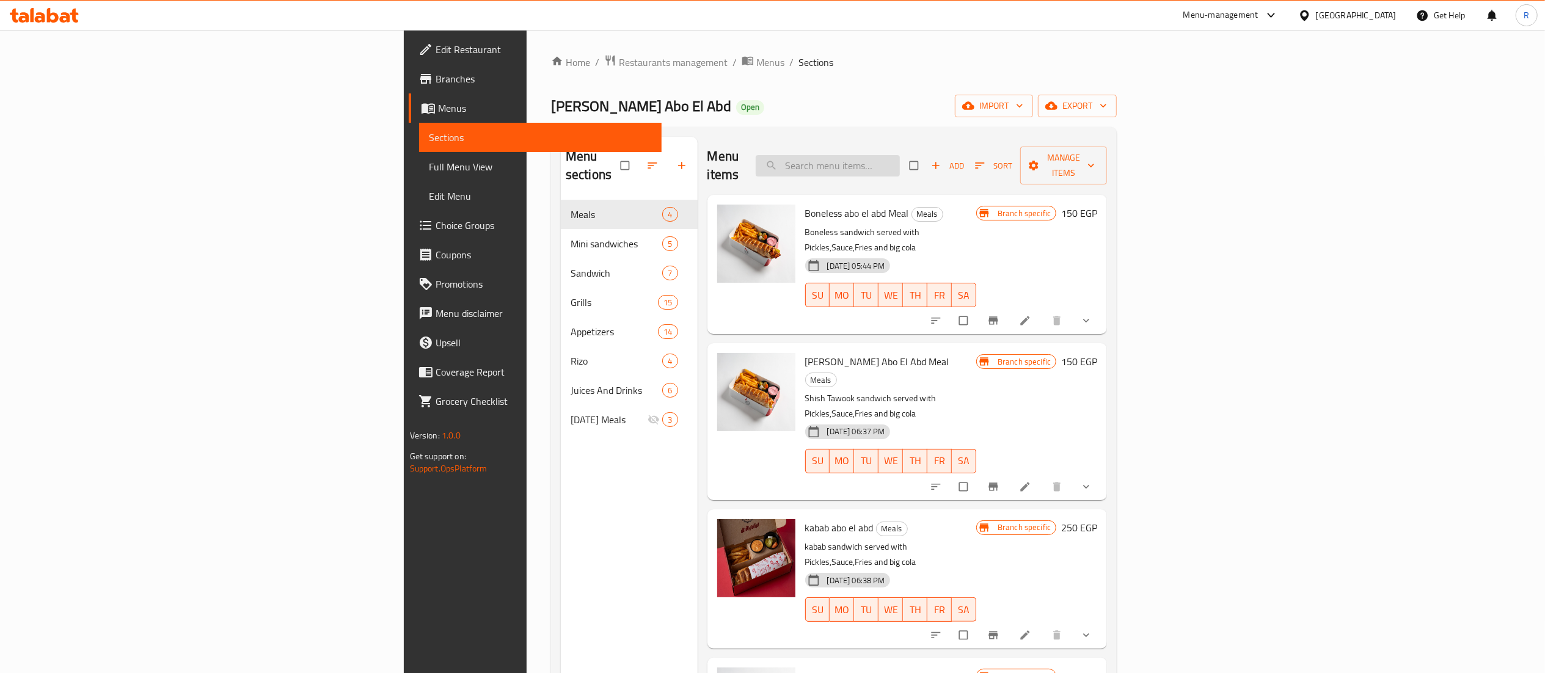
click at [900, 161] on input "search" at bounding box center [828, 165] width 144 height 21
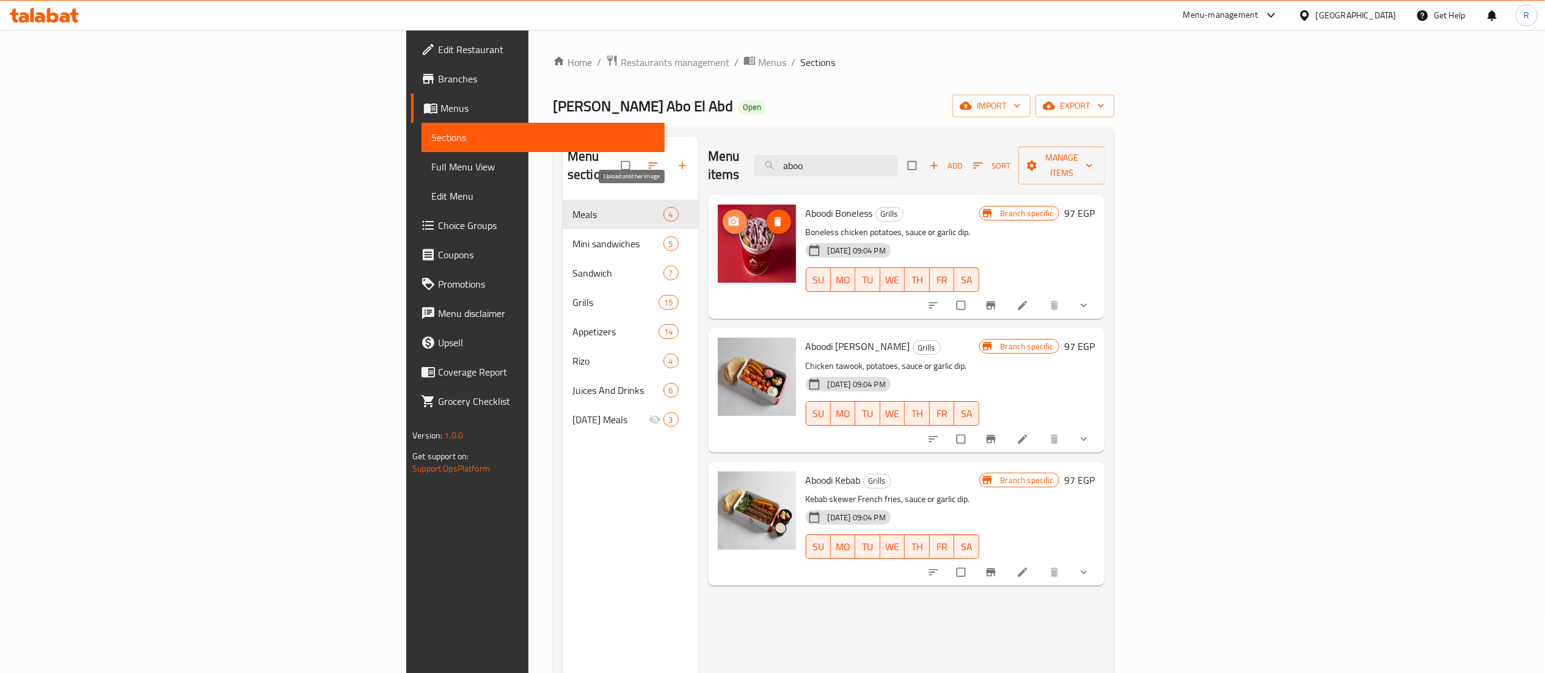
click at [728, 217] on icon "upload picture" at bounding box center [733, 221] width 10 height 9
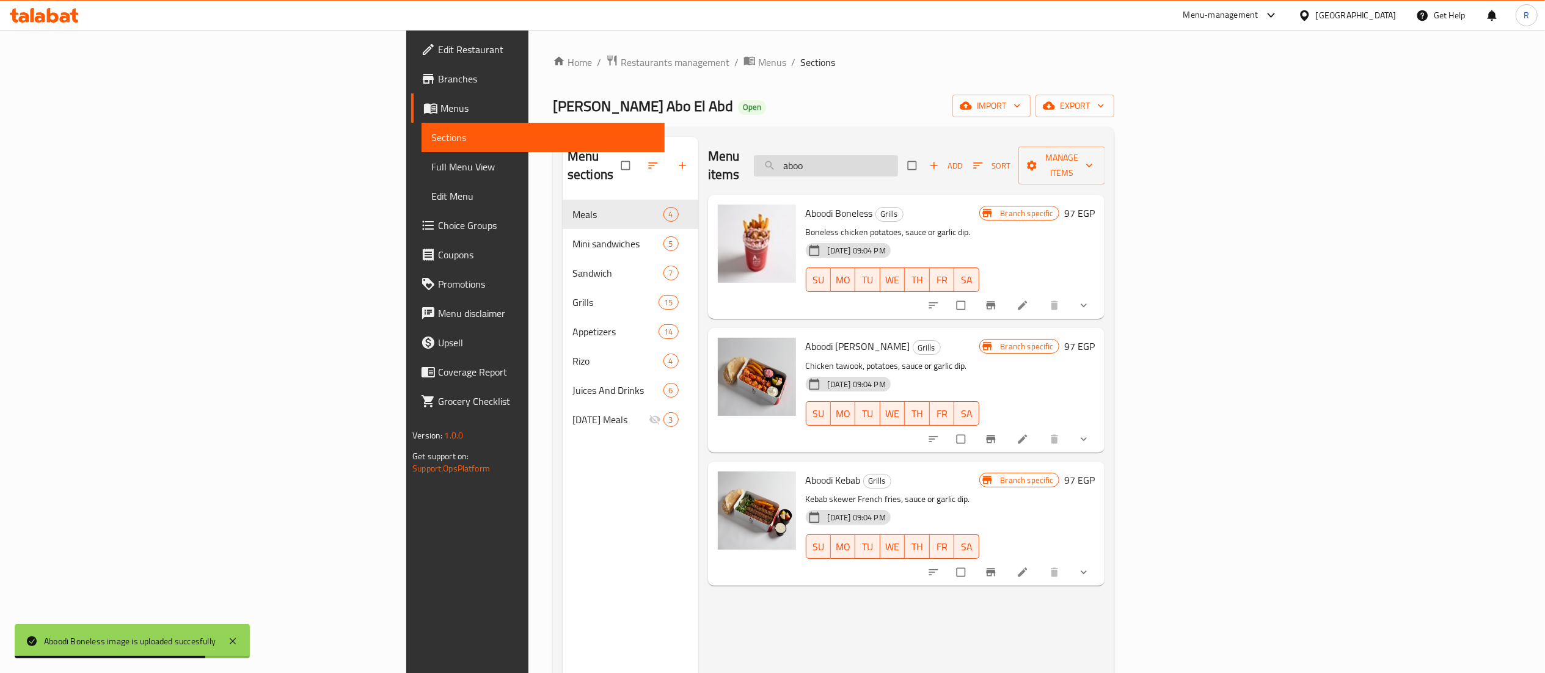
click at [898, 155] on input "aboo" at bounding box center [826, 165] width 144 height 21
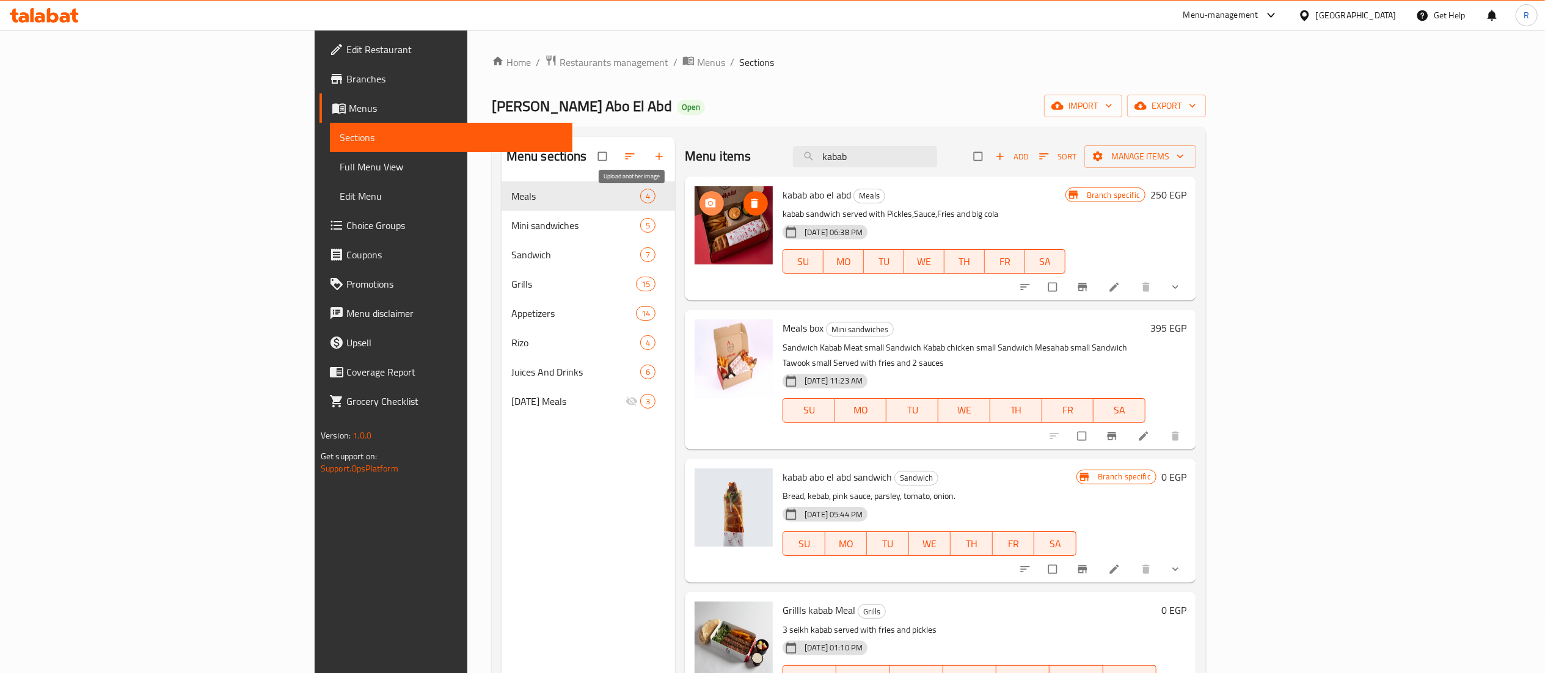
click at [705, 203] on icon "upload picture" at bounding box center [711, 203] width 12 height 12
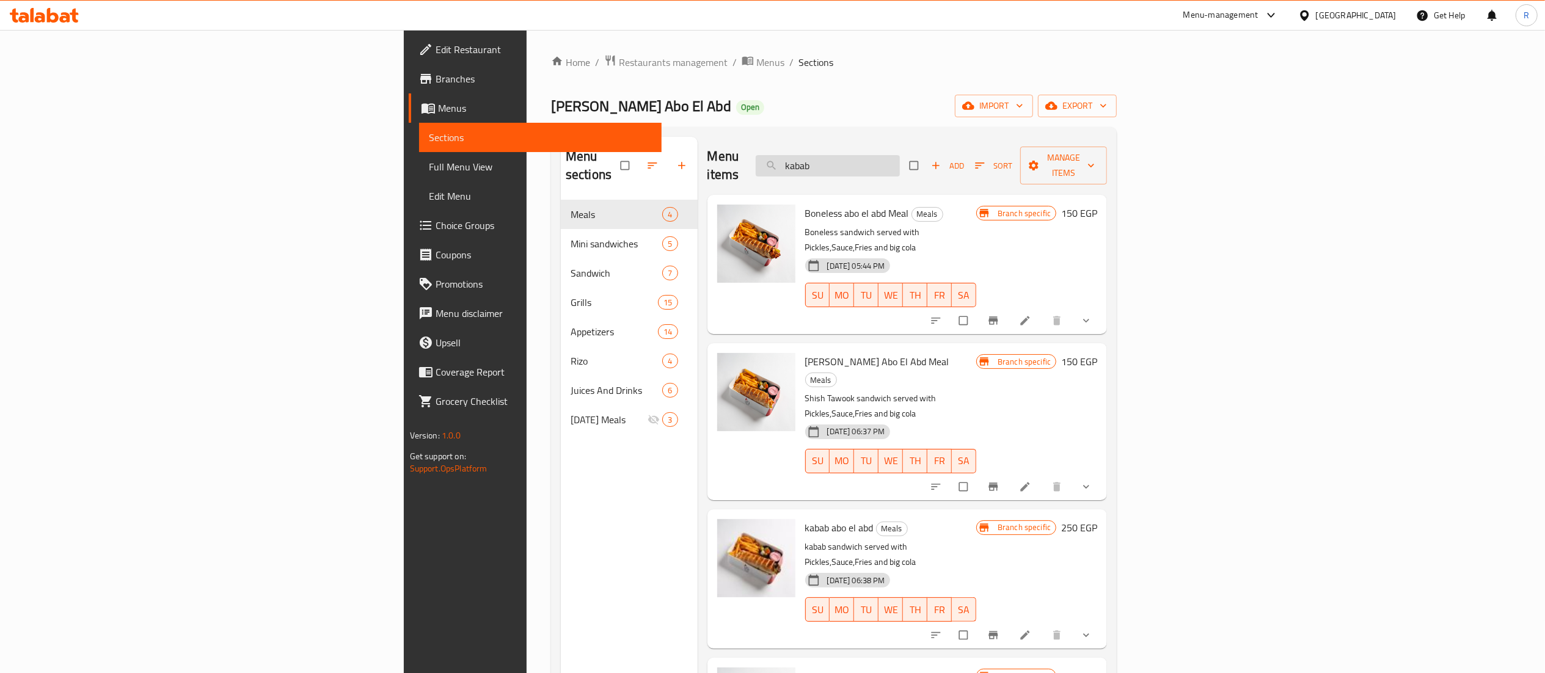
click at [900, 155] on input "kabab" at bounding box center [828, 165] width 144 height 21
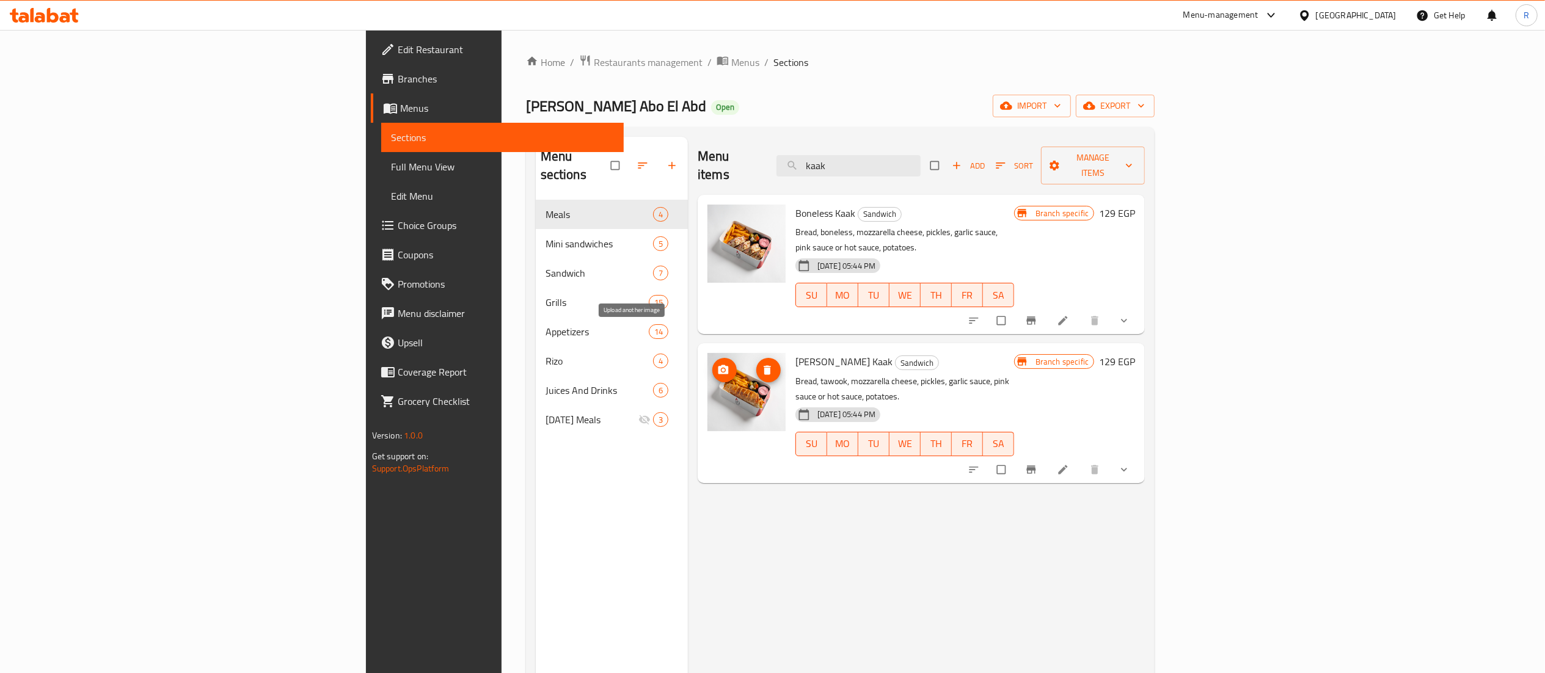
type input "kaak"
click at [717, 364] on icon "upload picture" at bounding box center [723, 370] width 12 height 12
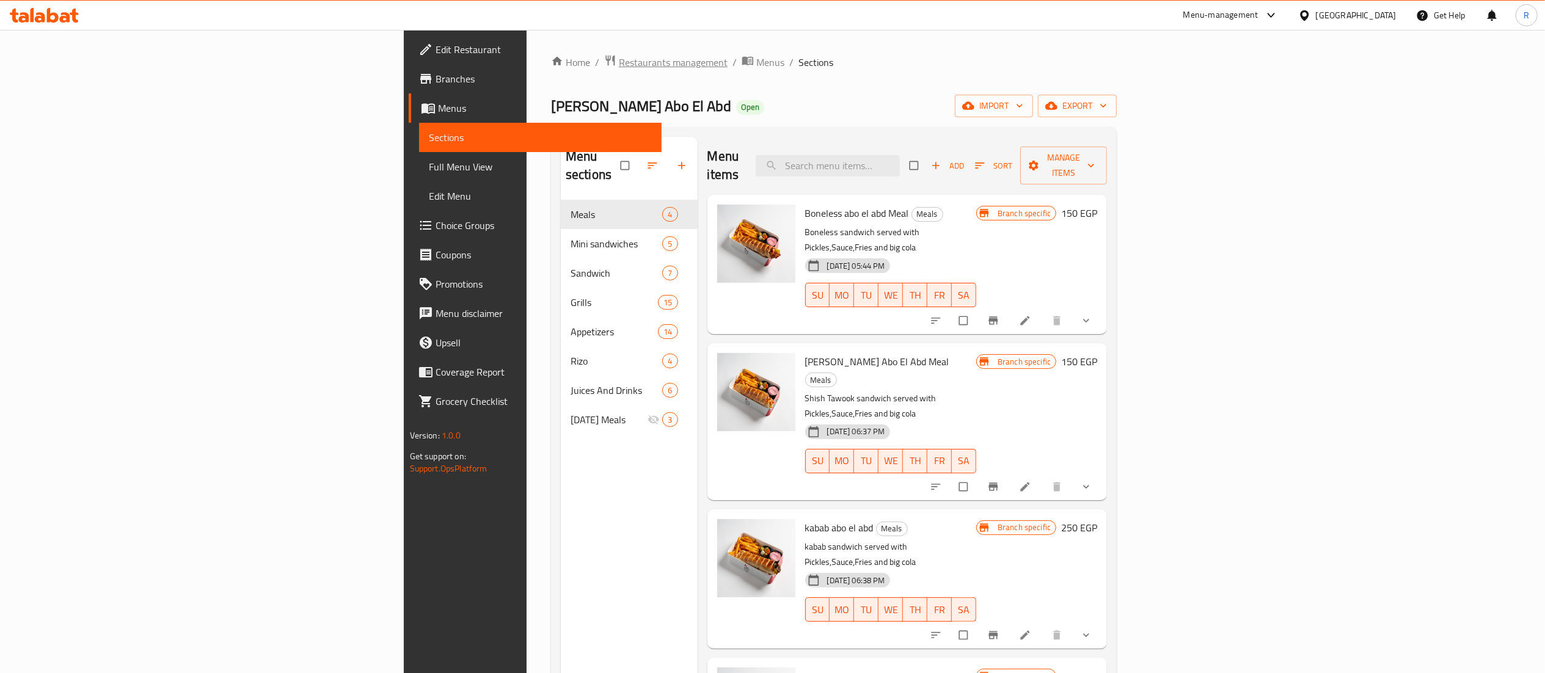
click at [619, 67] on span "Restaurants management" at bounding box center [673, 62] width 109 height 15
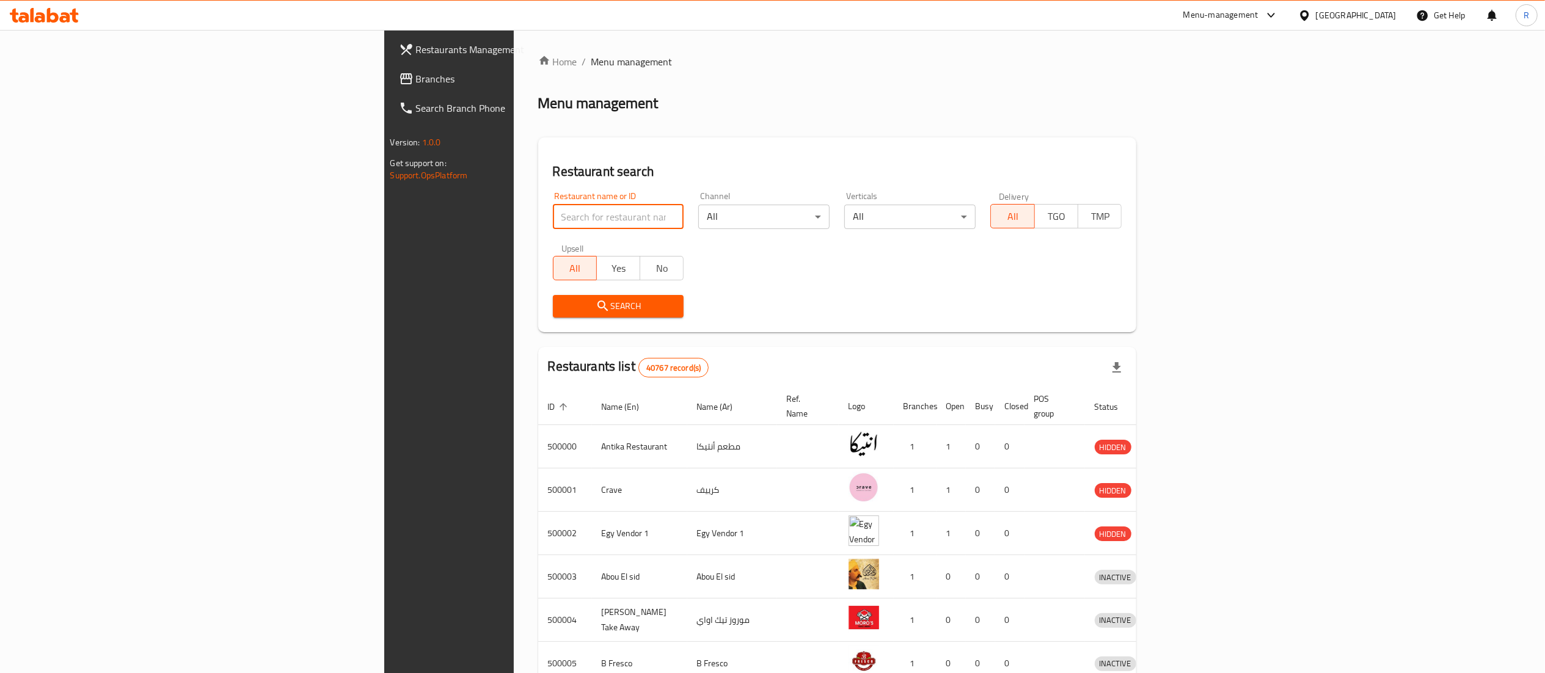
click at [553, 225] on input "search" at bounding box center [618, 217] width 131 height 24
type input "5 roosters"
click button "Search" at bounding box center [618, 306] width 131 height 23
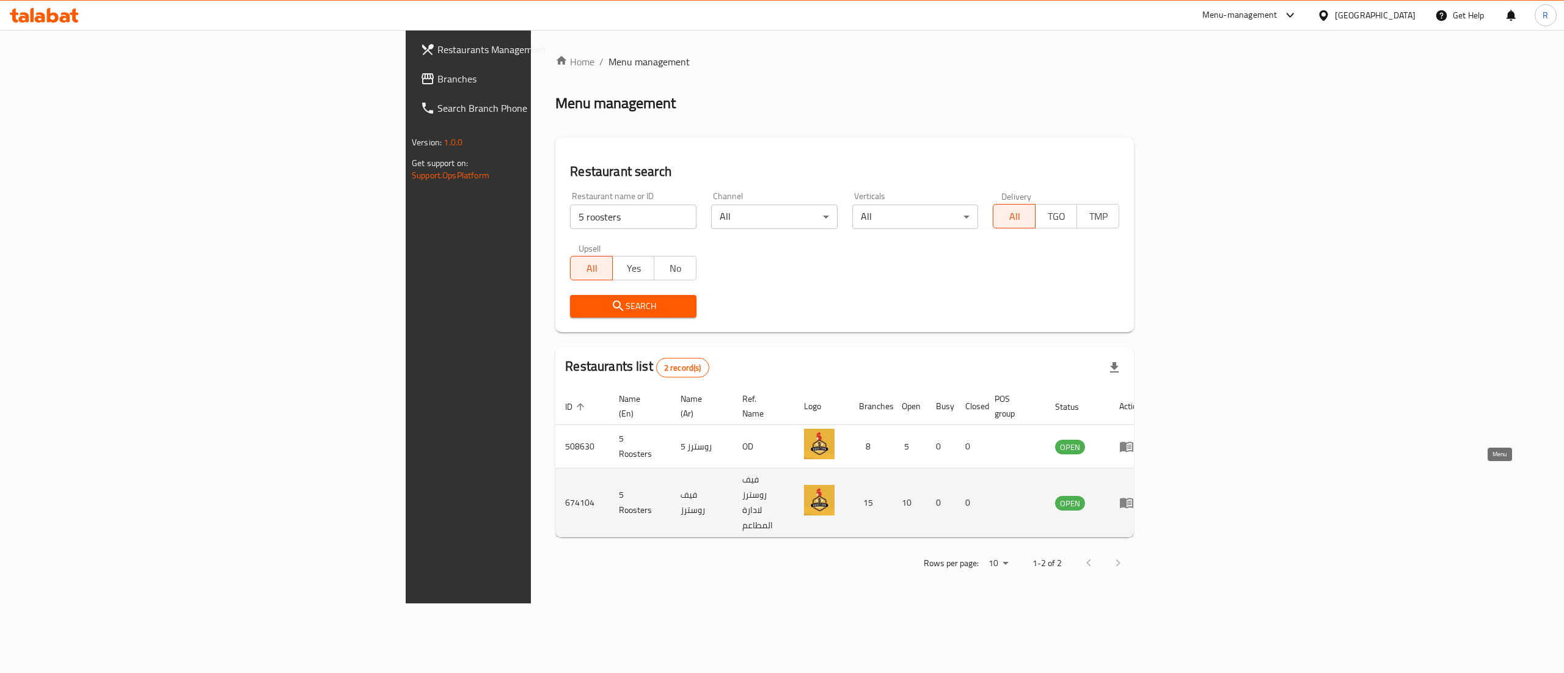
click at [1134, 499] on icon "enhanced table" at bounding box center [1126, 504] width 13 height 10
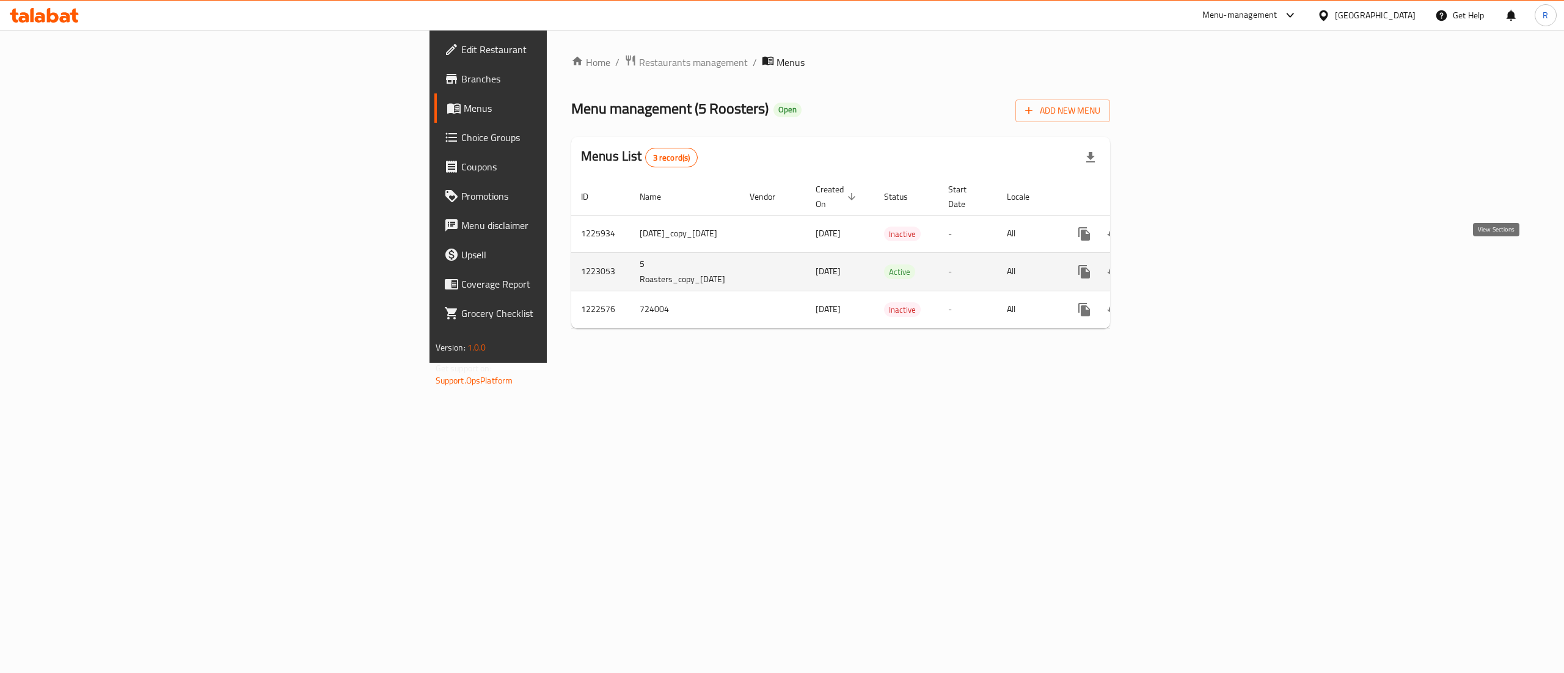
click at [1180, 265] on icon "enhanced table" at bounding box center [1172, 272] width 15 height 15
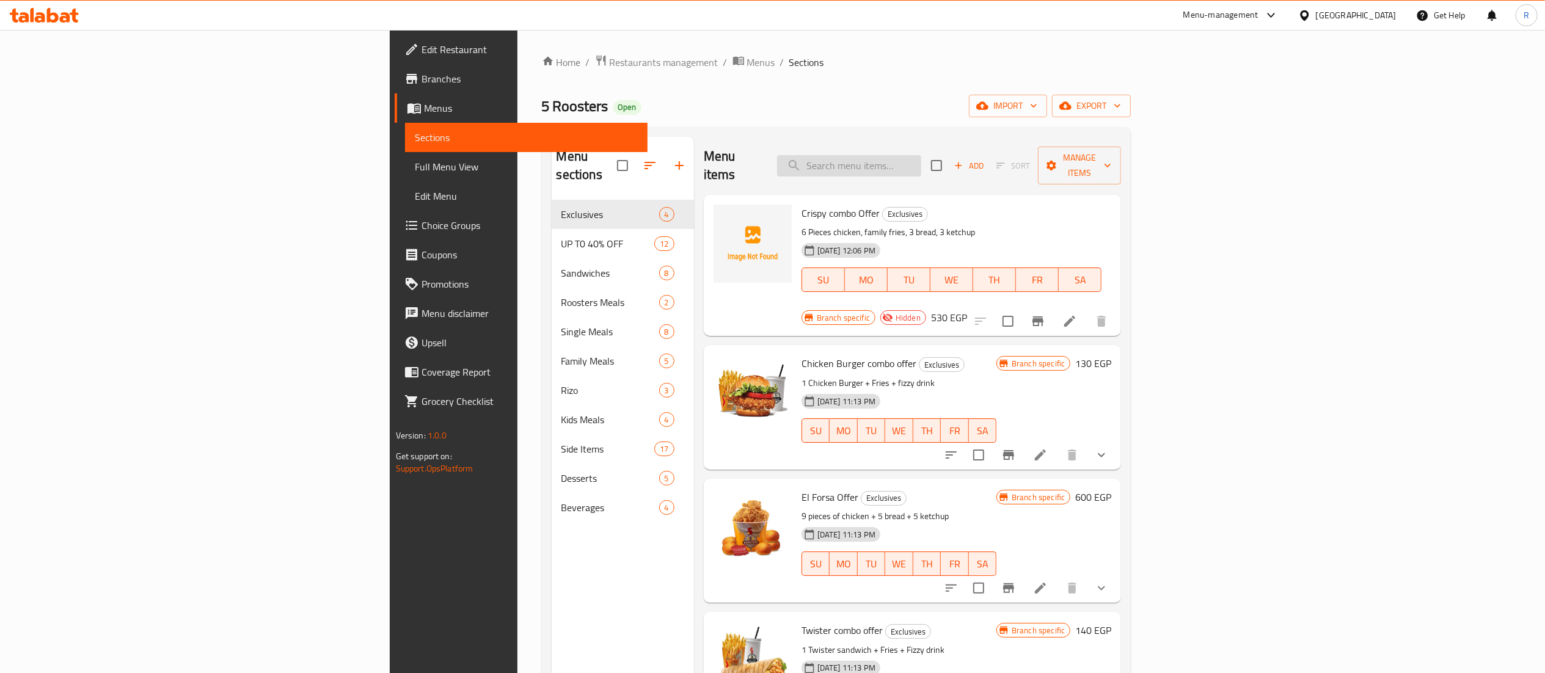
click at [922, 155] on input "search" at bounding box center [849, 165] width 144 height 21
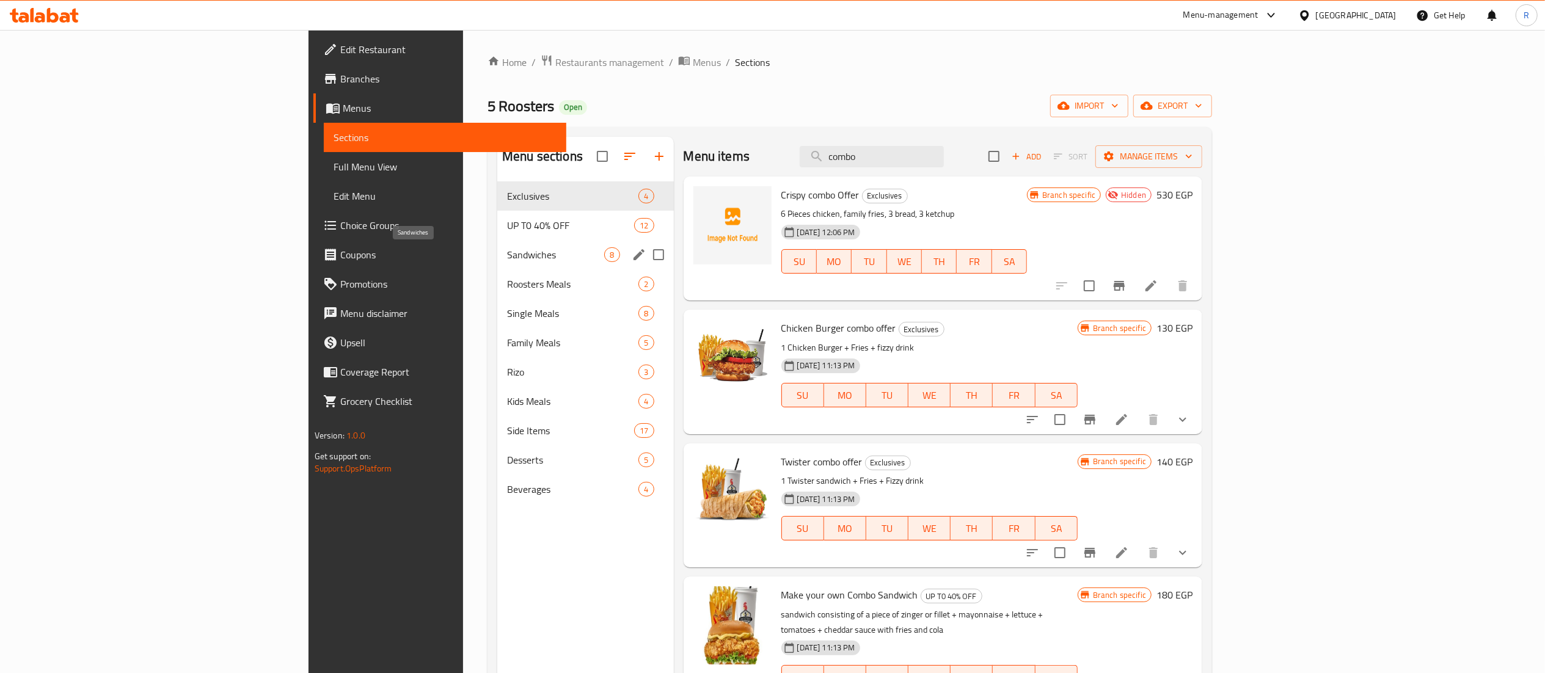
type input "combo"
click at [507, 258] on span "Sandwiches" at bounding box center [555, 254] width 97 height 15
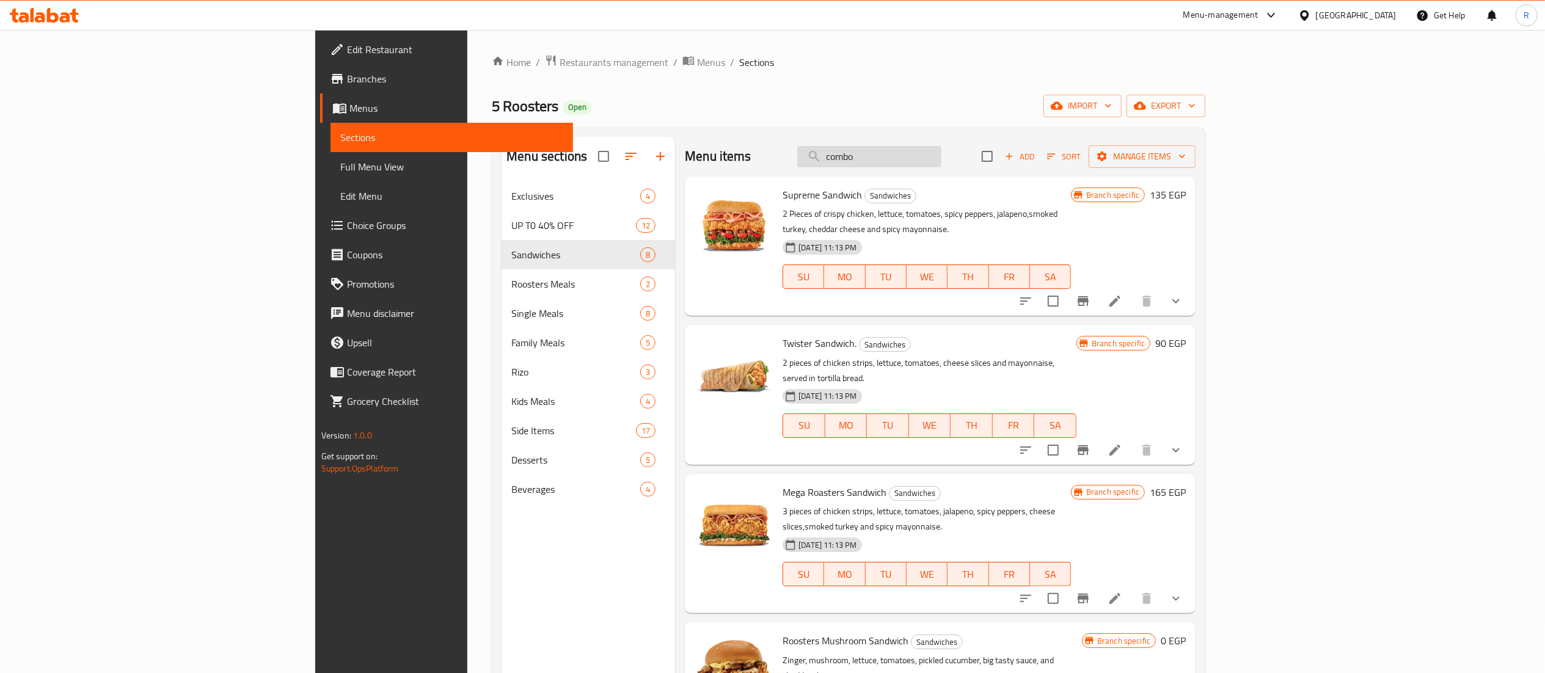
click at [942, 153] on input "combo" at bounding box center [869, 156] width 144 height 21
click at [1191, 290] on button "show more" at bounding box center [1176, 301] width 29 height 29
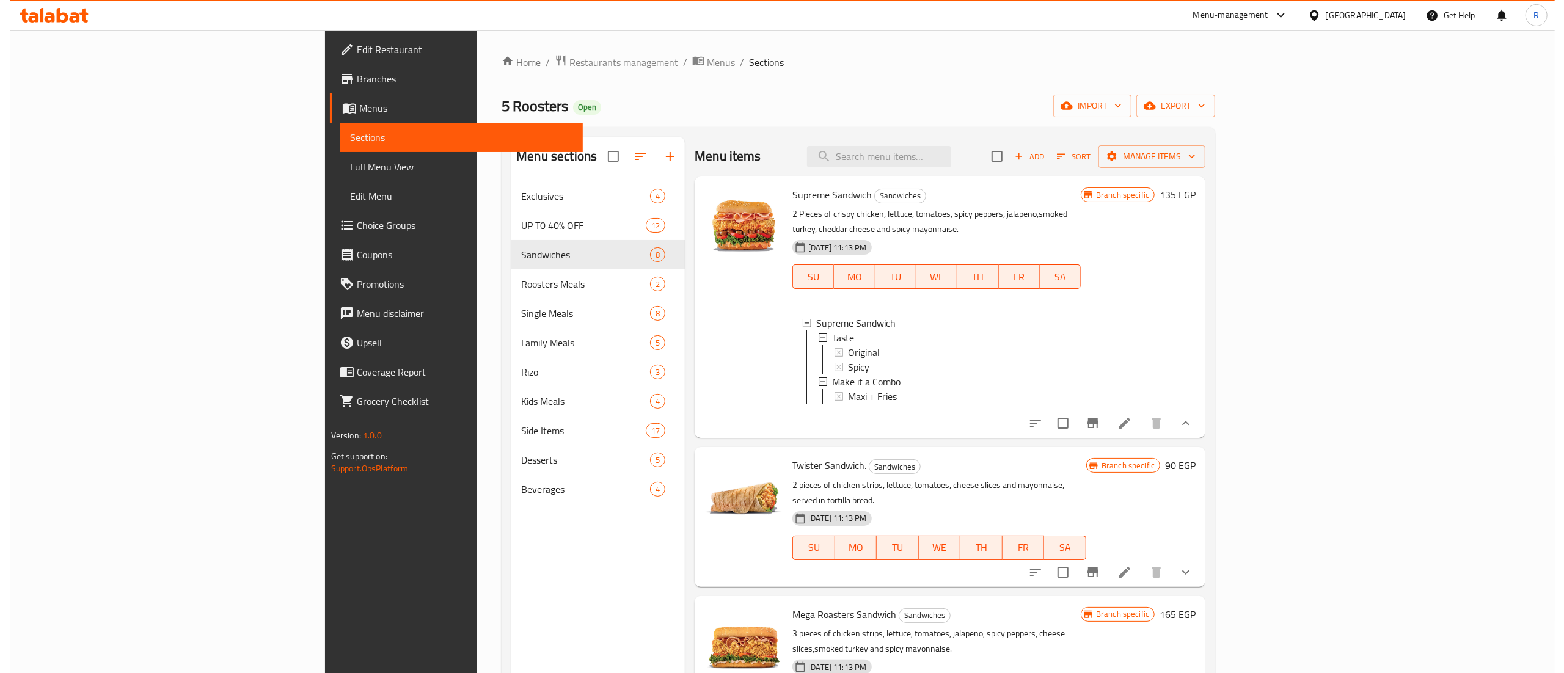
scroll to position [1, 0]
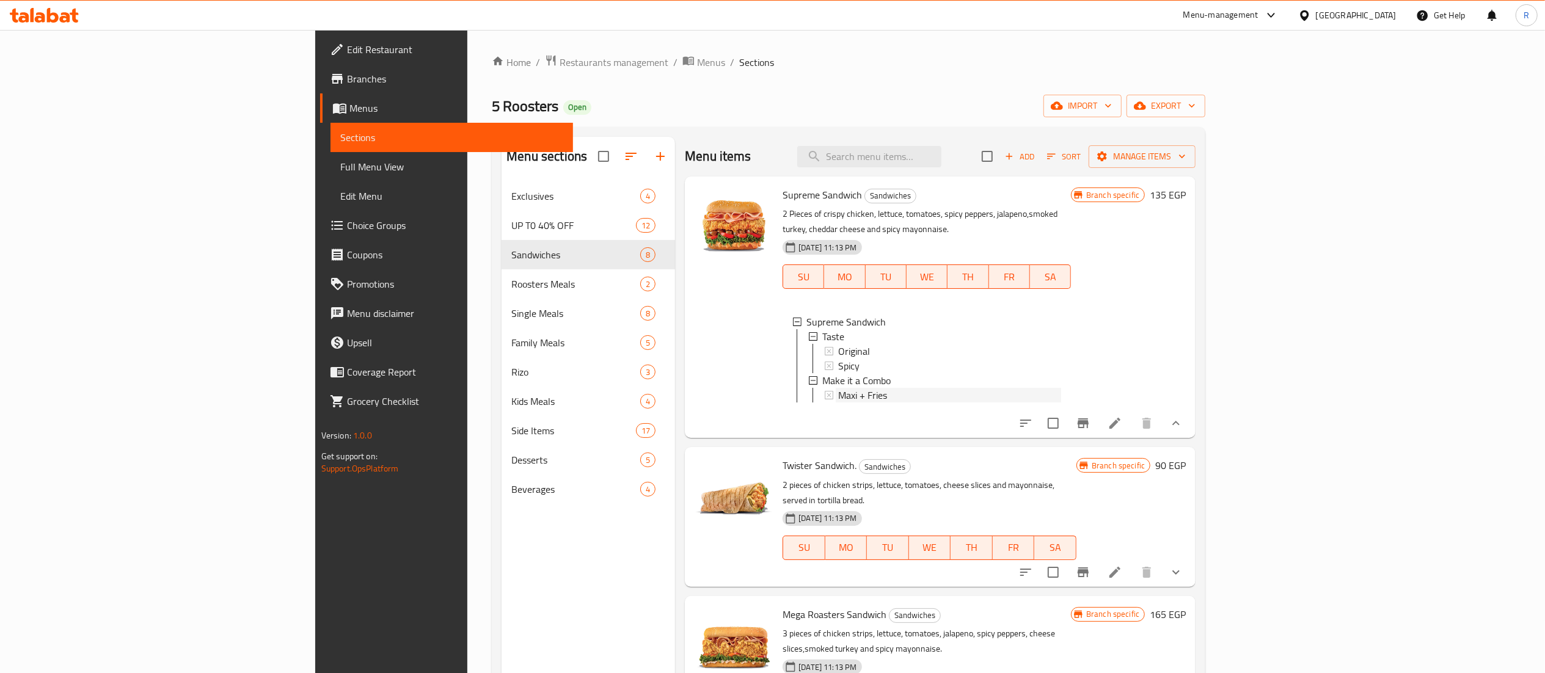
click at [1012, 388] on div "Maxi + Fries" at bounding box center [949, 395] width 223 height 15
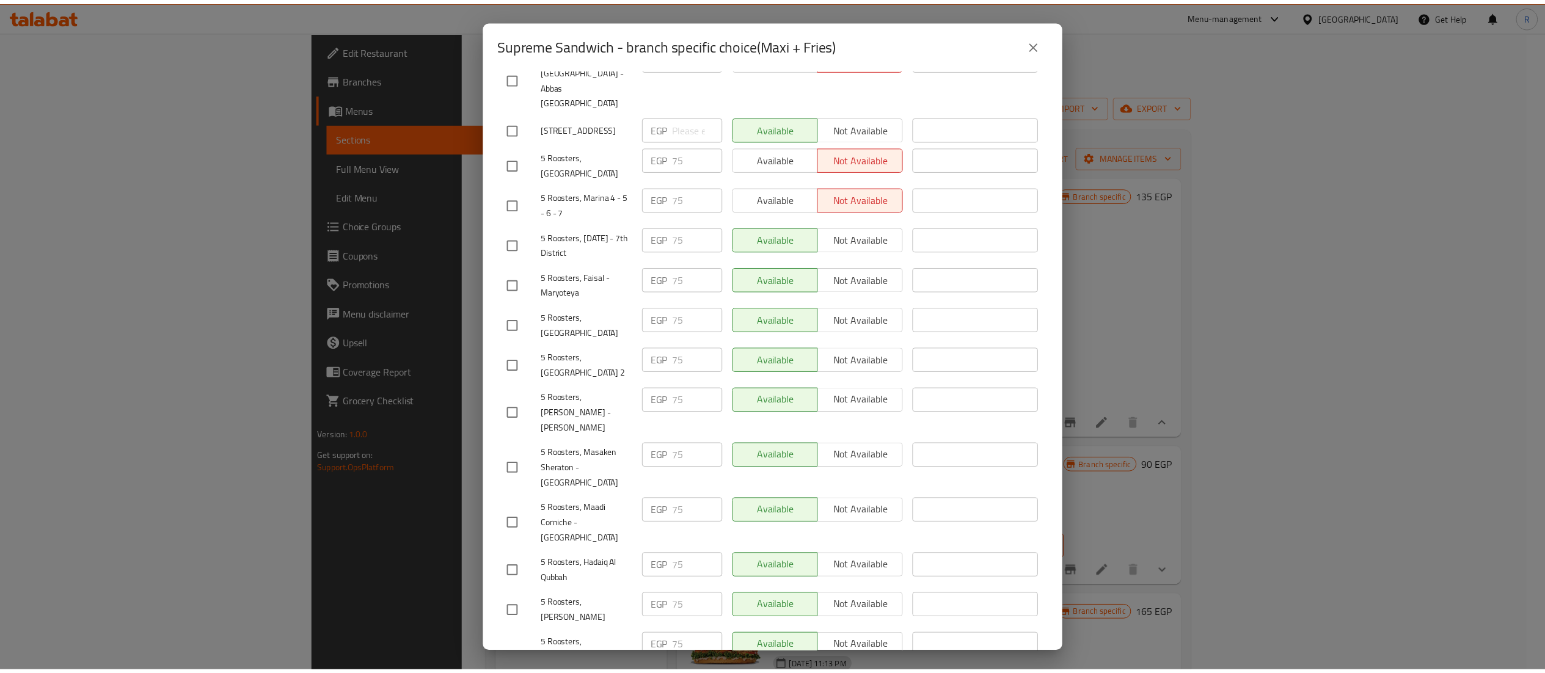
scroll to position [288, 0]
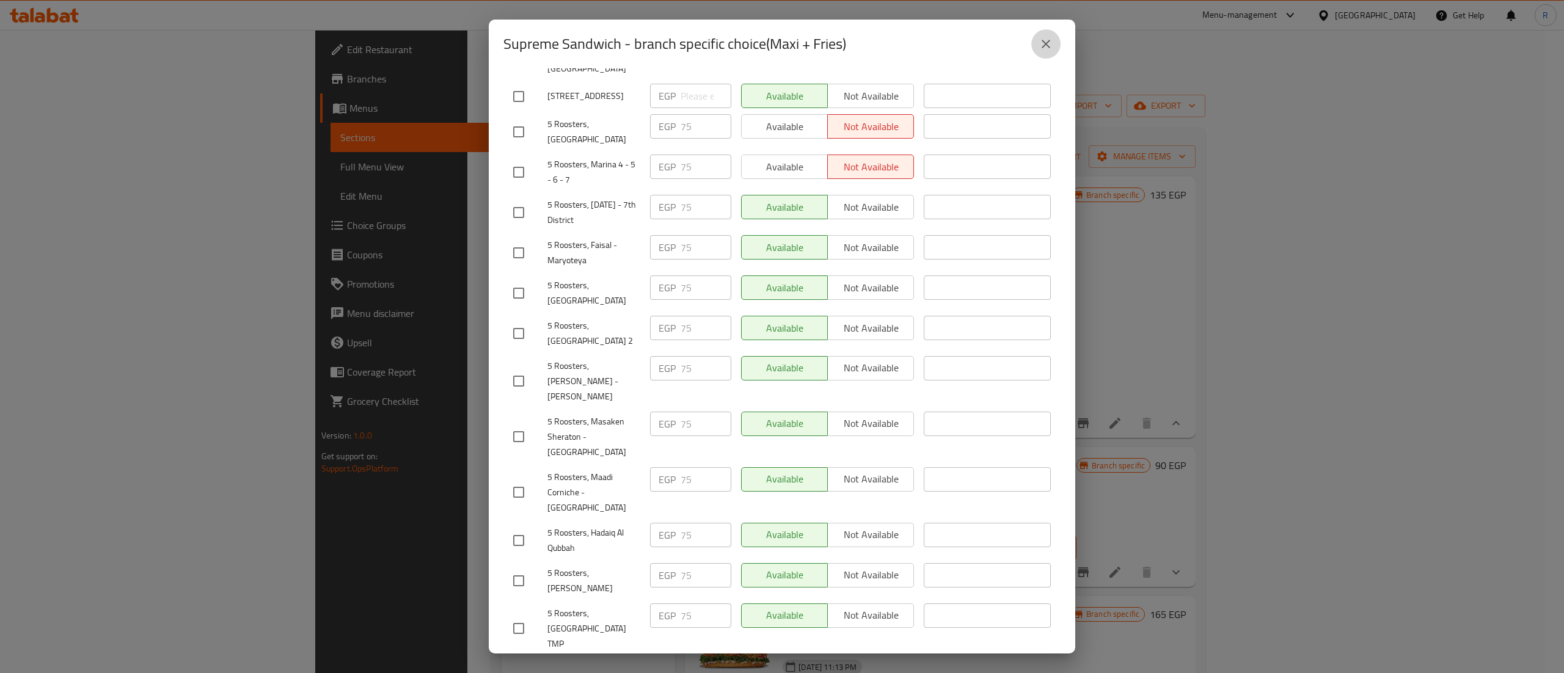
click at [1047, 44] on icon "close" at bounding box center [1046, 44] width 9 height 9
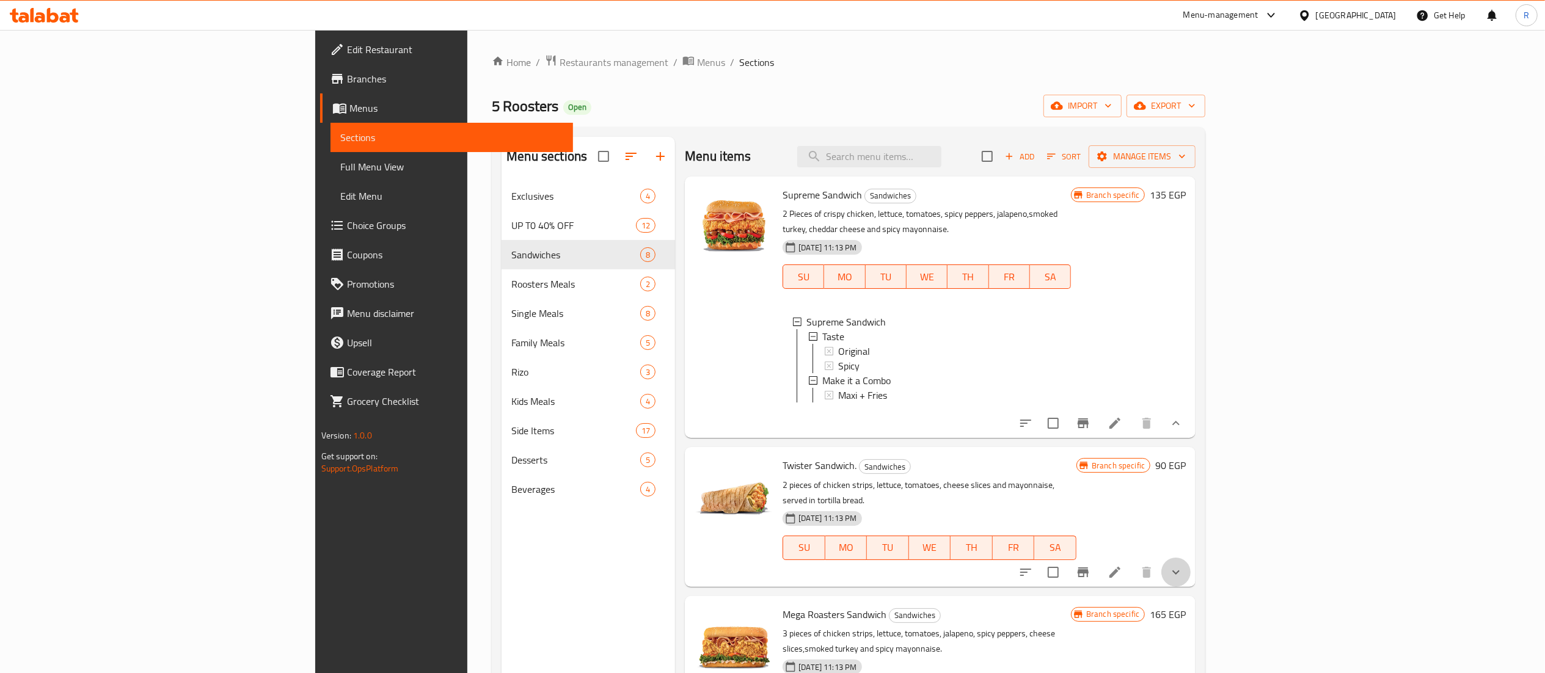
click at [1191, 569] on button "show more" at bounding box center [1176, 572] width 29 height 29
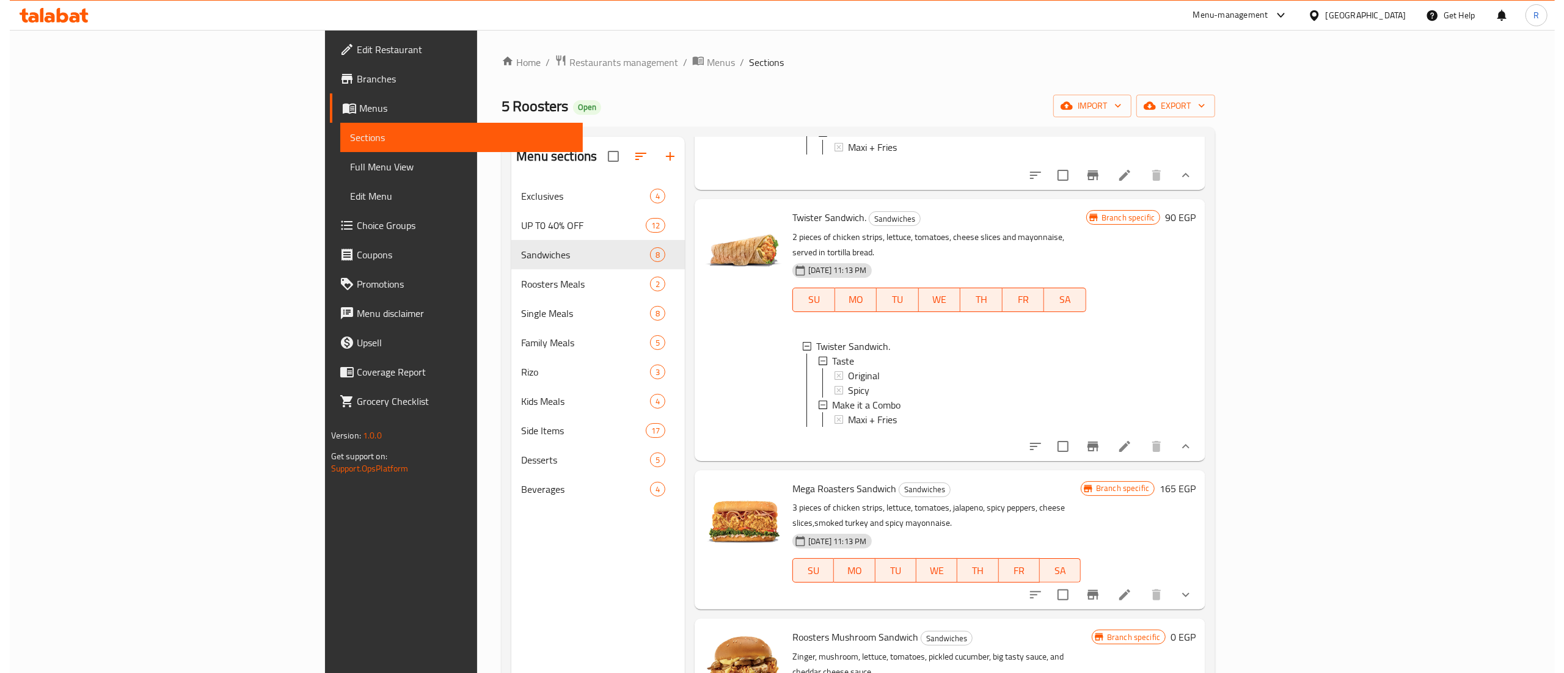
scroll to position [252, 0]
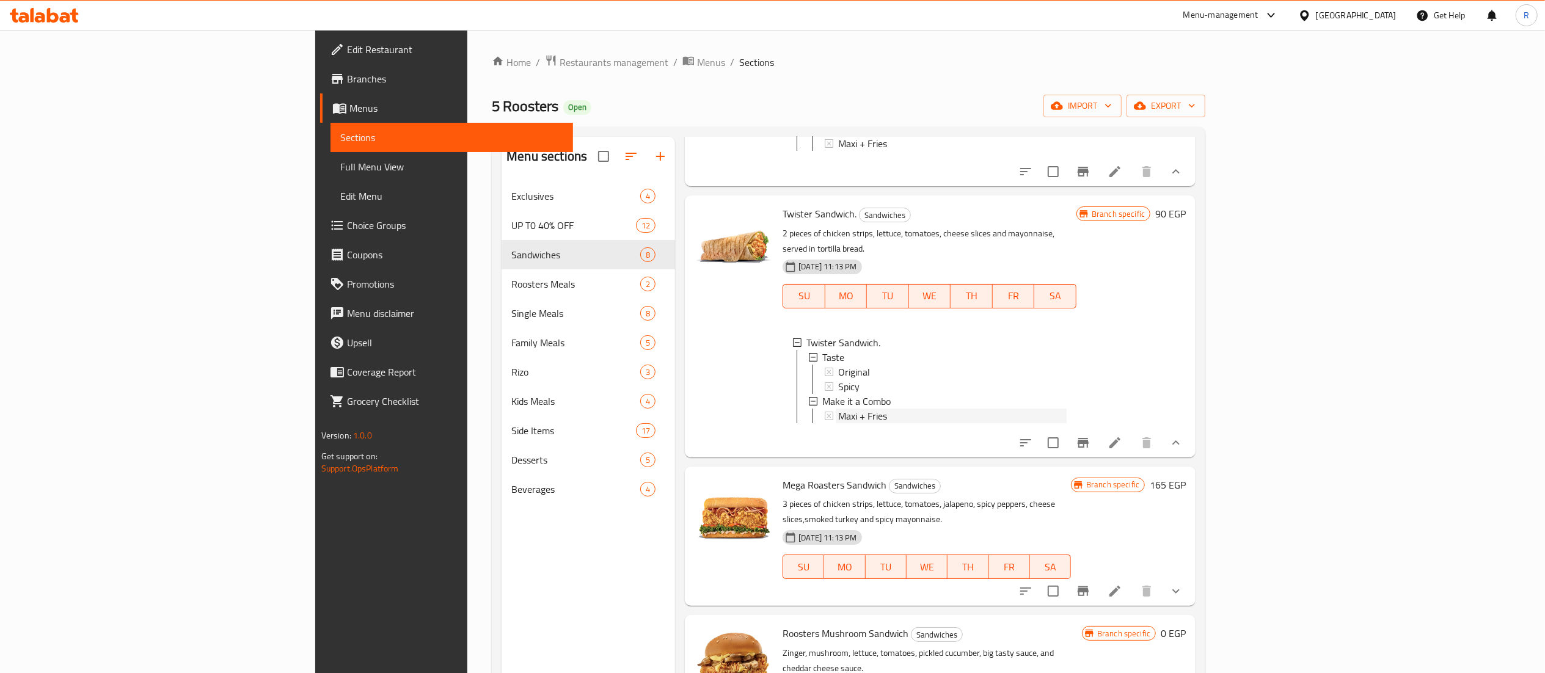
click at [838, 409] on span "Maxi + Fries" at bounding box center [862, 416] width 49 height 15
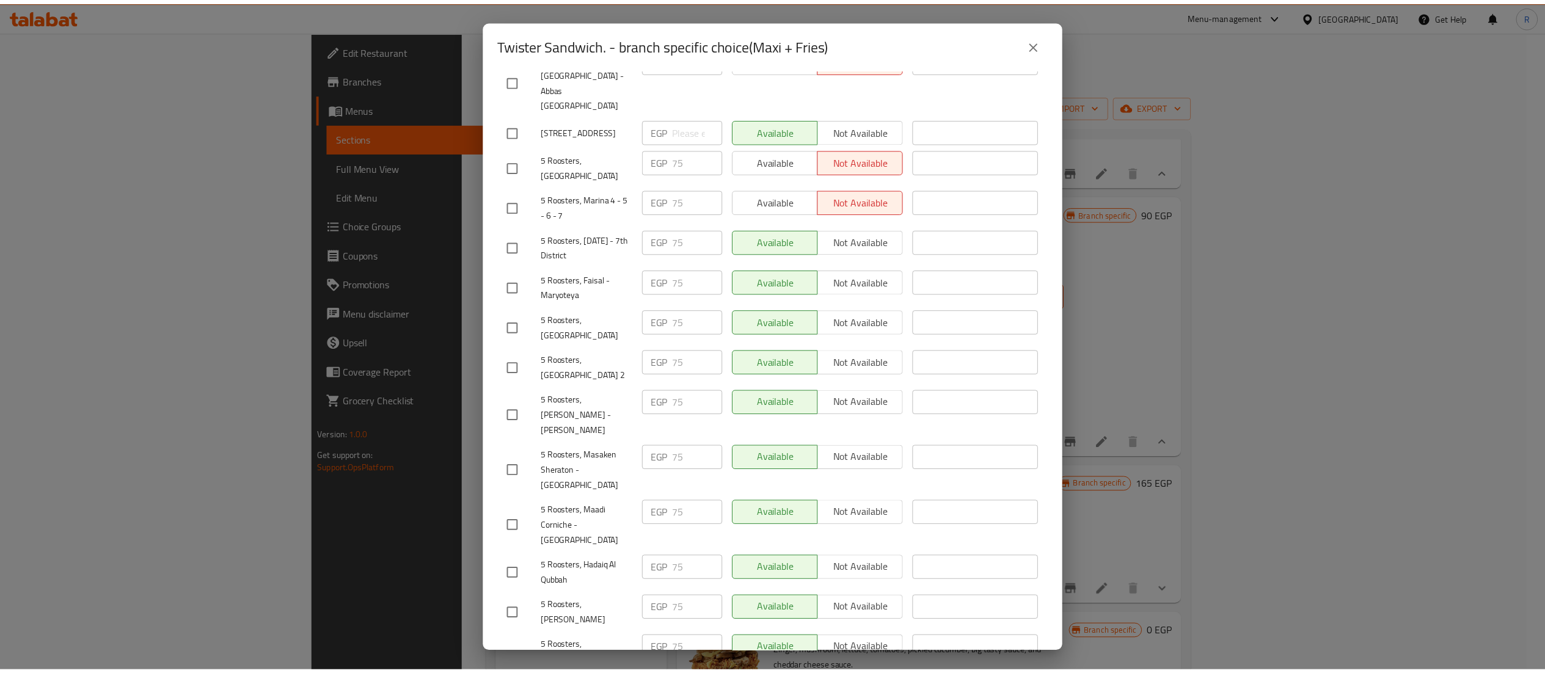
scroll to position [288, 0]
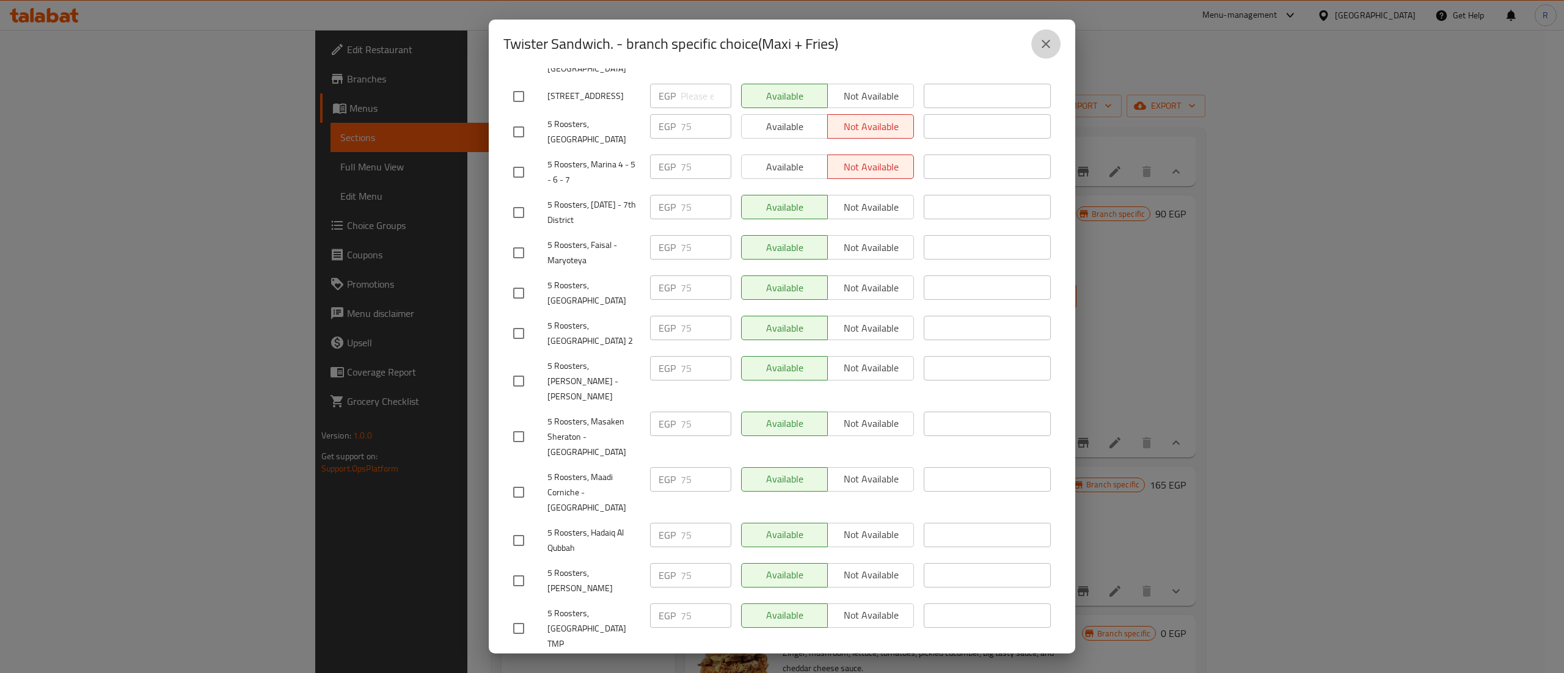
click at [1050, 46] on icon "close" at bounding box center [1046, 44] width 15 height 15
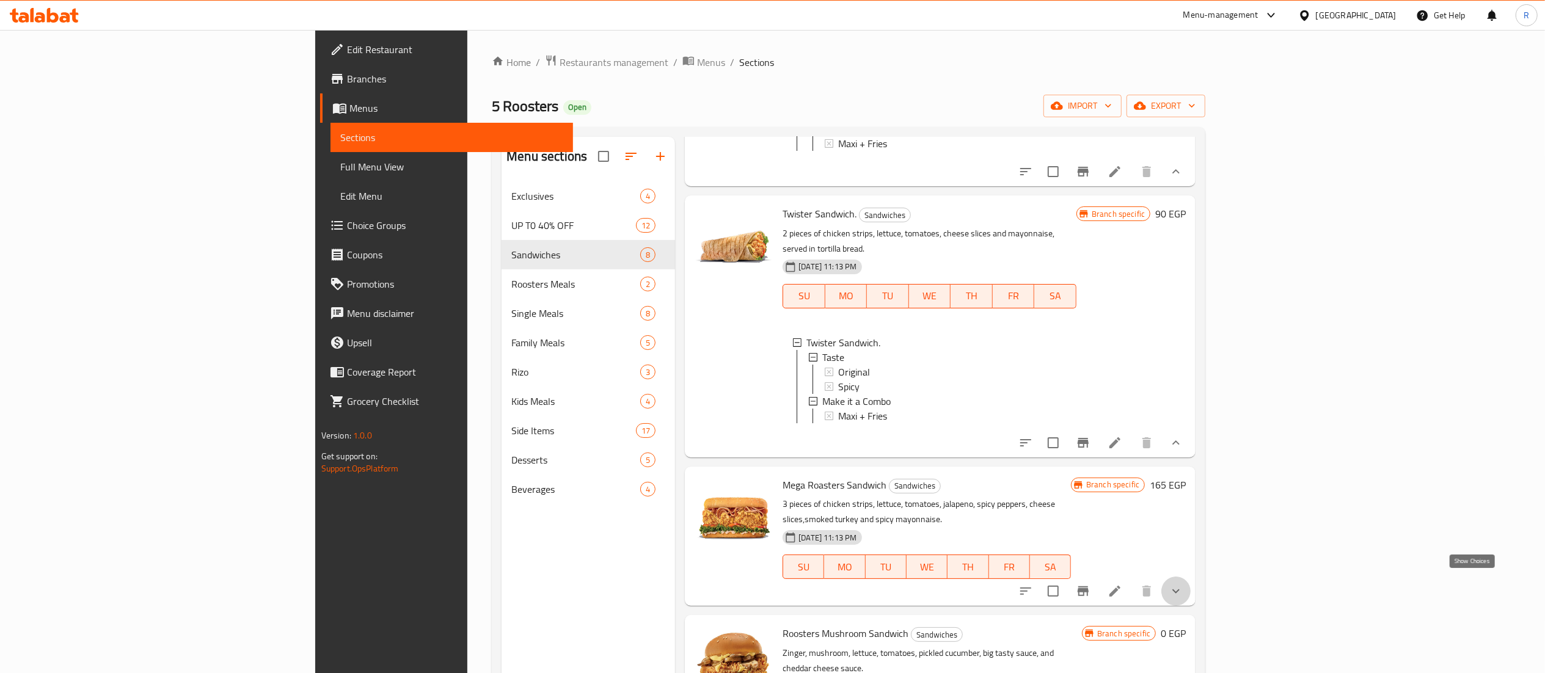
click at [1184, 588] on icon "show more" at bounding box center [1176, 591] width 15 height 15
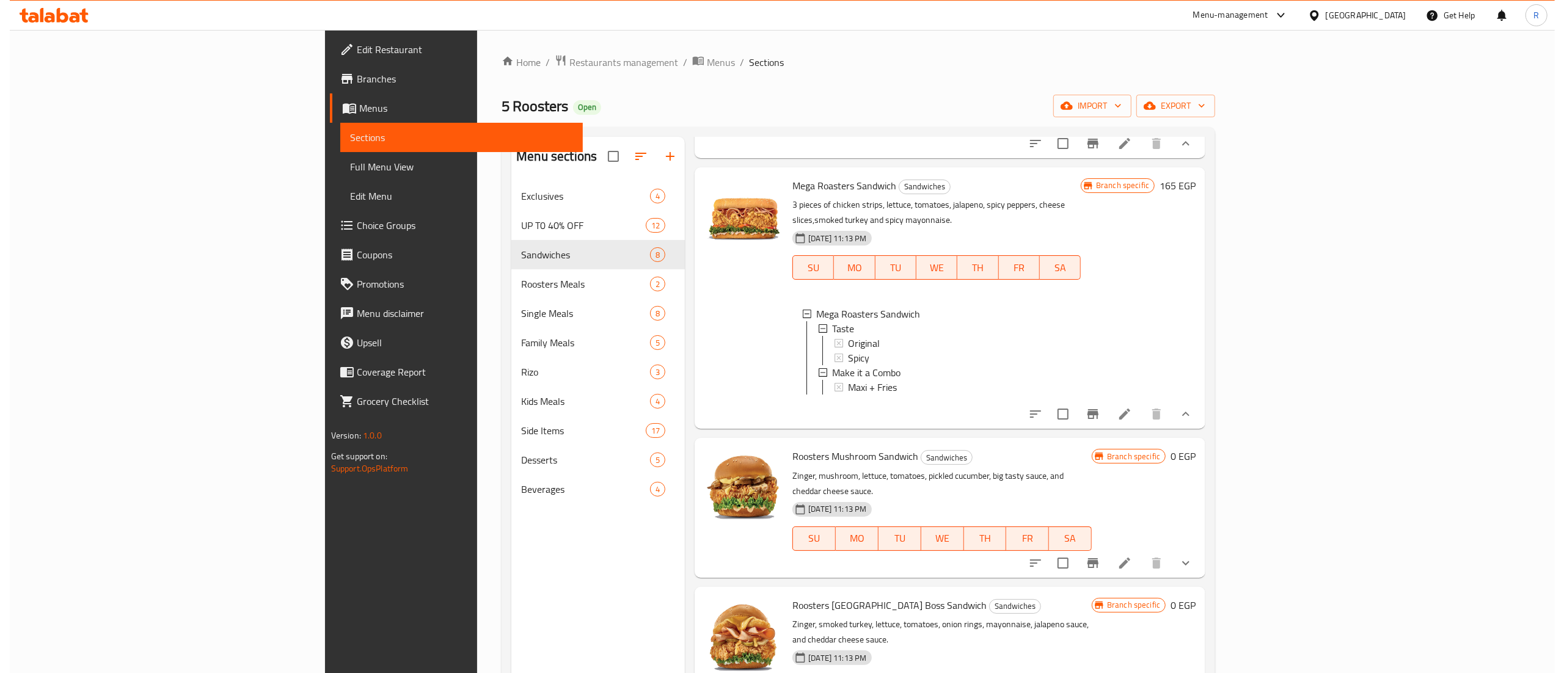
scroll to position [557, 0]
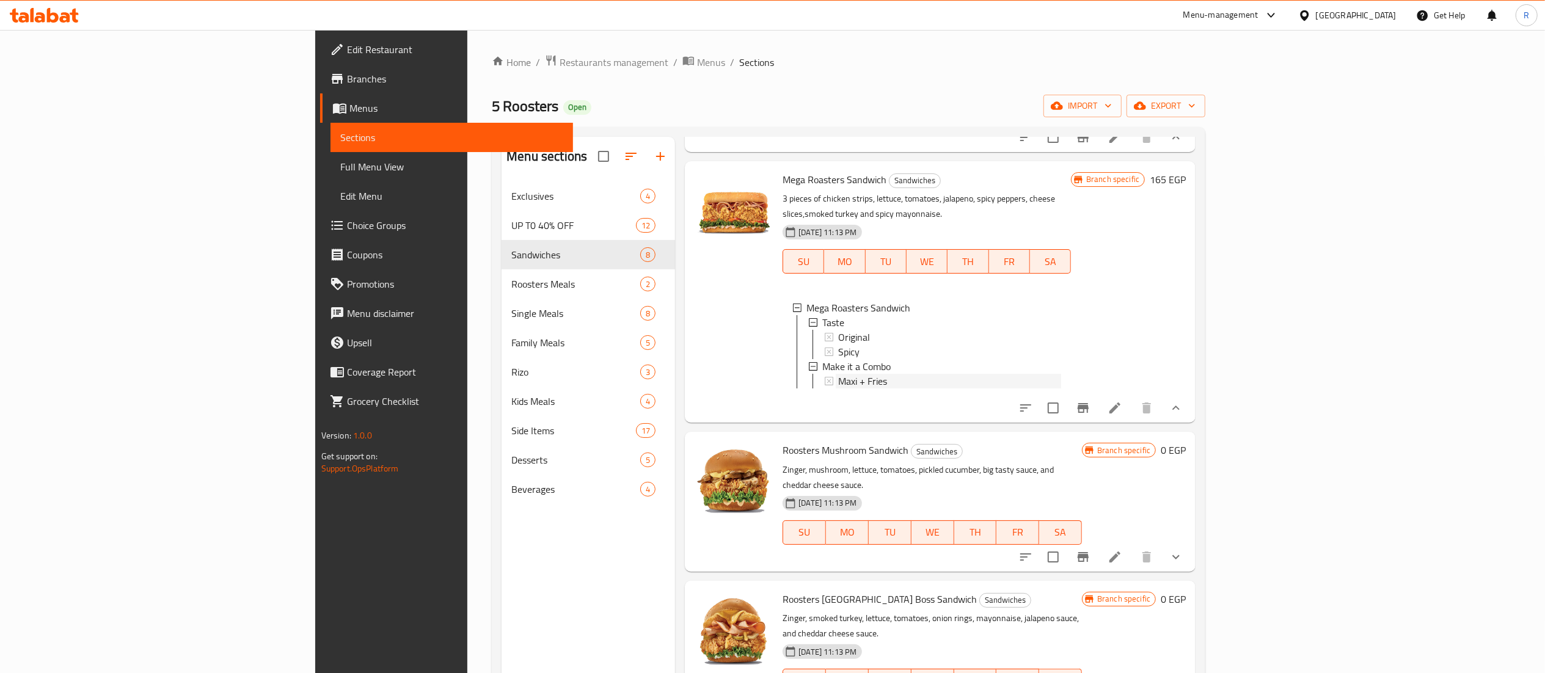
click at [838, 381] on div "Maxi + Fries" at bounding box center [949, 381] width 223 height 15
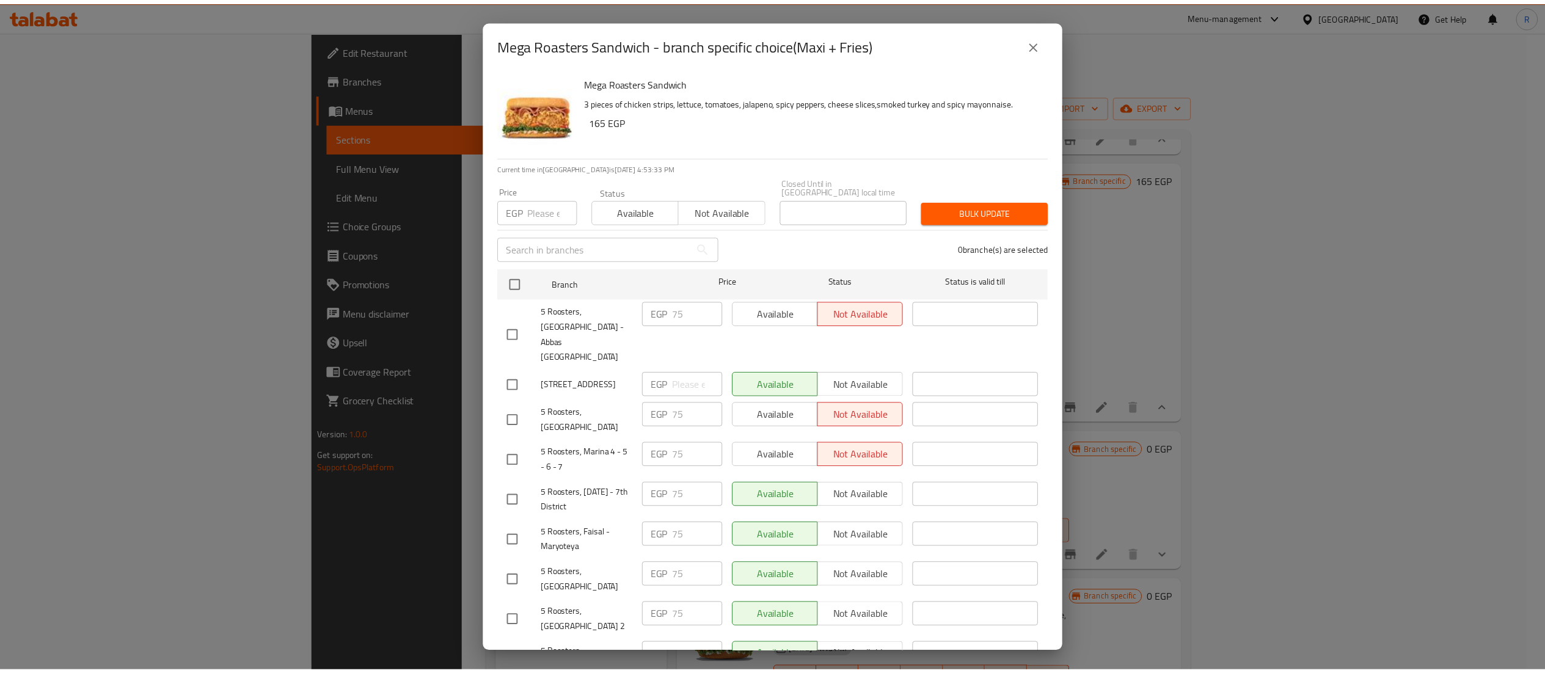
scroll to position [288, 0]
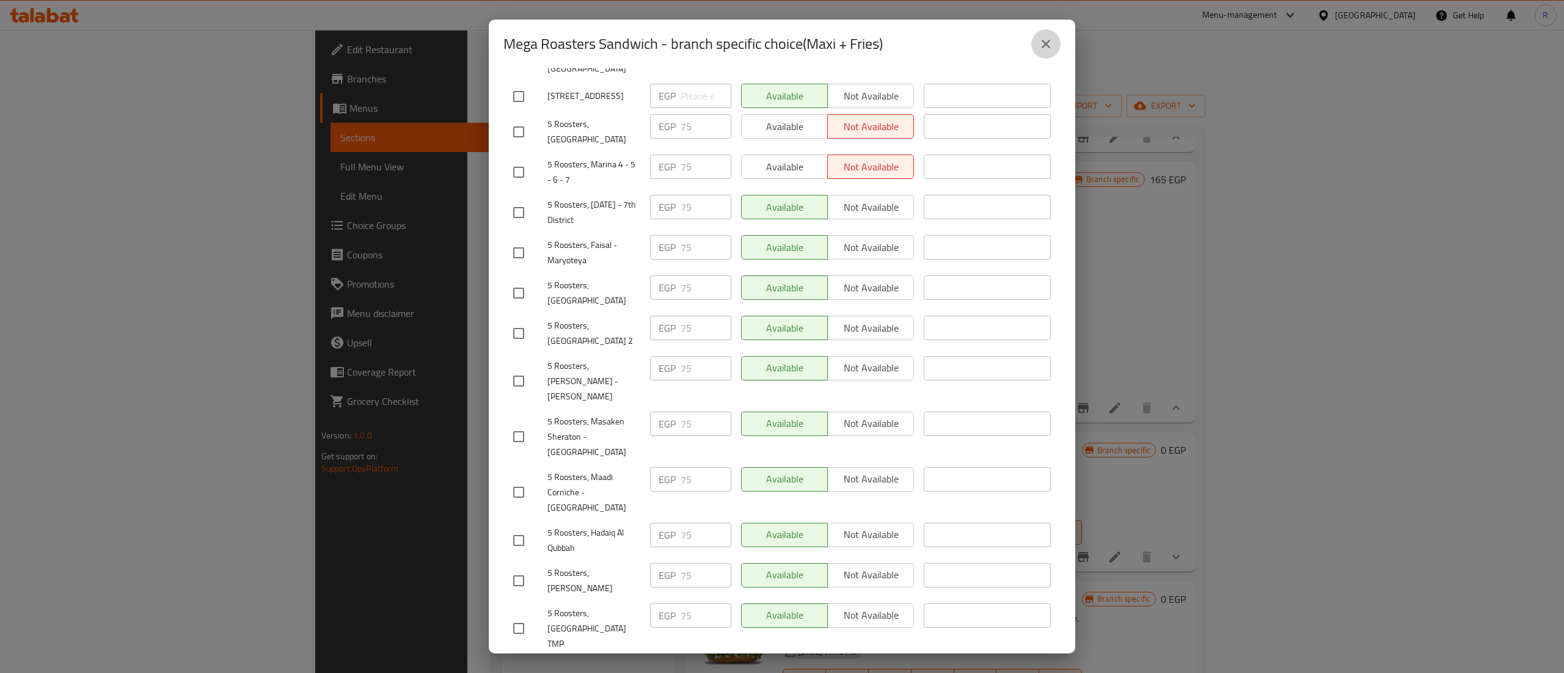
click at [1049, 45] on icon "close" at bounding box center [1046, 44] width 15 height 15
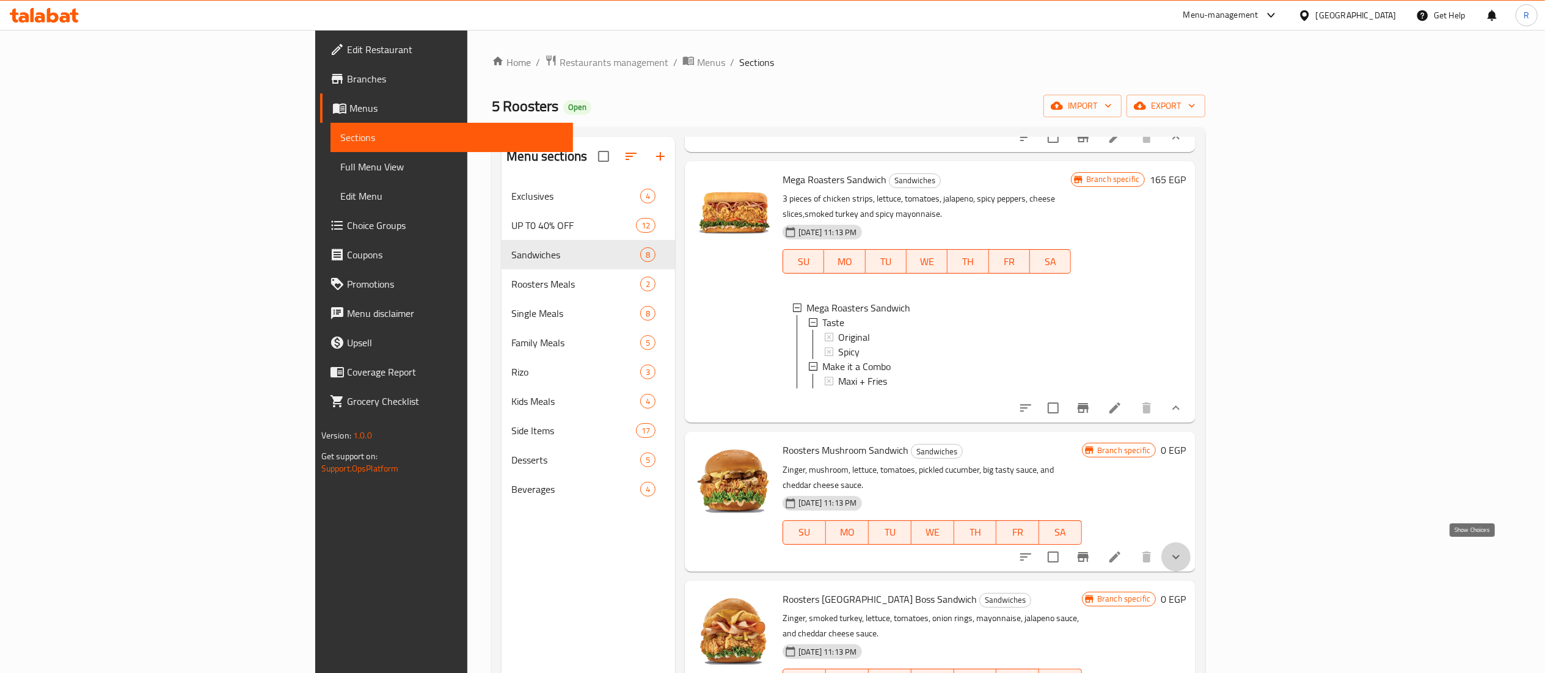
click at [1184, 554] on icon "show more" at bounding box center [1176, 557] width 15 height 15
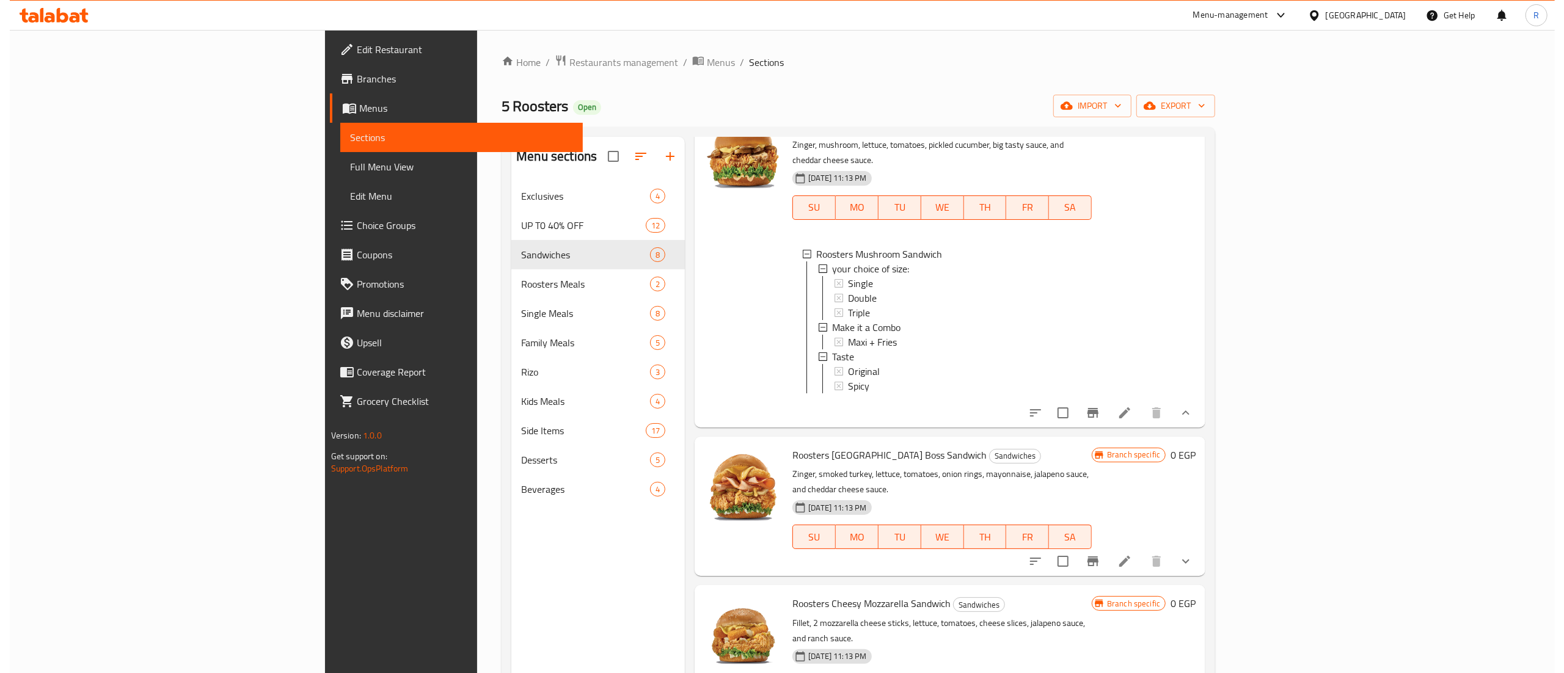
scroll to position [885, 0]
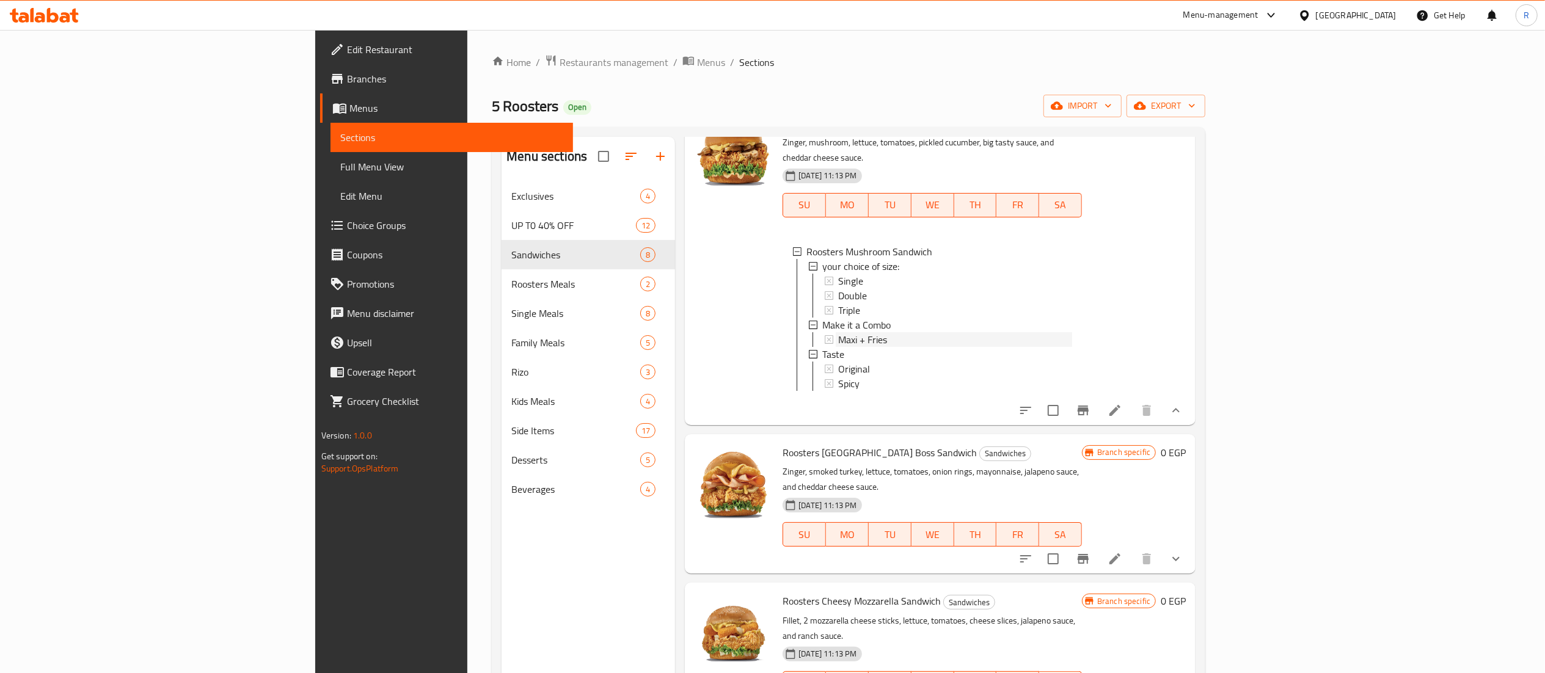
click at [838, 341] on div "Maxi + Fries" at bounding box center [955, 339] width 234 height 15
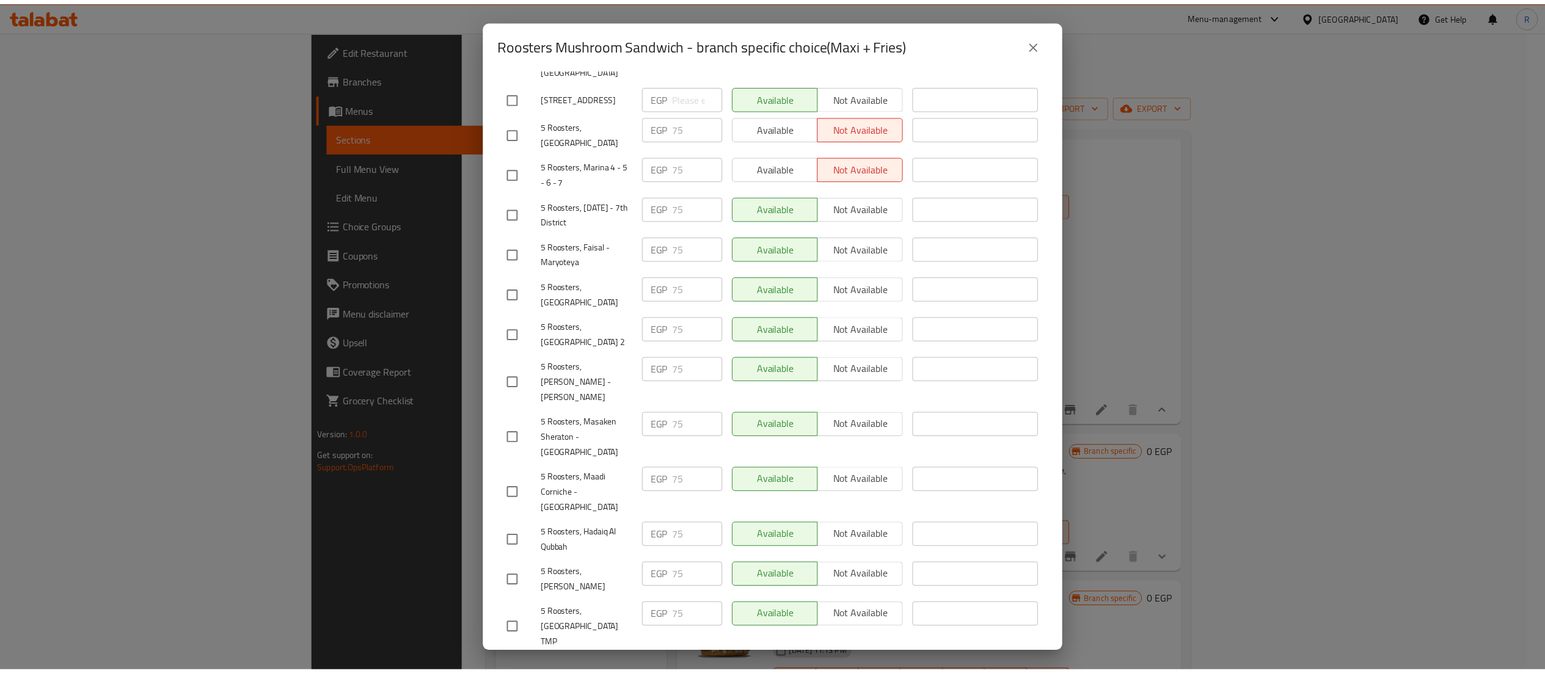
scroll to position [288, 0]
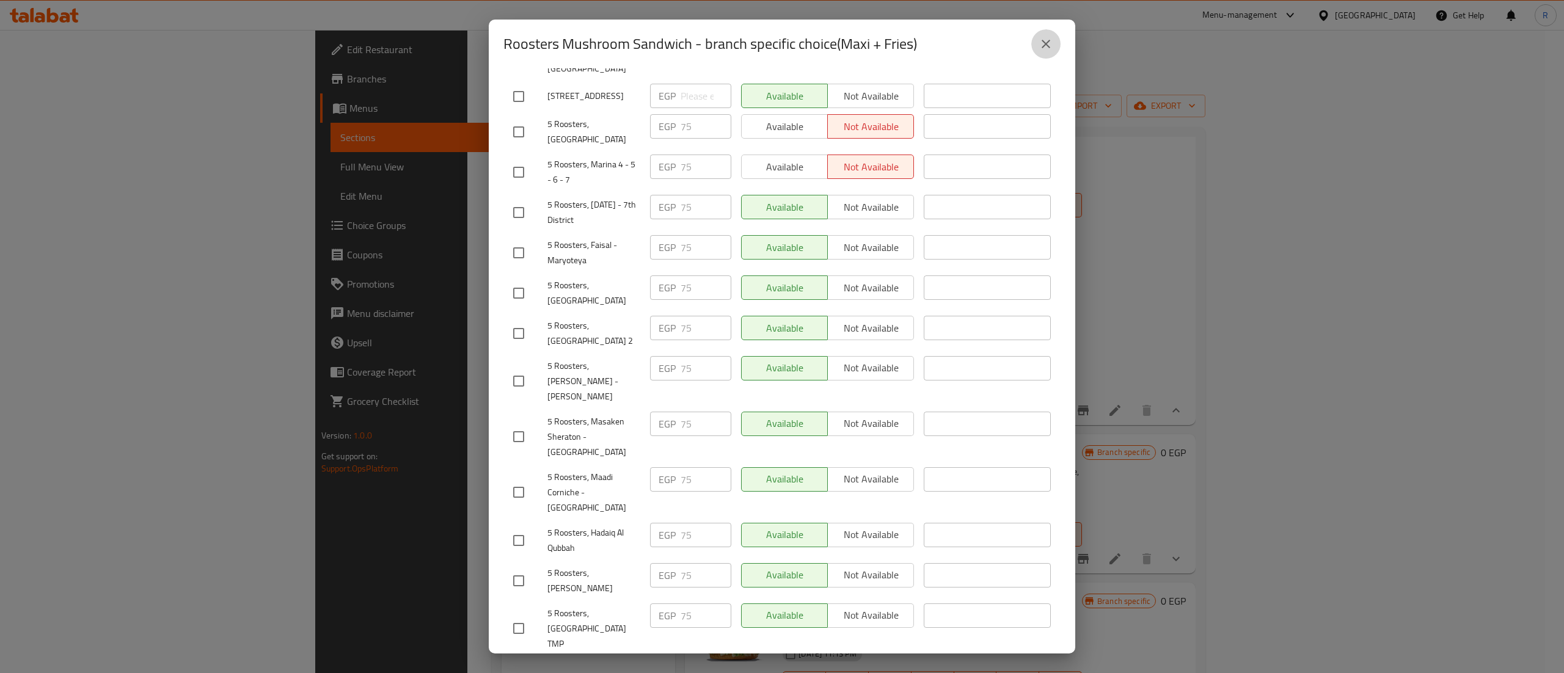
click at [1049, 45] on icon "close" at bounding box center [1046, 44] width 15 height 15
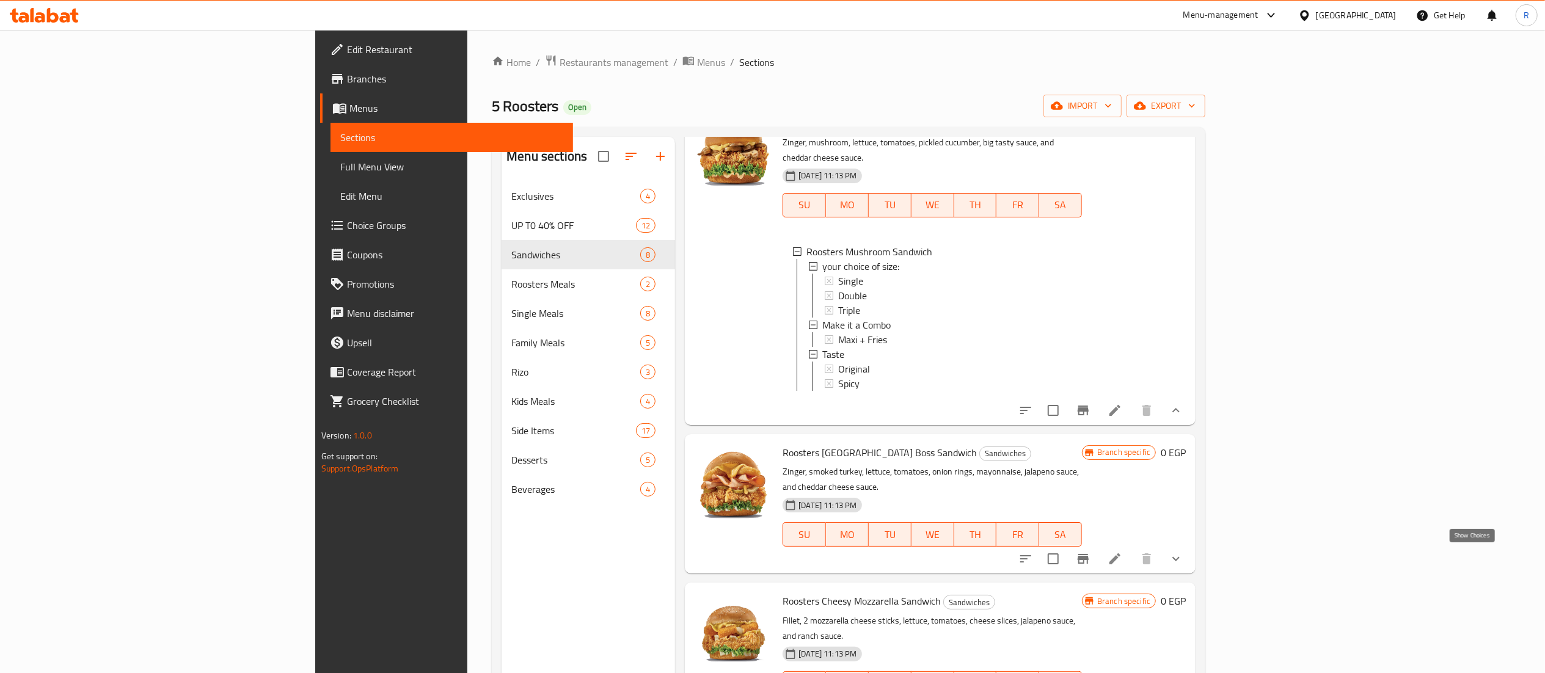
click at [1191, 557] on button "show more" at bounding box center [1176, 558] width 29 height 29
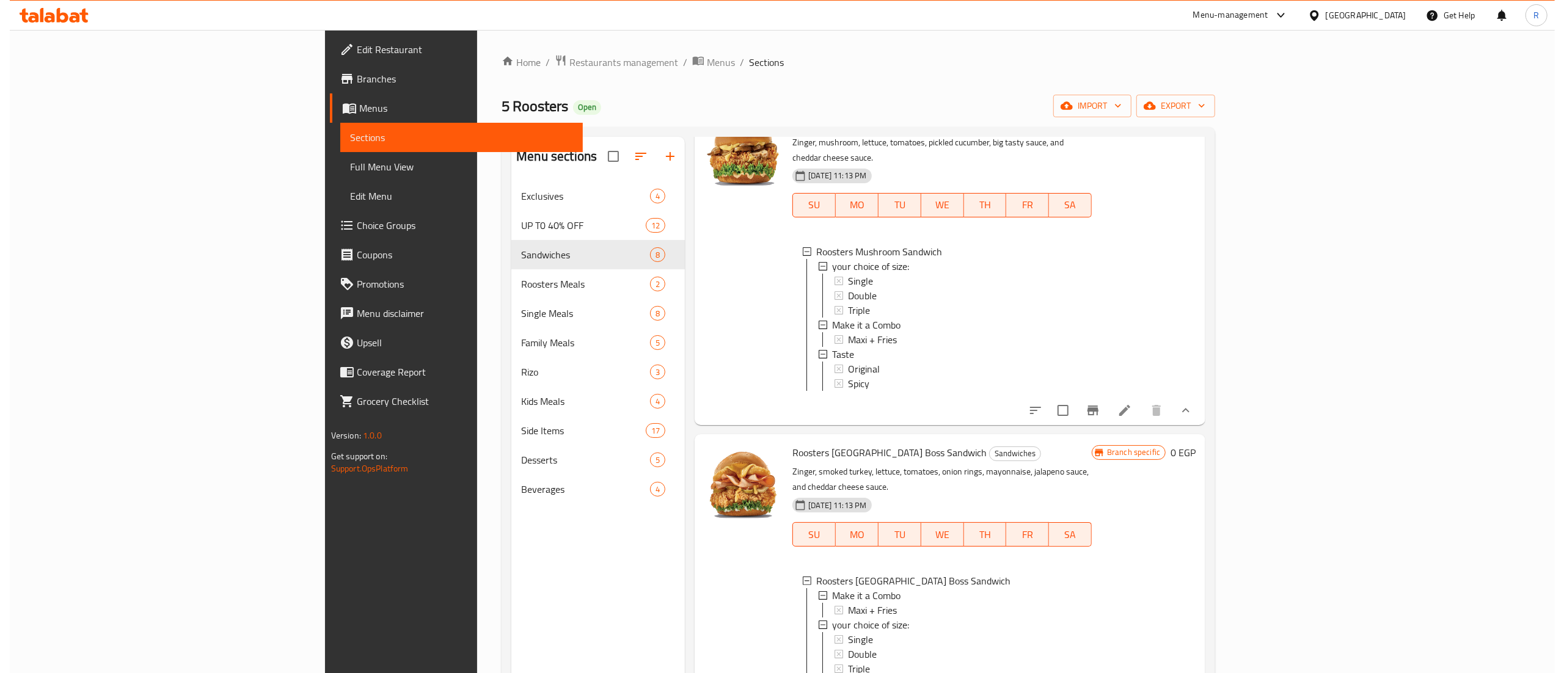
scroll to position [1, 0]
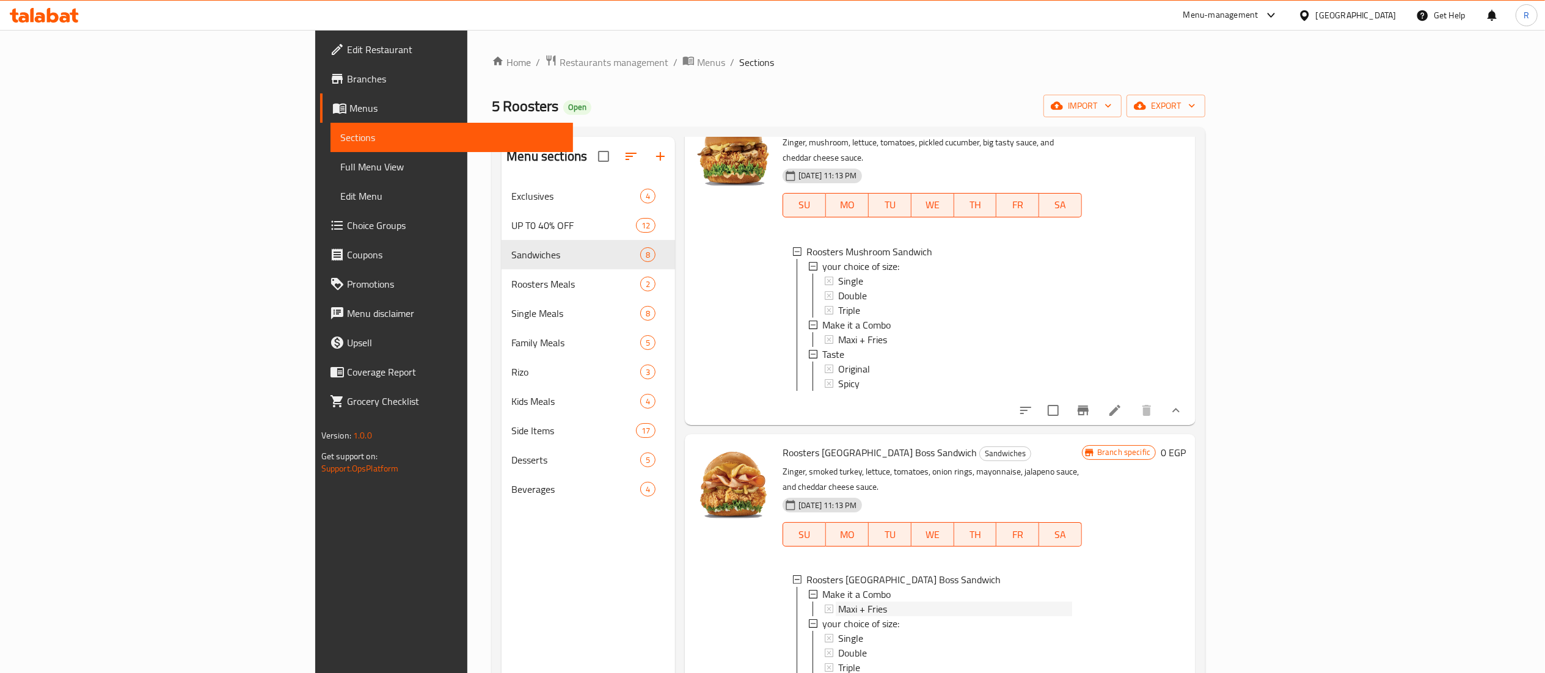
click at [1013, 602] on div "Maxi + Fries" at bounding box center [955, 609] width 234 height 15
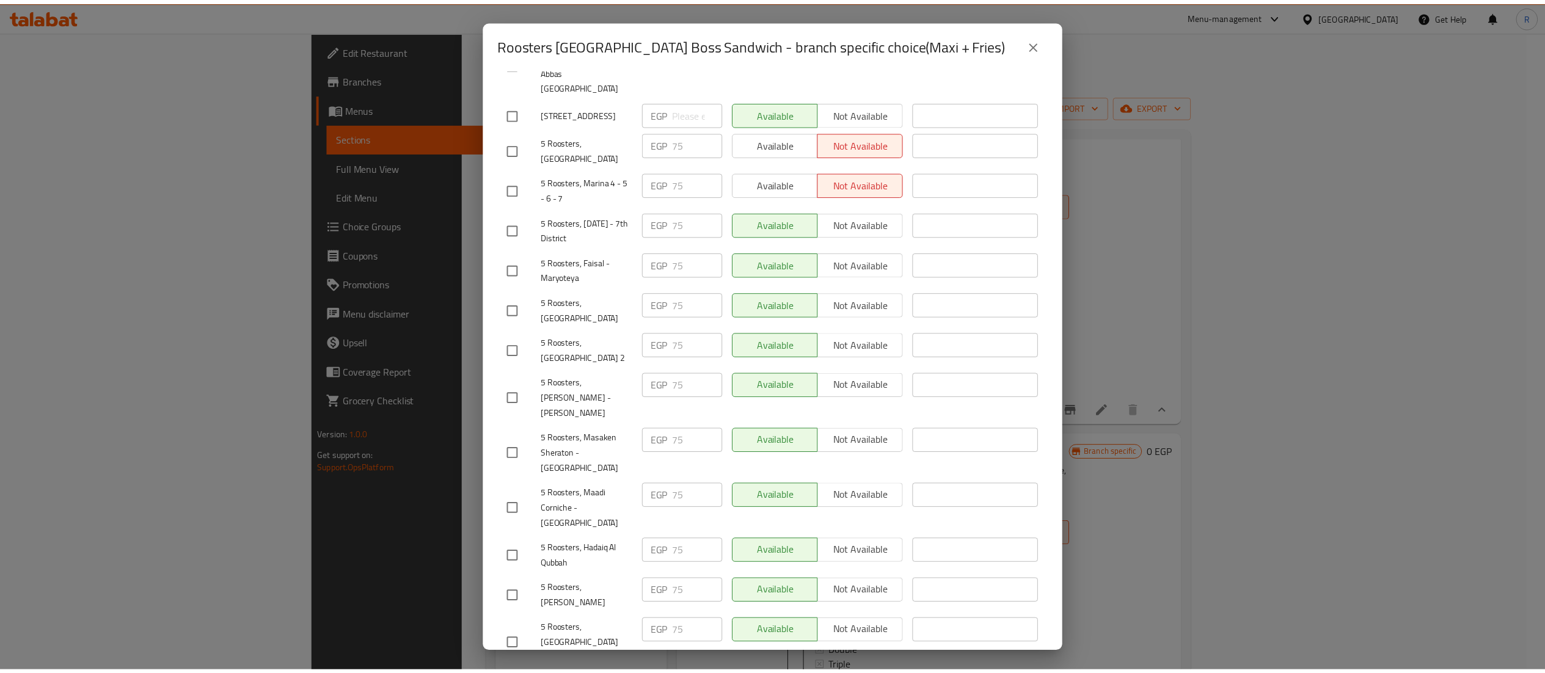
scroll to position [288, 0]
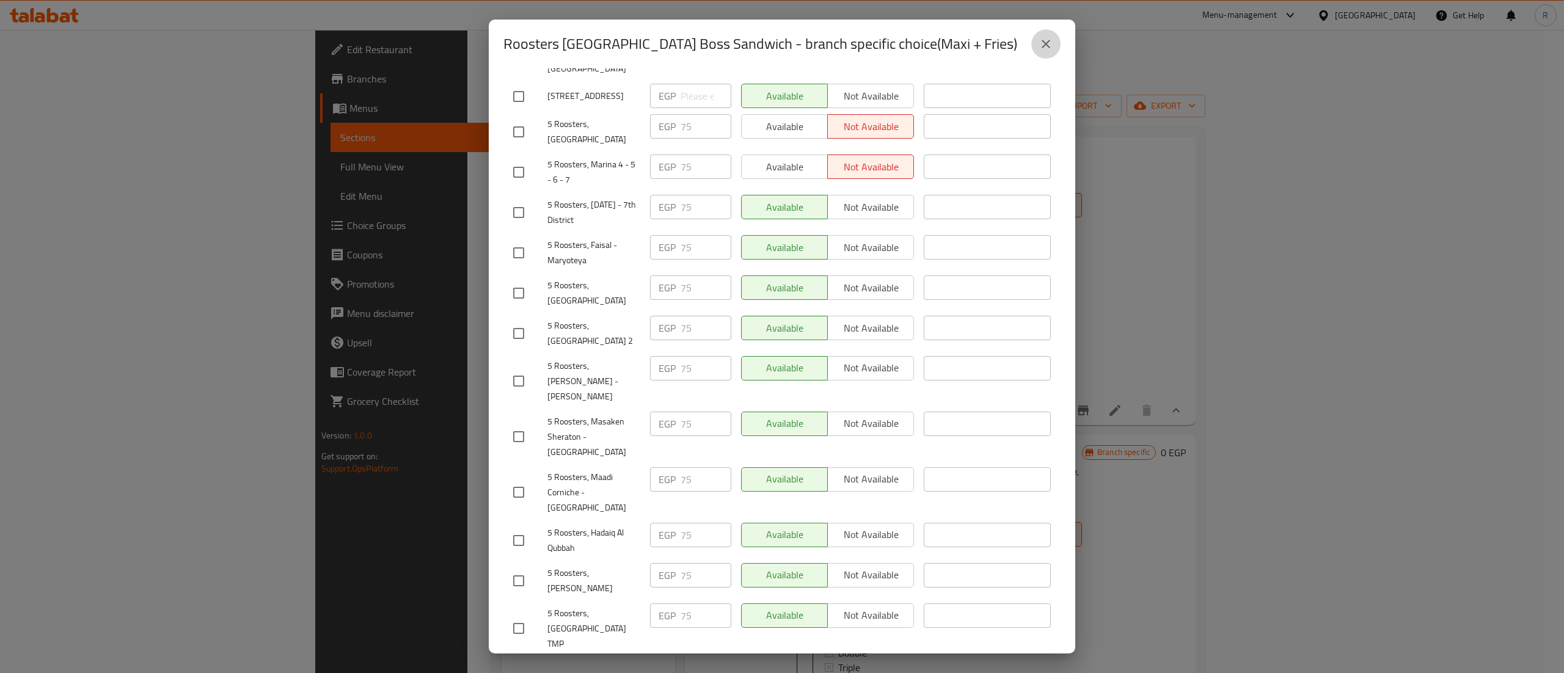
click at [1047, 44] on icon "close" at bounding box center [1046, 44] width 15 height 15
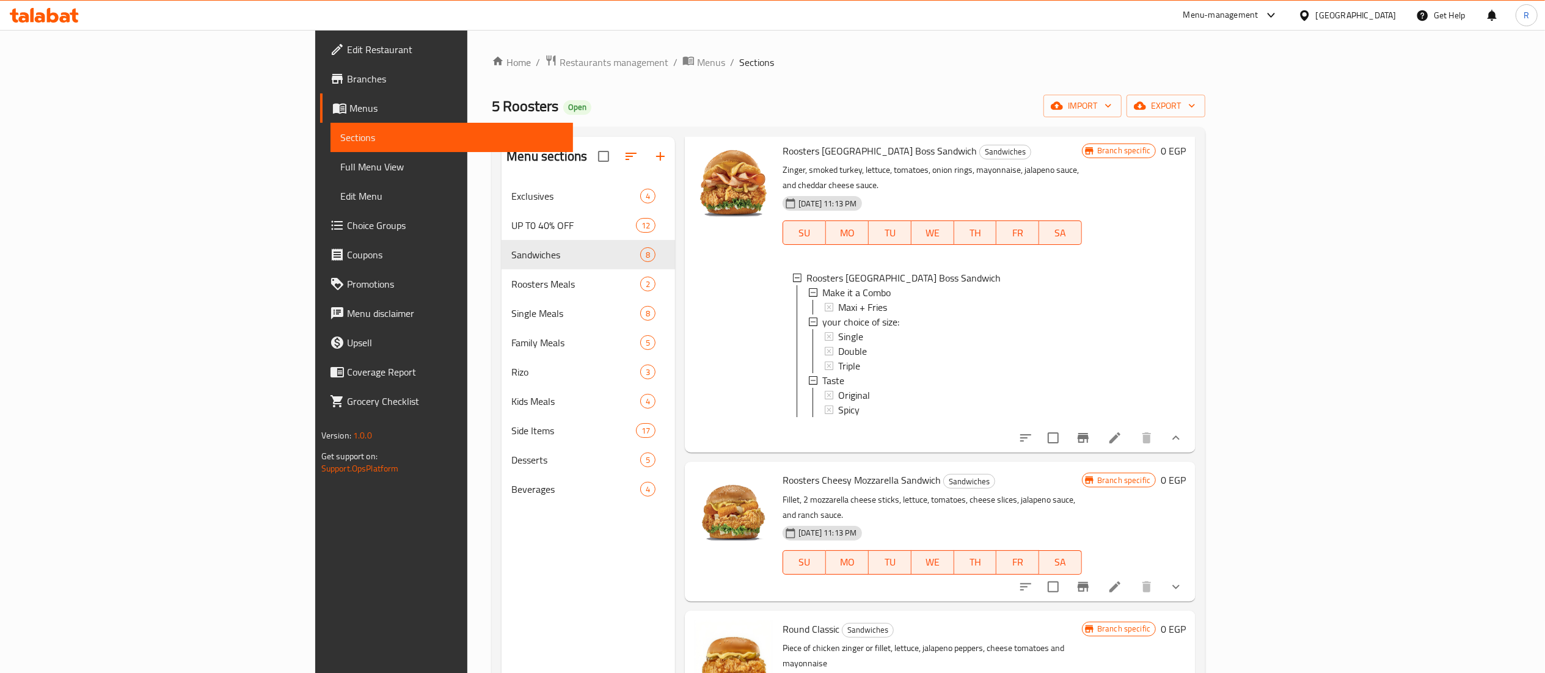
scroll to position [1228, 0]
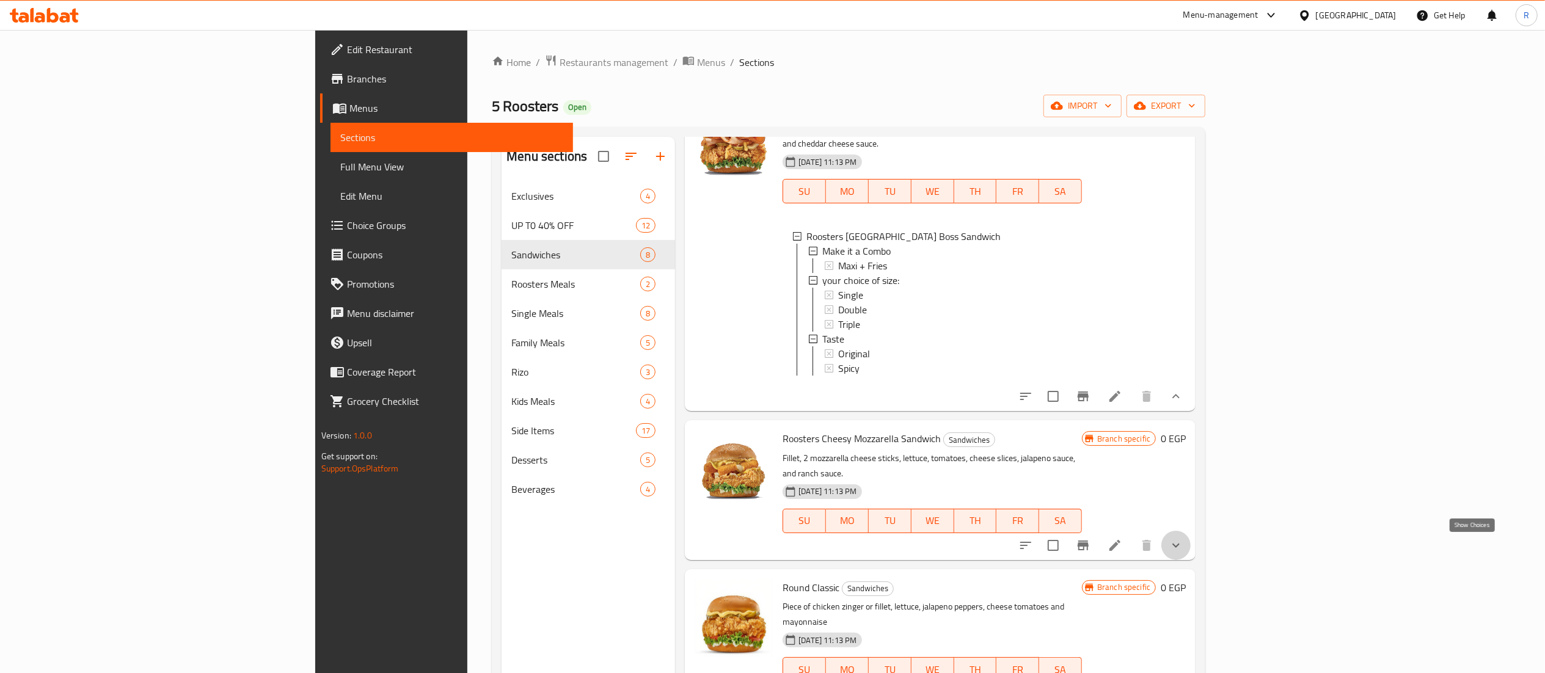
click at [1184, 553] on icon "show more" at bounding box center [1176, 545] width 15 height 15
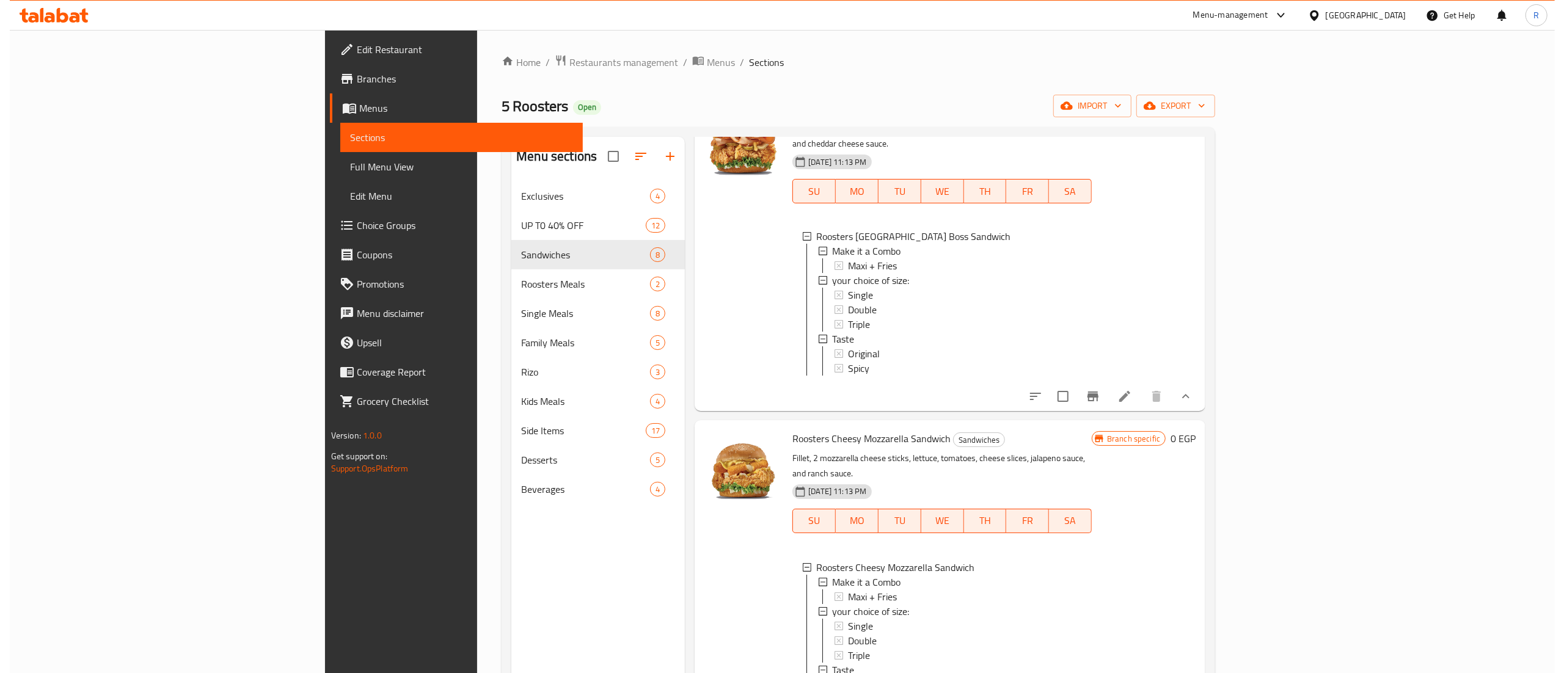
scroll to position [1, 0]
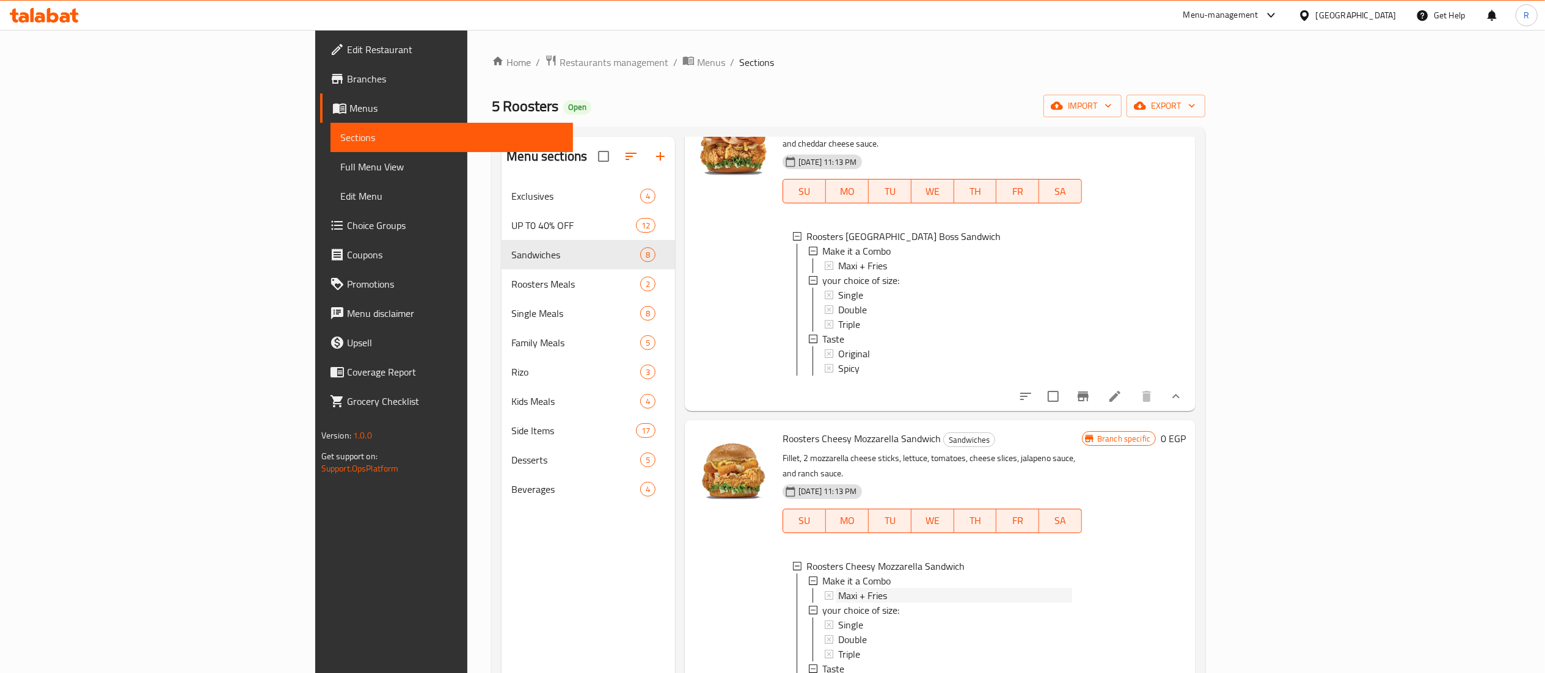
click at [1072, 601] on div "Maxi + Fries" at bounding box center [955, 595] width 234 height 15
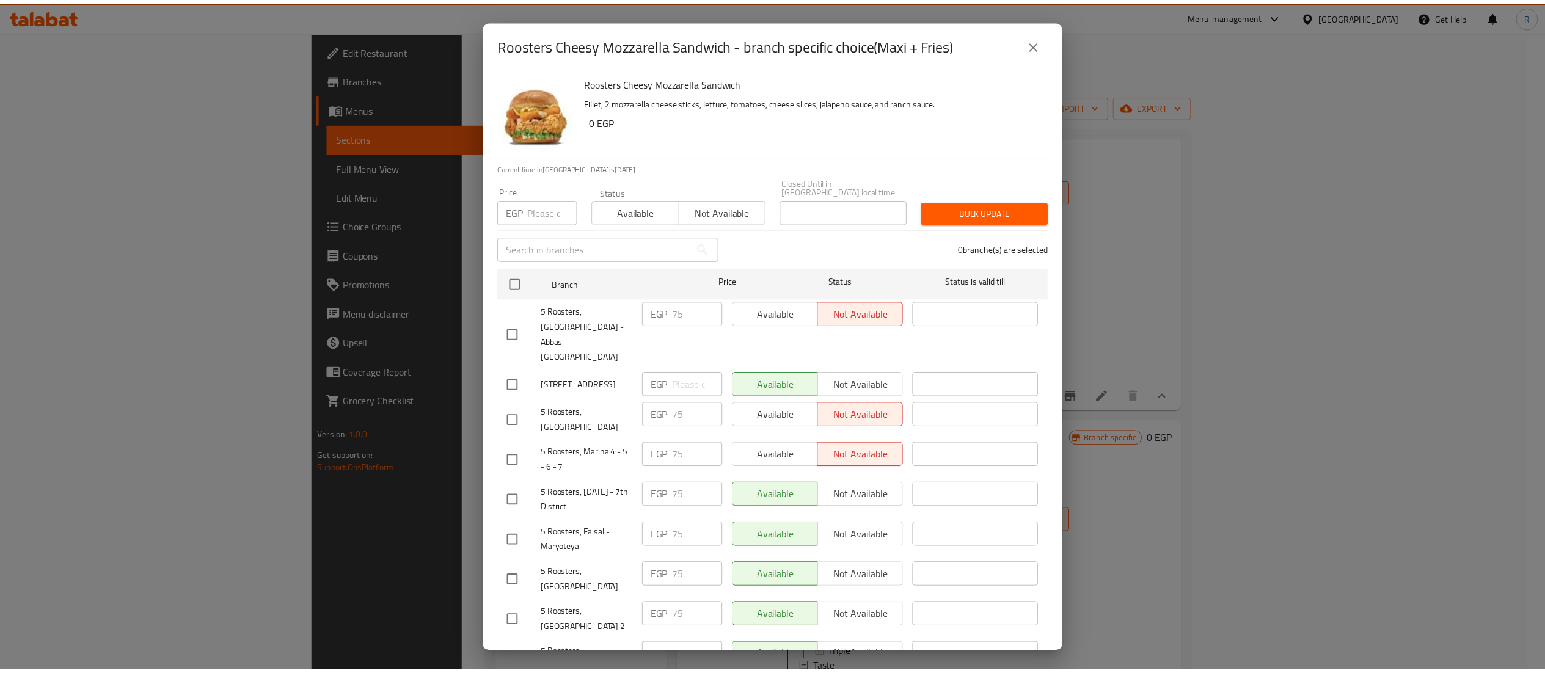
scroll to position [288, 0]
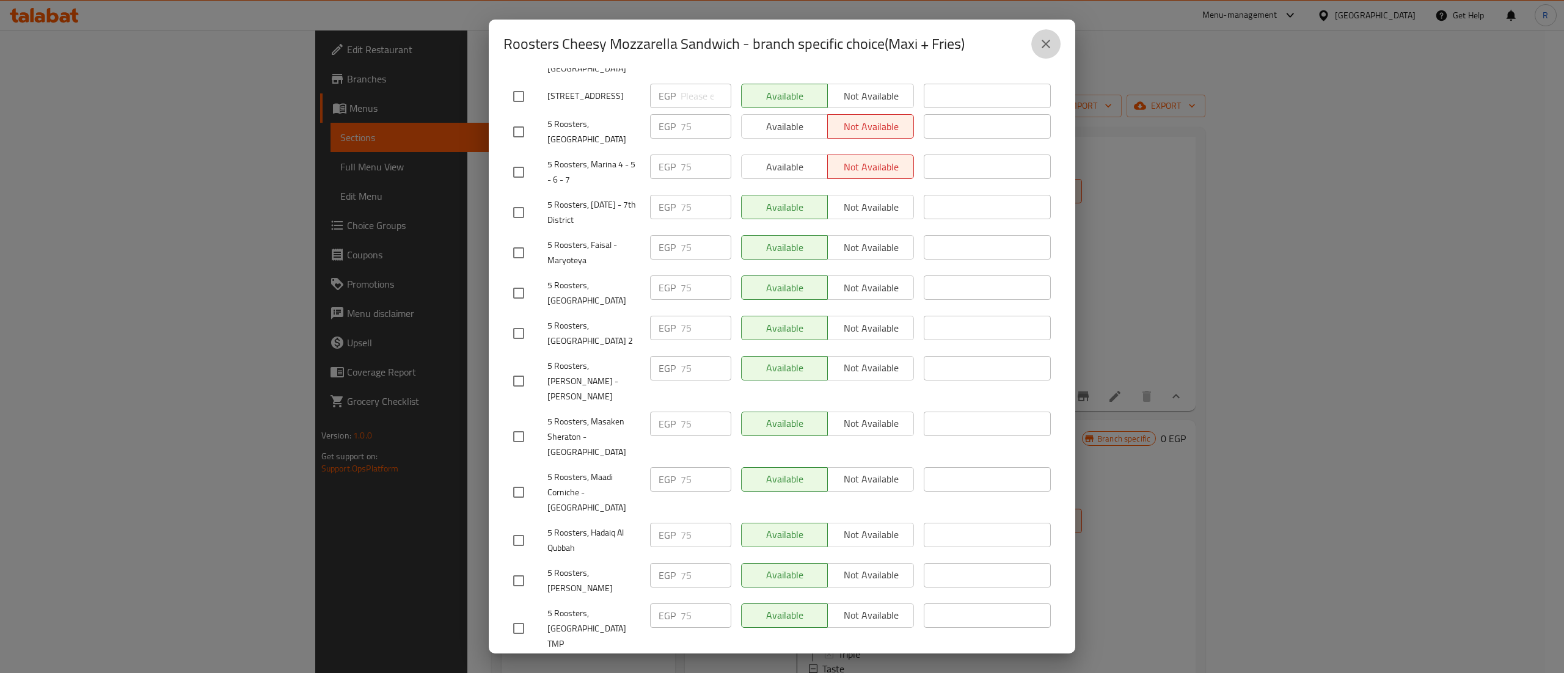
click at [1050, 53] on button "close" at bounding box center [1046, 43] width 29 height 29
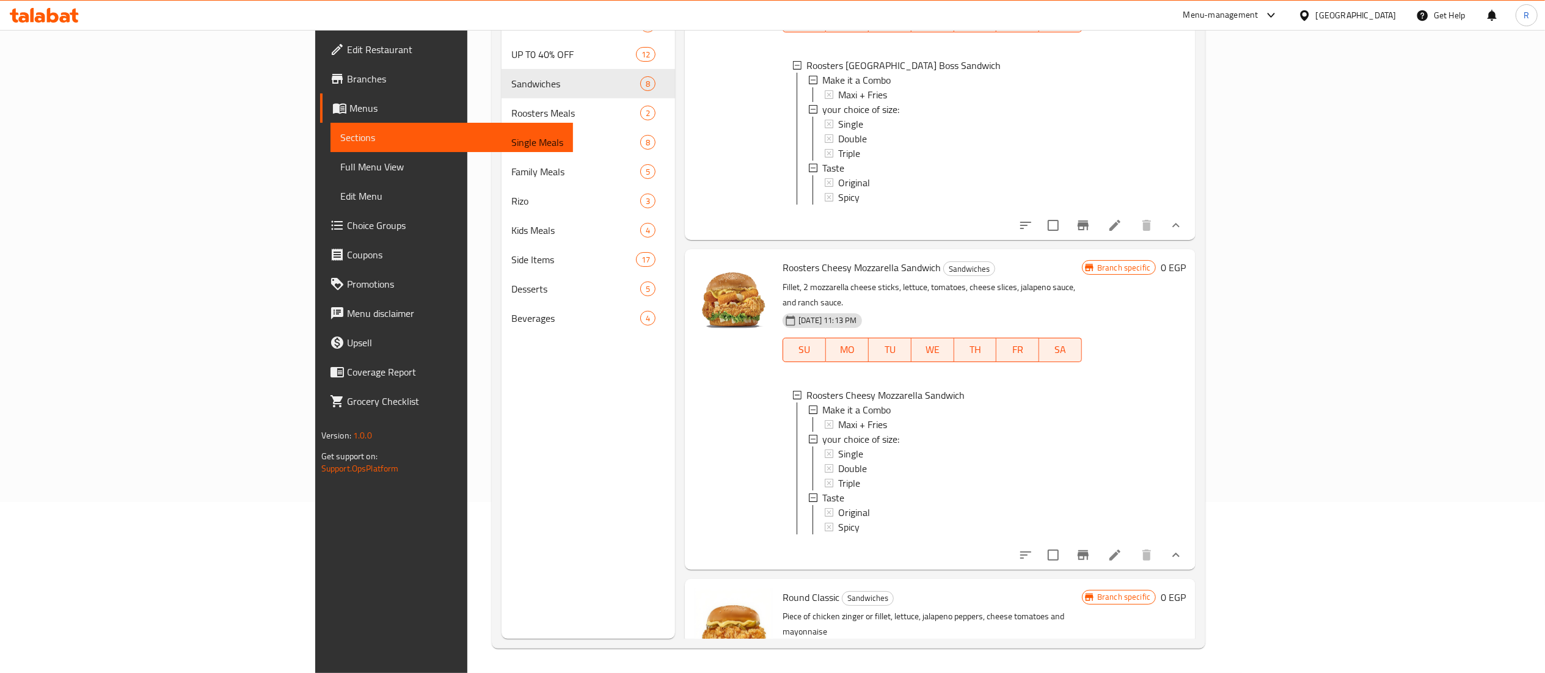
scroll to position [1428, 0]
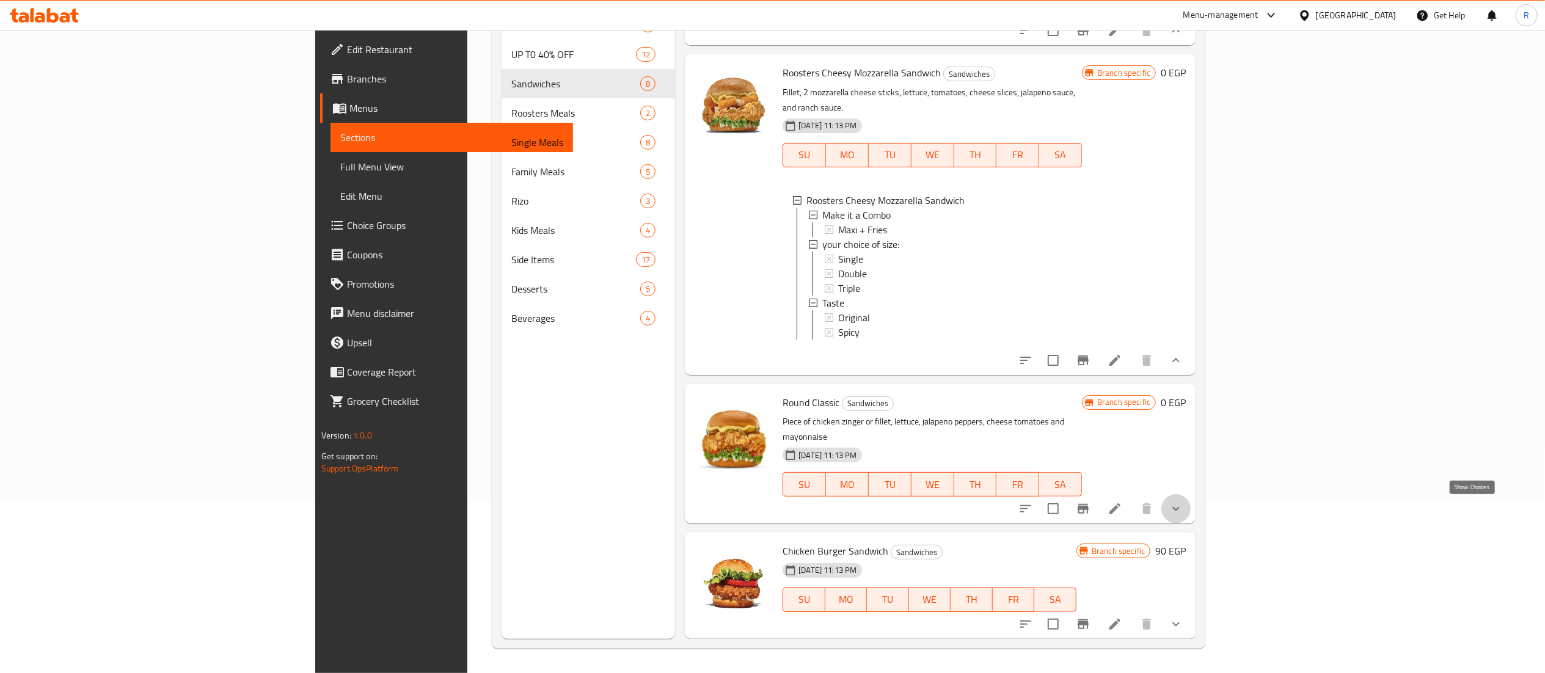
click at [1184, 510] on icon "show more" at bounding box center [1176, 509] width 15 height 15
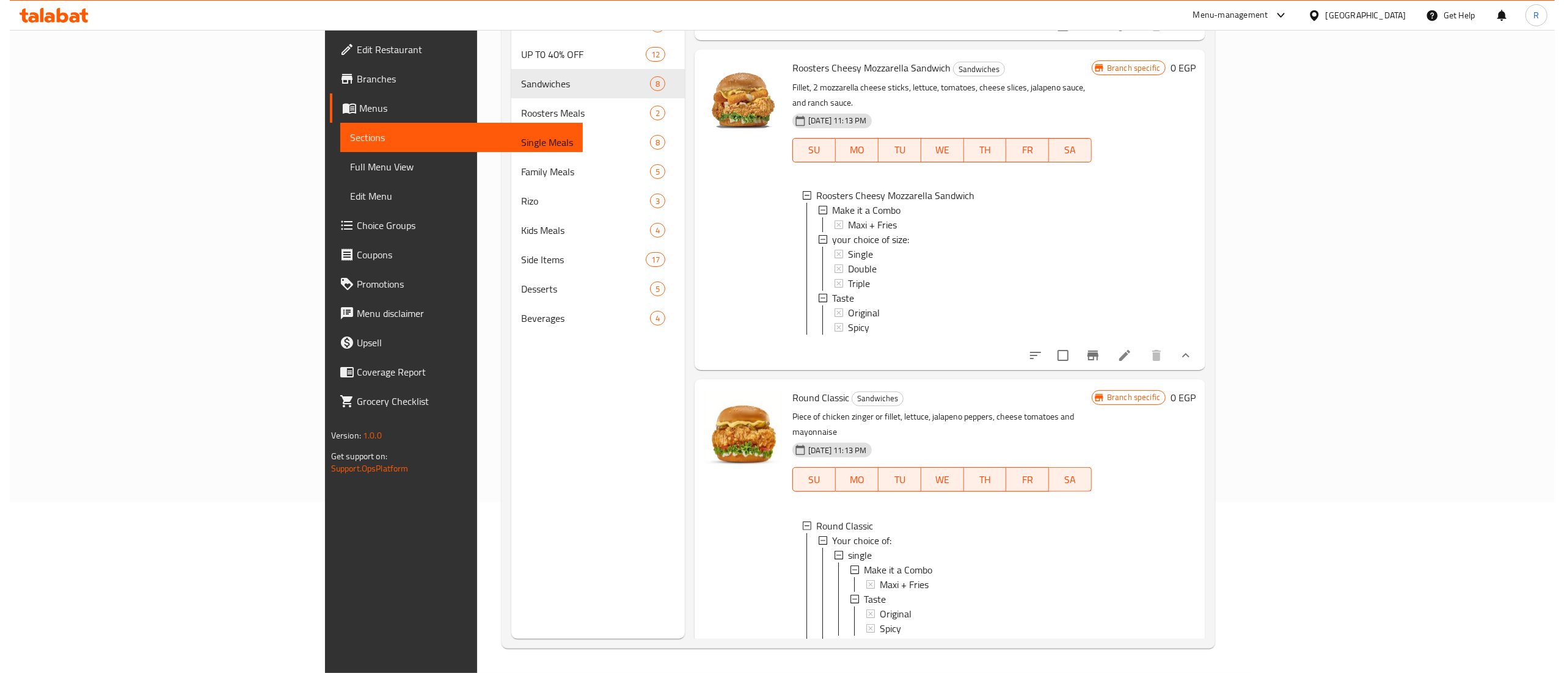
scroll to position [1775, 0]
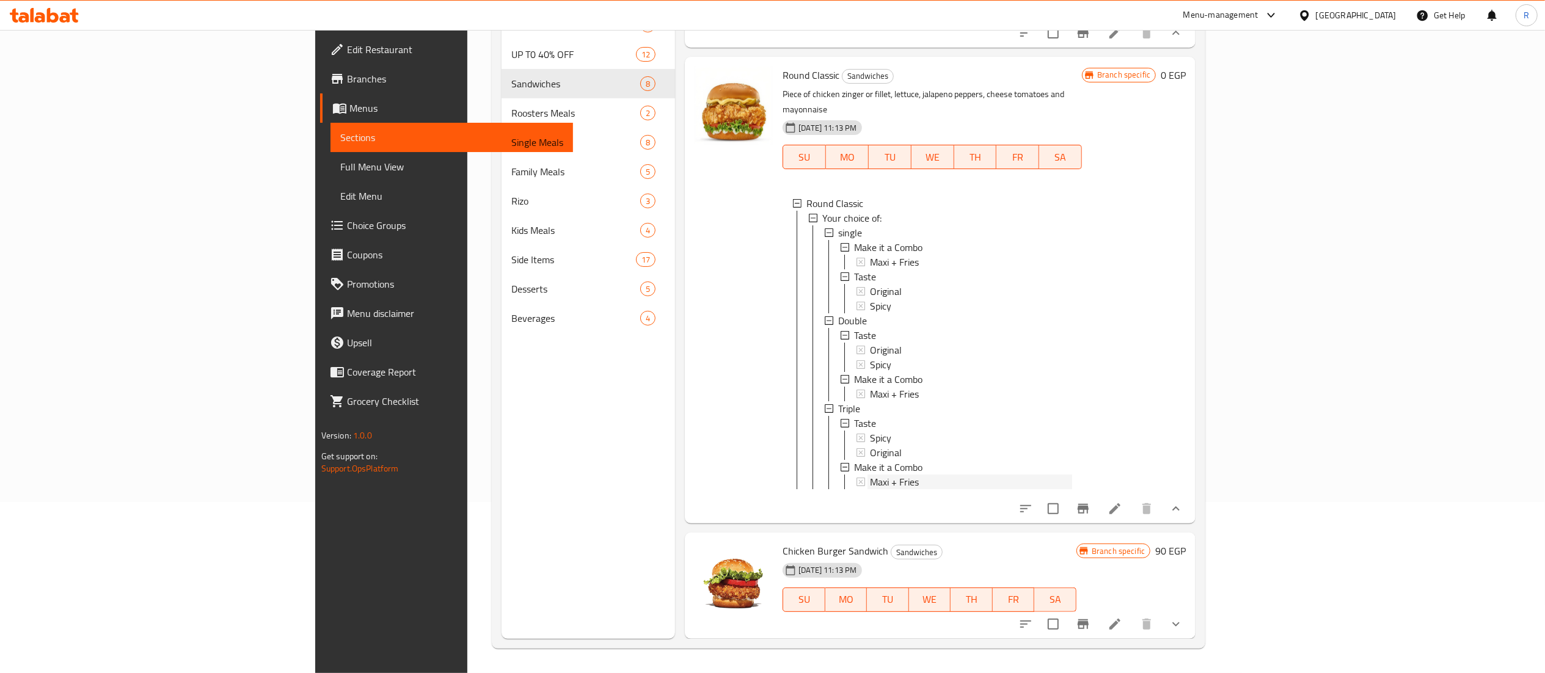
click at [927, 475] on div "Maxi + Fries" at bounding box center [971, 482] width 202 height 15
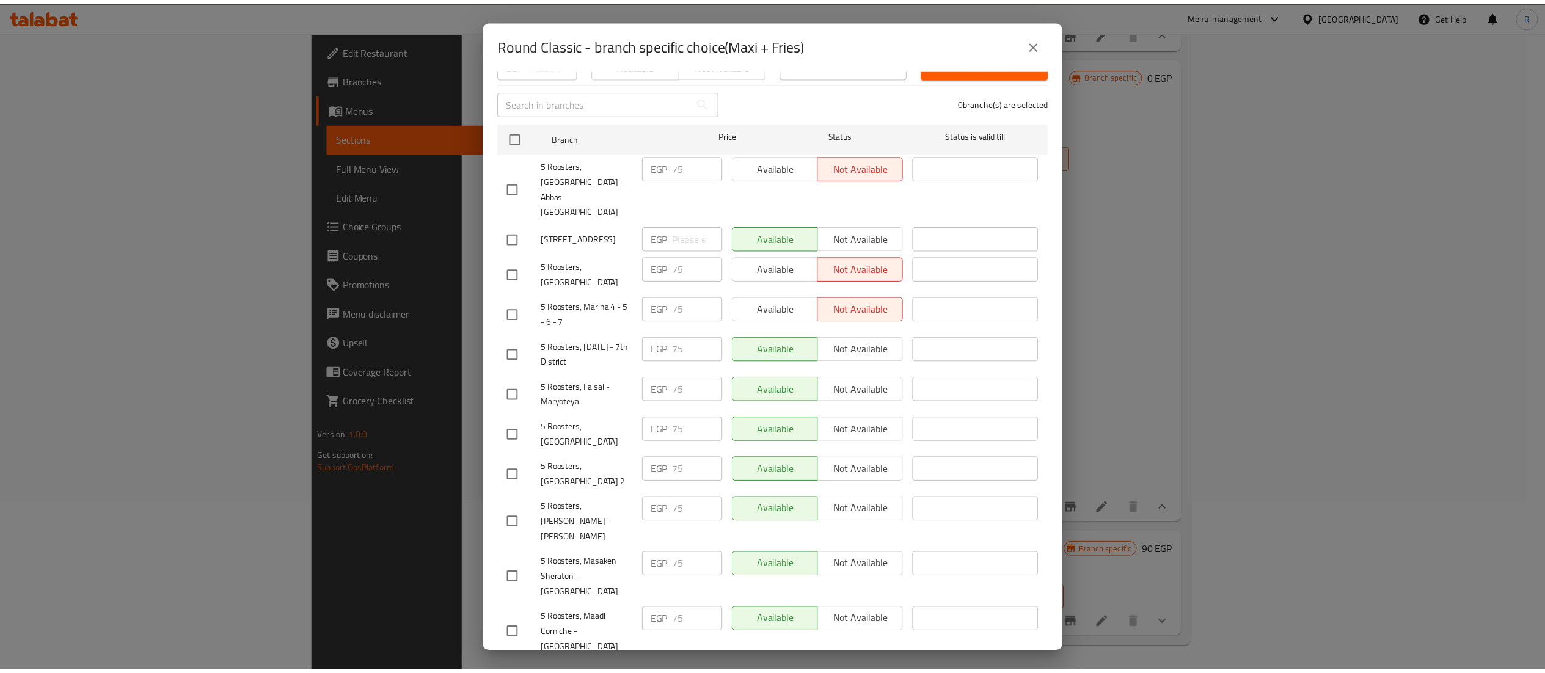
scroll to position [288, 0]
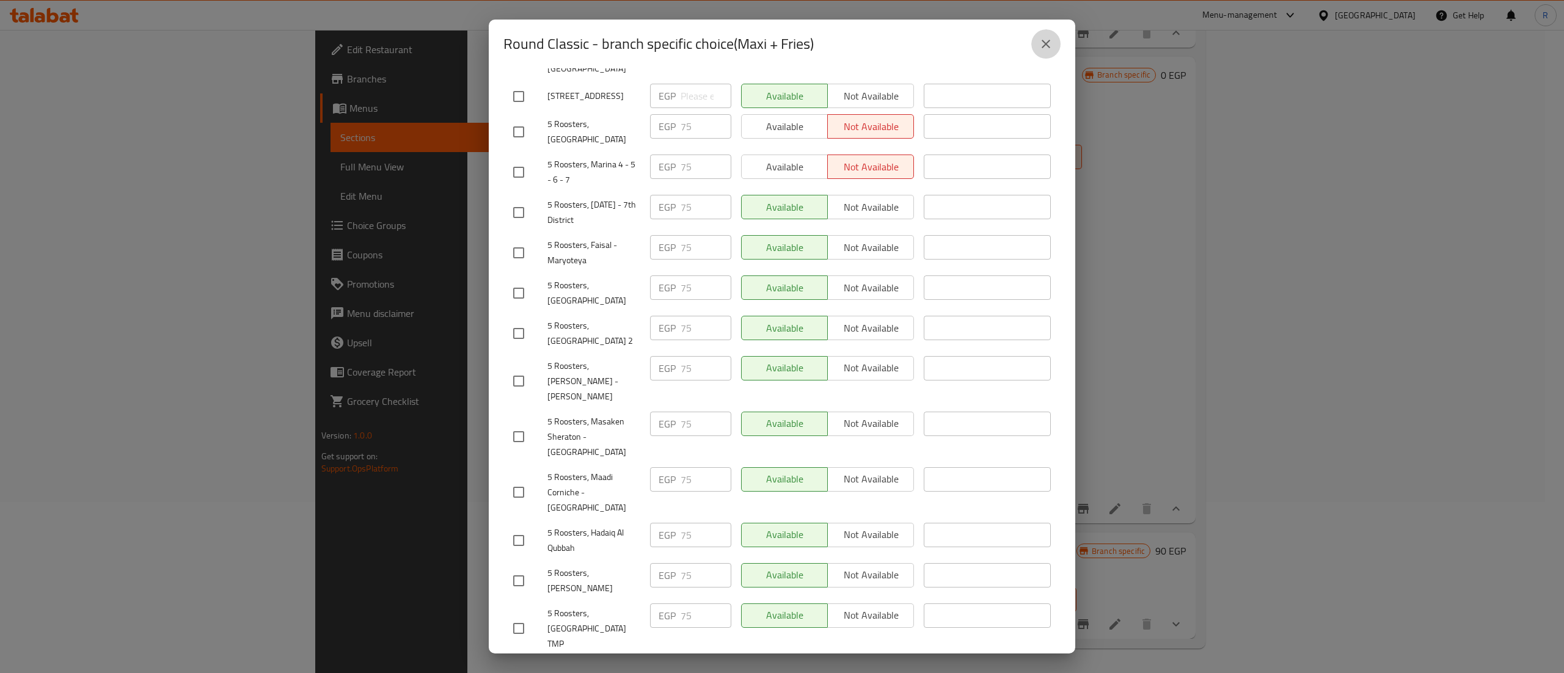
click at [1051, 38] on icon "close" at bounding box center [1046, 44] width 15 height 15
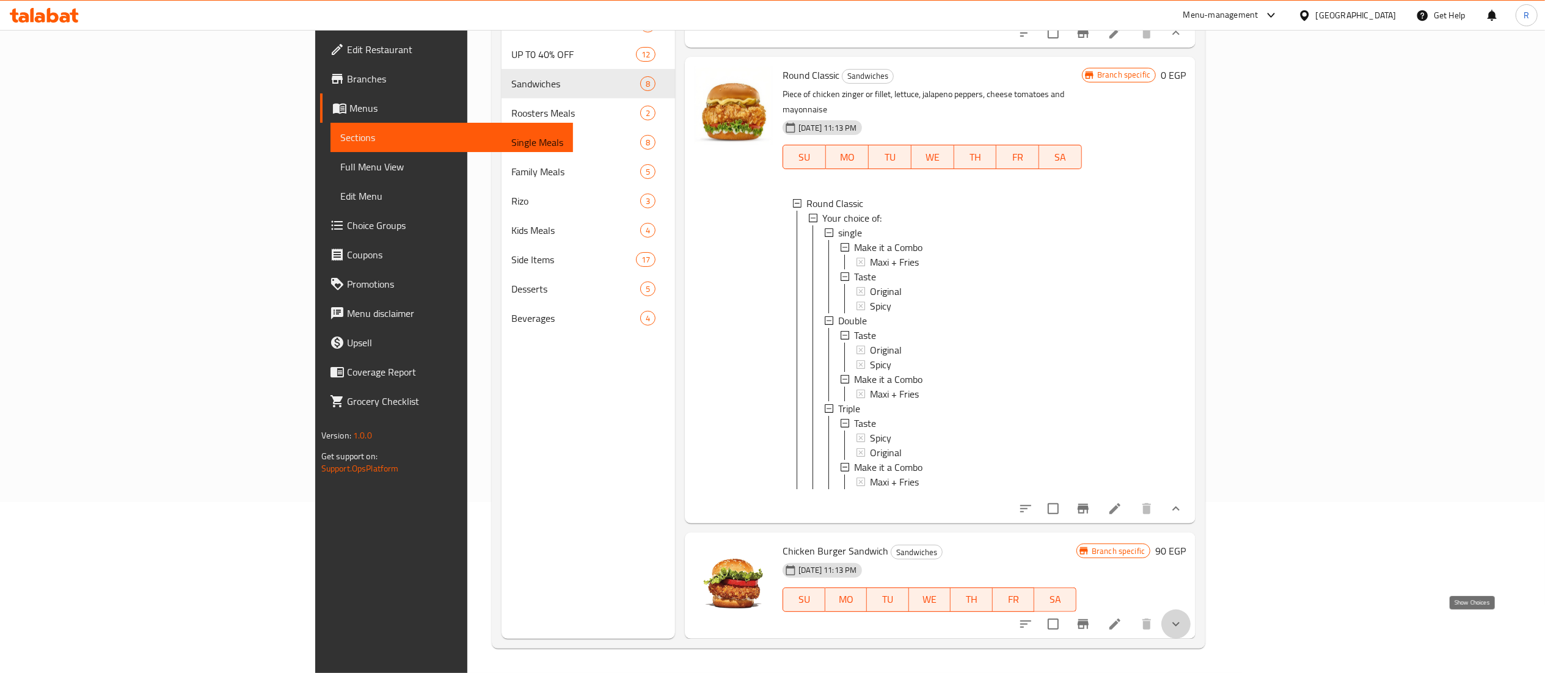
click at [1180, 625] on icon "show more" at bounding box center [1176, 624] width 7 height 4
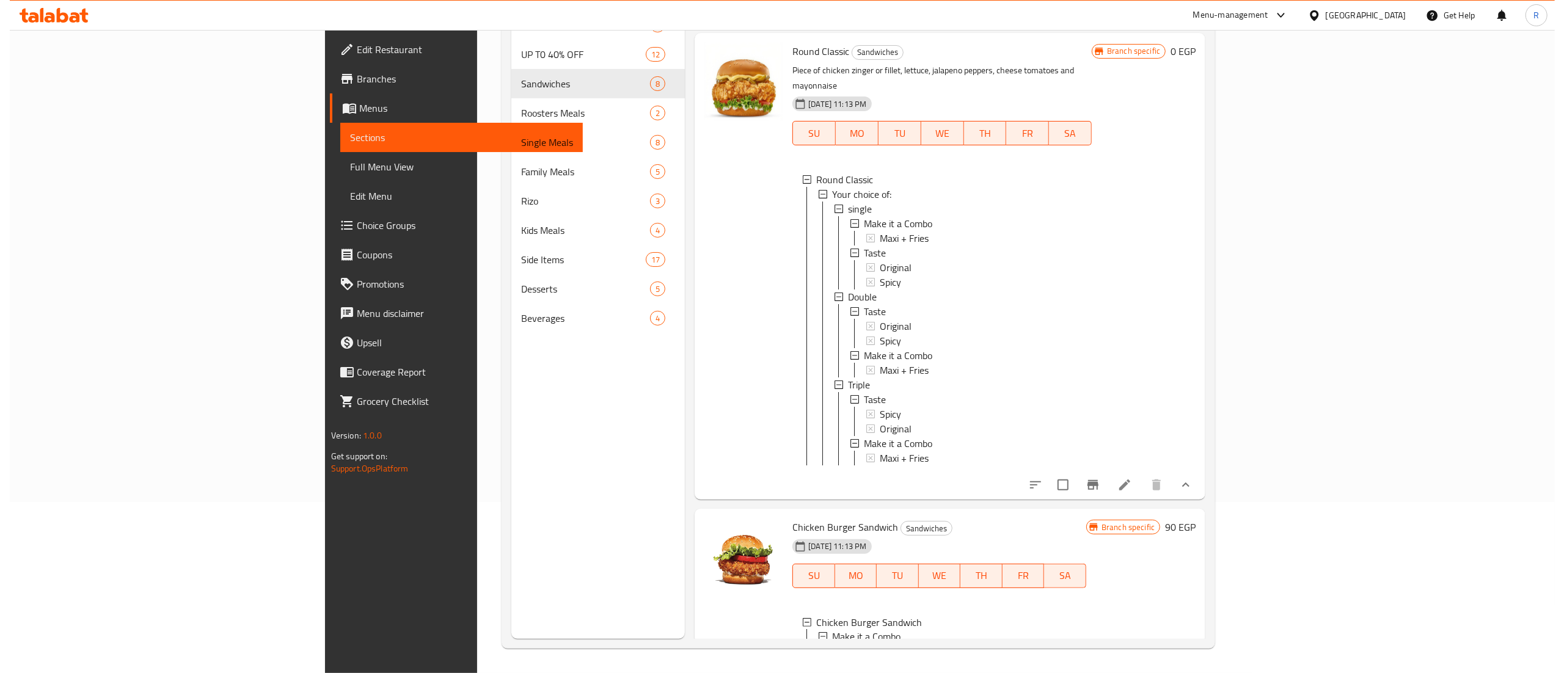
scroll to position [1915, 0]
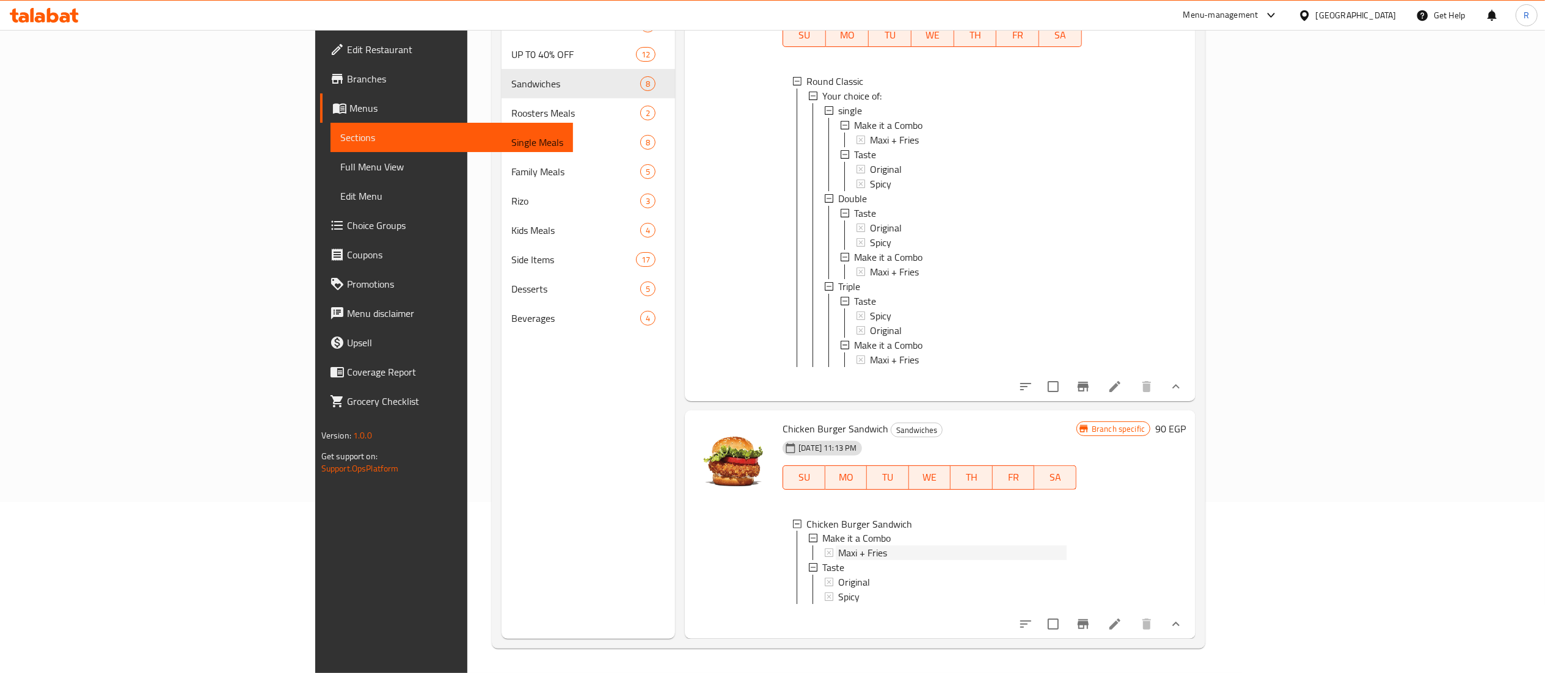
click at [838, 546] on span "Maxi + Fries" at bounding box center [862, 553] width 49 height 15
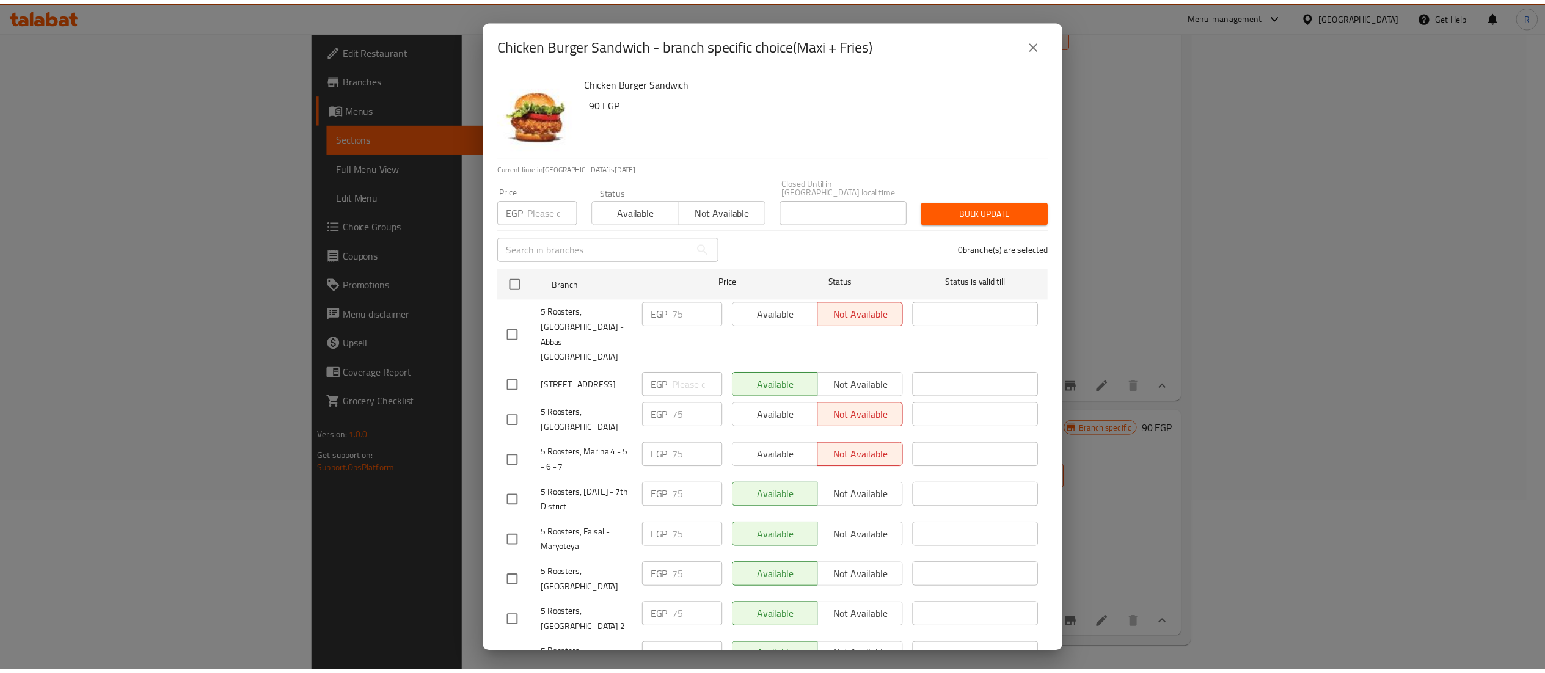
scroll to position [288, 0]
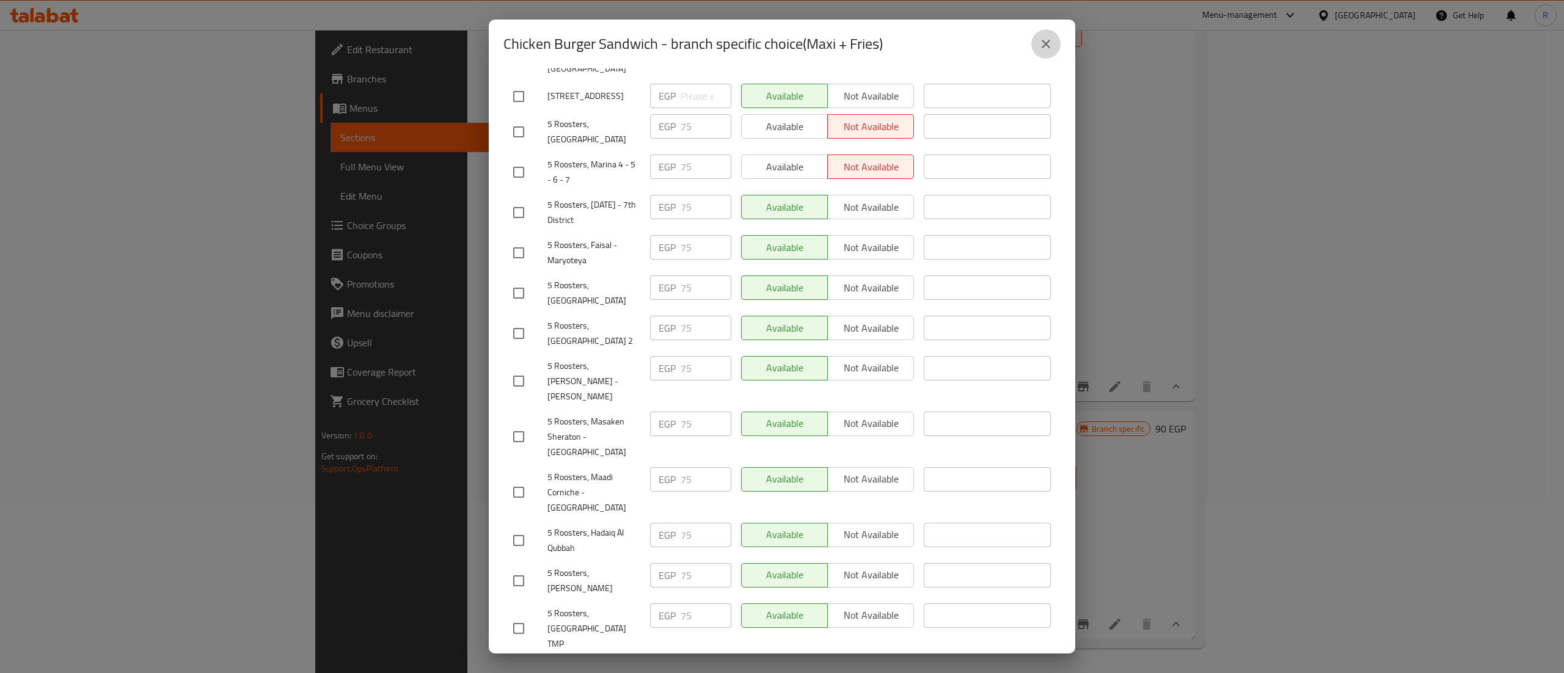
click at [1044, 56] on button "close" at bounding box center [1046, 43] width 29 height 29
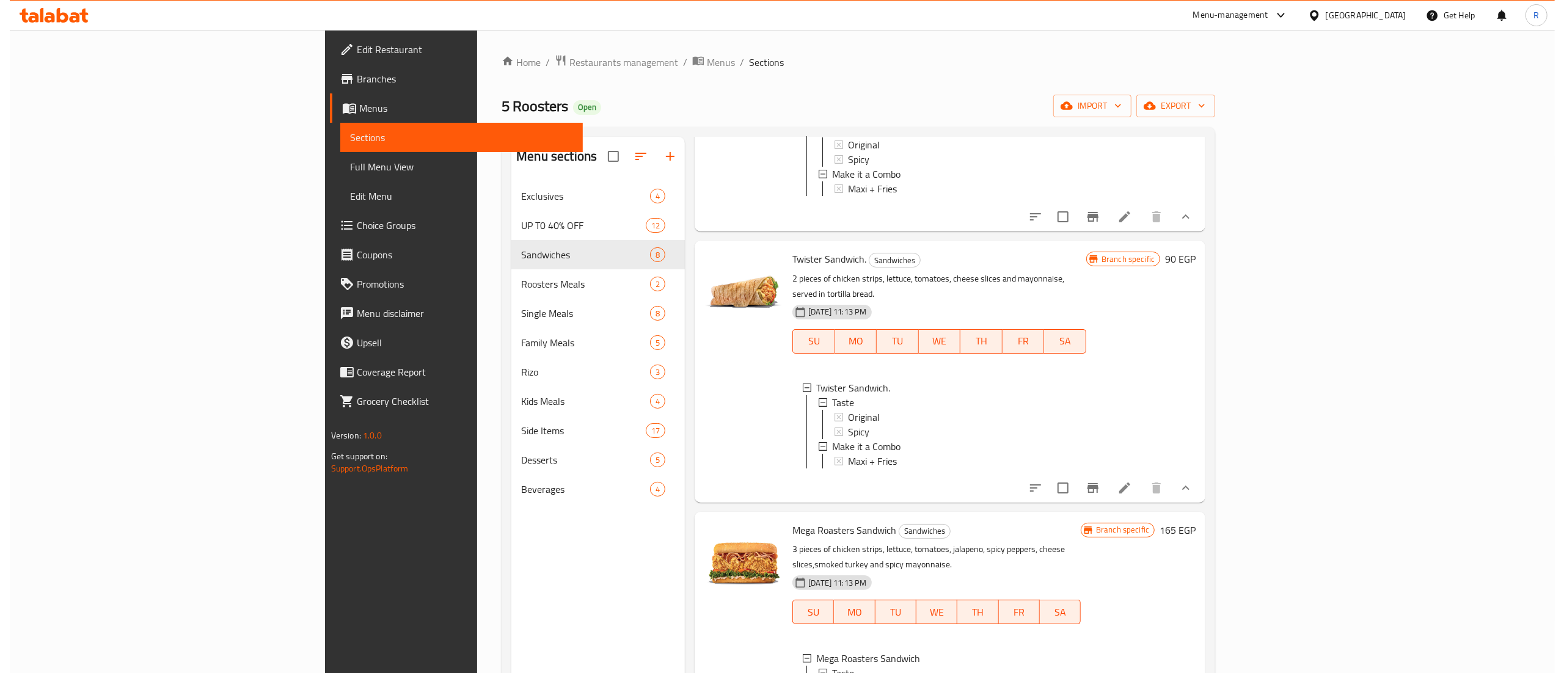
scroll to position [0, 0]
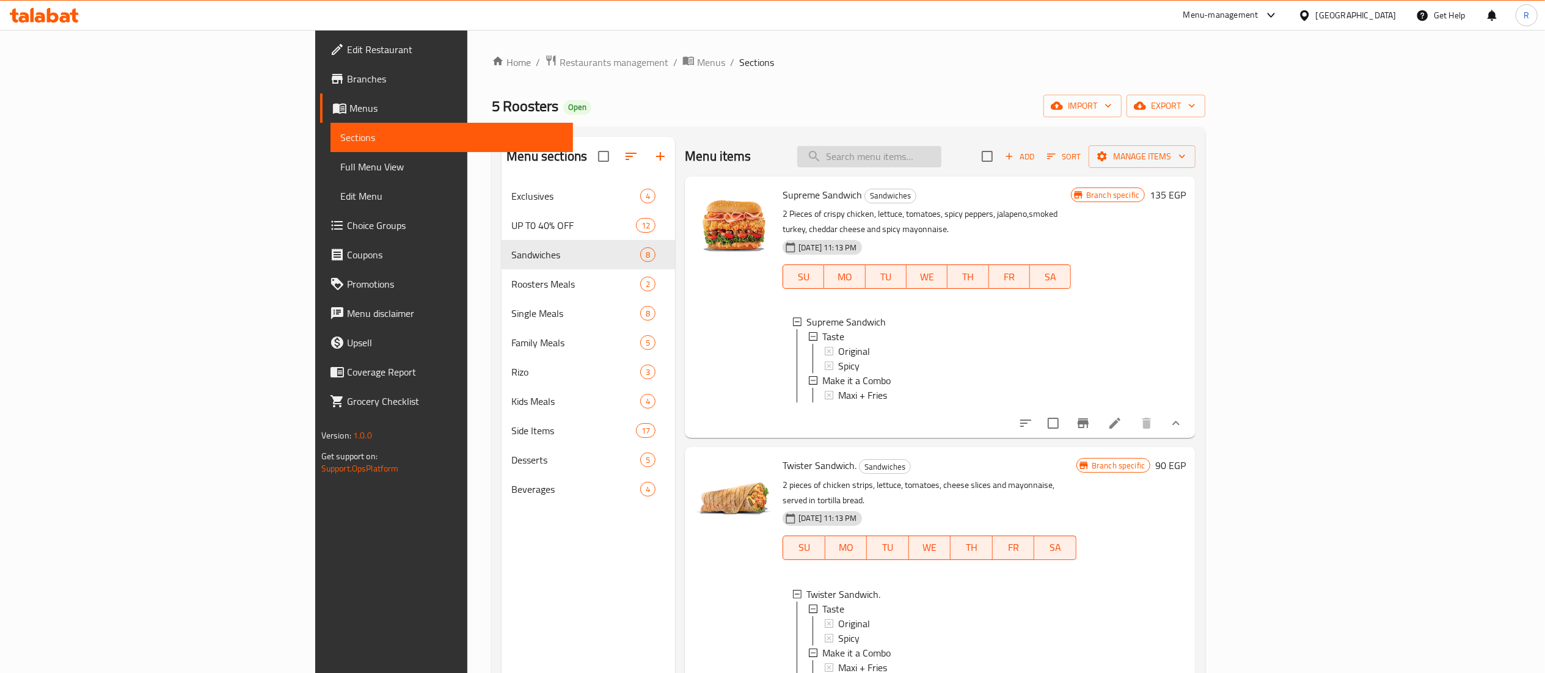
click at [1007, 168] on div "Menu items Add Sort Manage items" at bounding box center [940, 157] width 511 height 40
click at [942, 166] on input "search" at bounding box center [869, 156] width 144 height 21
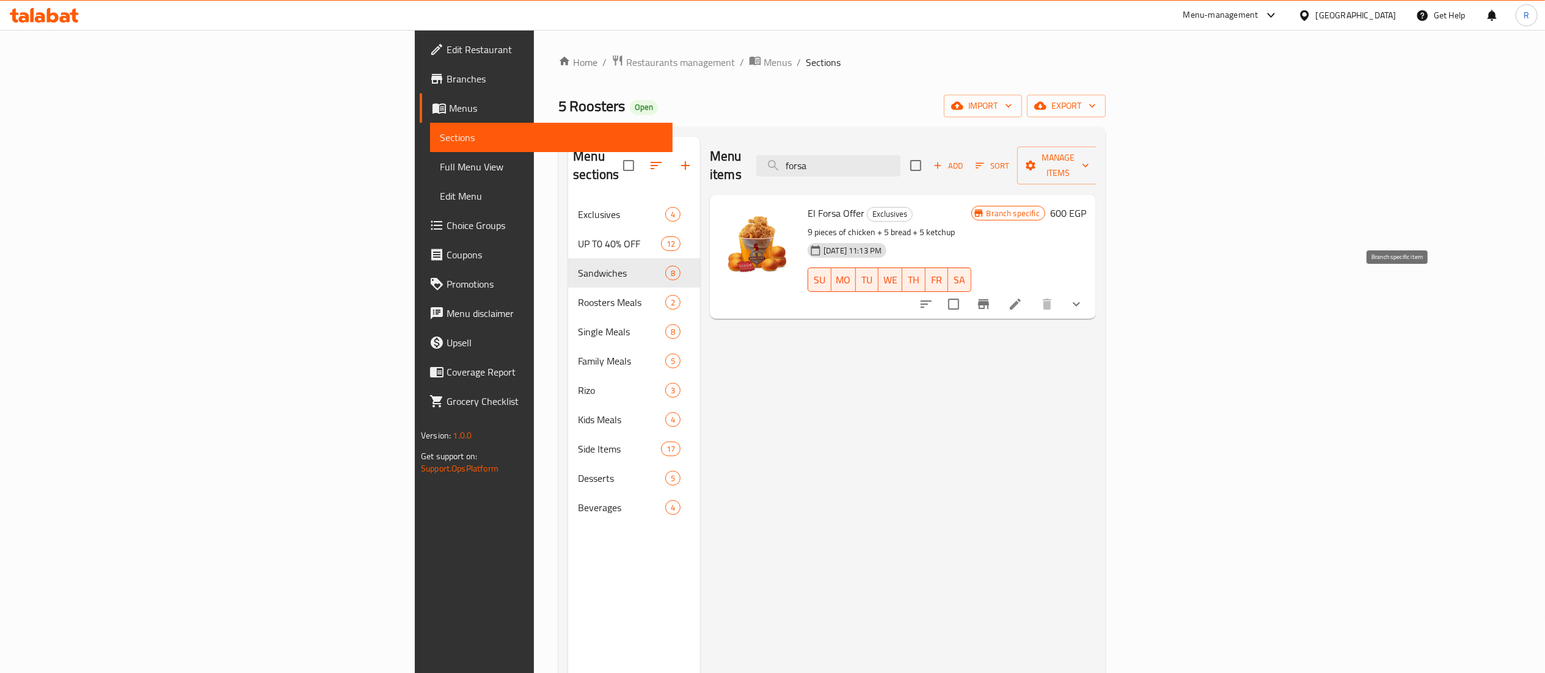
type input "forsa"
click at [999, 298] on button "Branch-specific-item" at bounding box center [983, 304] width 29 height 29
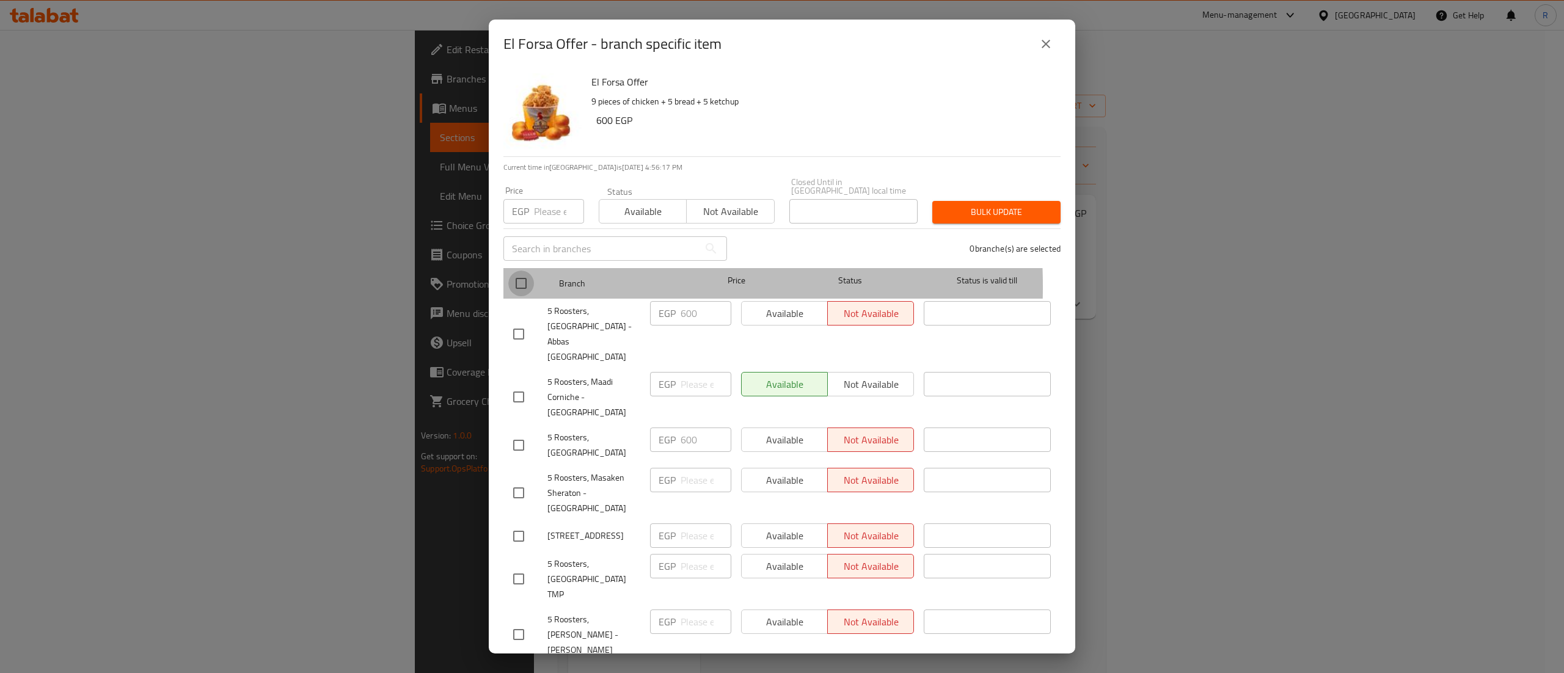
click at [522, 278] on input "checkbox" at bounding box center [521, 284] width 26 height 26
checkbox input "true"
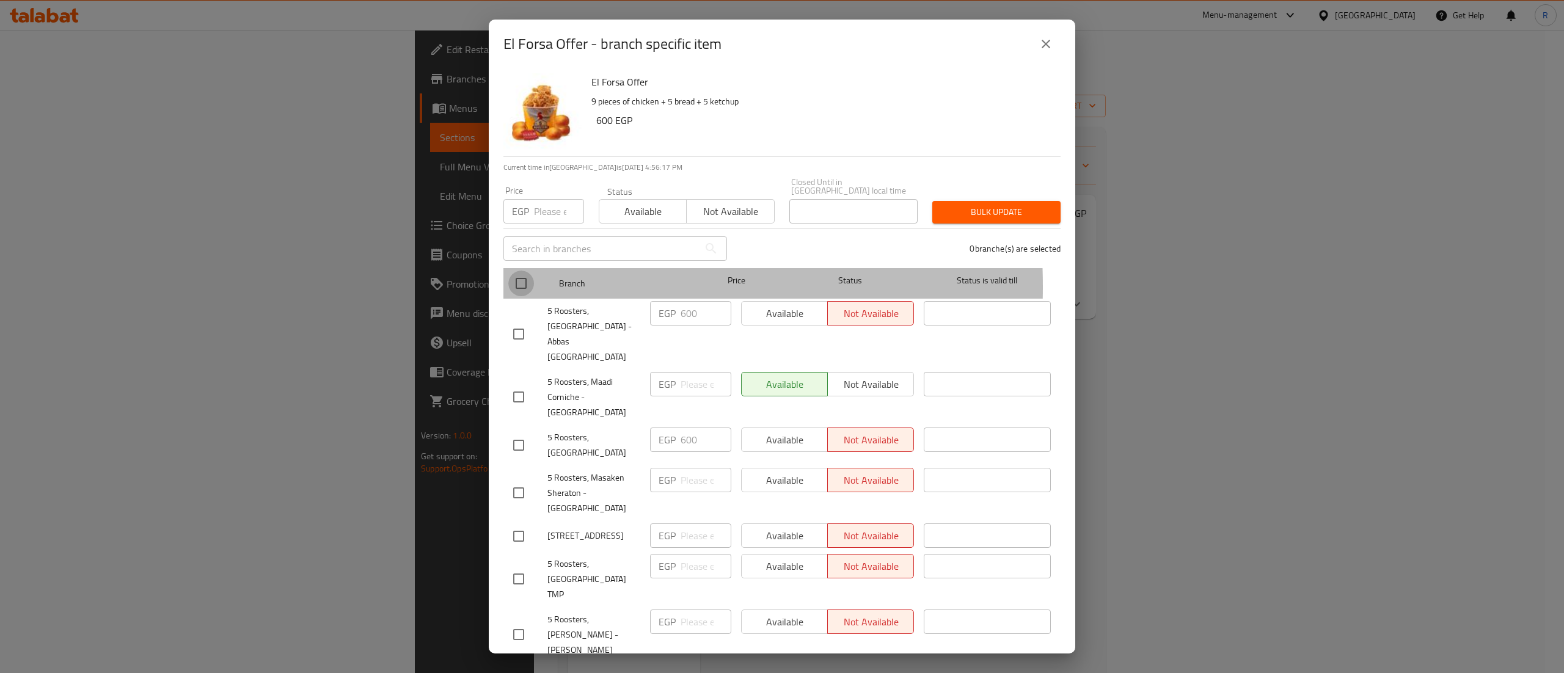
checkbox input "true"
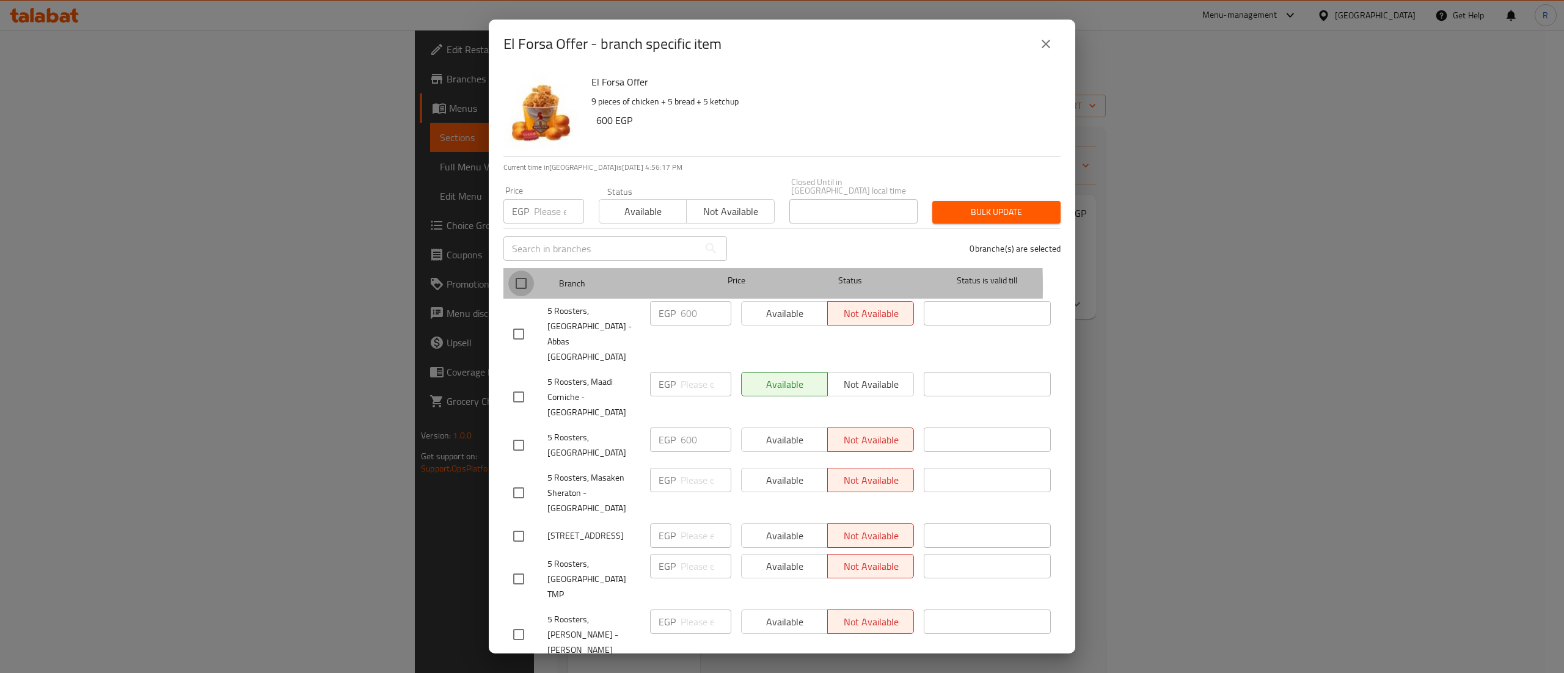
checkbox input "true"
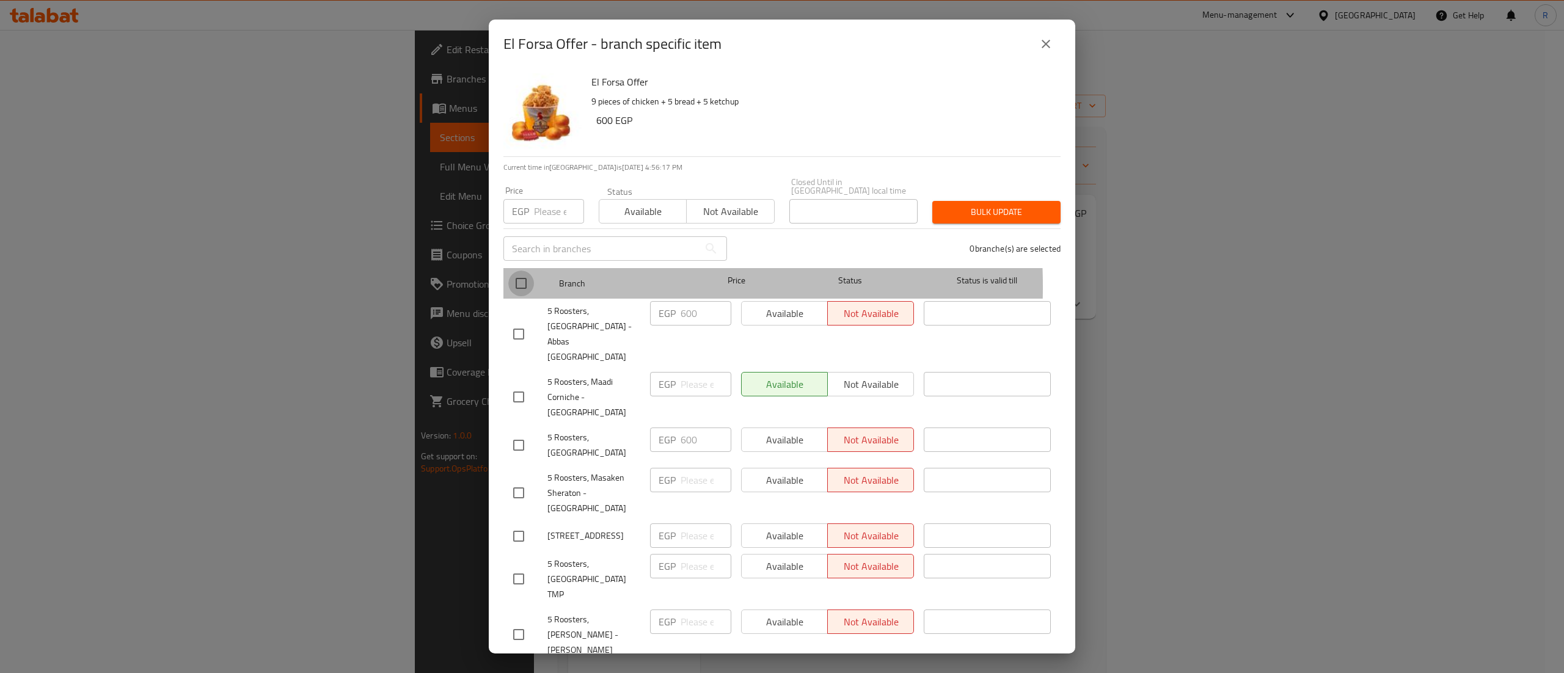
checkbox input "true"
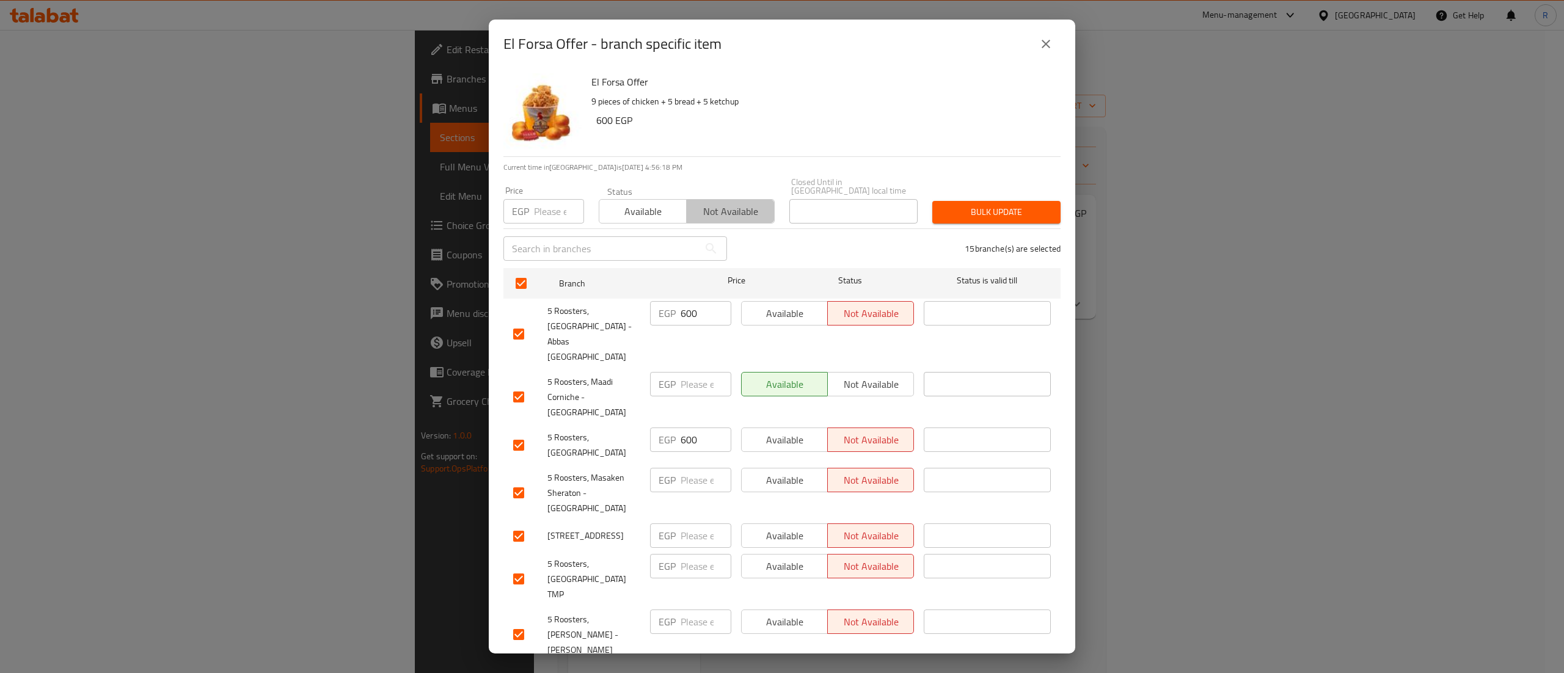
click at [735, 205] on span "Not available" at bounding box center [731, 212] width 78 height 18
click at [983, 205] on span "Bulk update" at bounding box center [996, 212] width 109 height 15
